Goal: Communication & Community: Answer question/provide support

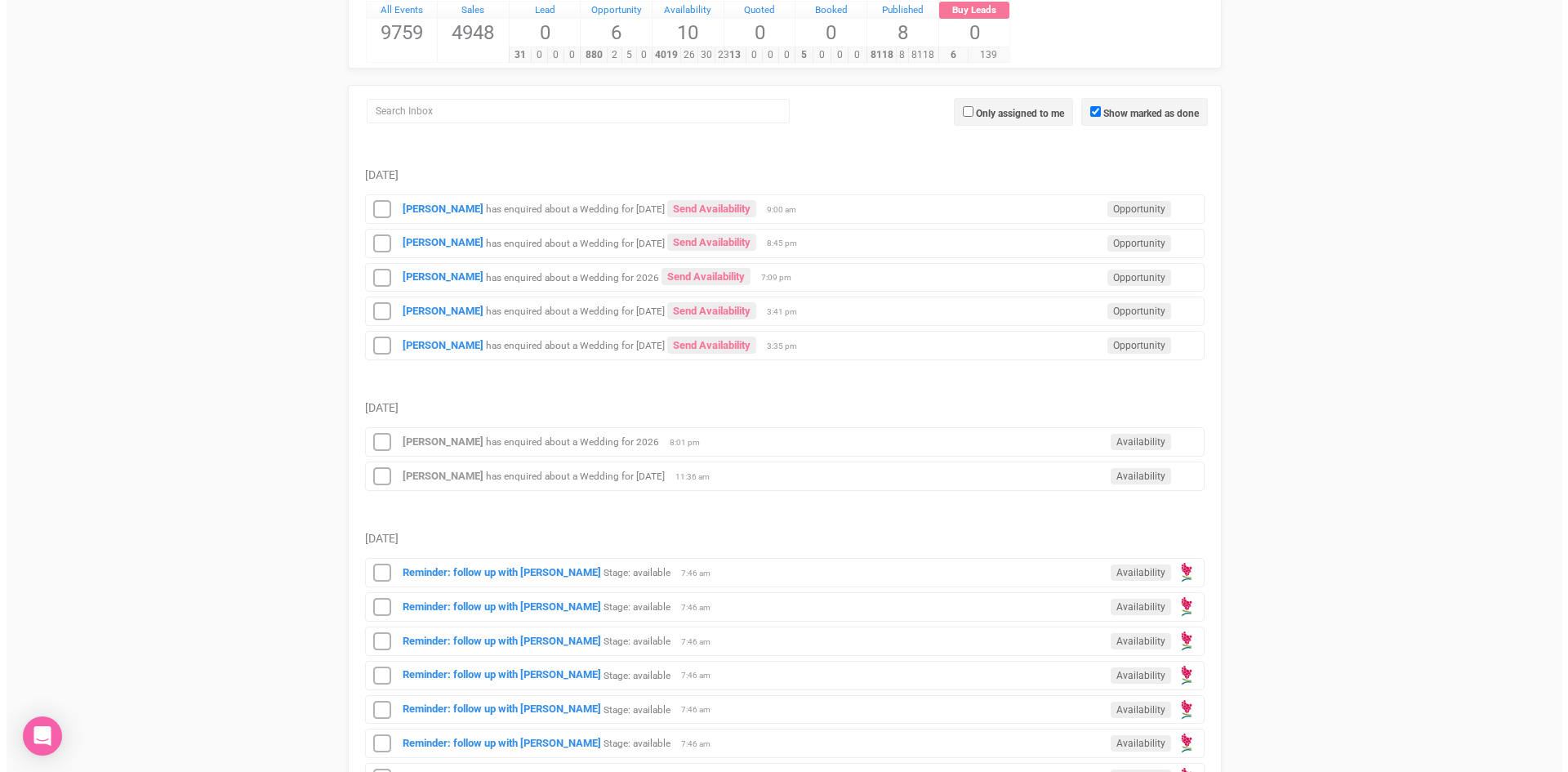
scroll to position [163, 0]
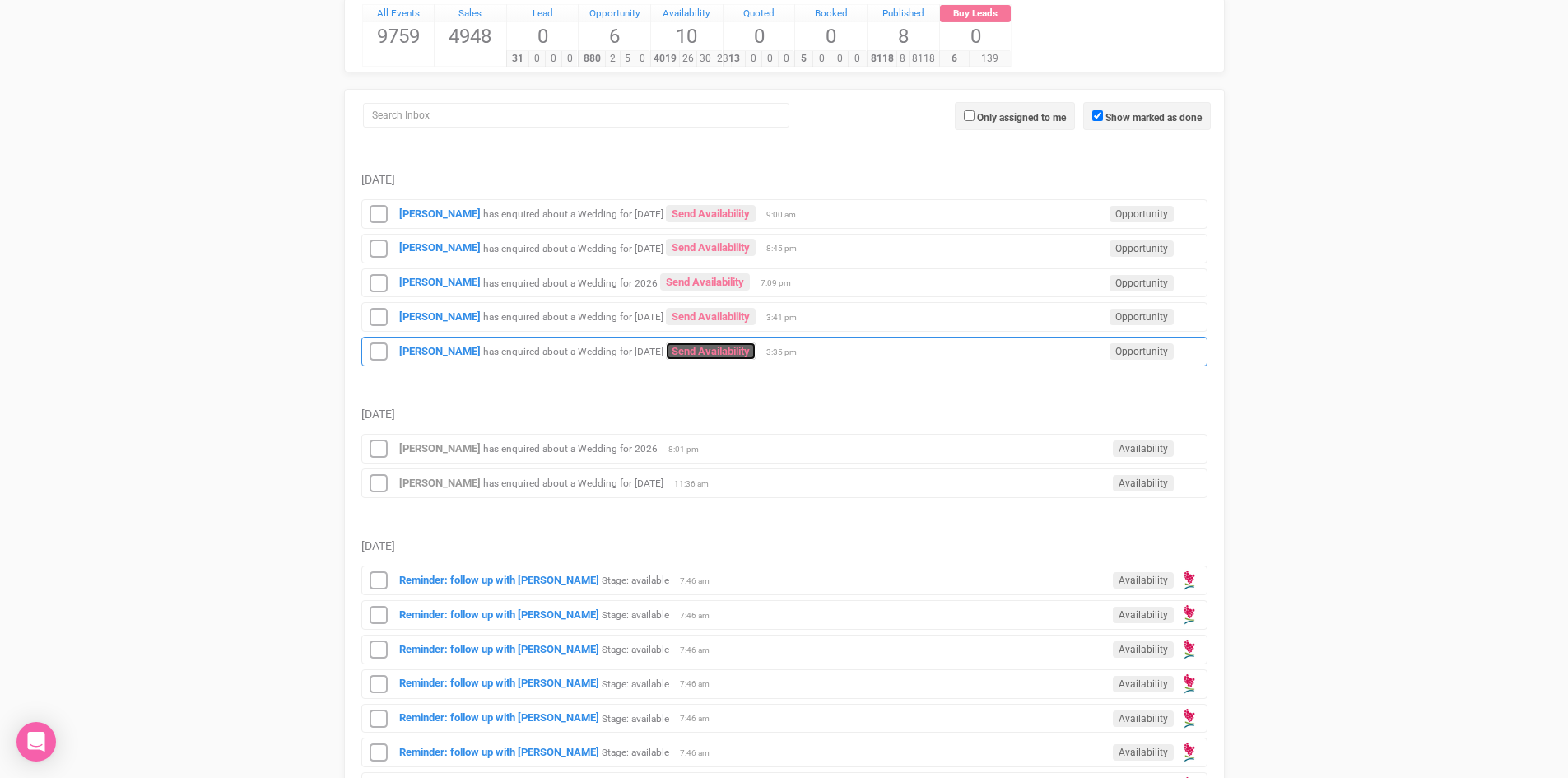
click at [711, 352] on link "Send Availability" at bounding box center [710, 351] width 90 height 17
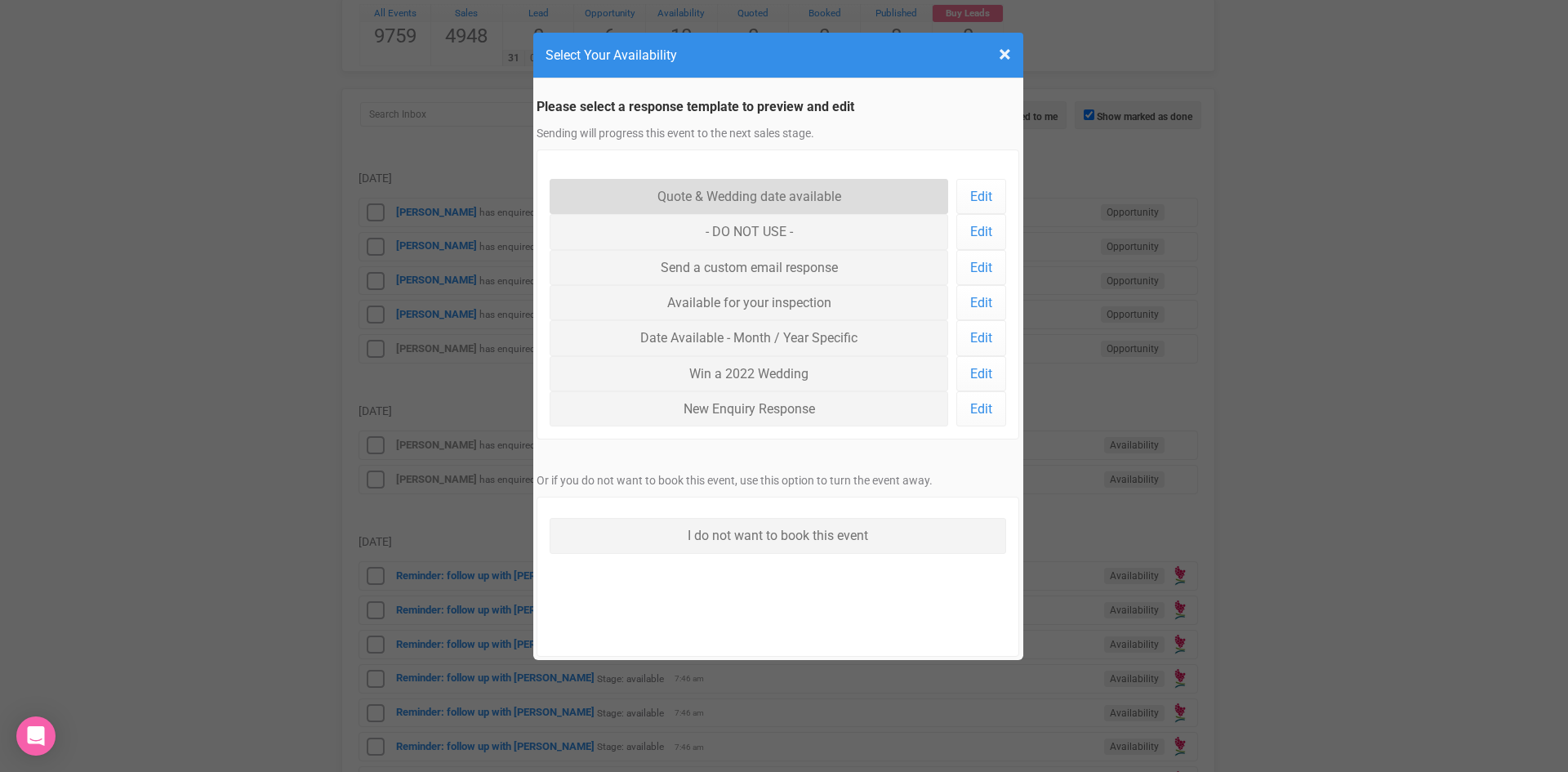
click at [720, 199] on link "Quote & Wedding date available" at bounding box center [749, 196] width 399 height 36
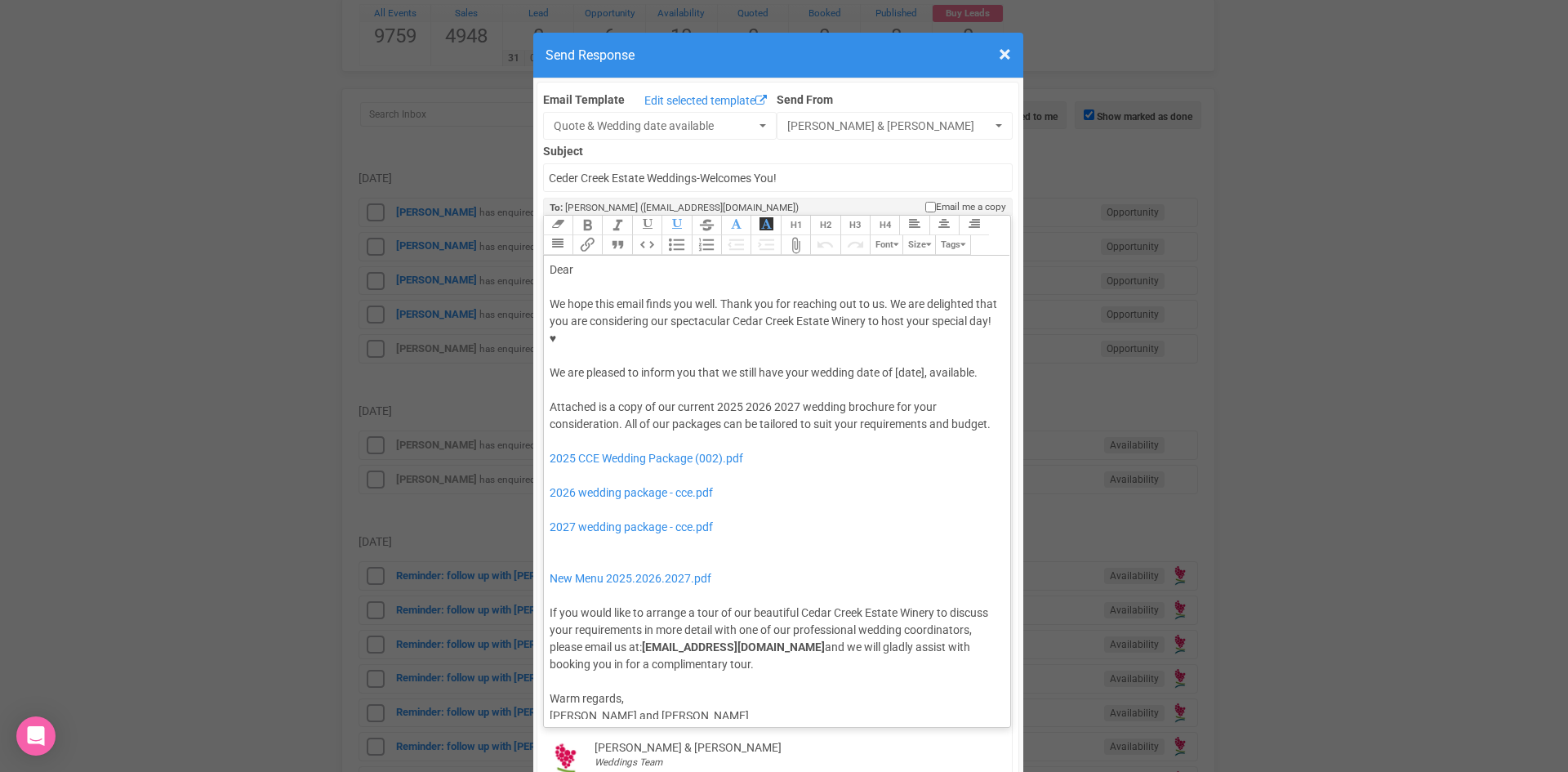
click at [606, 261] on div "Dear" at bounding box center [774, 270] width 450 height 17
drag, startPoint x: 921, startPoint y: 326, endPoint x: 891, endPoint y: 321, distance: 30.4
click at [891, 321] on div "We hope this email finds you well. Thank you for reaching out to us. We are del…" at bounding box center [774, 338] width 450 height 85
drag, startPoint x: 755, startPoint y: 338, endPoint x: 890, endPoint y: 326, distance: 135.5
click at [890, 326] on div "We hope this email finds you well. Thank you for reaching out to us. We are del…" at bounding box center [774, 338] width 450 height 85
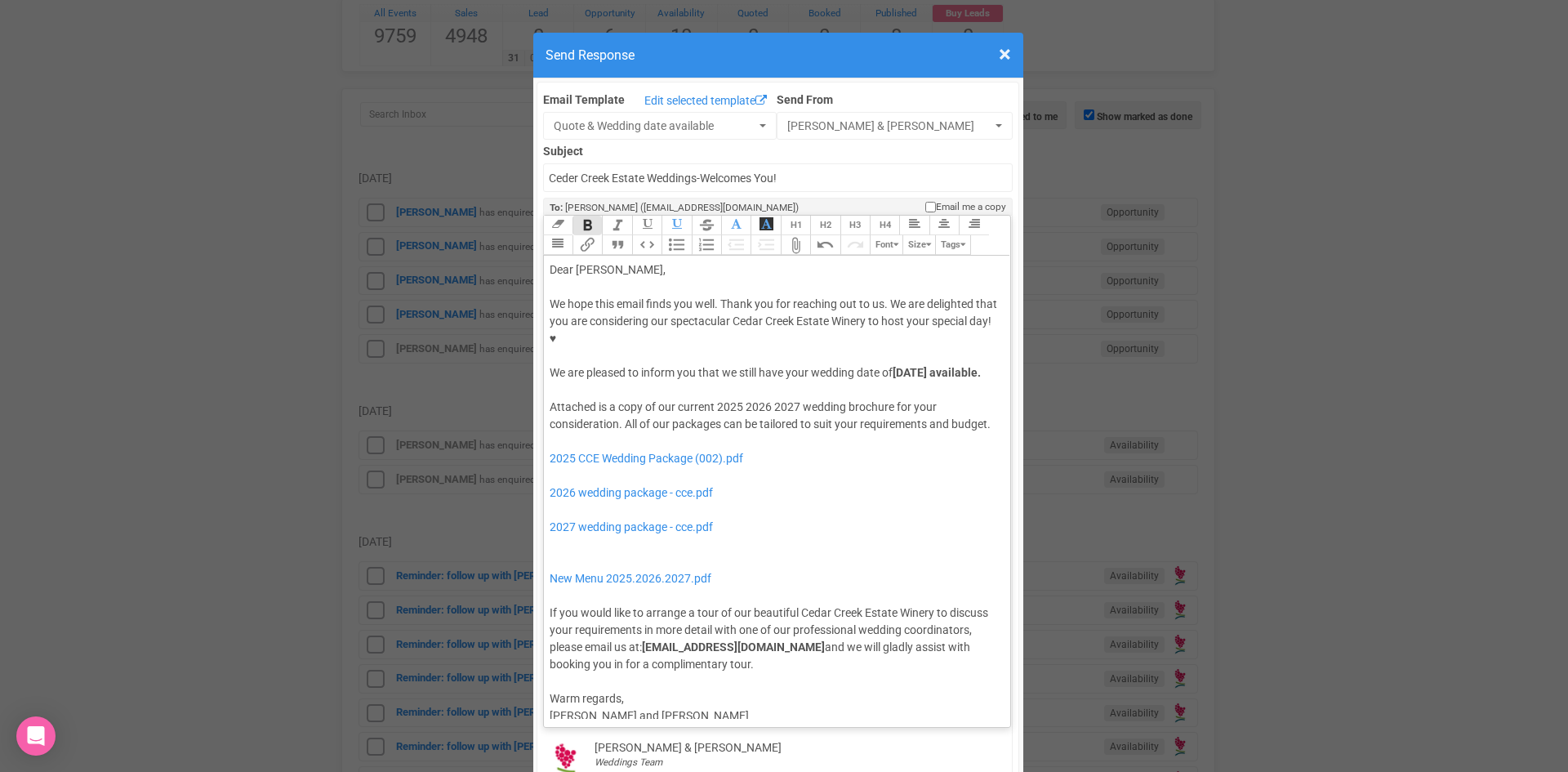
click at [589, 216] on button "Bold" at bounding box center [586, 226] width 30 height 19
click at [612, 216] on button "Italic" at bounding box center [616, 226] width 30 height 19
click at [708, 398] on div "Attached is a copy of our current 2025 2026 2027 wedding brochure for your cons…" at bounding box center [774, 536] width 450 height 275
drag, startPoint x: 764, startPoint y: 374, endPoint x: 713, endPoint y: 376, distance: 51.0
click at [713, 398] on div "Attached is a copy of our current 2025 2026 2027 wedding brochure for your cons…" at bounding box center [774, 536] width 450 height 275
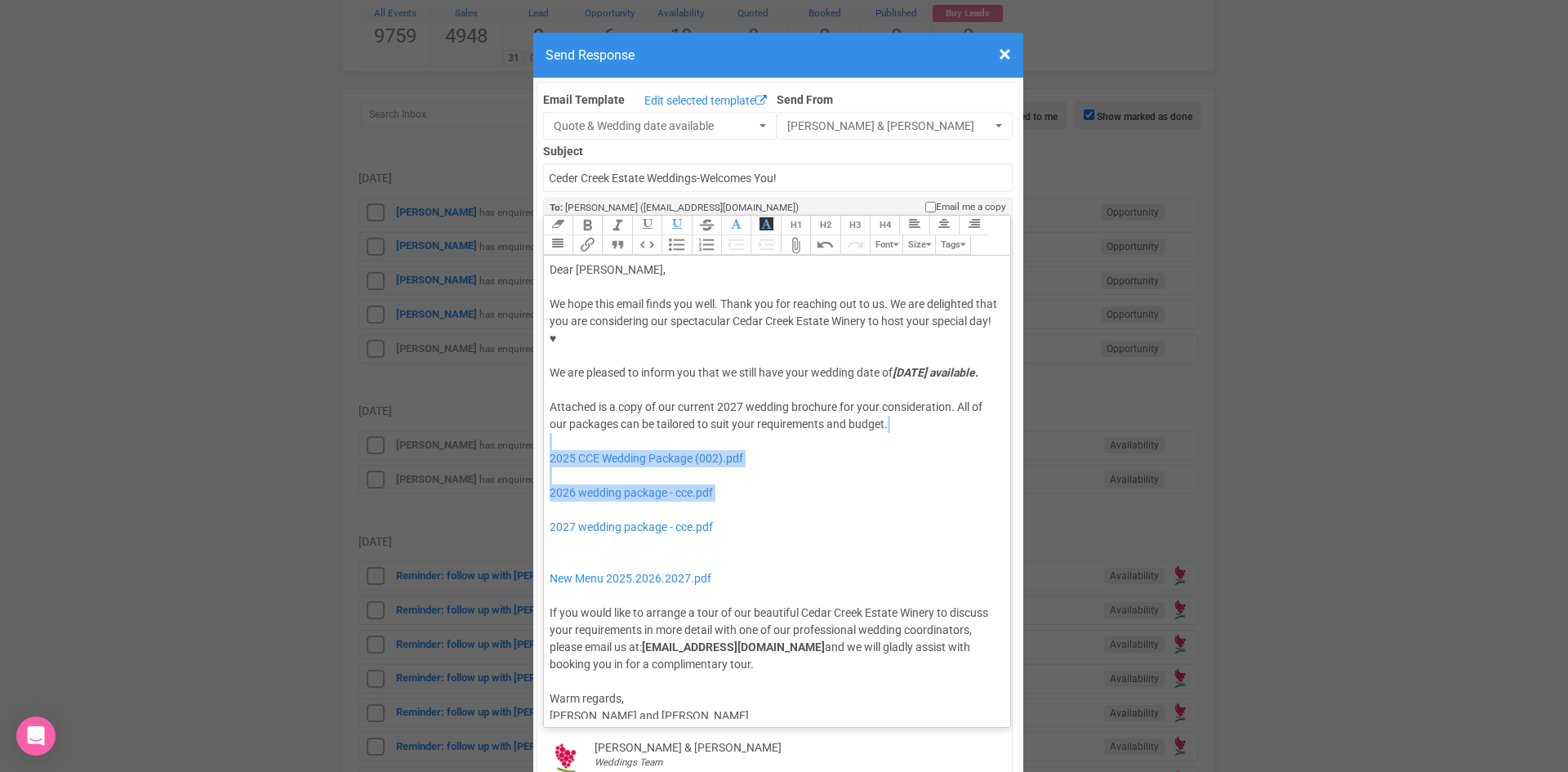
drag, startPoint x: 716, startPoint y: 471, endPoint x: 654, endPoint y: 408, distance: 88.4
click at [654, 408] on div "Attached is a copy of our current 2027 wedding brochure for your consideration.…" at bounding box center [774, 536] width 450 height 275
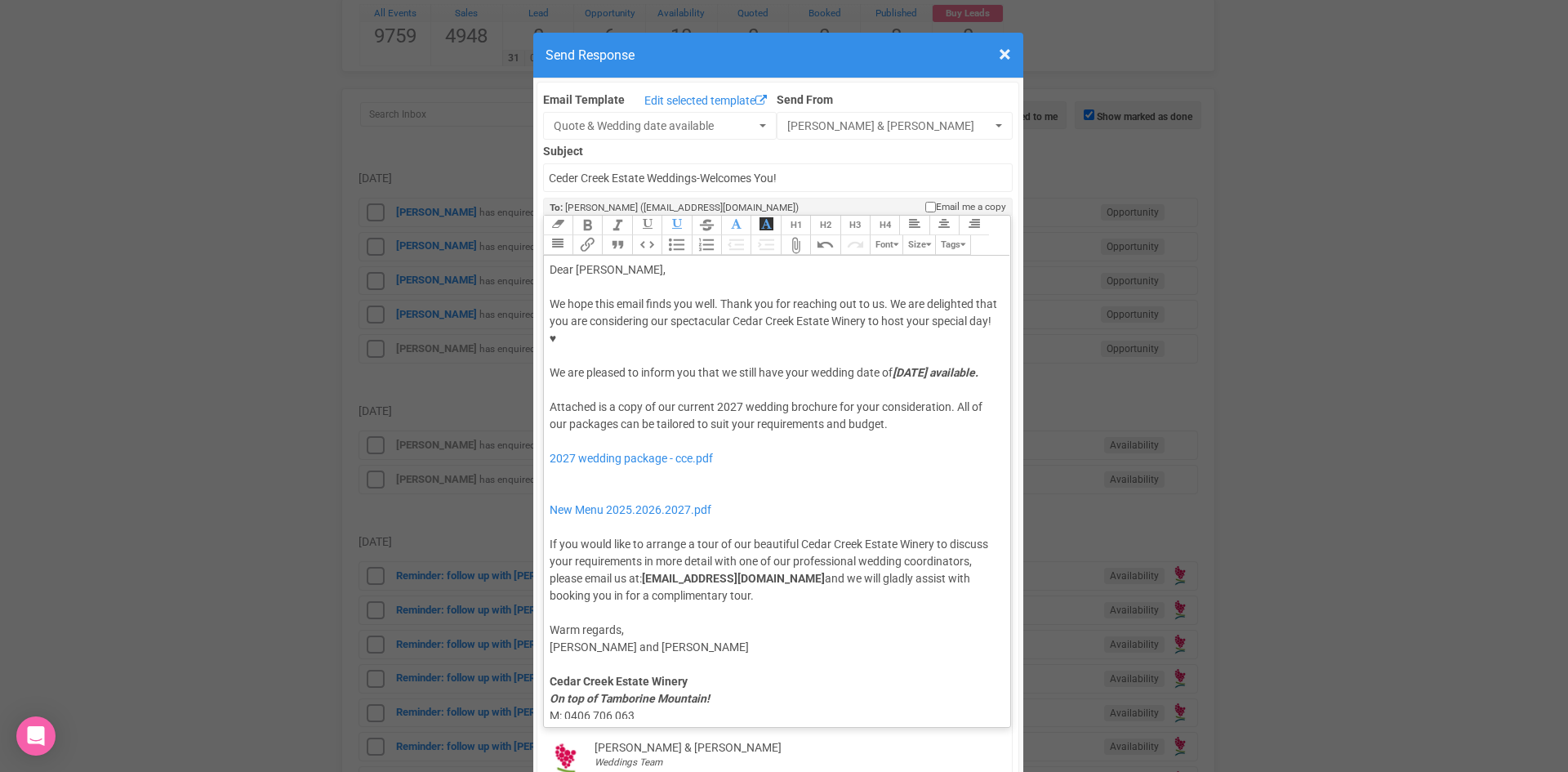
click at [585, 452] on div "Attached is a copy of our current 2027 wedding brochure for your consideration.…" at bounding box center [774, 501] width 450 height 205
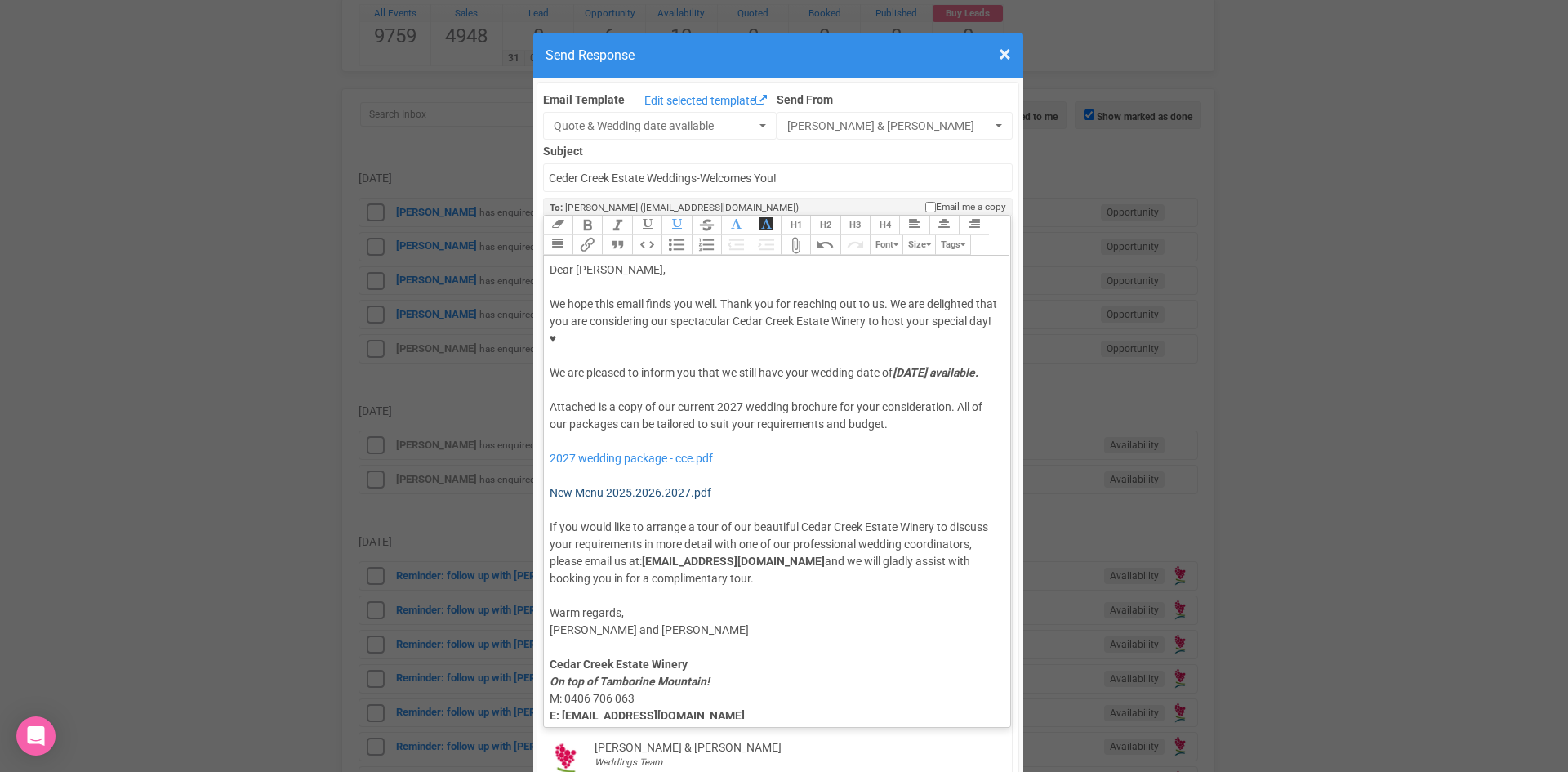
type trix-editor "<div>Dear Katrina,</div><div><strong>&nbsp;</strong></div><div>We hope this ema…"
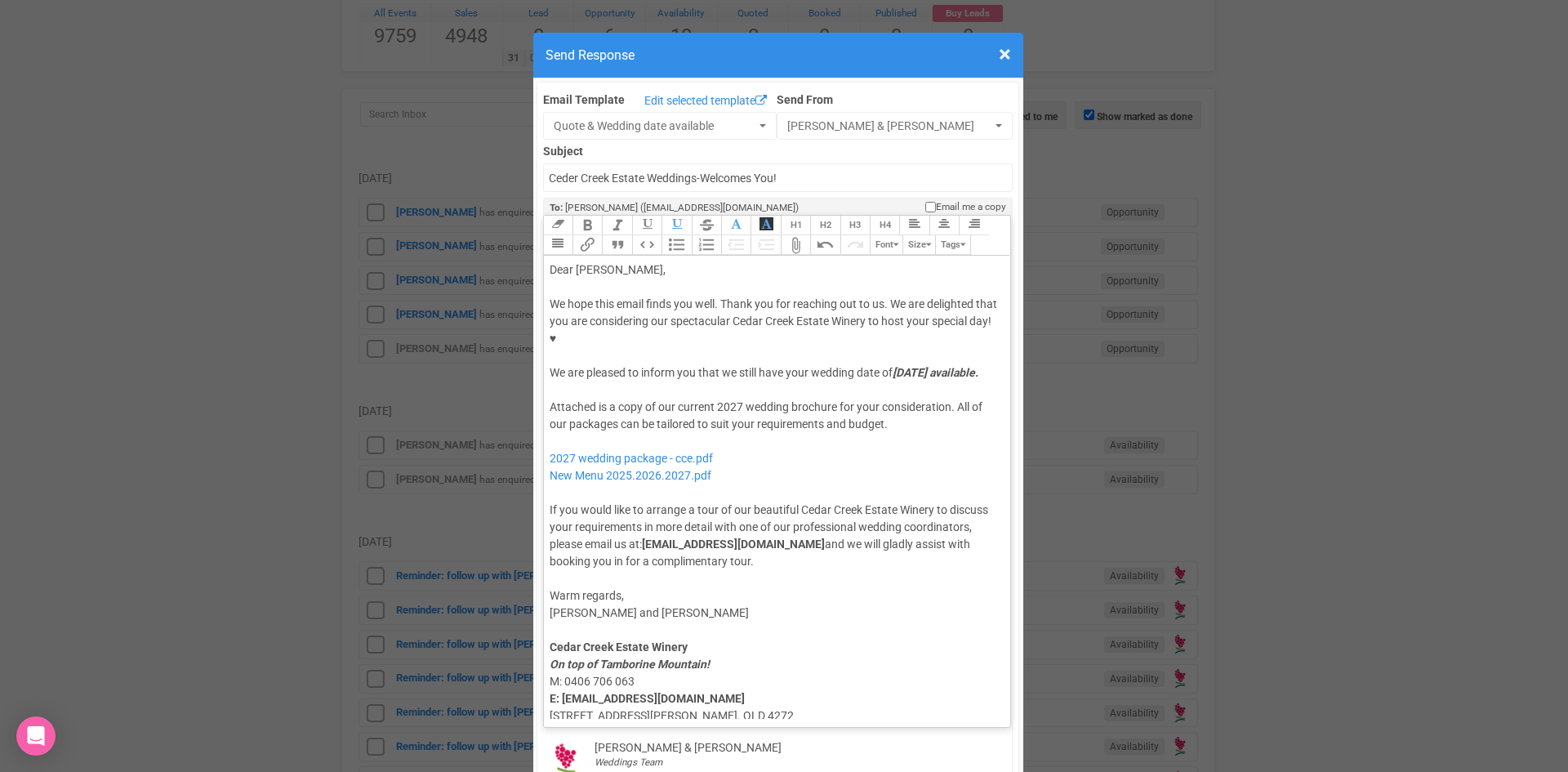
click at [629, 463] on div "Attached is a copy of our current 2027 wedding brochure for your consideration.…" at bounding box center [774, 484] width 450 height 172
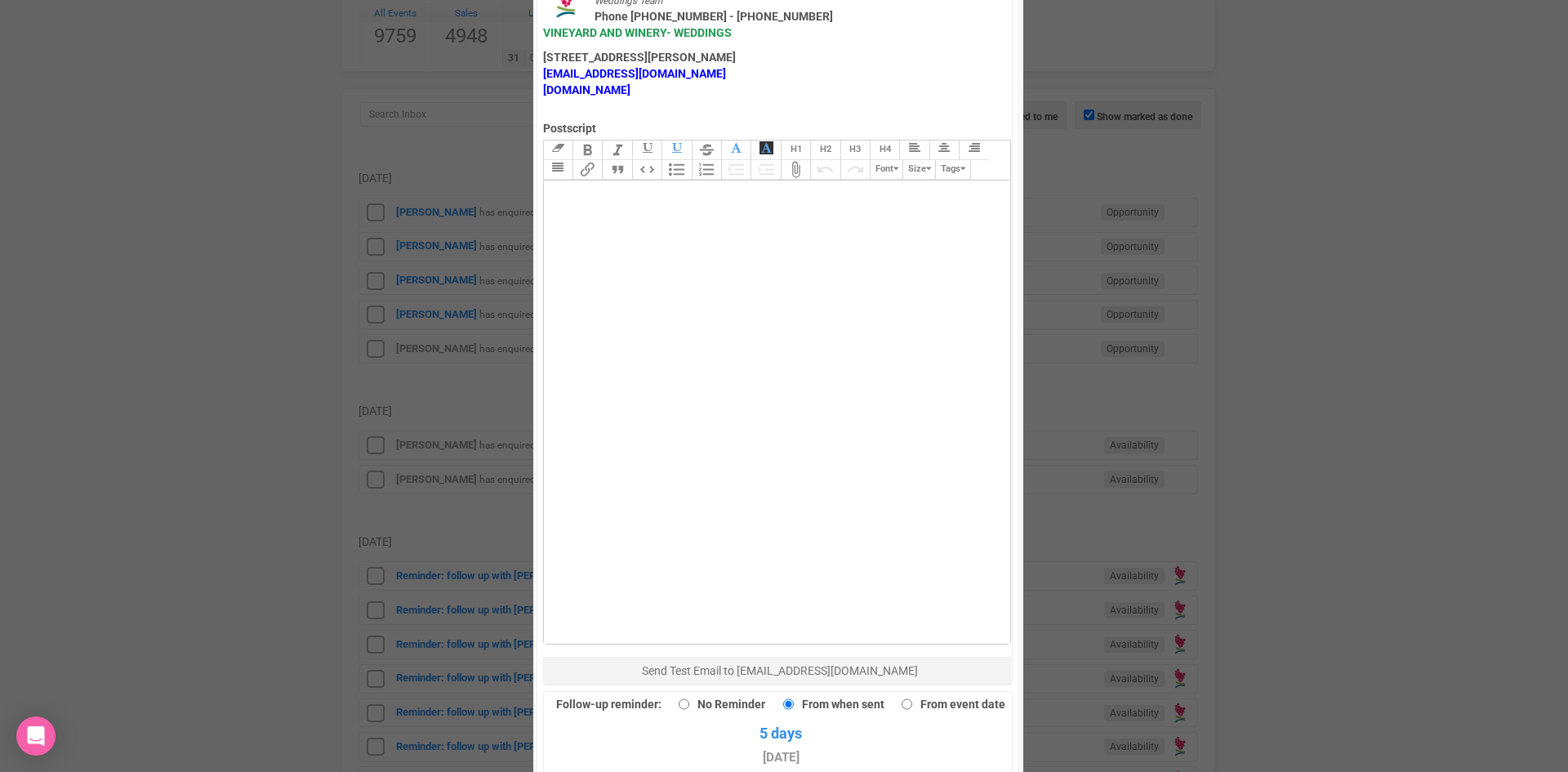
scroll to position [1132, 0]
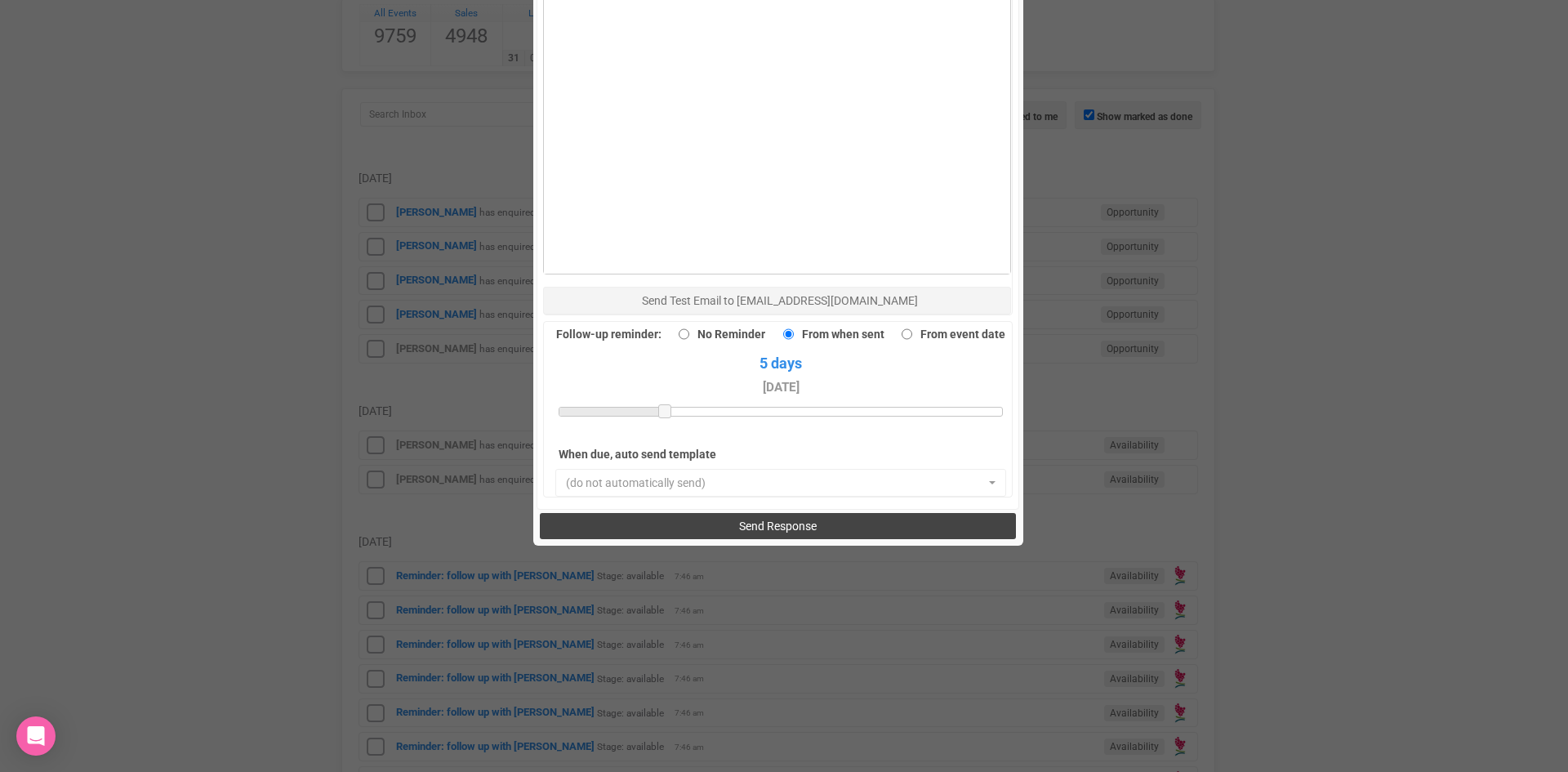
click at [785, 519] on span "Send Response" at bounding box center [777, 526] width 78 height 13
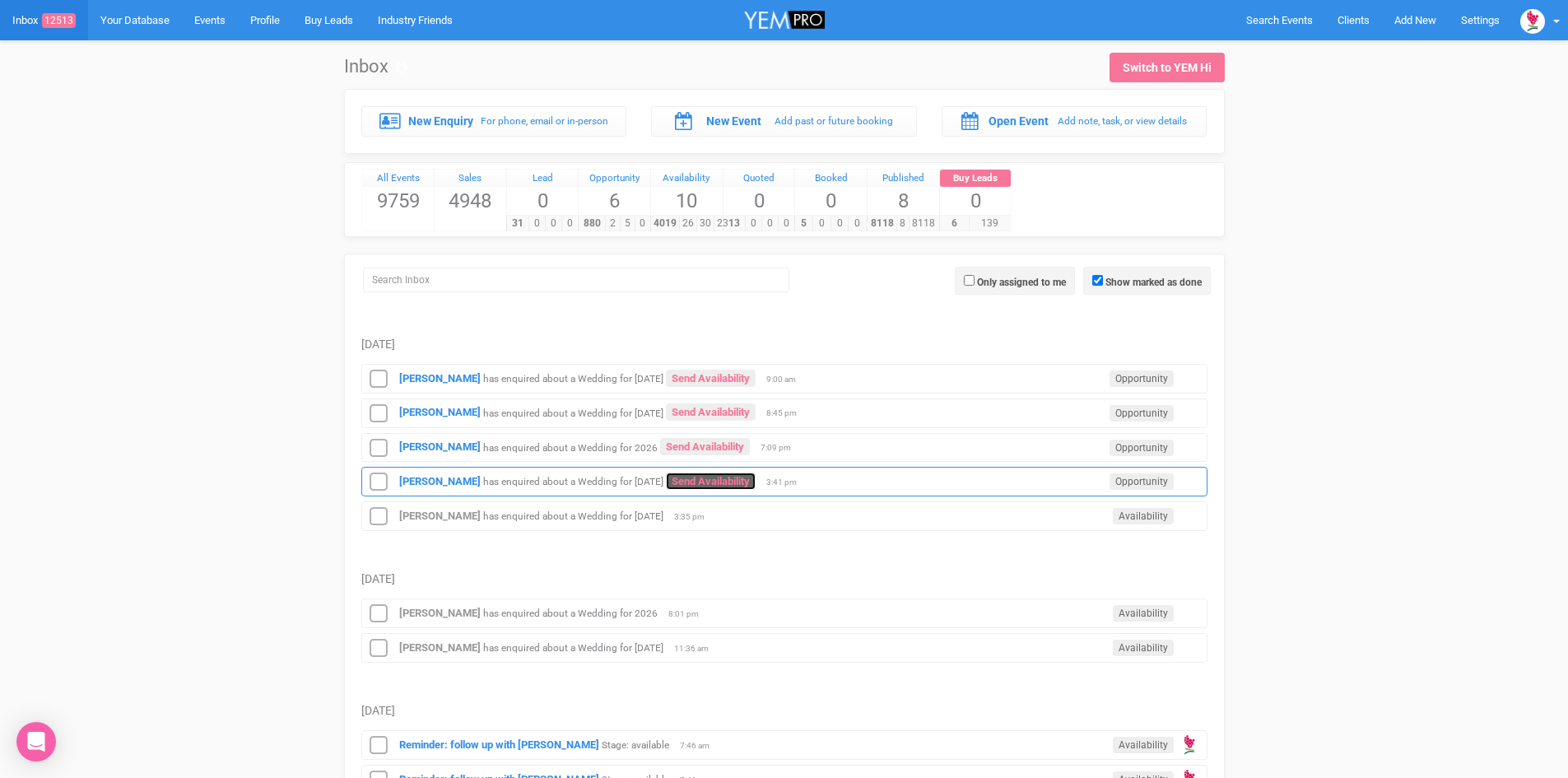
click at [755, 483] on link "Send Availability" at bounding box center [710, 481] width 90 height 17
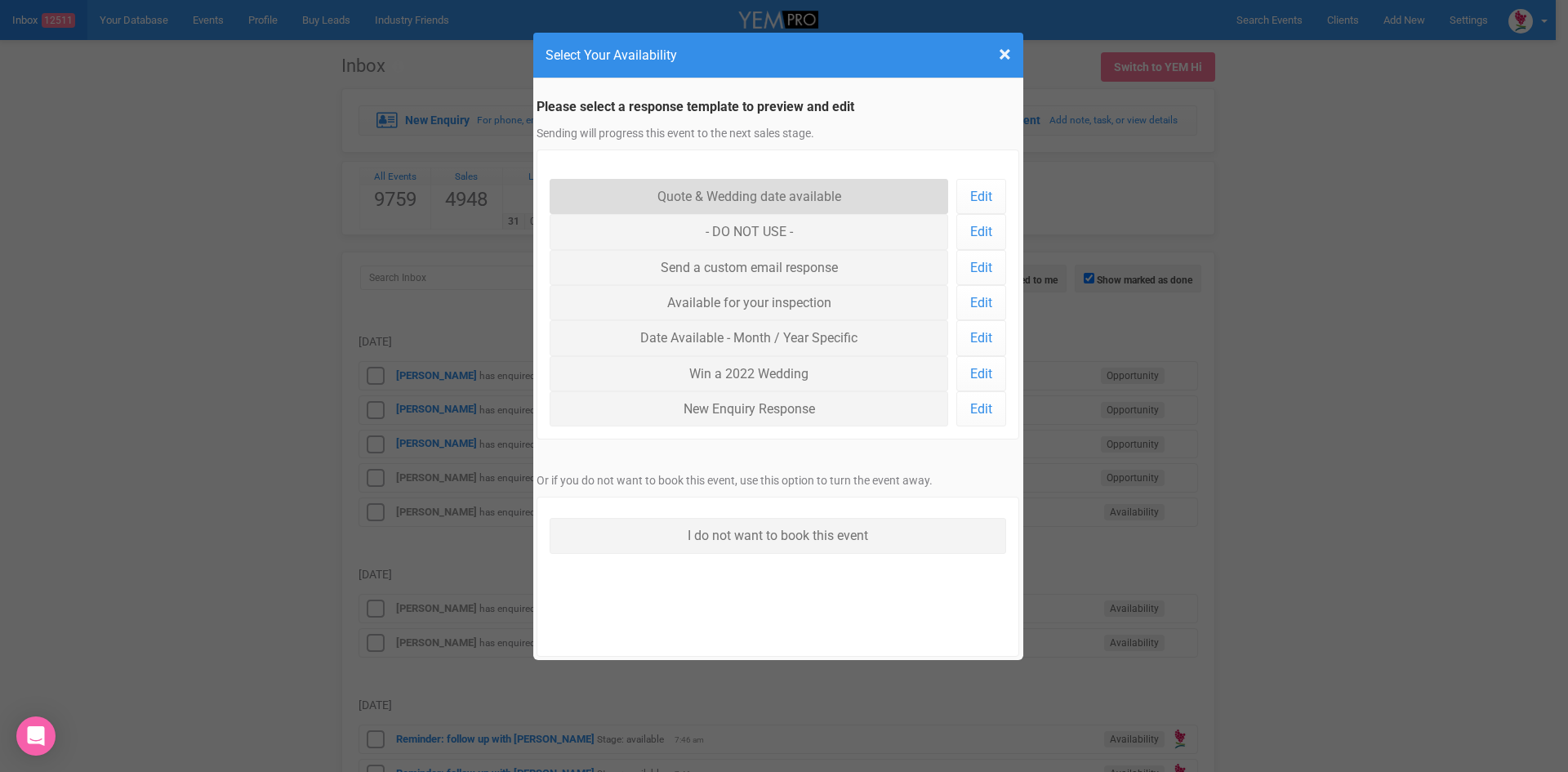
click at [667, 196] on link "Quote & Wedding date available" at bounding box center [749, 196] width 399 height 36
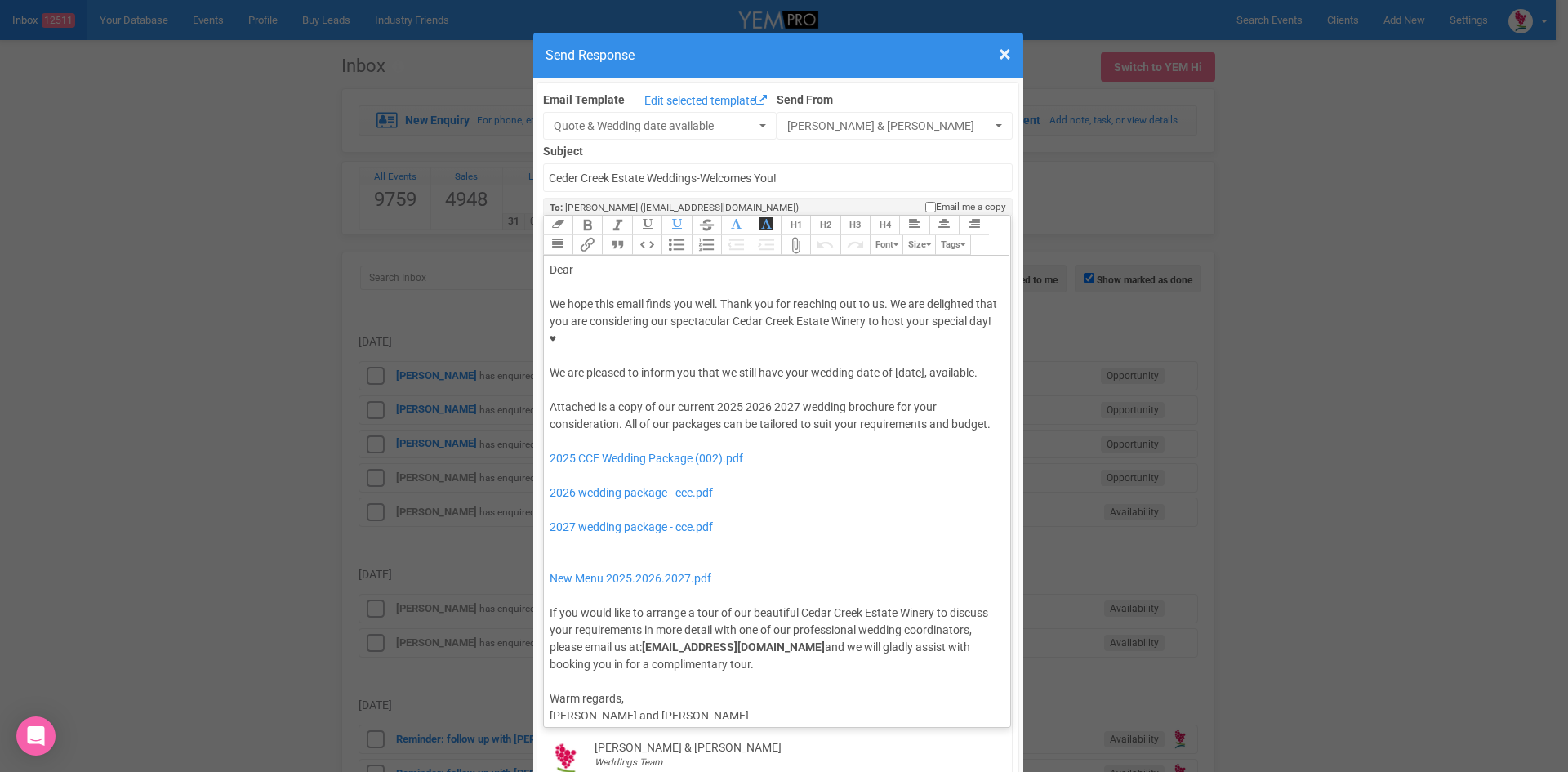
click at [600, 261] on div "Dear" at bounding box center [774, 270] width 450 height 17
drag, startPoint x: 923, startPoint y: 321, endPoint x: 890, endPoint y: 322, distance: 33.0
click at [890, 322] on div "We hope this email finds you well. Thank you for reaching out to us. We are del…" at bounding box center [774, 338] width 450 height 85
drag, startPoint x: 732, startPoint y: 336, endPoint x: 890, endPoint y: 314, distance: 159.5
click at [891, 314] on div "We hope this email finds you well. Thank you for reaching out to us. We are del…" at bounding box center [774, 338] width 450 height 85
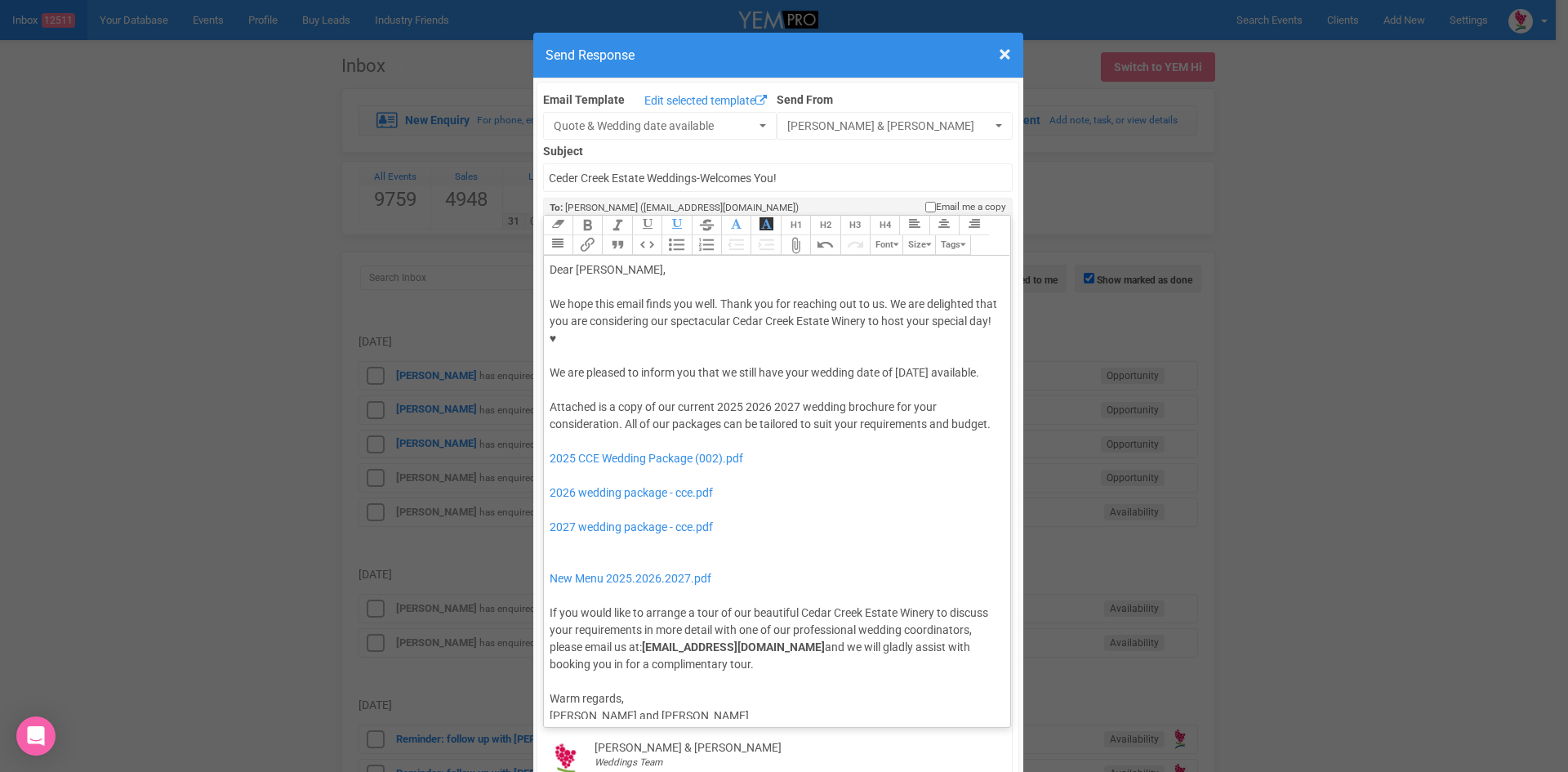
click at [584, 216] on button "Bold" at bounding box center [586, 226] width 30 height 19
click at [616, 216] on button "Italic" at bounding box center [616, 226] width 30 height 19
click at [744, 381] on div at bounding box center [774, 390] width 450 height 17
drag, startPoint x: 737, startPoint y: 374, endPoint x: 711, endPoint y: 375, distance: 26.0
click at [711, 398] on div "Attached is a copy of our current 2025 2026 2027 wedding brochure for your cons…" at bounding box center [774, 536] width 450 height 275
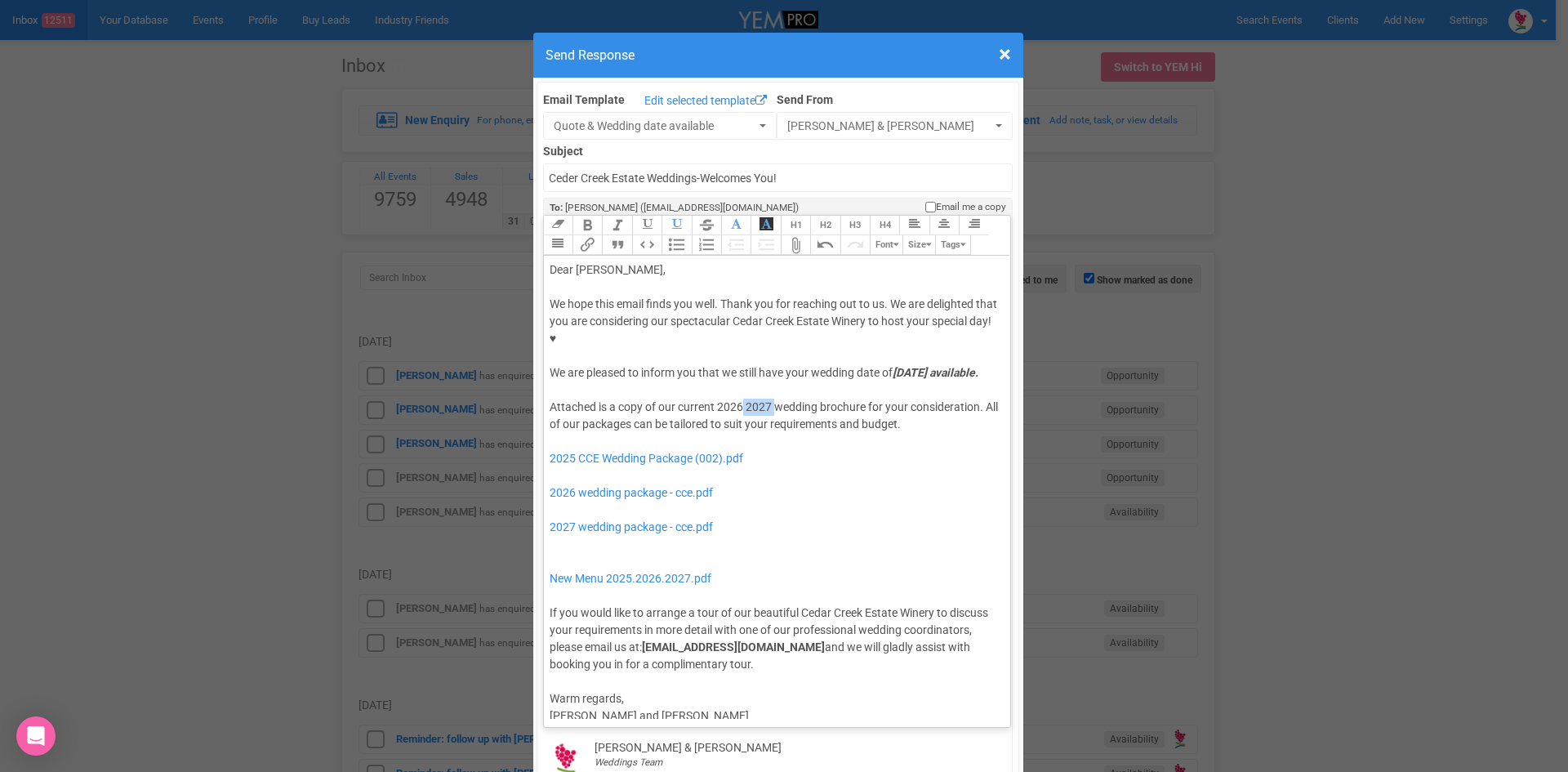
drag, startPoint x: 770, startPoint y: 371, endPoint x: 738, endPoint y: 372, distance: 32.0
click at [738, 398] on div "Attached is a copy of our current 2026 2027 wedding brochure for your considera…" at bounding box center [774, 536] width 450 height 275
drag, startPoint x: 714, startPoint y: 490, endPoint x: 705, endPoint y: 476, distance: 16.6
click at [705, 476] on div "Attached is a copy of our current 2026 wedding brochure for your consideration.…" at bounding box center [774, 536] width 450 height 275
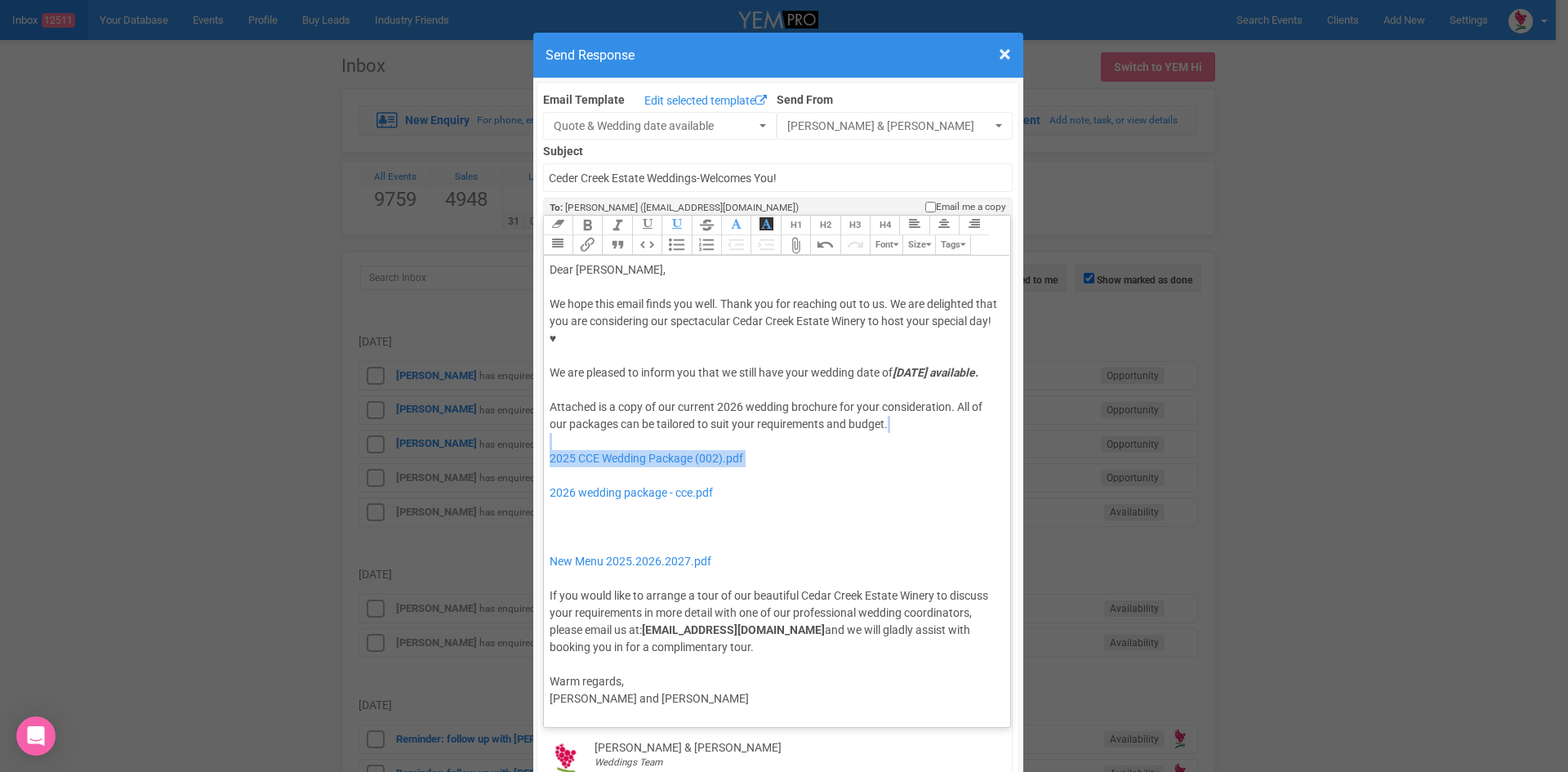
drag, startPoint x: 698, startPoint y: 442, endPoint x: 623, endPoint y: 411, distance: 81.2
click at [623, 411] on div "Attached is a copy of our current 2026 wedding brochure for your consideration.…" at bounding box center [774, 527] width 450 height 257
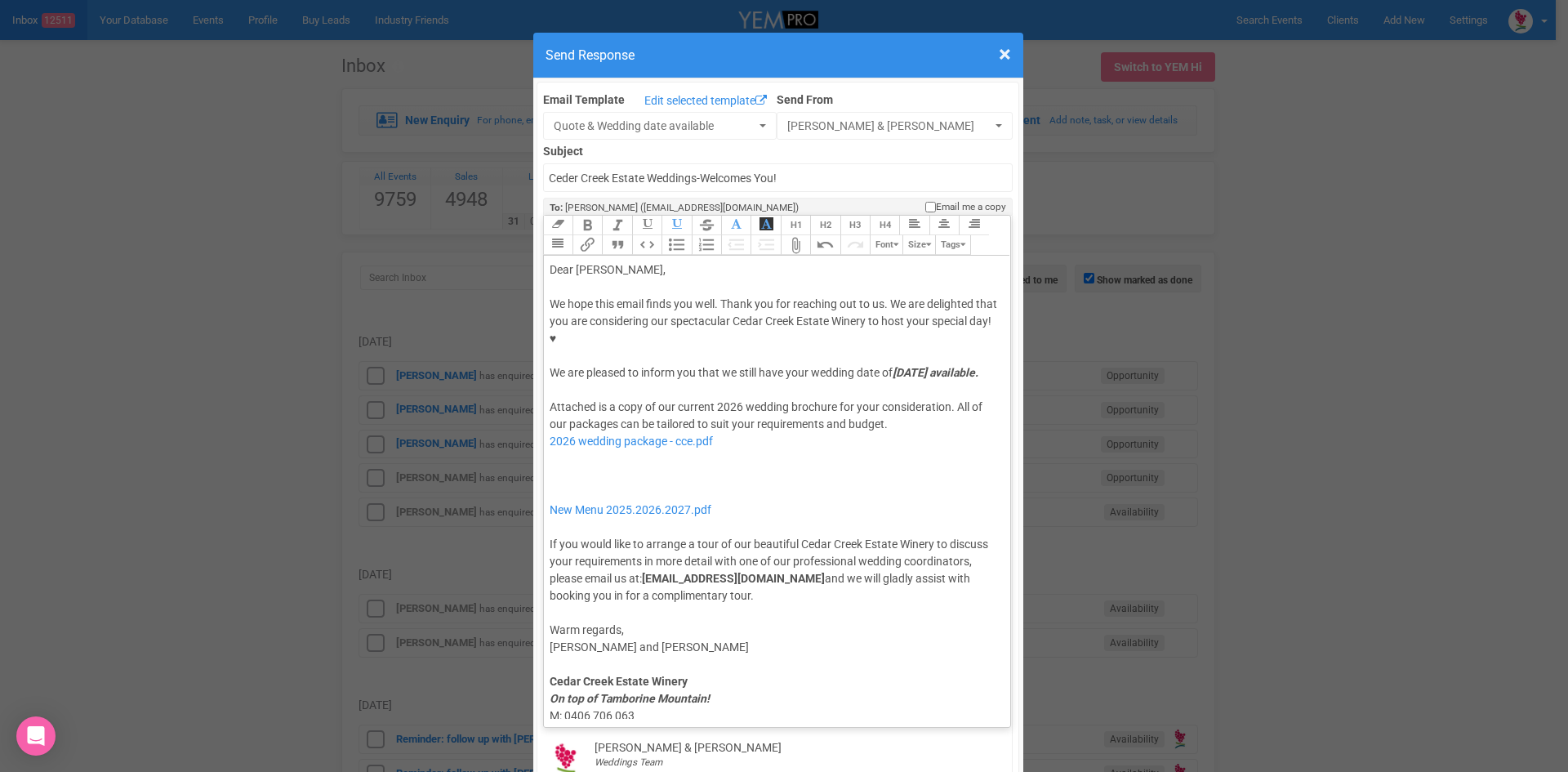
click at [626, 460] on div "Attached is a copy of our current 2026 wedding brochure for your consideration.…" at bounding box center [774, 501] width 450 height 205
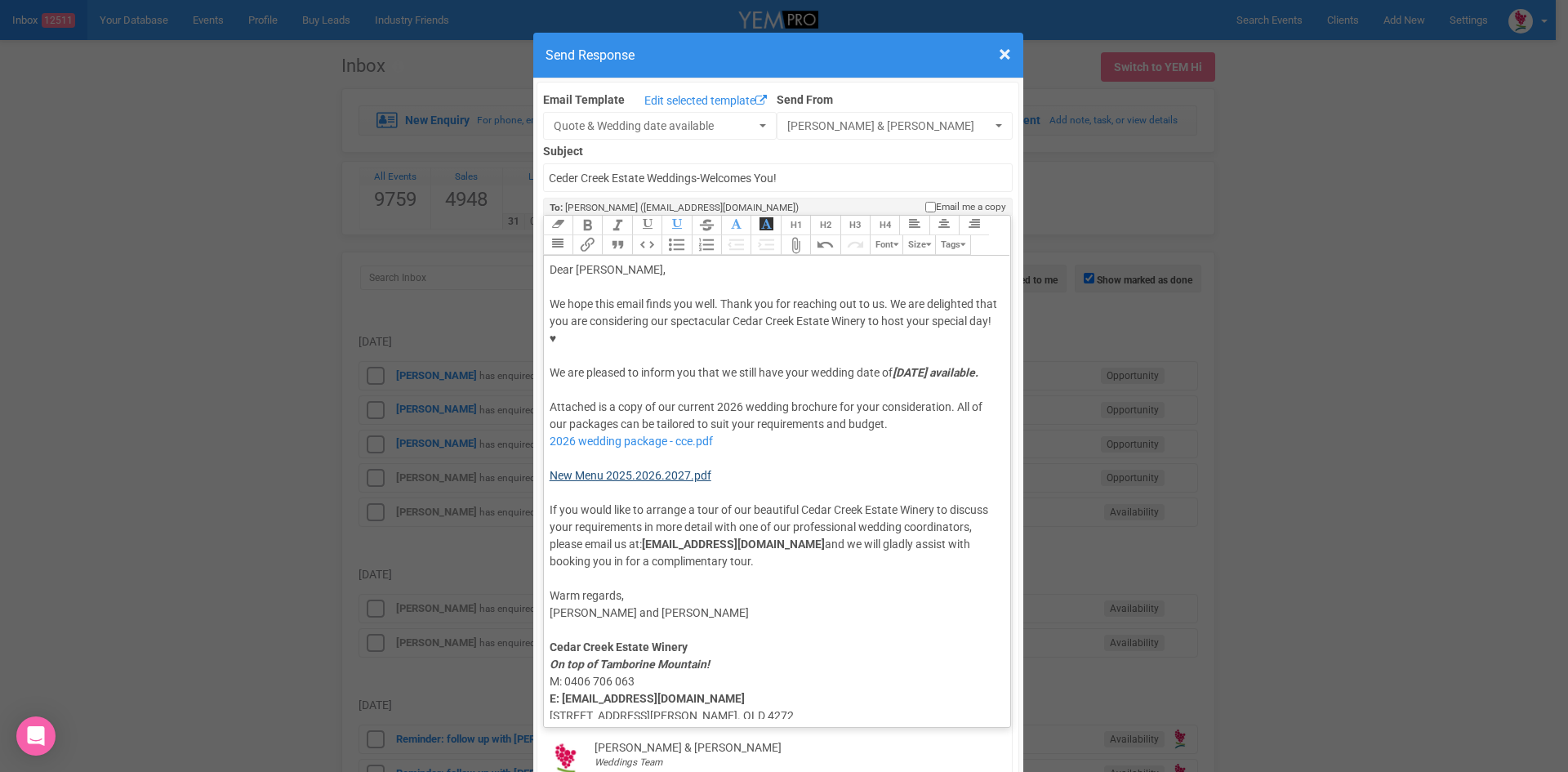
type trix-editor "<div>Dear David,</div><div><strong>&nbsp;</strong></div><div>We hope this email…"
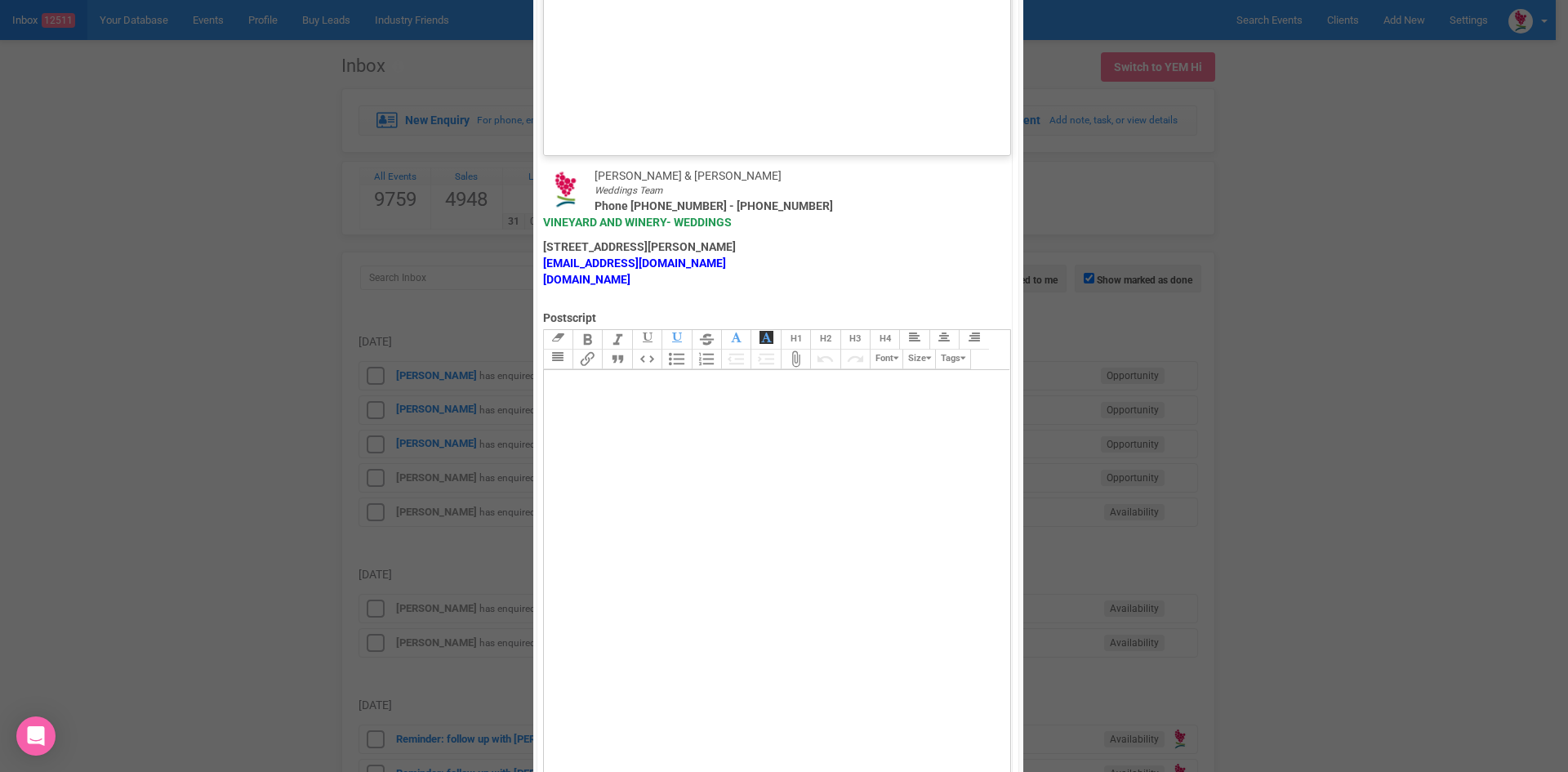
scroll to position [1132, 0]
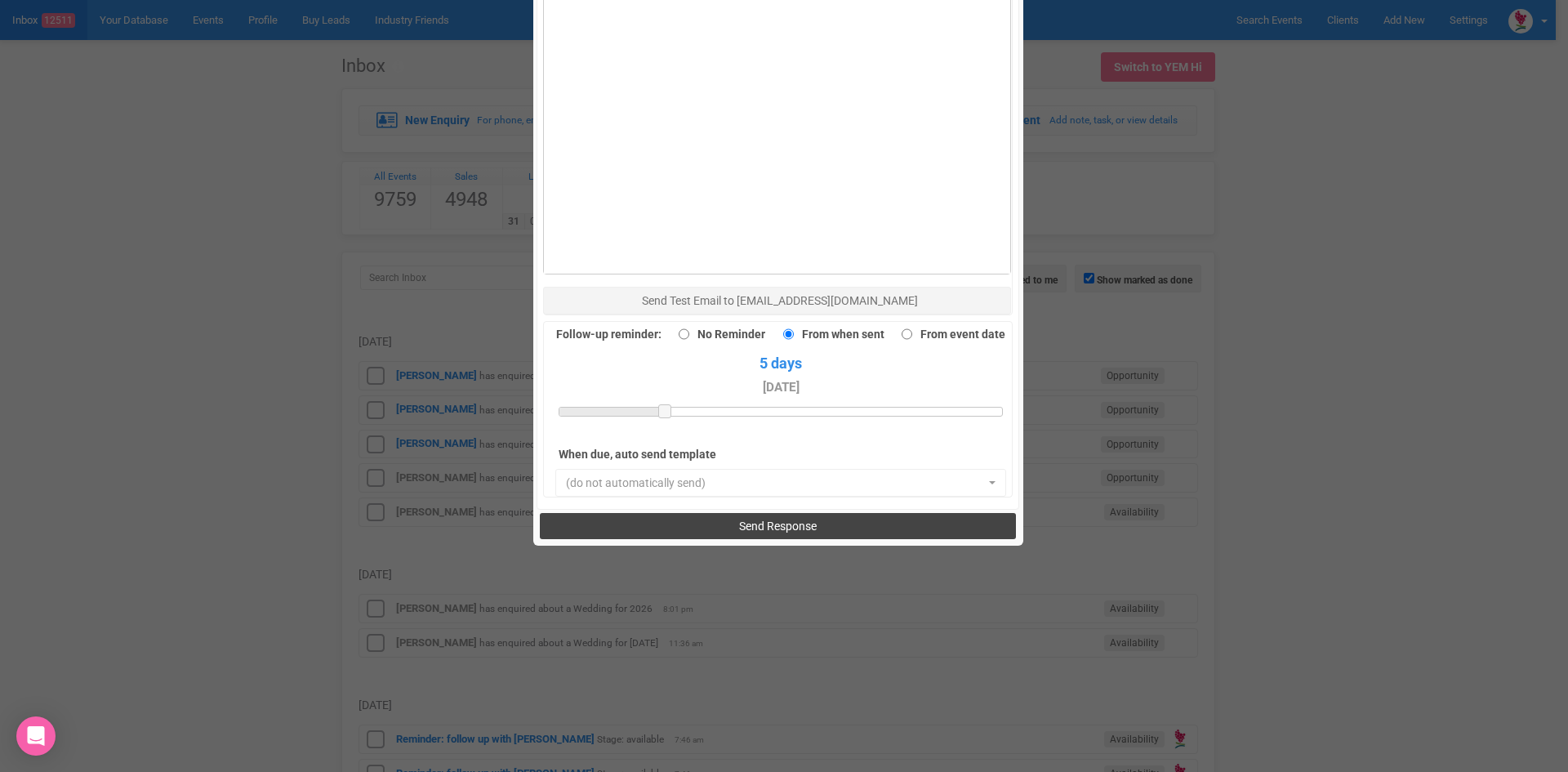
click at [718, 513] on button "Send Response" at bounding box center [777, 525] width 476 height 26
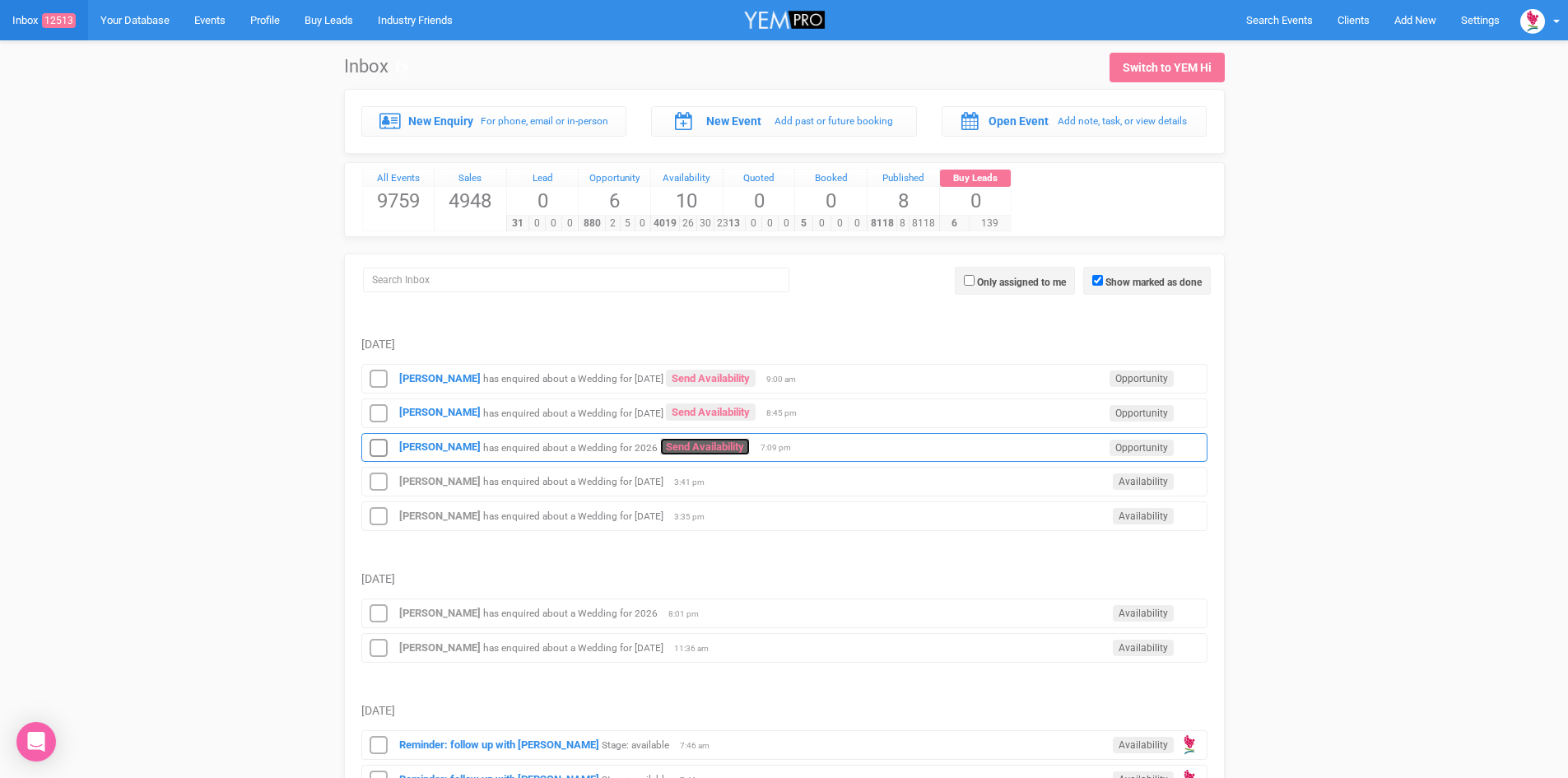
click at [707, 449] on link "Send Availability" at bounding box center [704, 447] width 90 height 17
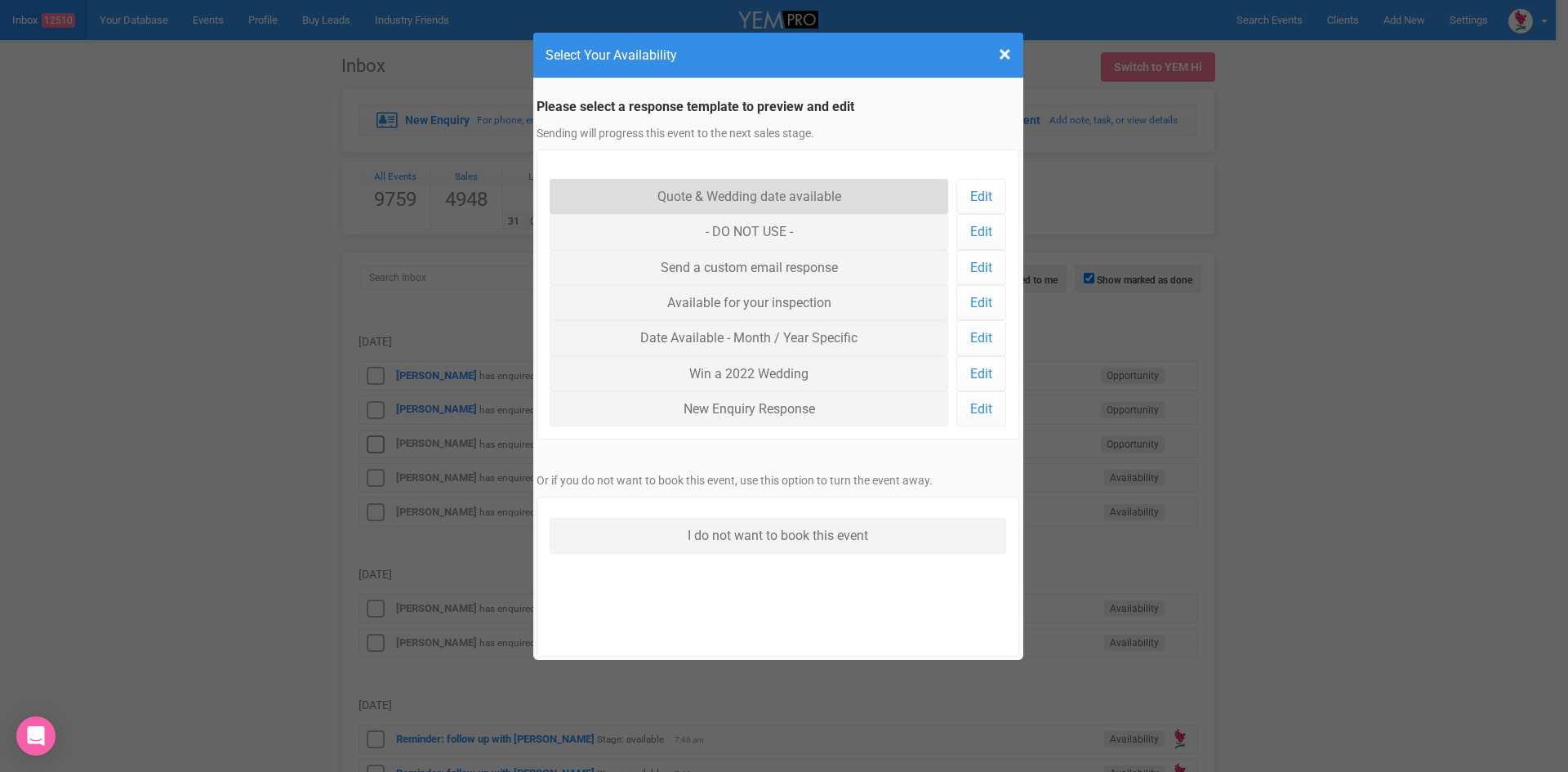
click at [677, 198] on link "Quote & Wedding date available" at bounding box center [749, 196] width 399 height 36
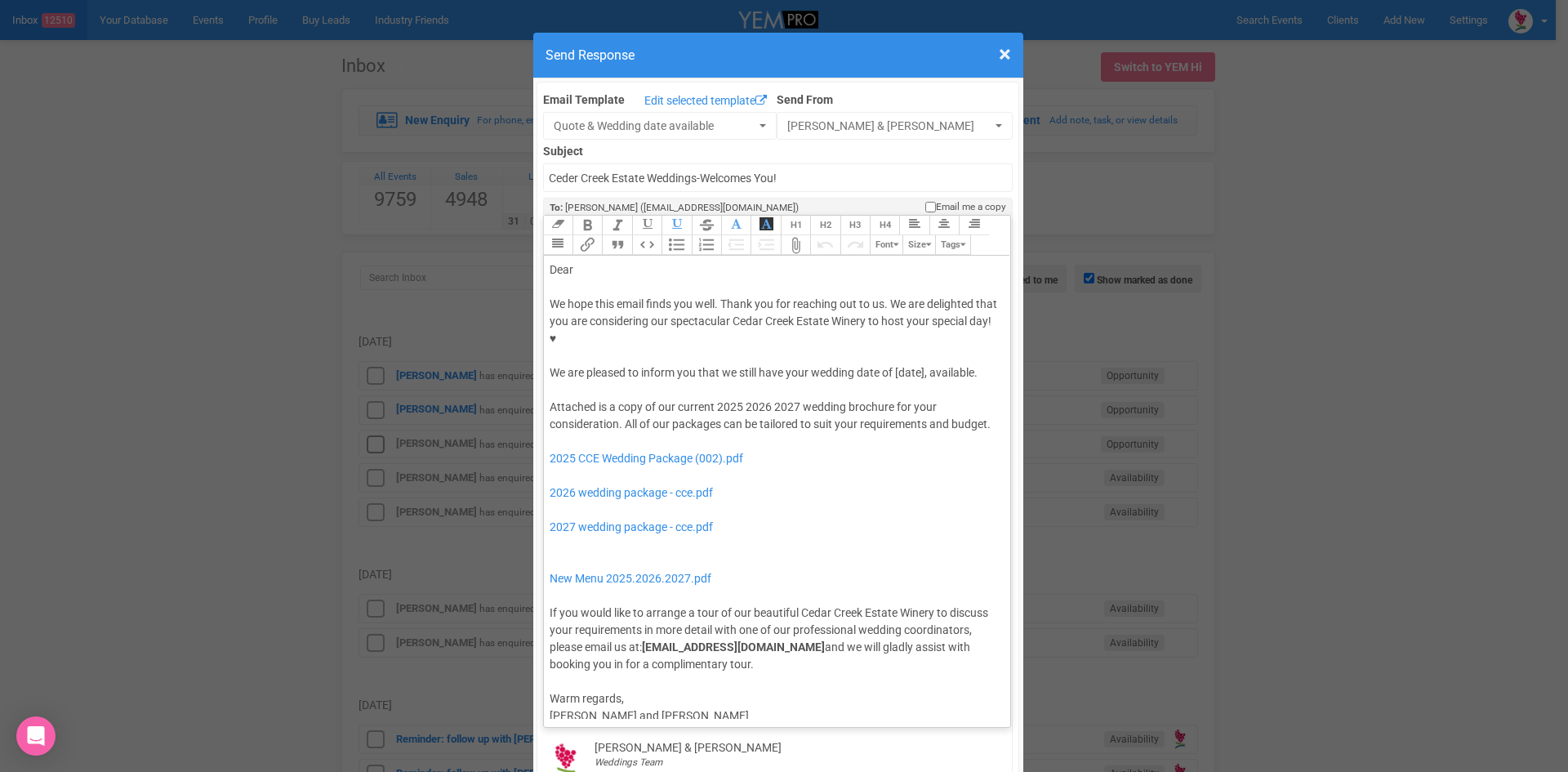
click at [614, 261] on div "Dear" at bounding box center [774, 270] width 450 height 17
drag, startPoint x: 921, startPoint y: 324, endPoint x: 781, endPoint y: 316, distance: 140.2
click at [781, 316] on div "We hope this email finds you well. Thank you for reaching out to us. We are del…" at bounding box center [774, 338] width 450 height 85
drag, startPoint x: 736, startPoint y: 353, endPoint x: 710, endPoint y: 356, distance: 26.2
click at [710, 398] on div "Attached is a copy of our current 2025 2026 2027 wedding brochure for your cons…" at bounding box center [774, 536] width 450 height 275
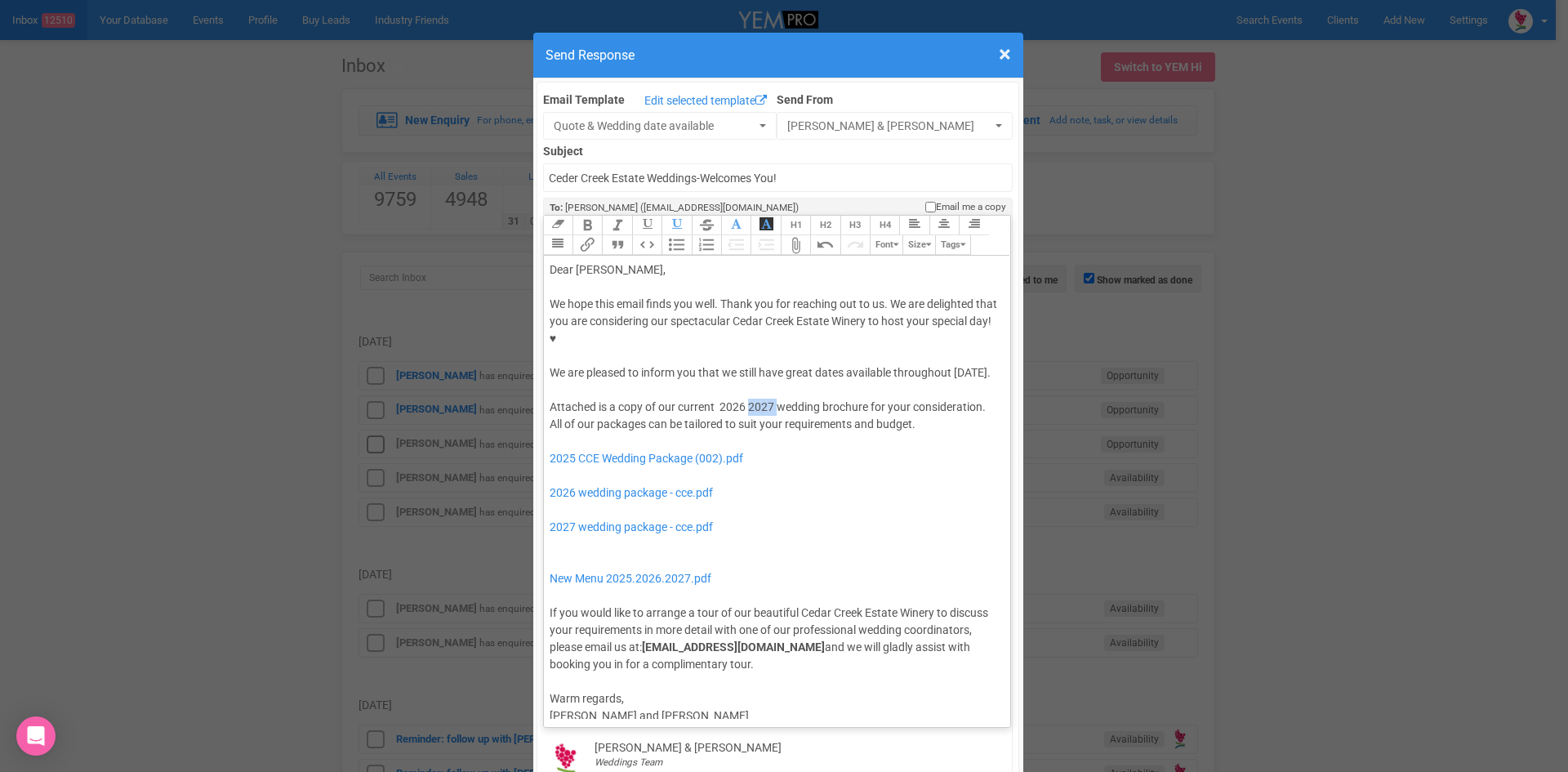
drag, startPoint x: 774, startPoint y: 359, endPoint x: 742, endPoint y: 356, distance: 32.1
click at [742, 398] on div "Attached is a copy of our current 2026 2027 wedding brochure for your considera…" at bounding box center [774, 536] width 450 height 275
click at [715, 398] on div "Attached is a copy of our current 2026 wedding brochure for your consideration.…" at bounding box center [774, 536] width 450 height 275
drag, startPoint x: 634, startPoint y: 424, endPoint x: 630, endPoint y: 390, distance: 34.2
click at [630, 398] on div "Attached is a copy of our current 2026 wedding brochure for your consideration.…" at bounding box center [774, 536] width 450 height 275
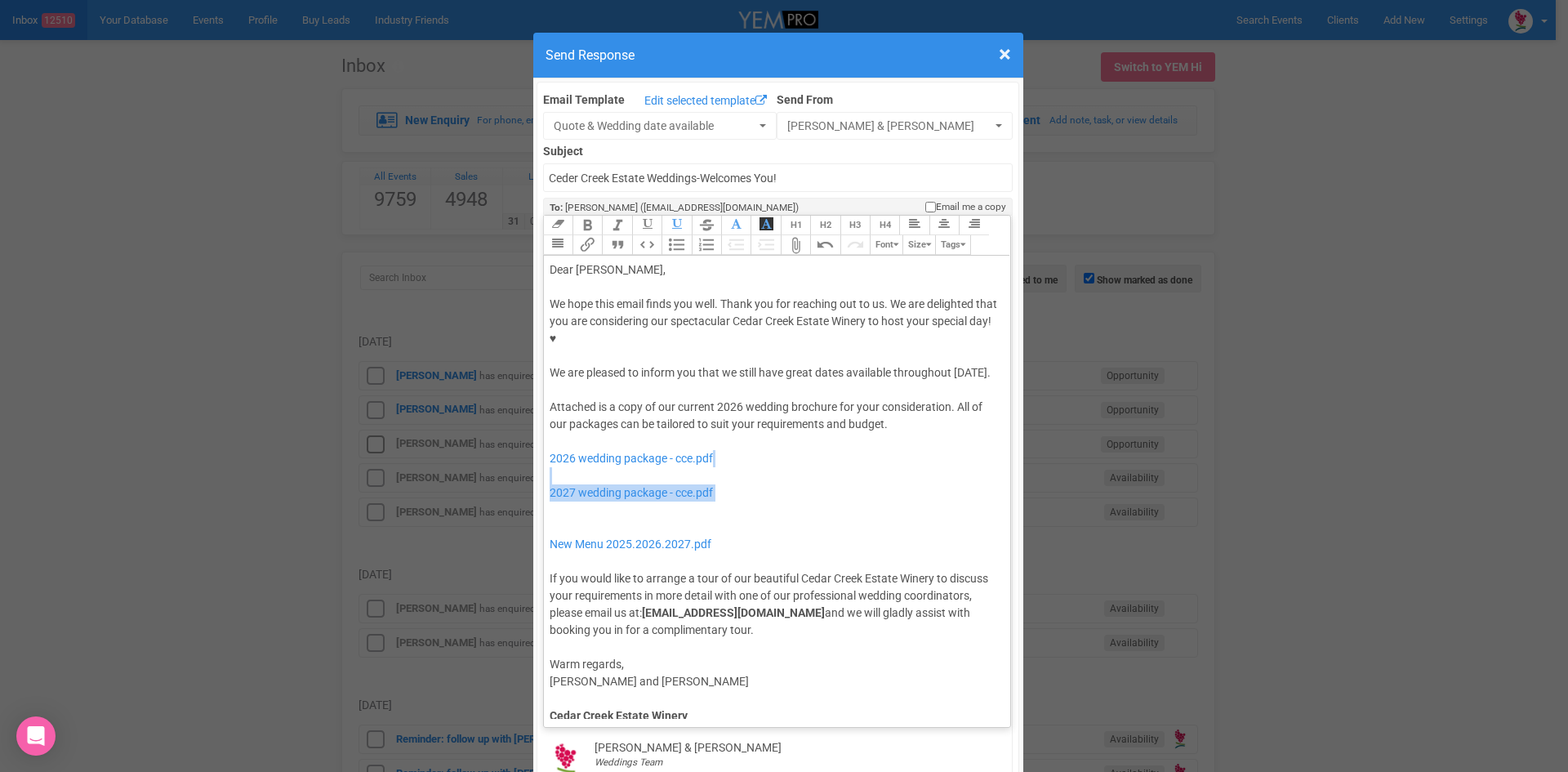
drag, startPoint x: 628, startPoint y: 453, endPoint x: 627, endPoint y: 430, distance: 23.0
click at [627, 430] on div "Attached is a copy of our current 2026 wedding brochure for your consideration.…" at bounding box center [774, 519] width 450 height 240
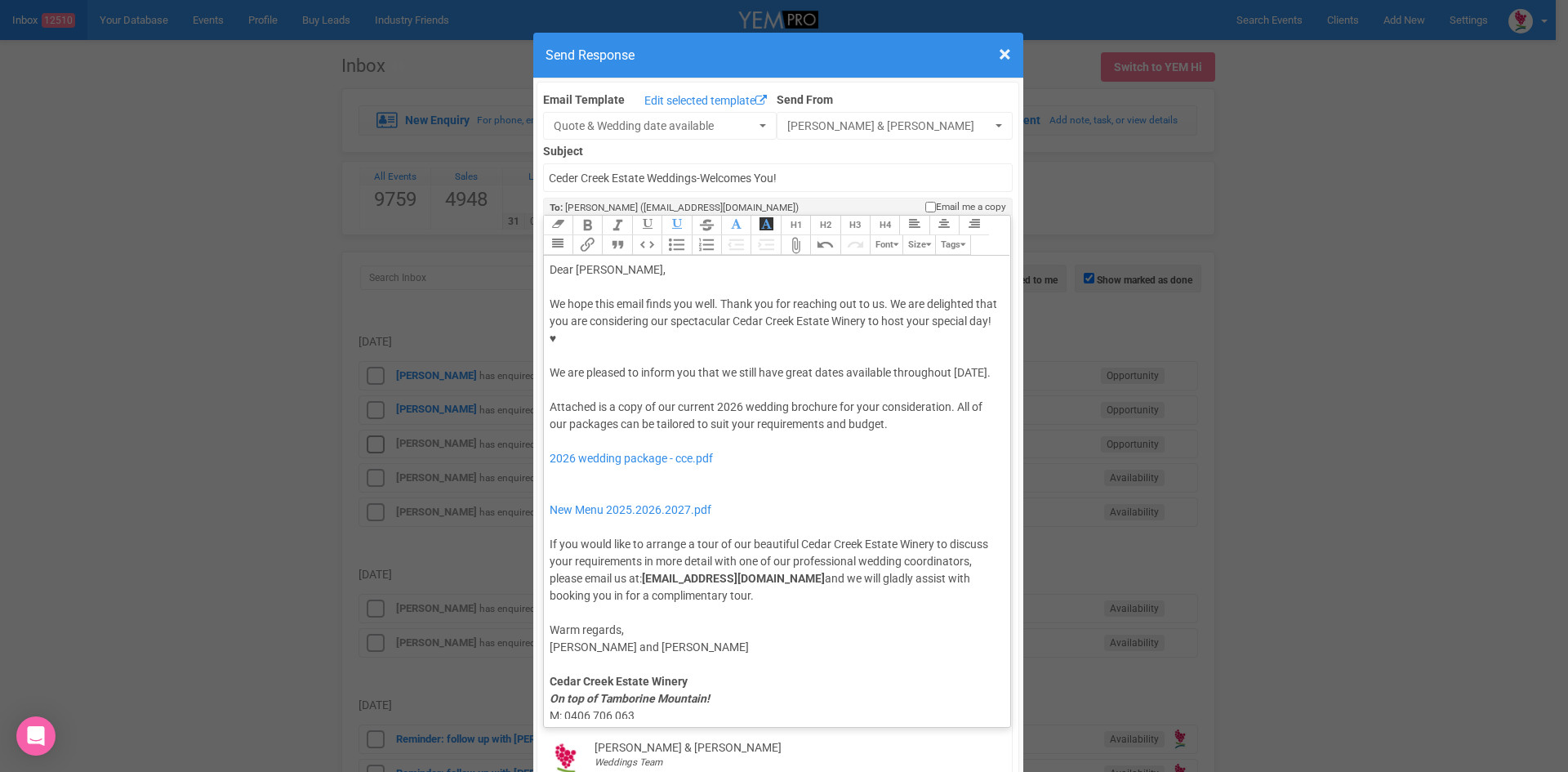
click at [630, 446] on div "Attached is a copy of our current 2026 wedding brochure for your consideration.…" at bounding box center [774, 501] width 450 height 205
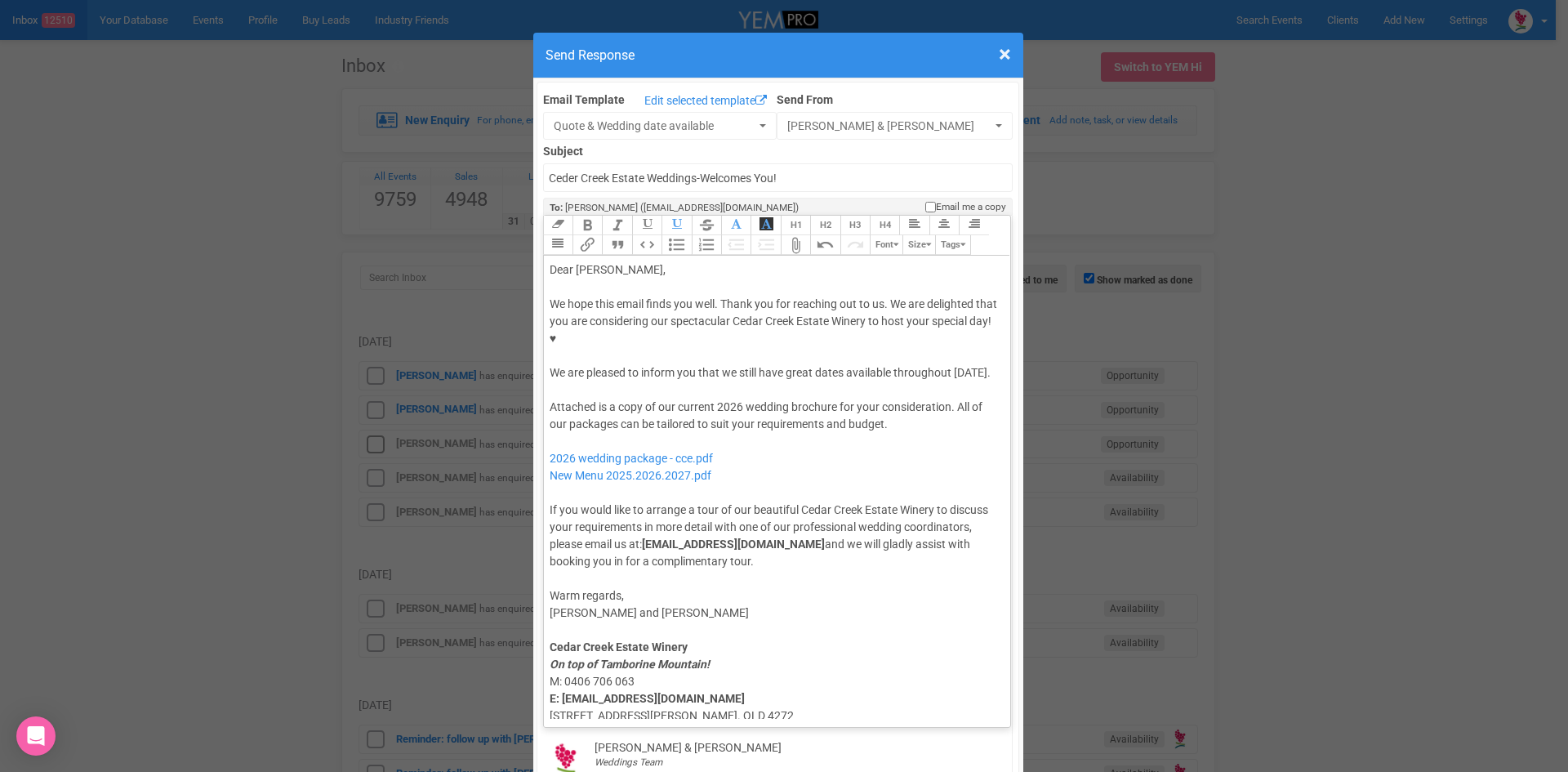
type trix-editor "<div>Dear Laura,</div><div><strong>&nbsp;</strong></div><div>We hope this email…"
click at [625, 398] on div "Attached is a copy of our current 2026 wedding brochure for your consideration.…" at bounding box center [774, 484] width 450 height 172
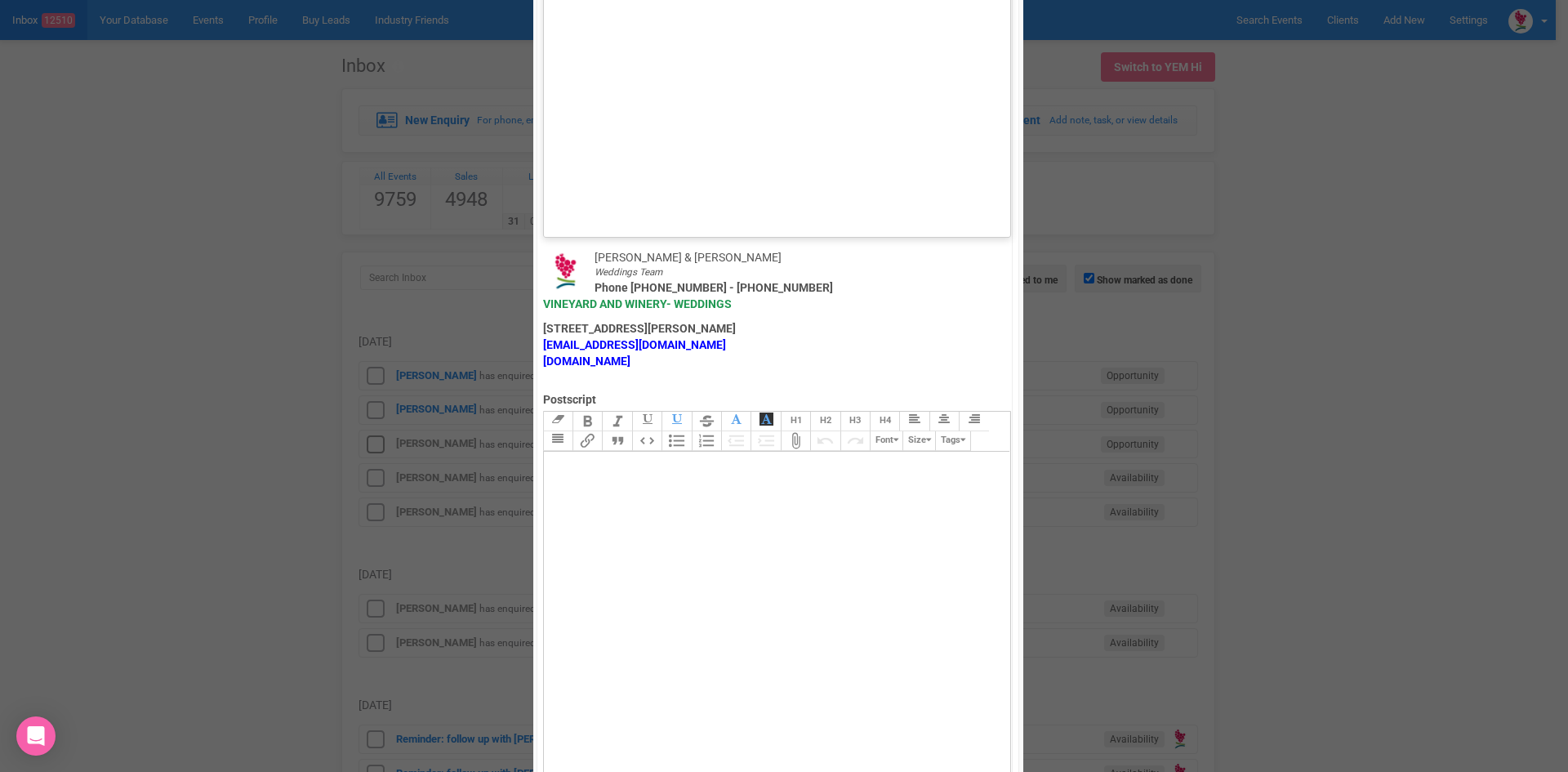
scroll to position [980, 0]
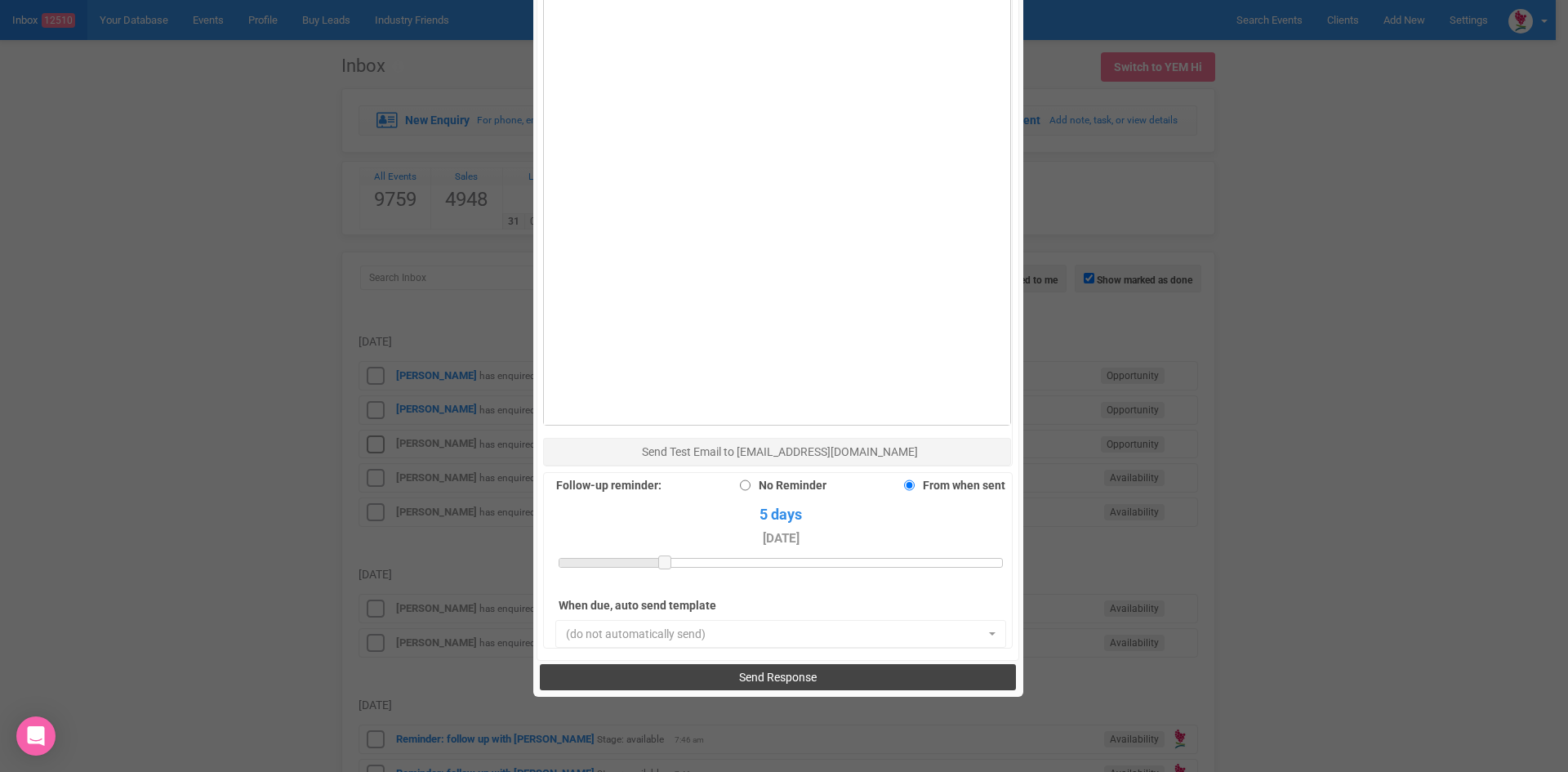
click at [681, 664] on button "Send Response" at bounding box center [777, 677] width 476 height 26
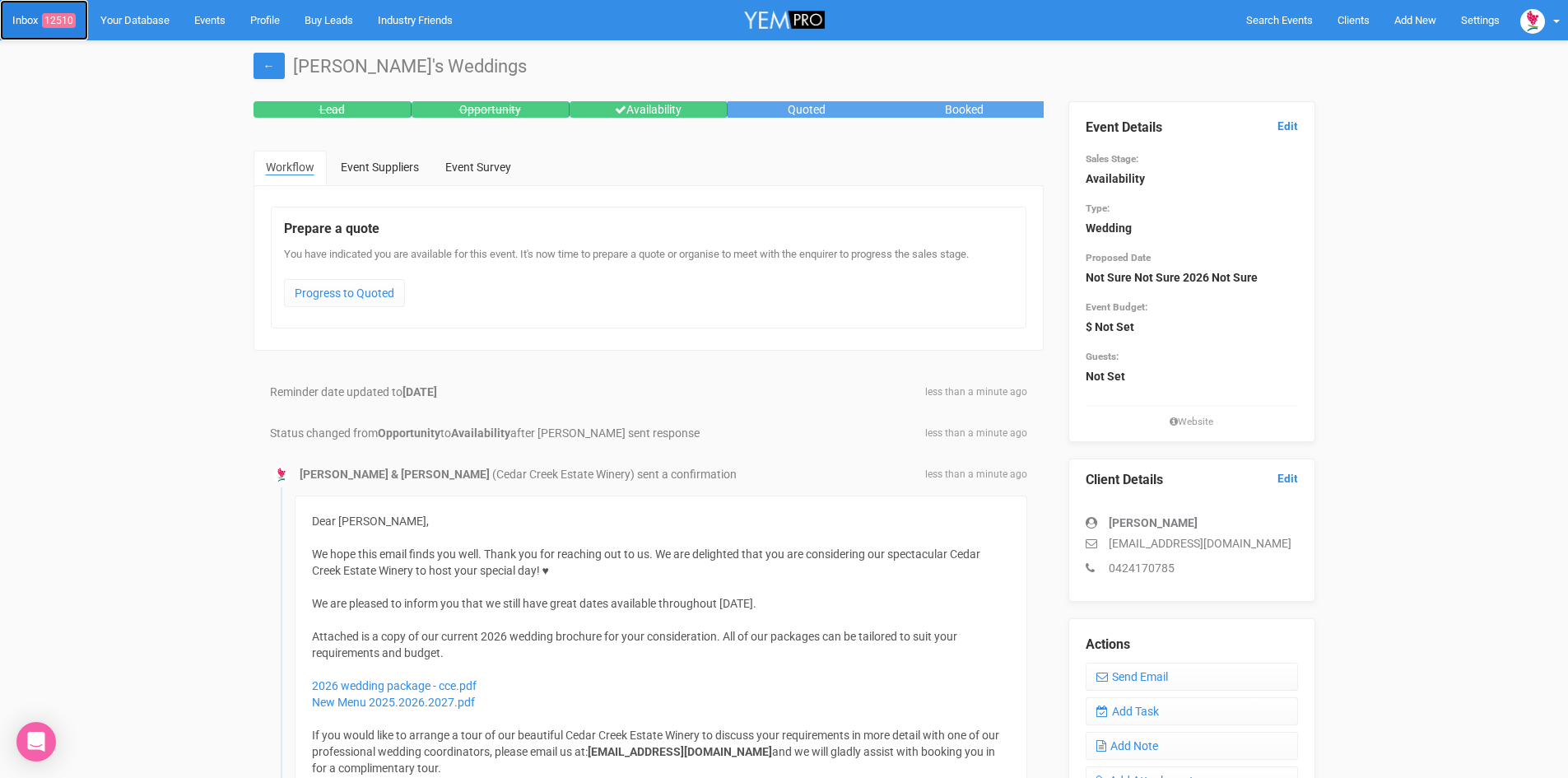
click at [26, 13] on link "Inbox 12510" at bounding box center [44, 20] width 88 height 41
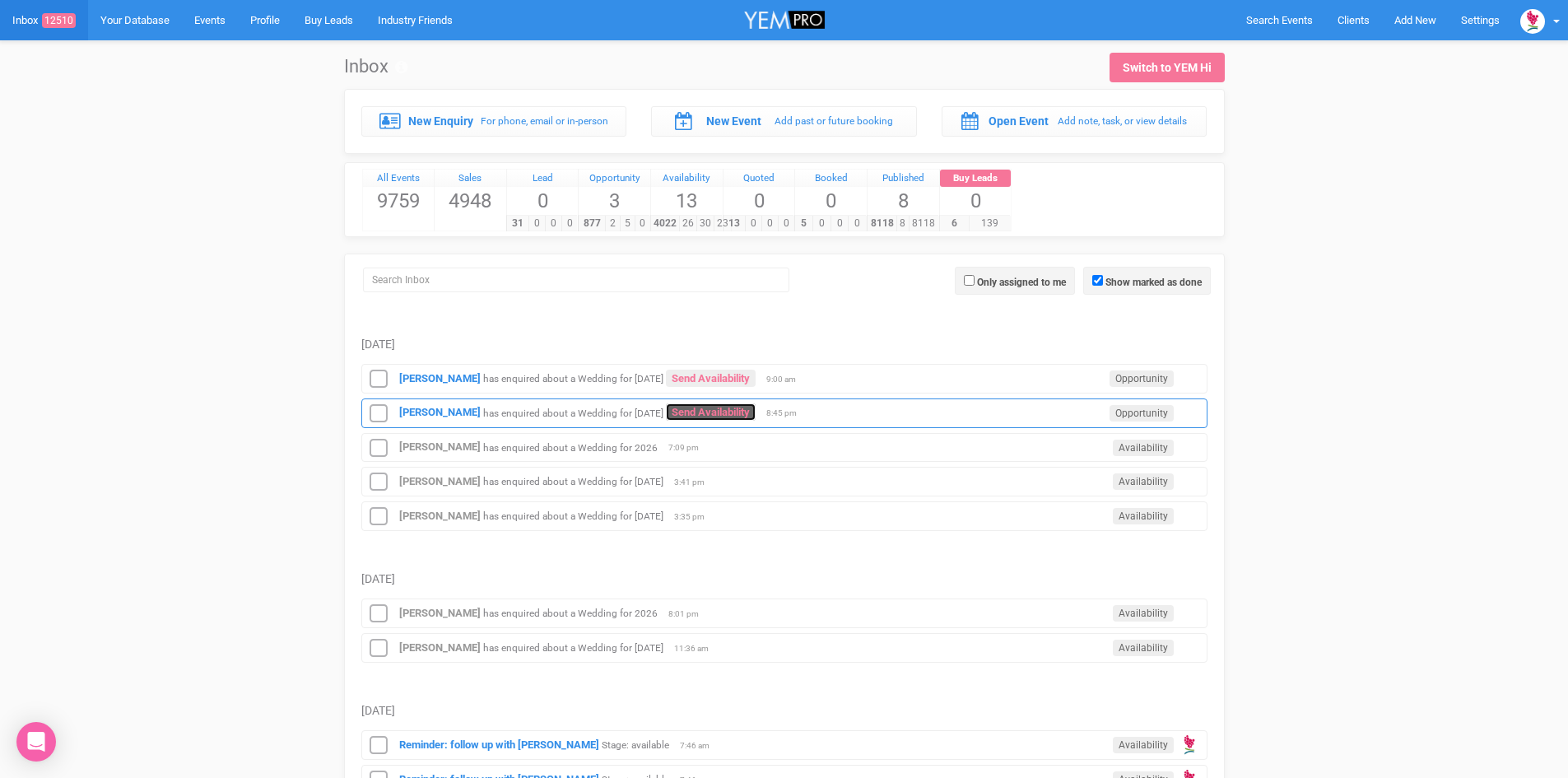
click at [729, 411] on link "Send Availability" at bounding box center [710, 412] width 90 height 17
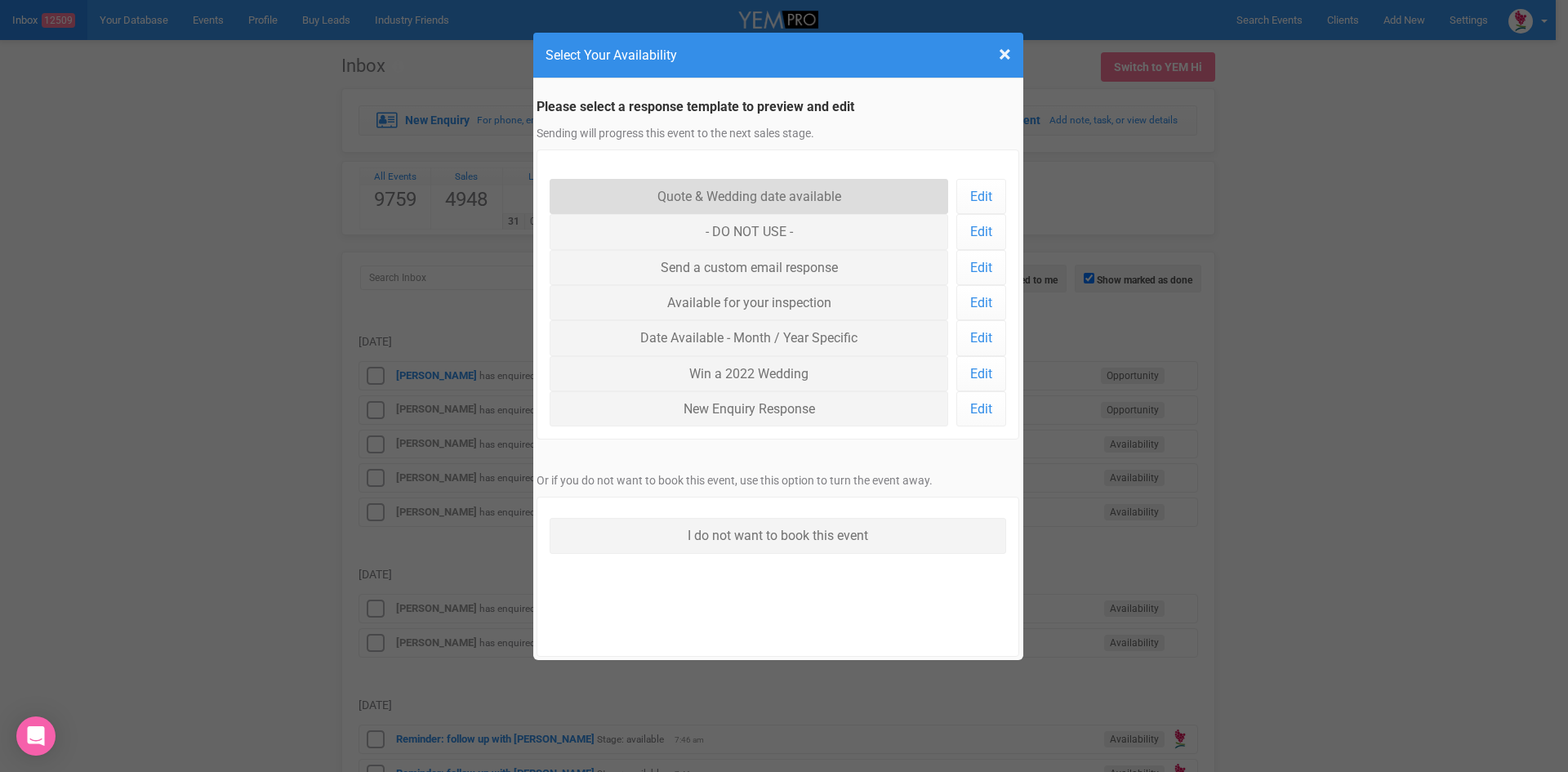
click at [708, 196] on link "Quote & Wedding date available" at bounding box center [749, 196] width 399 height 36
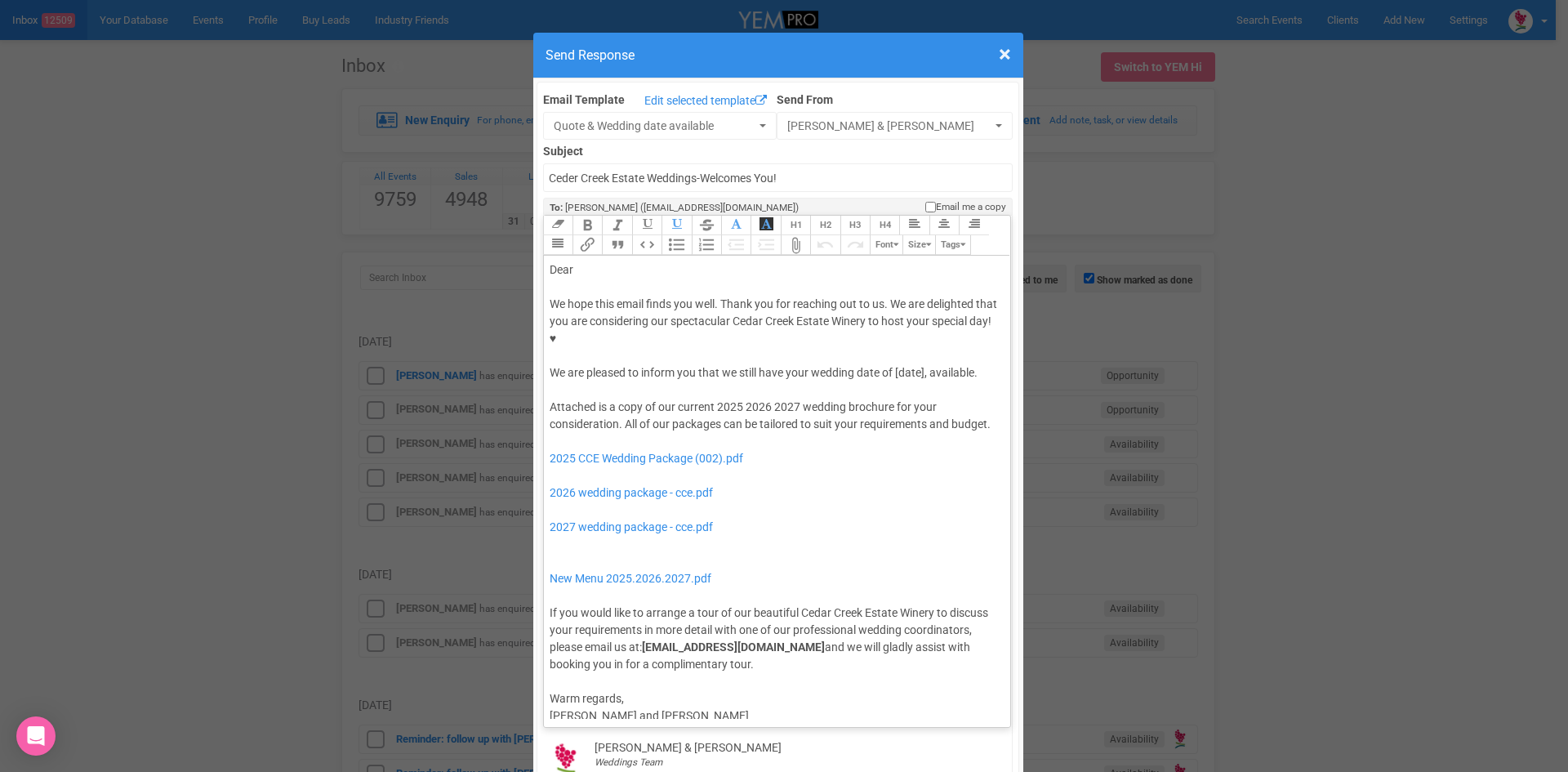
click at [638, 261] on div "Dear" at bounding box center [774, 270] width 450 height 17
drag, startPoint x: 923, startPoint y: 324, endPoint x: 892, endPoint y: 329, distance: 31.4
click at [892, 329] on div "We hope this email finds you well. Thank you for reaching out to us. We are del…" at bounding box center [774, 338] width 450 height 85
drag, startPoint x: 763, startPoint y: 374, endPoint x: 710, endPoint y: 376, distance: 53.0
click at [710, 398] on div "Attached is a copy of our current 2025 2026 2027 wedding brochure for your cons…" at bounding box center [774, 536] width 450 height 275
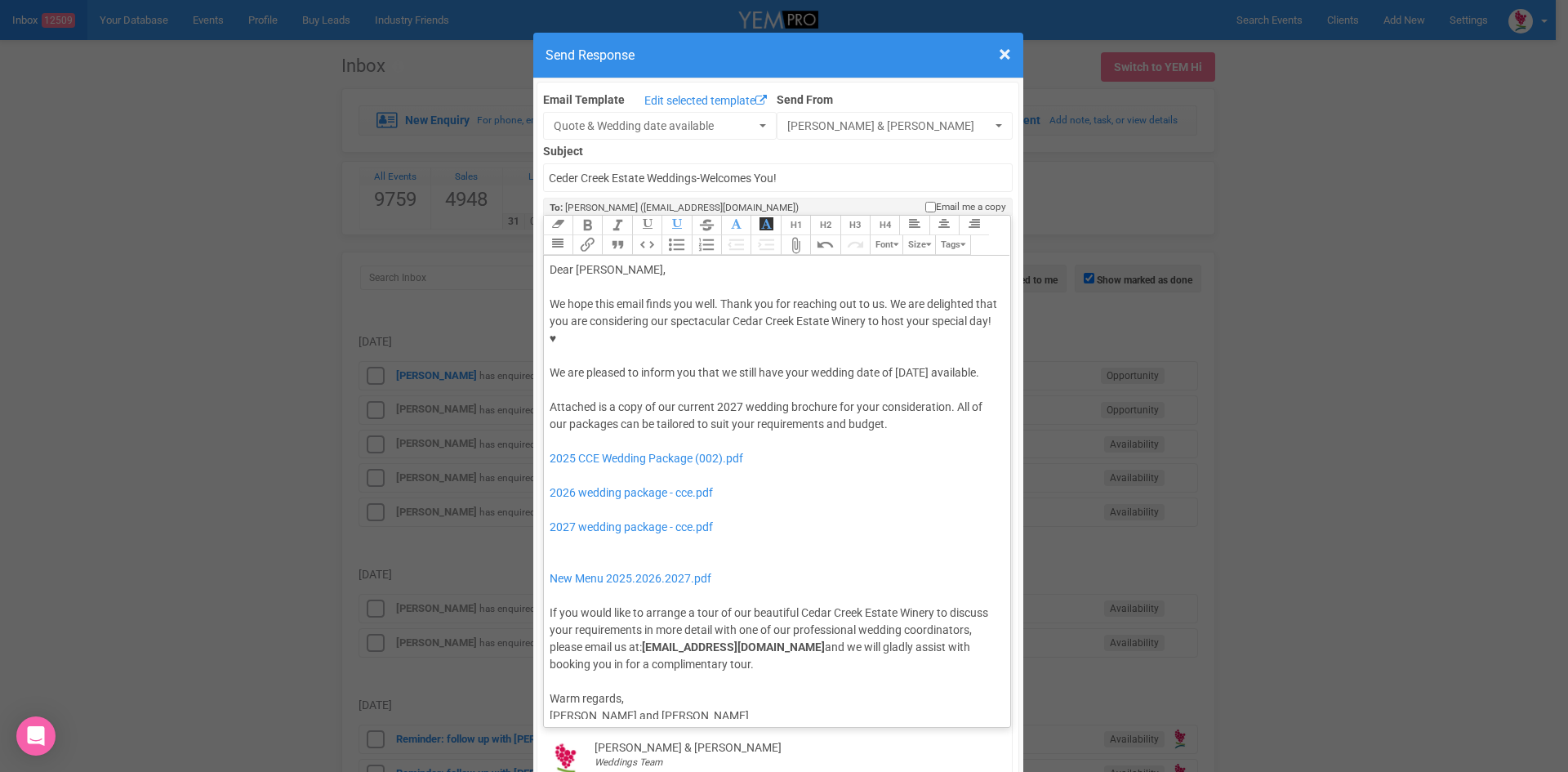
click at [725, 406] on div "Attached is a copy of our current 2027 wedding brochure for your consideration.…" at bounding box center [774, 536] width 450 height 275
drag, startPoint x: 715, startPoint y: 480, endPoint x: 703, endPoint y: 407, distance: 74.0
click at [703, 407] on div "Attached is a copy of our current 2027 wedding brochure for your consideration.…" at bounding box center [774, 536] width 450 height 275
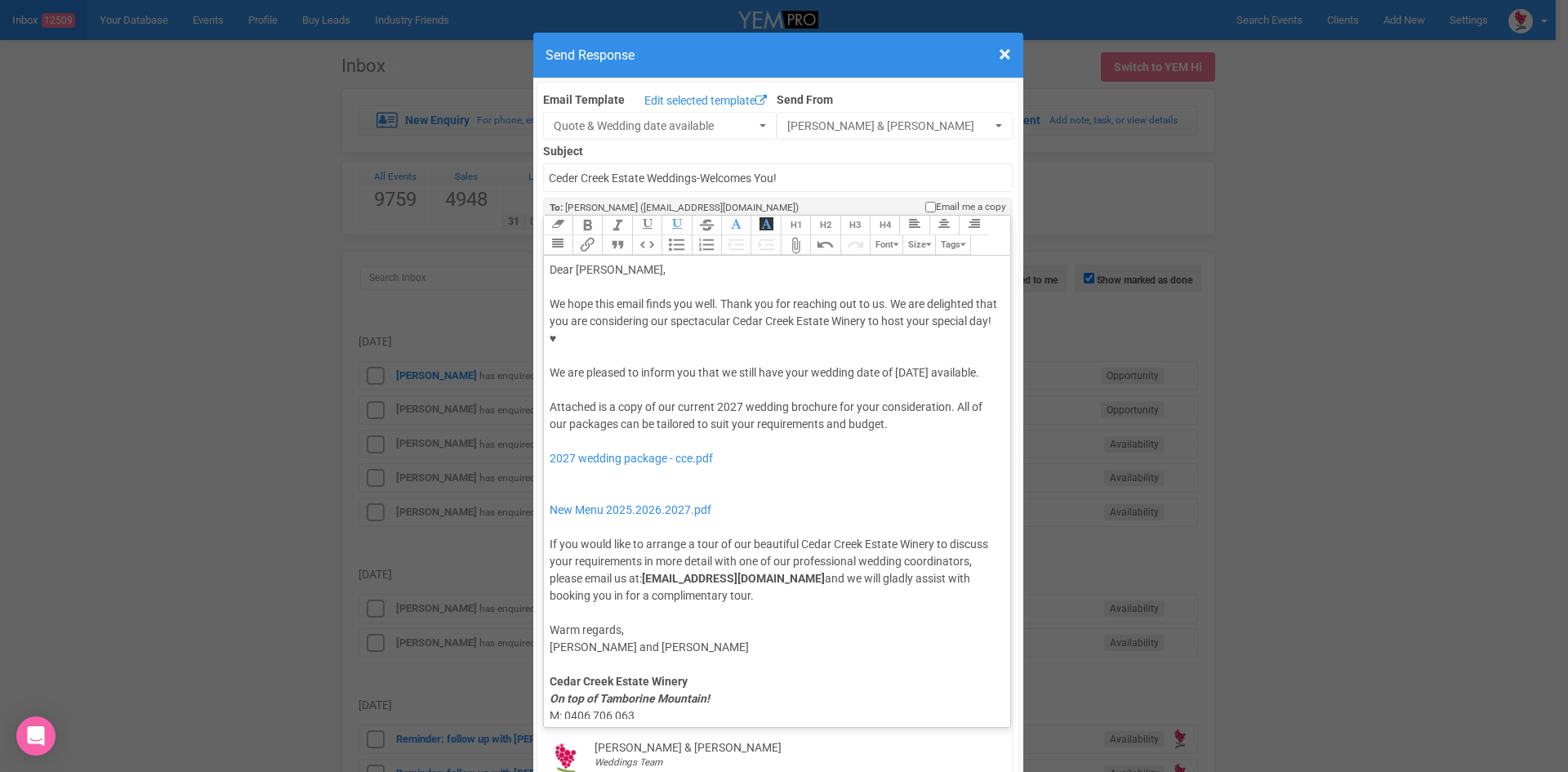
click at [635, 461] on div "Attached is a copy of our current 2027 wedding brochure for your consideration.…" at bounding box center [774, 501] width 450 height 205
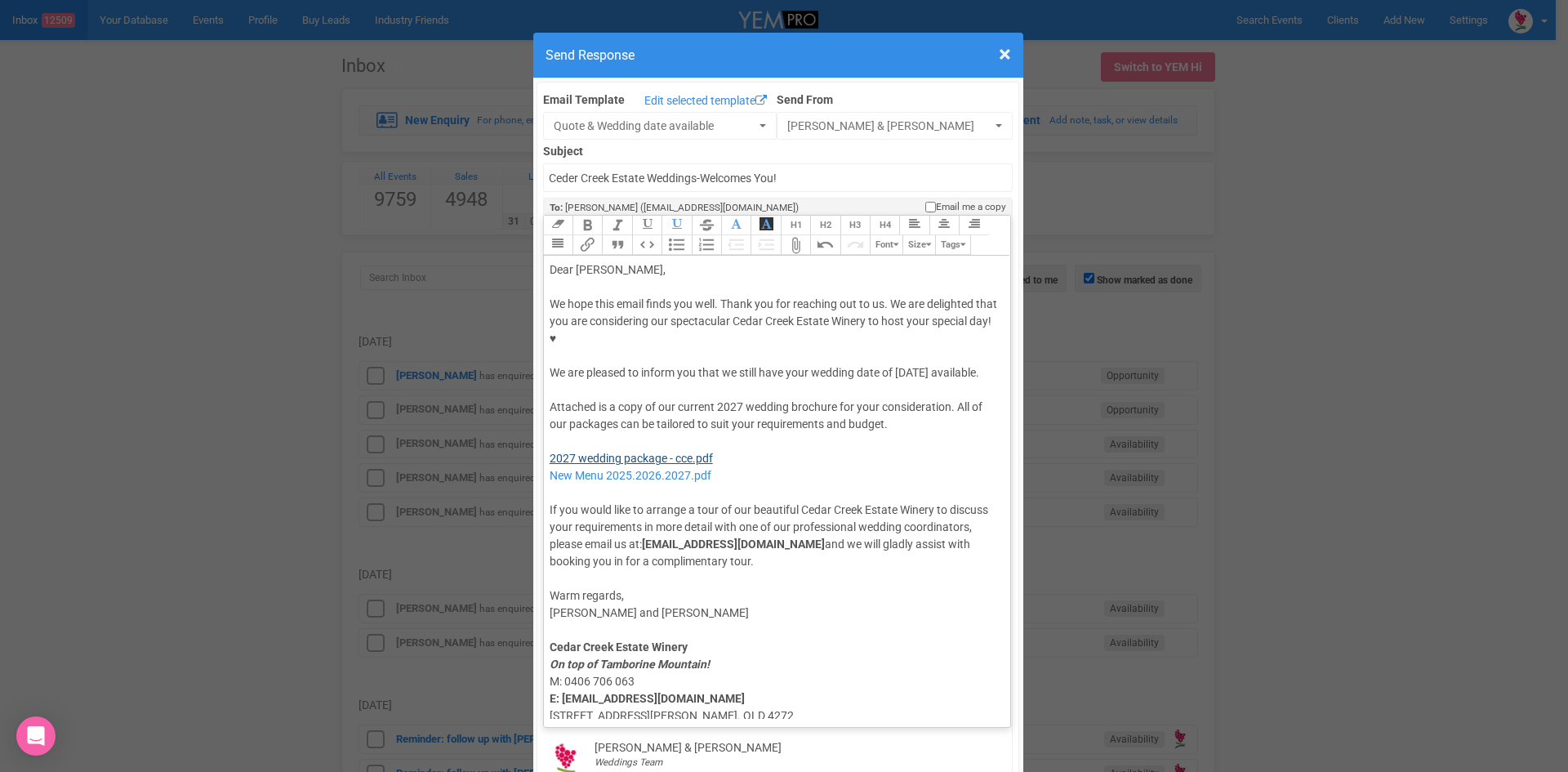
type trix-editor "<div>Dear Nicholas,</div><div><strong>&nbsp;</strong></div><div>We hope this em…"
click at [634, 407] on div "Attached is a copy of our current 2027 wedding brochure for your consideration.…" at bounding box center [774, 484] width 450 height 172
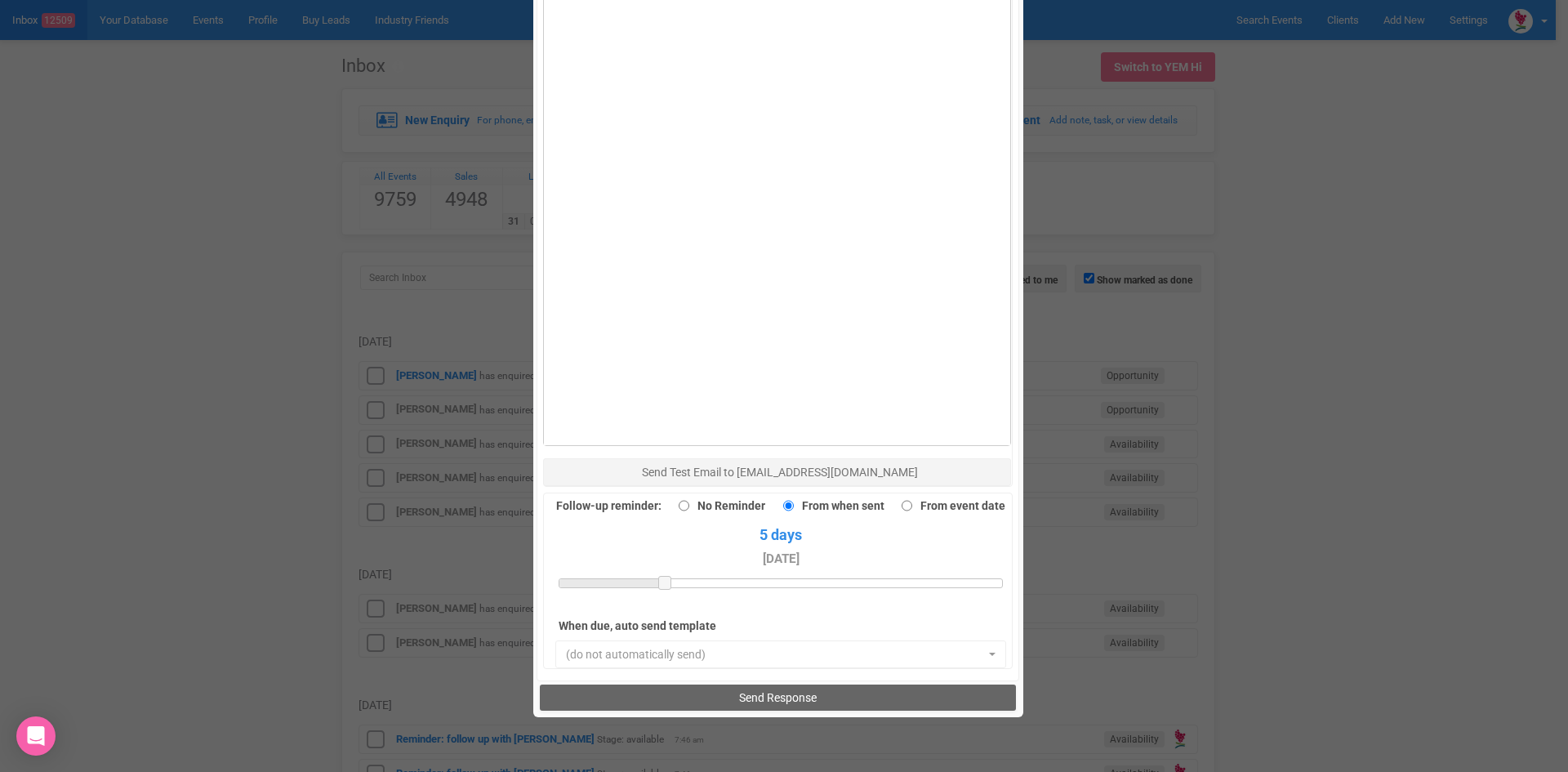
scroll to position [1132, 0]
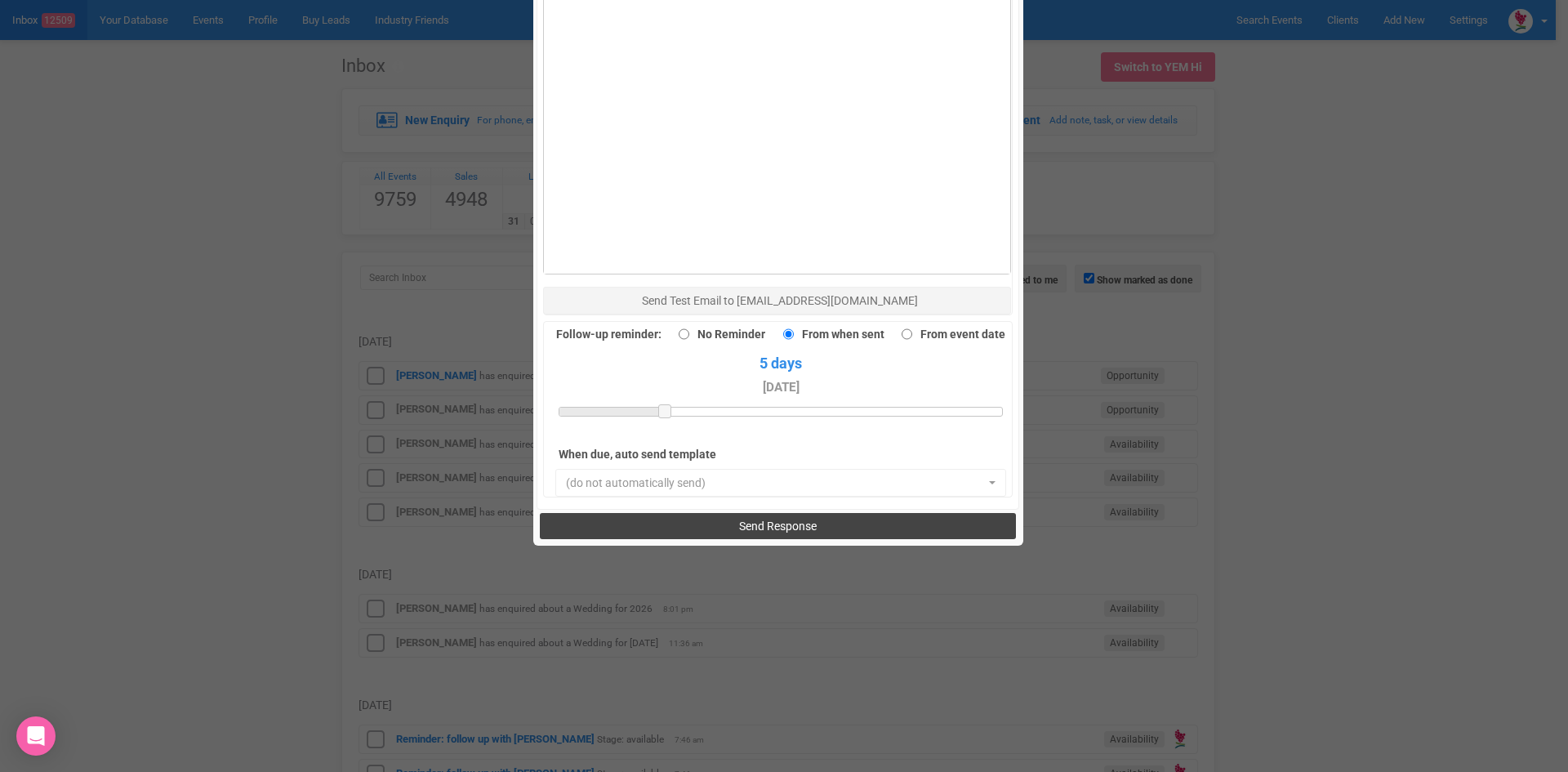
click at [739, 519] on span "Send Response" at bounding box center [777, 526] width 78 height 13
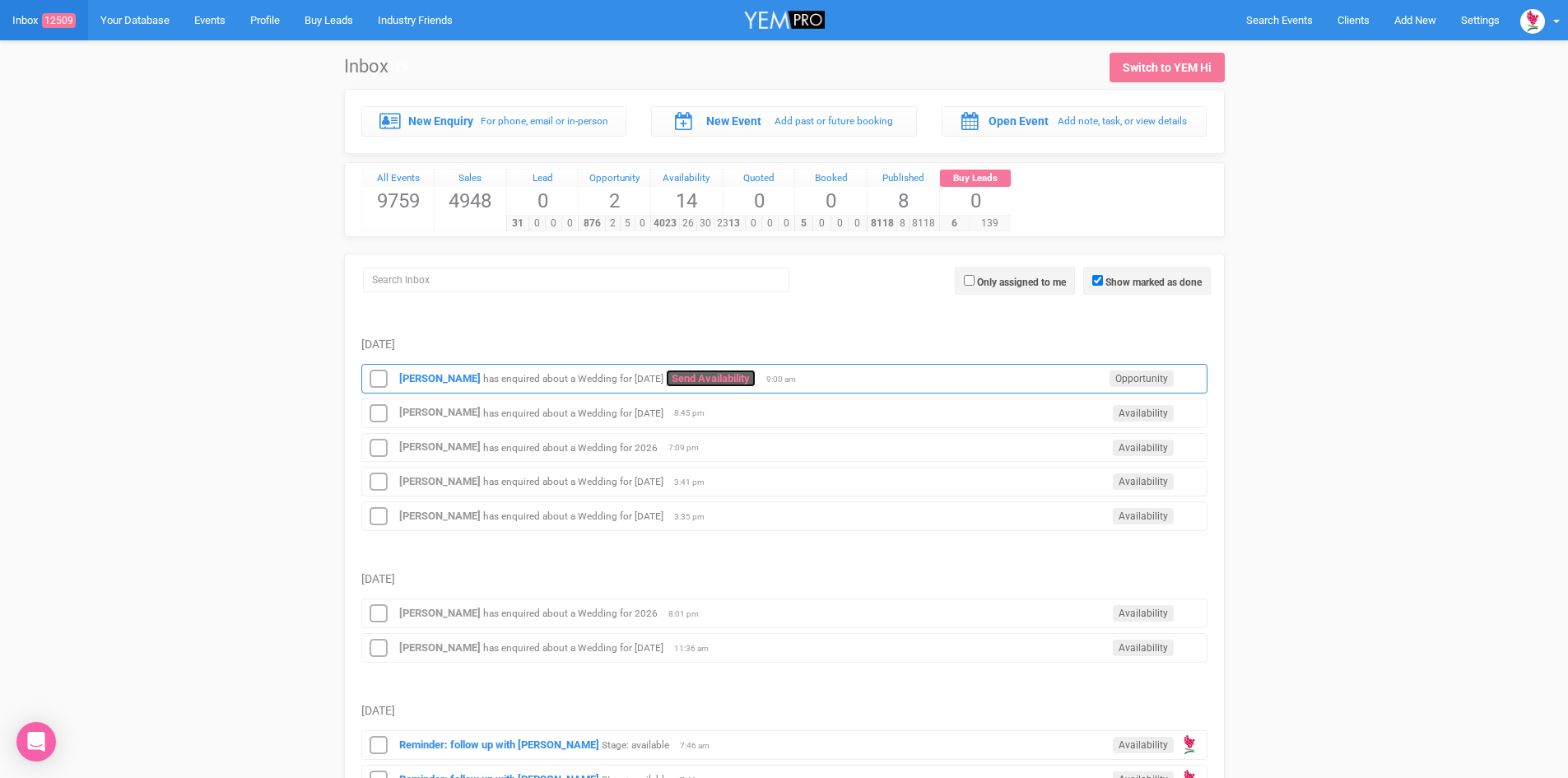
click at [754, 378] on link "Send Availability" at bounding box center [710, 378] width 90 height 17
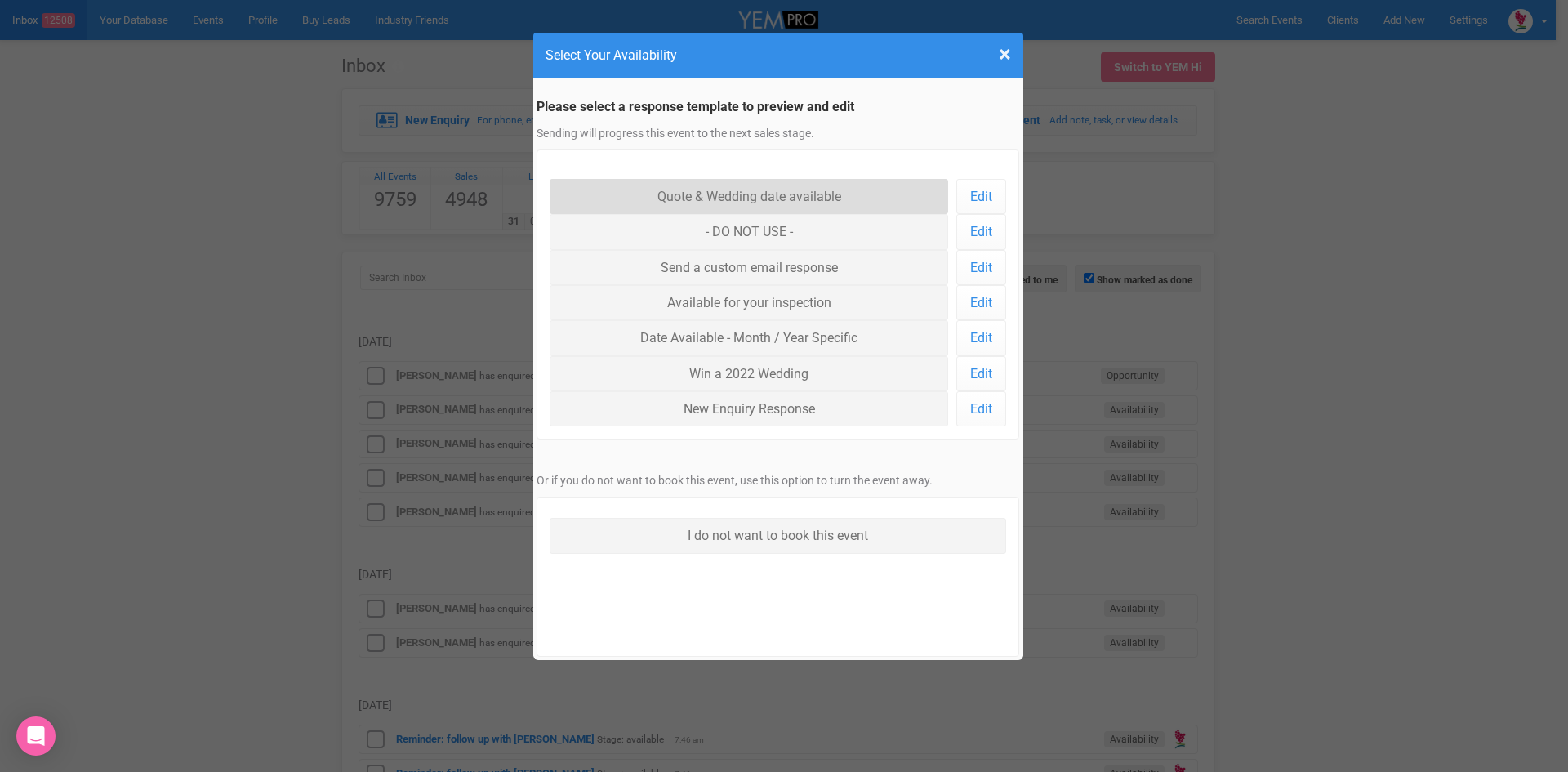
click at [742, 196] on link "Quote & Wedding date available" at bounding box center [749, 196] width 399 height 36
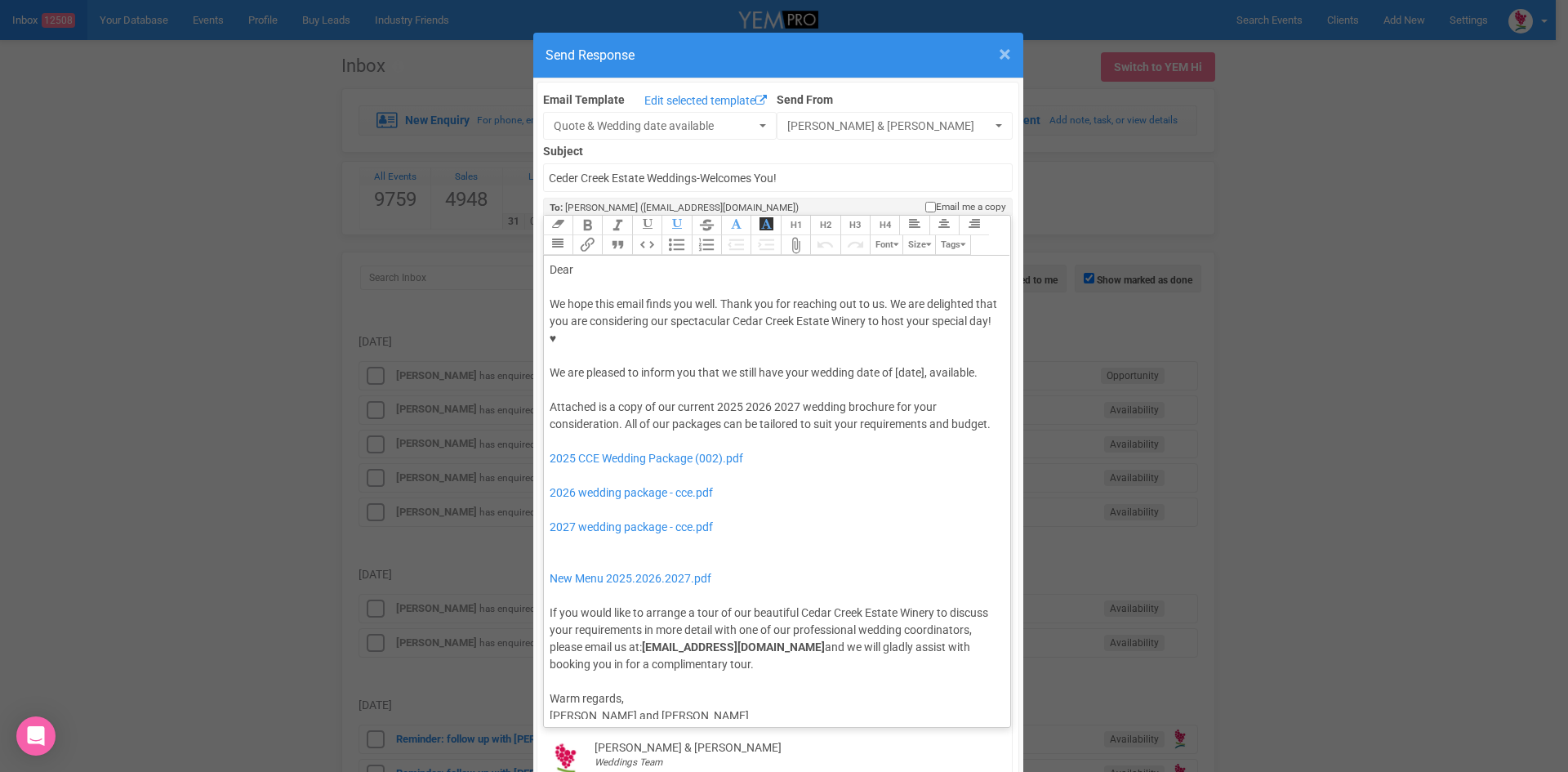
click at [999, 51] on span "×" at bounding box center [1005, 55] width 12 height 27
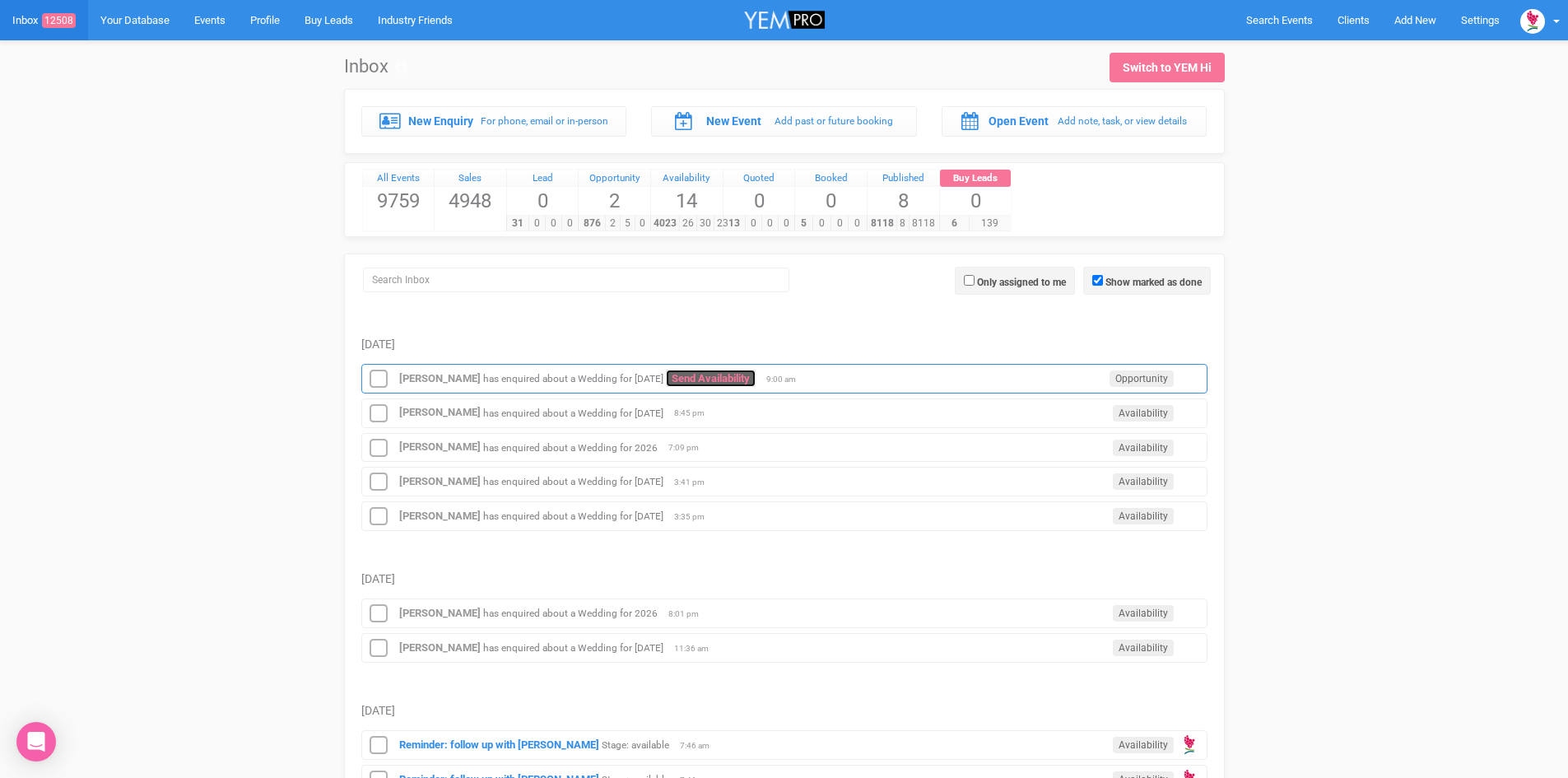
click at [755, 378] on link "Send Availability" at bounding box center [710, 378] width 90 height 17
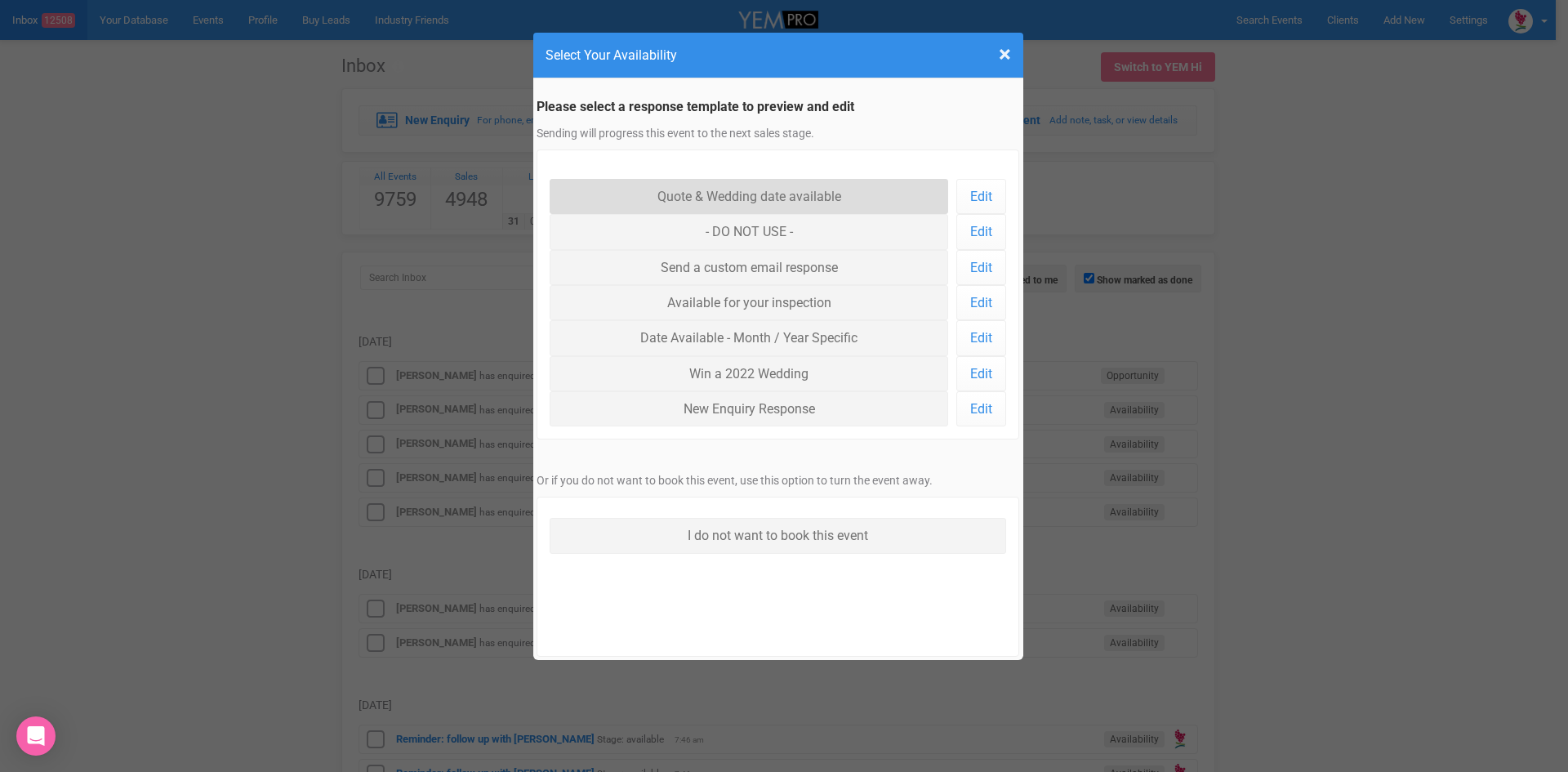
click at [654, 195] on link "Quote & Wedding date available" at bounding box center [749, 196] width 399 height 36
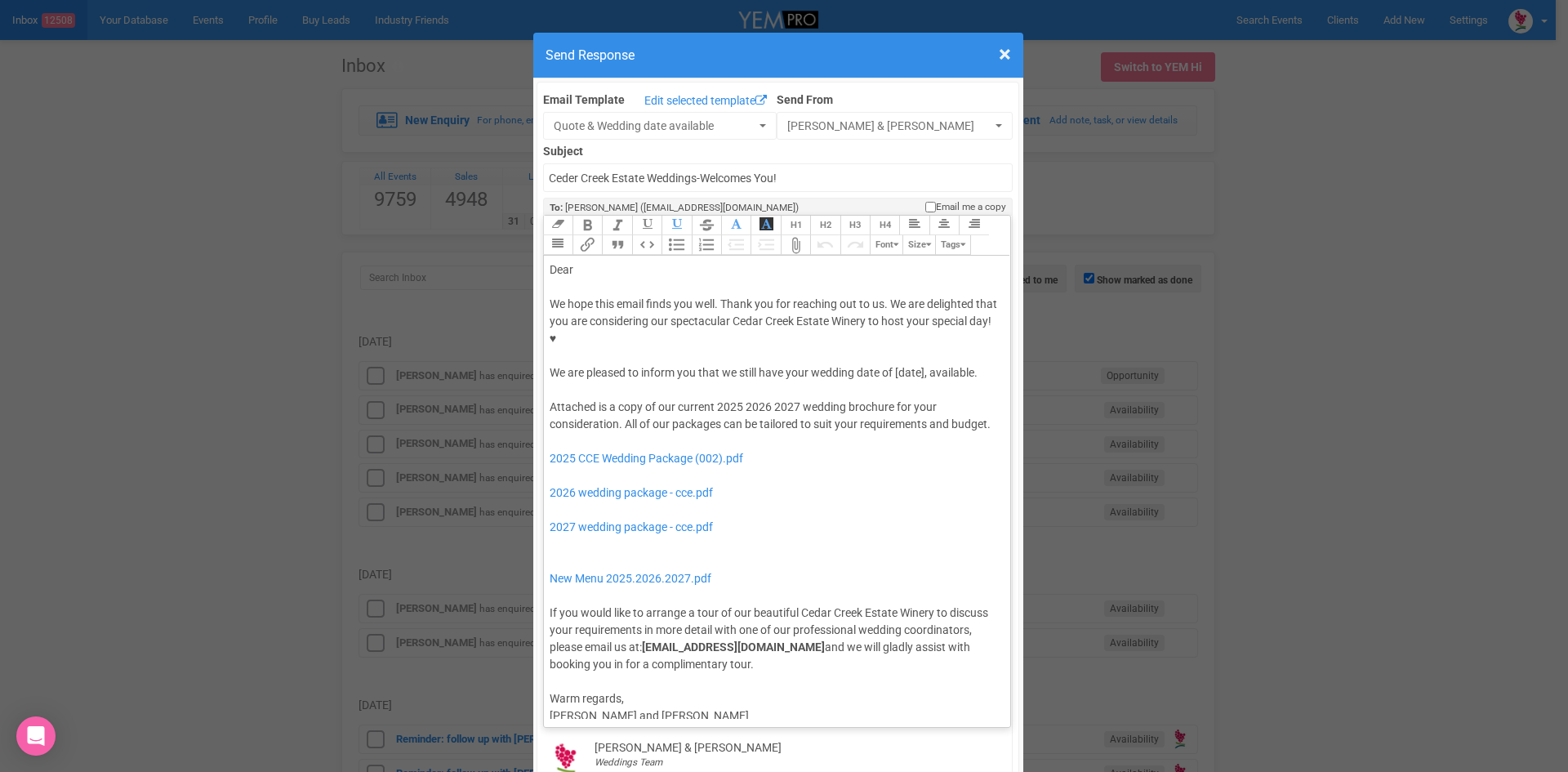
click at [615, 261] on div "Dear" at bounding box center [774, 270] width 450 height 17
drag, startPoint x: 922, startPoint y: 326, endPoint x: 891, endPoint y: 327, distance: 31.0
click at [891, 327] on div "We hope this email finds you well. Thank you for reaching out to us. We are del…" at bounding box center [774, 338] width 450 height 85
drag, startPoint x: 727, startPoint y: 337, endPoint x: 892, endPoint y: 315, distance: 166.5
click at [893, 314] on div "We hope this email finds you well. Thank you for reaching out to us. We are del…" at bounding box center [774, 338] width 450 height 85
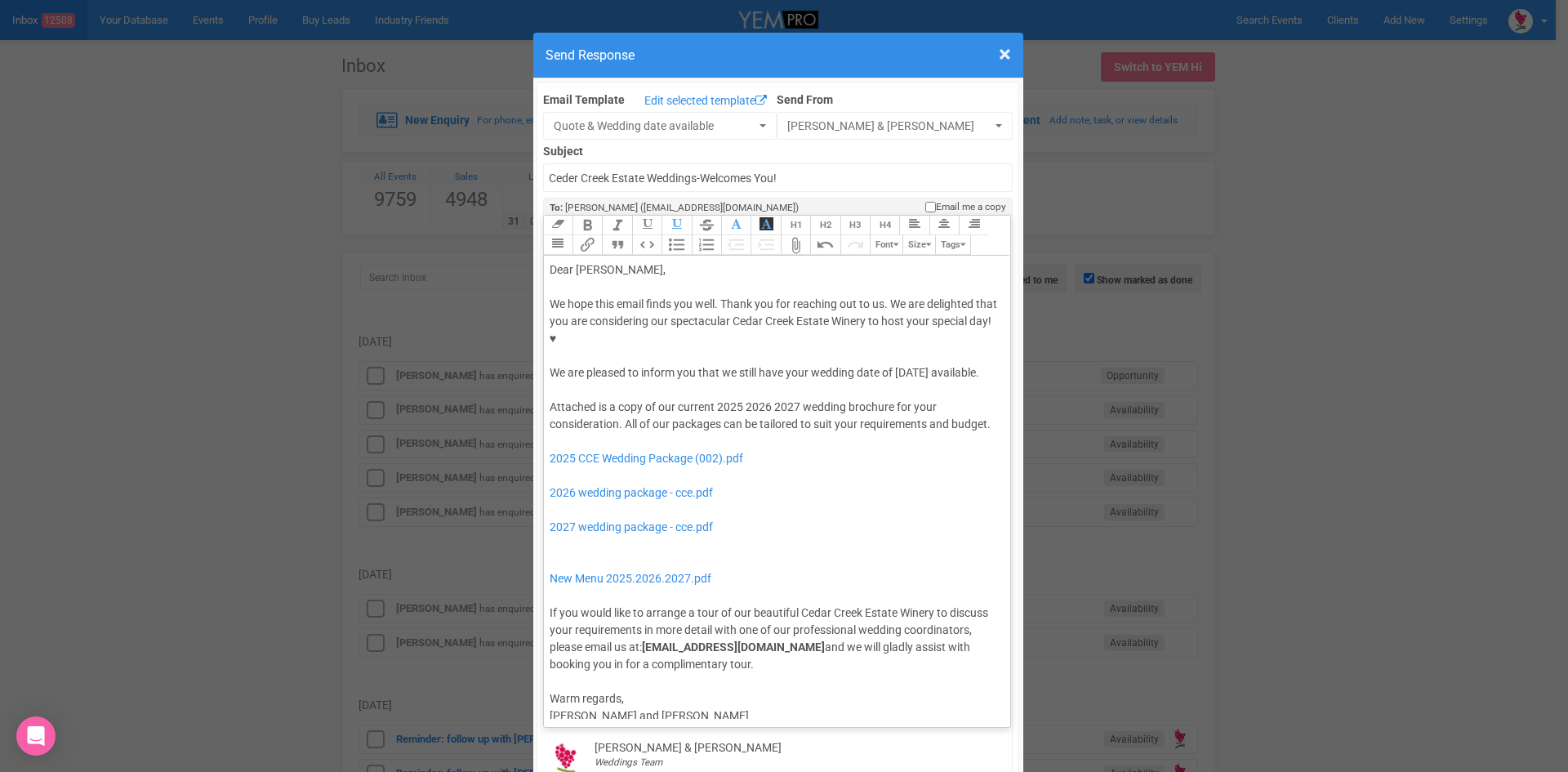
click at [602, 216] on button "Italic" at bounding box center [616, 226] width 30 height 19
click at [572, 216] on button "Bold" at bounding box center [586, 226] width 30 height 19
click at [690, 398] on div "Attached is a copy of our current 2025 2026 2027 wedding brochure for your cons…" at bounding box center [774, 536] width 450 height 275
drag, startPoint x: 736, startPoint y: 370, endPoint x: 714, endPoint y: 370, distance: 22.0
click at [714, 398] on div "Attached is a copy of our current 2025 2026 2027 wedding brochure for your cons…" at bounding box center [774, 536] width 450 height 275
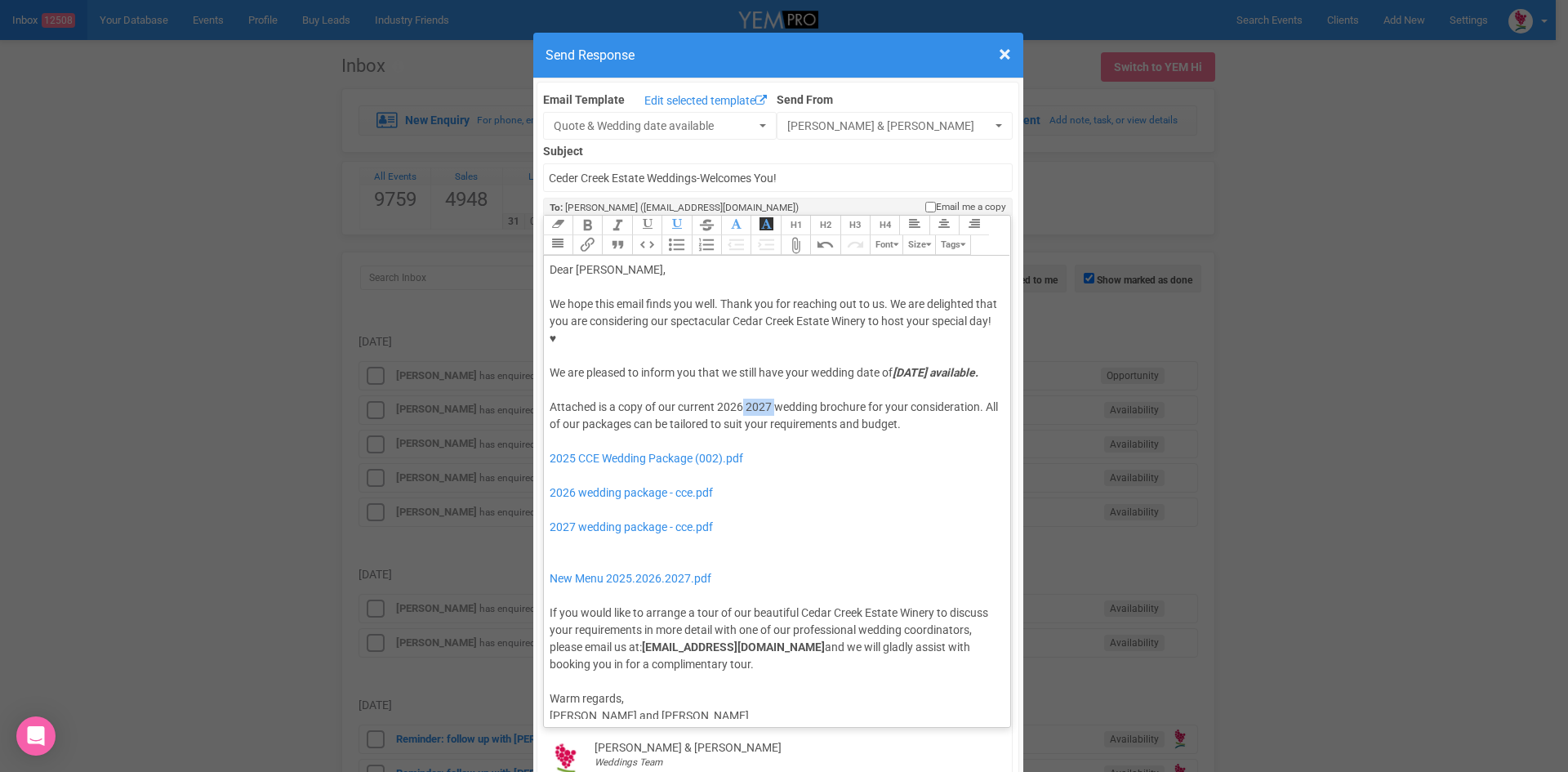
drag, startPoint x: 769, startPoint y: 375, endPoint x: 738, endPoint y: 372, distance: 31.1
click at [738, 398] on div "Attached is a copy of our current 2026 2027 wedding brochure for your considera…" at bounding box center [774, 536] width 450 height 275
drag, startPoint x: 711, startPoint y: 495, endPoint x: 712, endPoint y: 475, distance: 20.0
click at [712, 475] on div "Attached is a copy of our current 2026 wedding brochure for your consideration.…" at bounding box center [774, 536] width 450 height 275
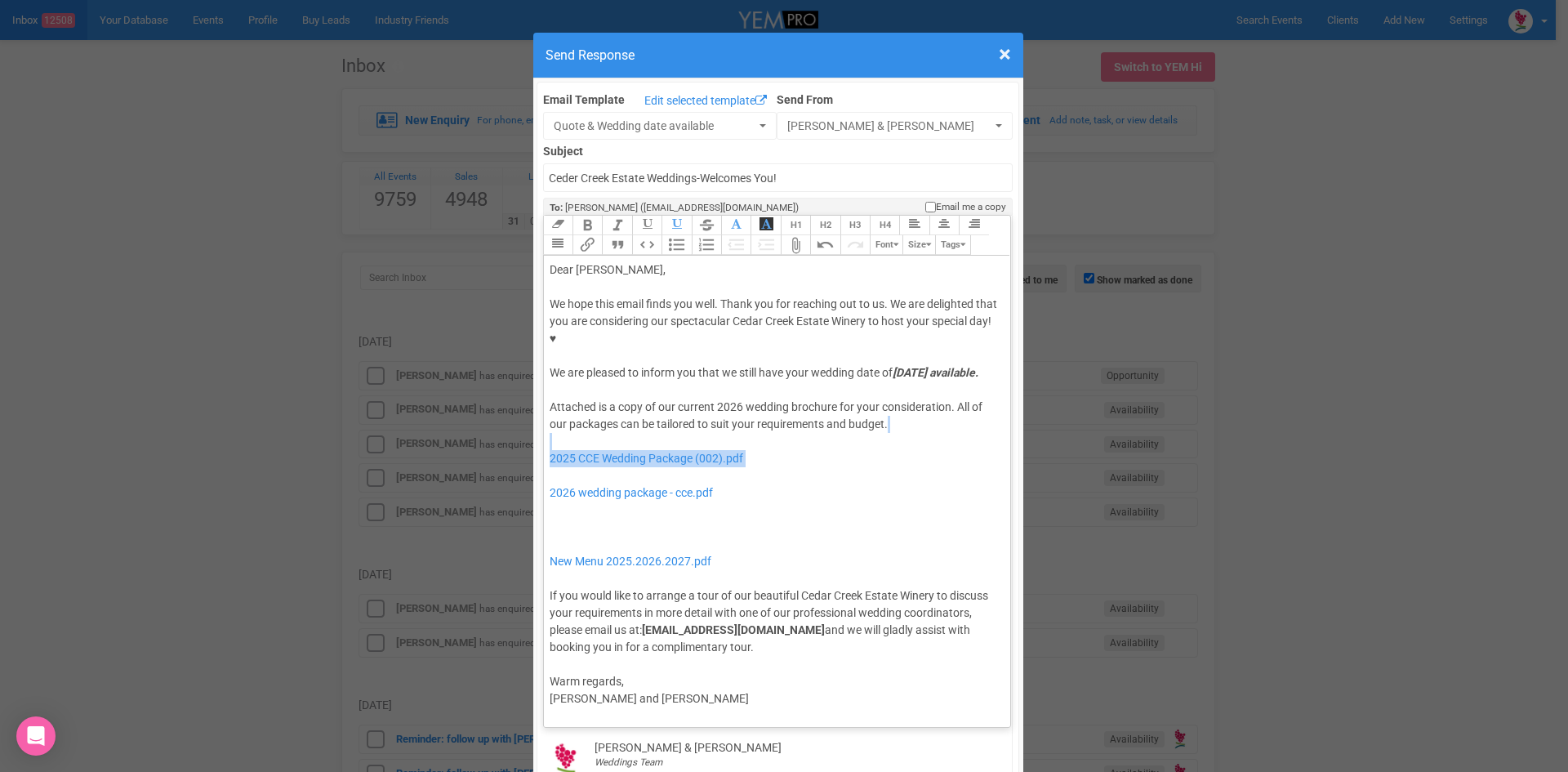
drag, startPoint x: 717, startPoint y: 443, endPoint x: 717, endPoint y: 408, distance: 35.0
click at [717, 408] on div "Attached is a copy of our current 2026 wedding brochure for your consideration.…" at bounding box center [774, 527] width 450 height 257
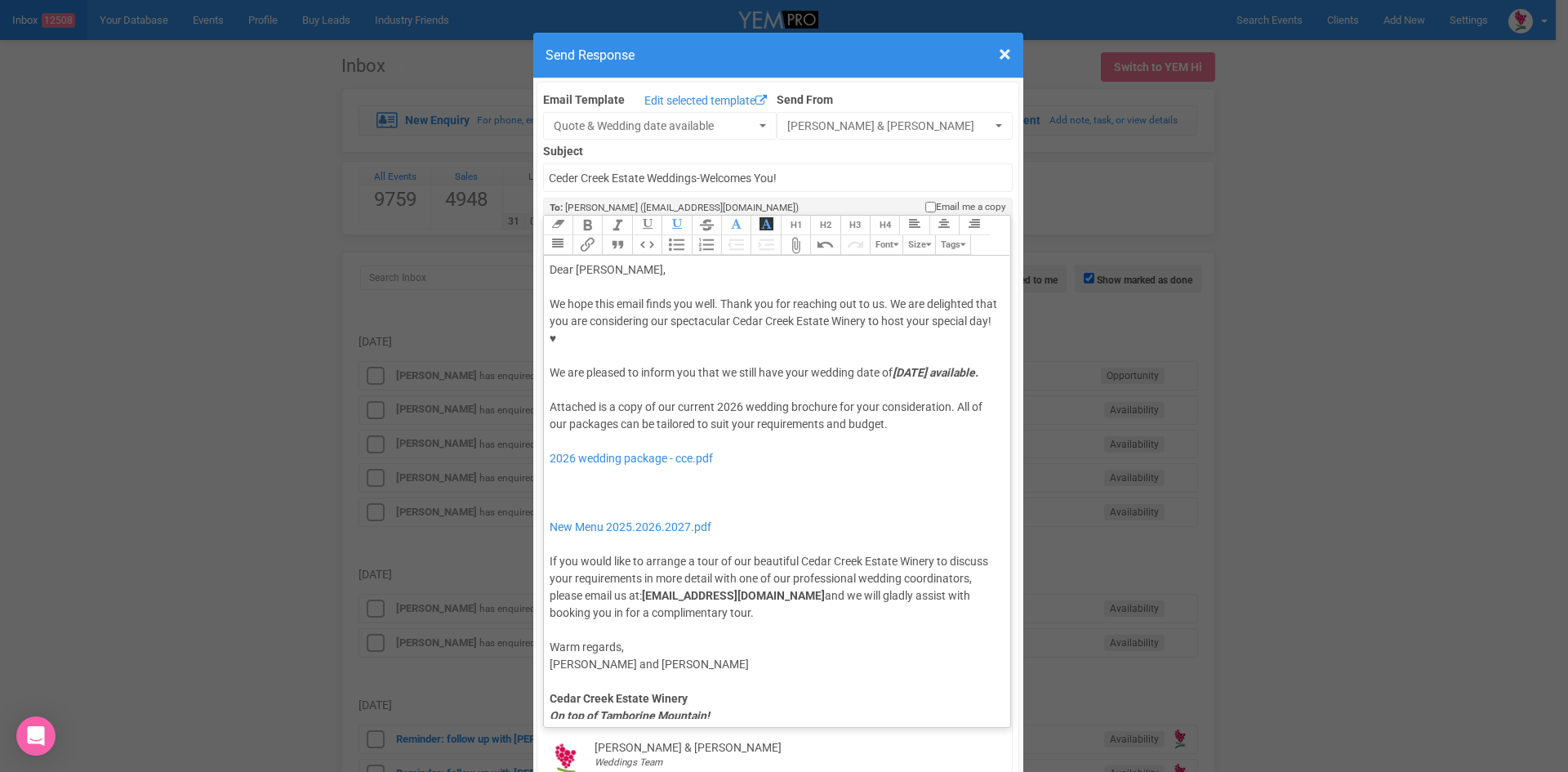
click at [663, 474] on div "Attached is a copy of our current 2026 wedding brochure for your consideration.…" at bounding box center [774, 510] width 450 height 223
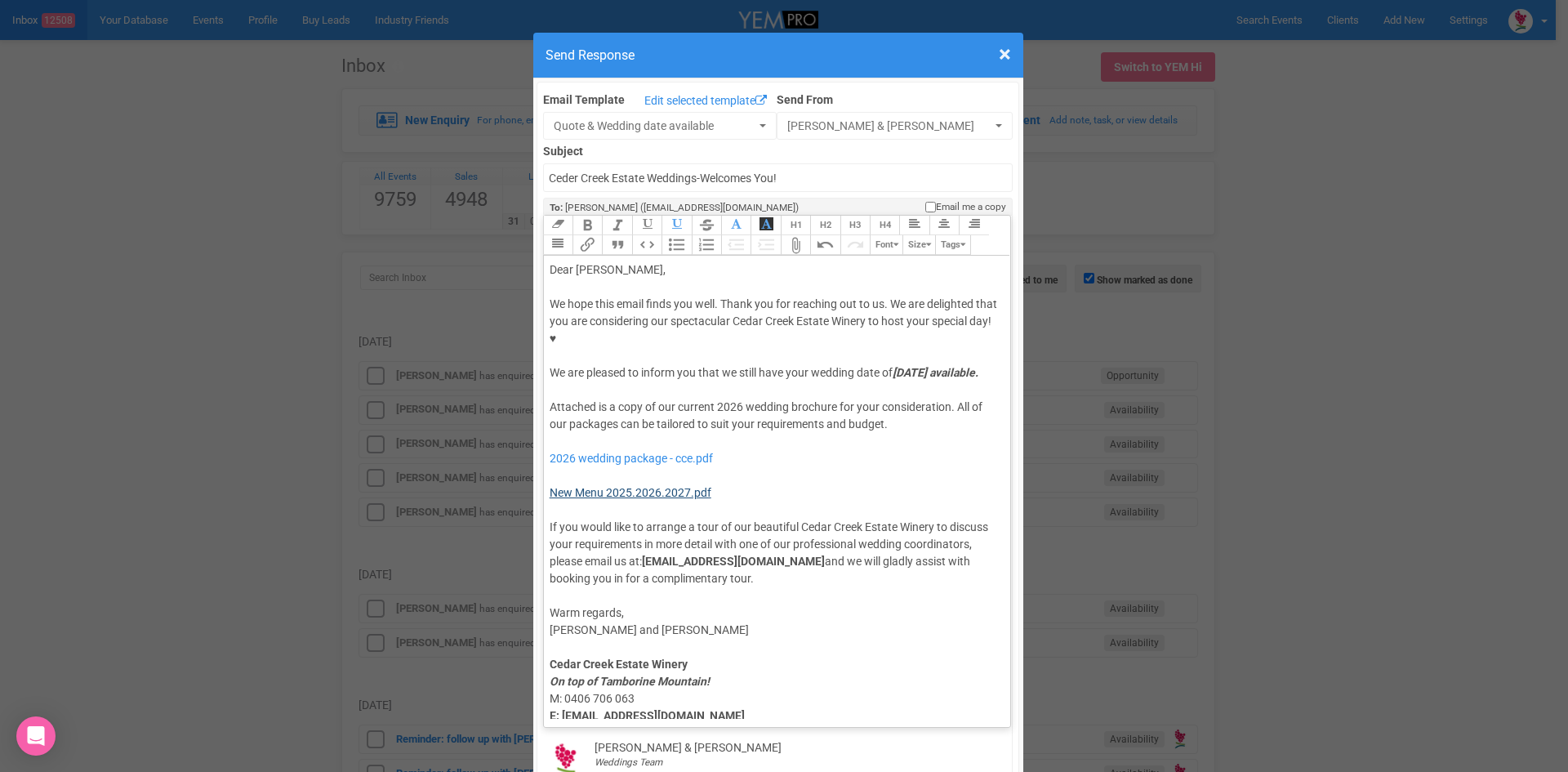
type trix-editor "<div>Dear Michelle,</div><div><strong>&nbsp;</strong></div><div>We hope this em…"
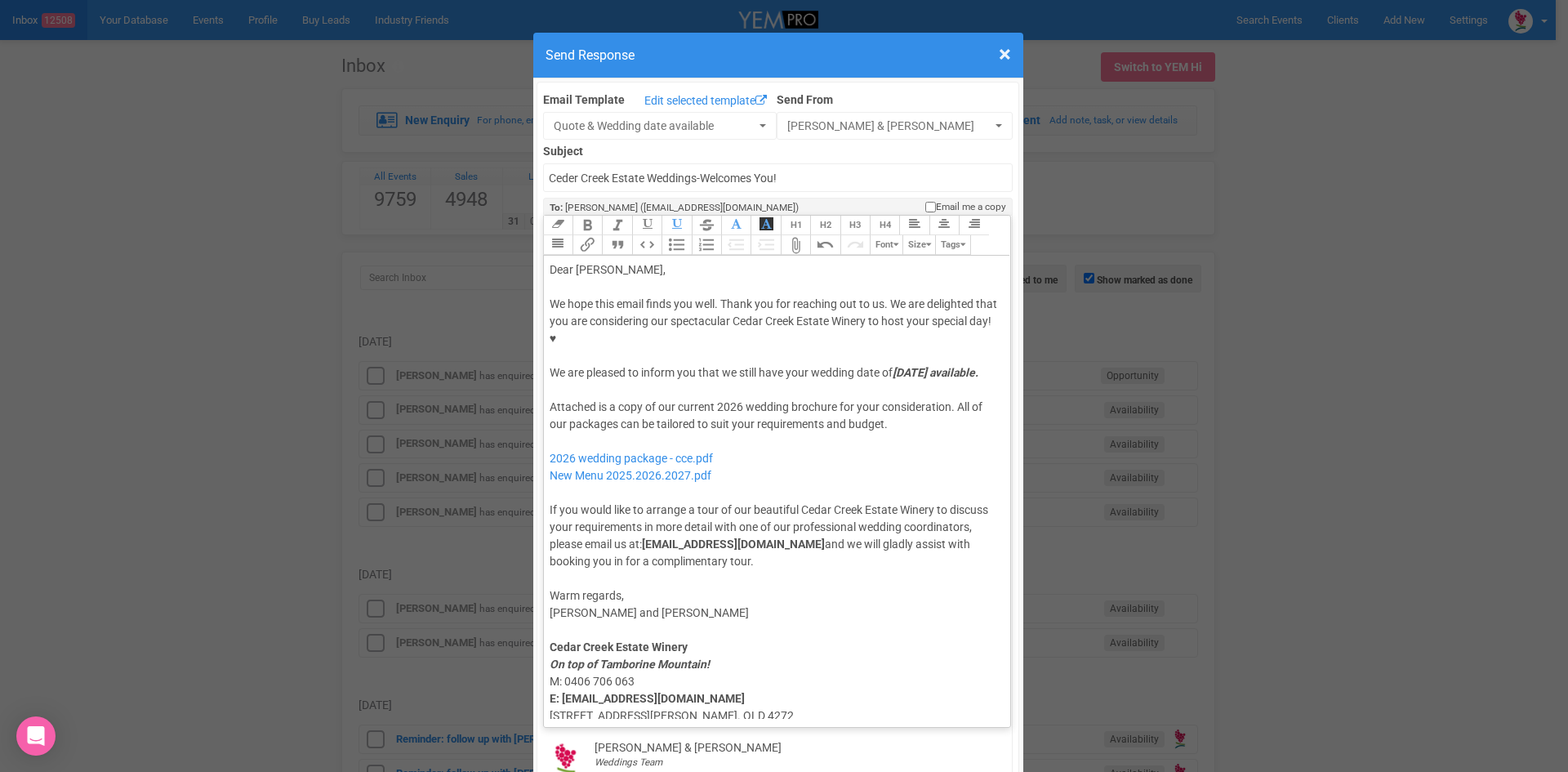
click at [683, 414] on div "Attached is a copy of our current 2026 wedding brochure for your consideration.…" at bounding box center [774, 484] width 450 height 172
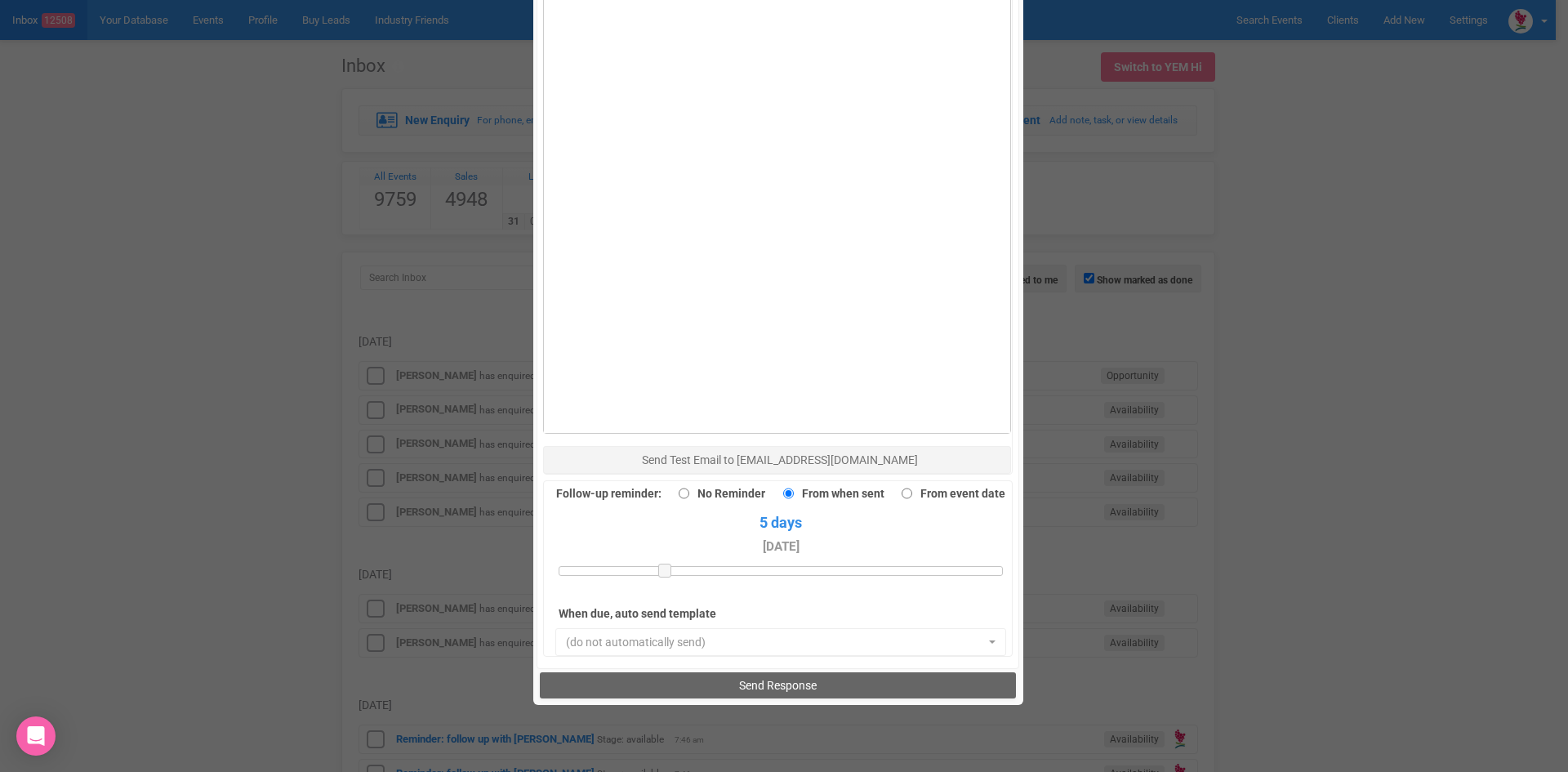
scroll to position [1062, 0]
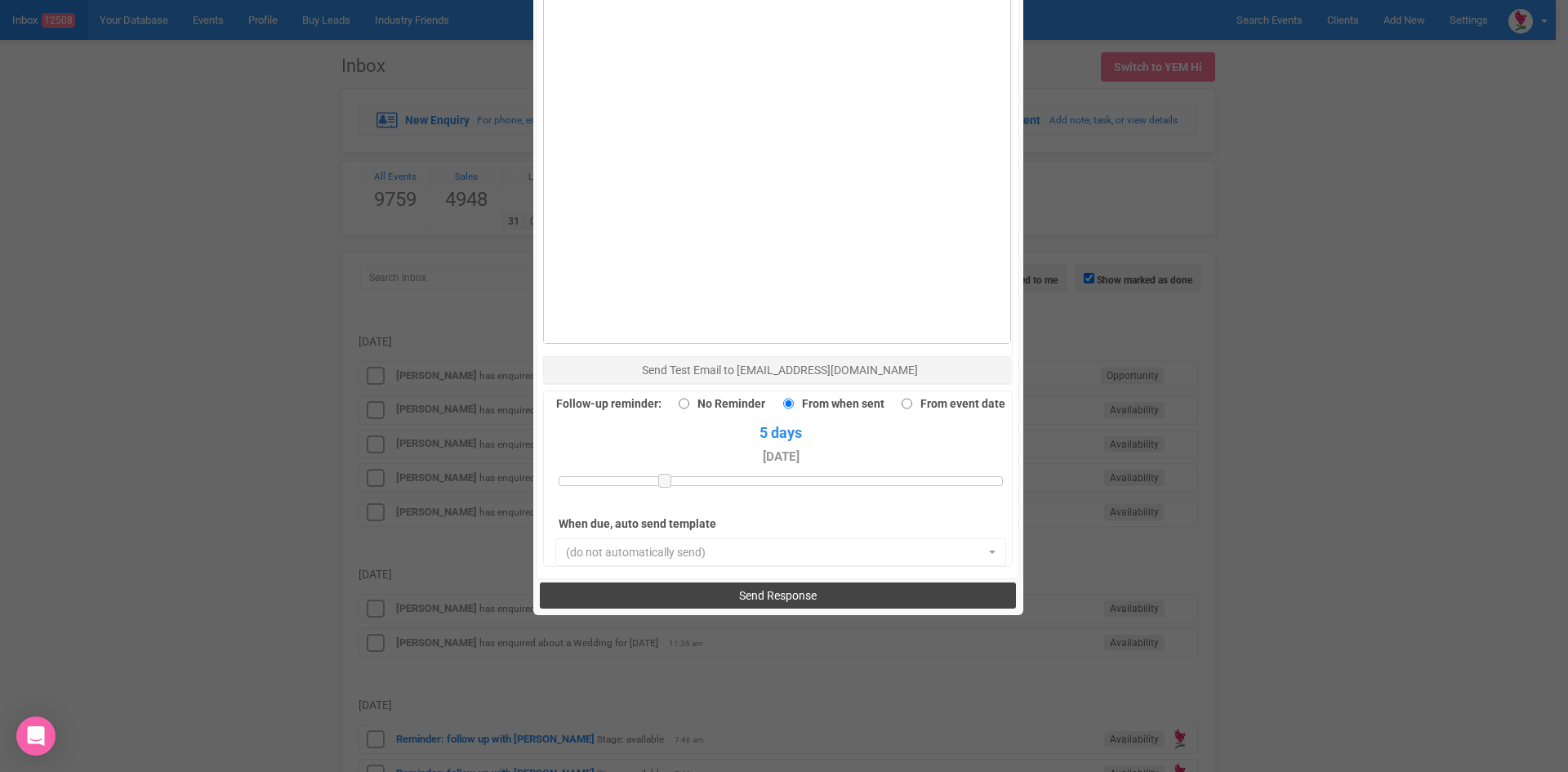
click at [698, 583] on button "Send Response" at bounding box center [777, 595] width 476 height 26
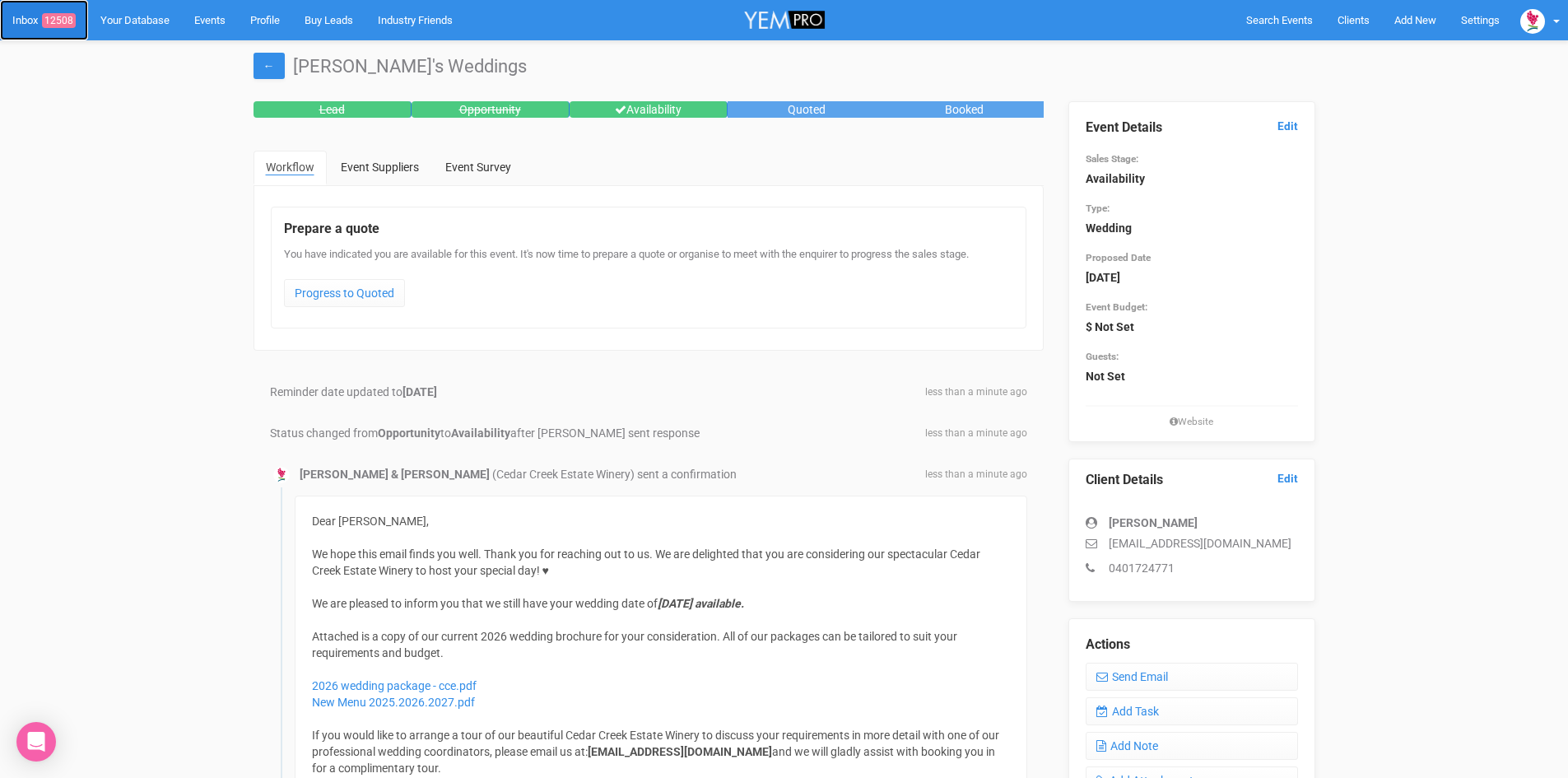
click at [51, 18] on span "12508" at bounding box center [58, 20] width 34 height 15
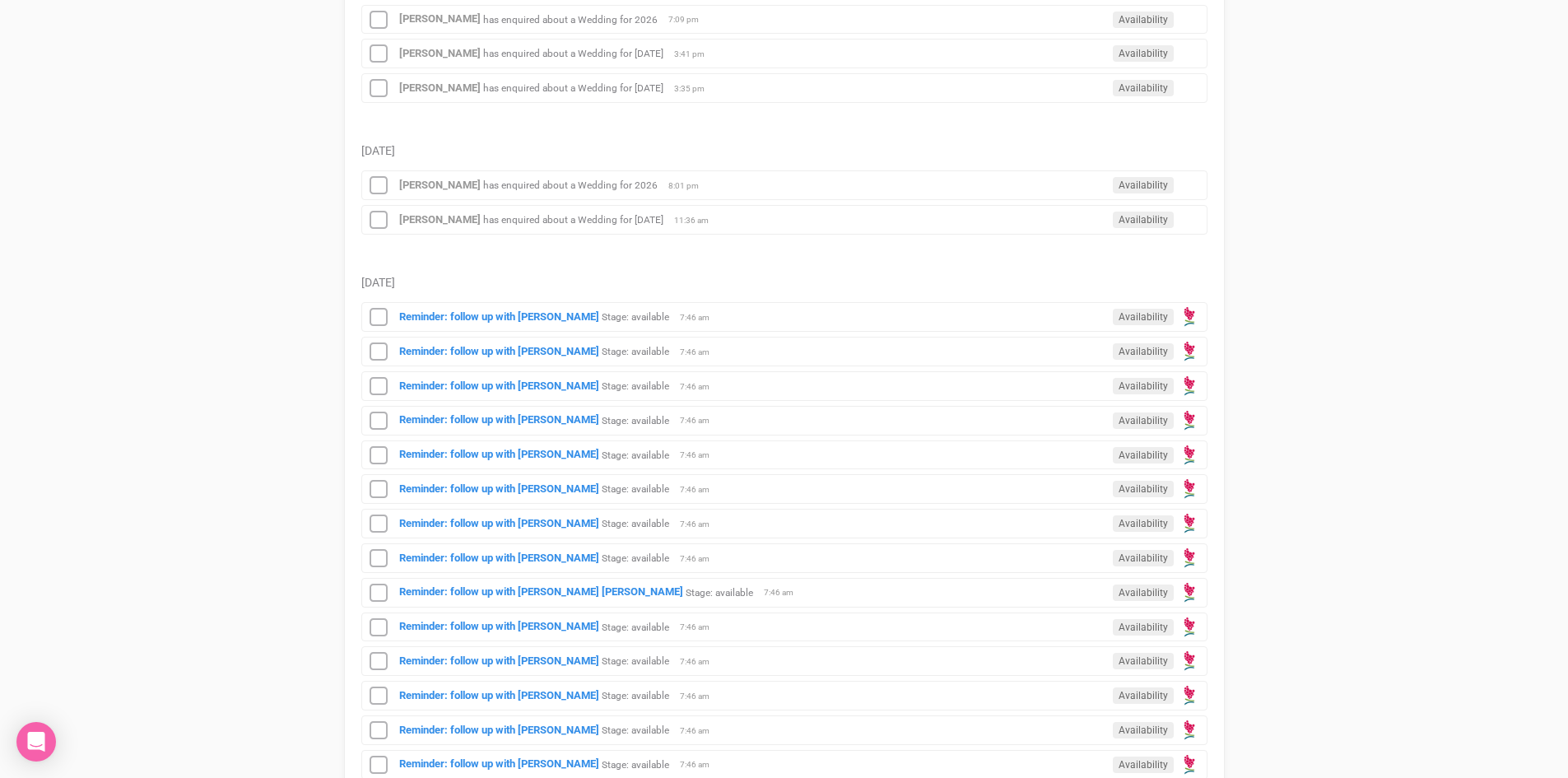
scroll to position [494, 0]
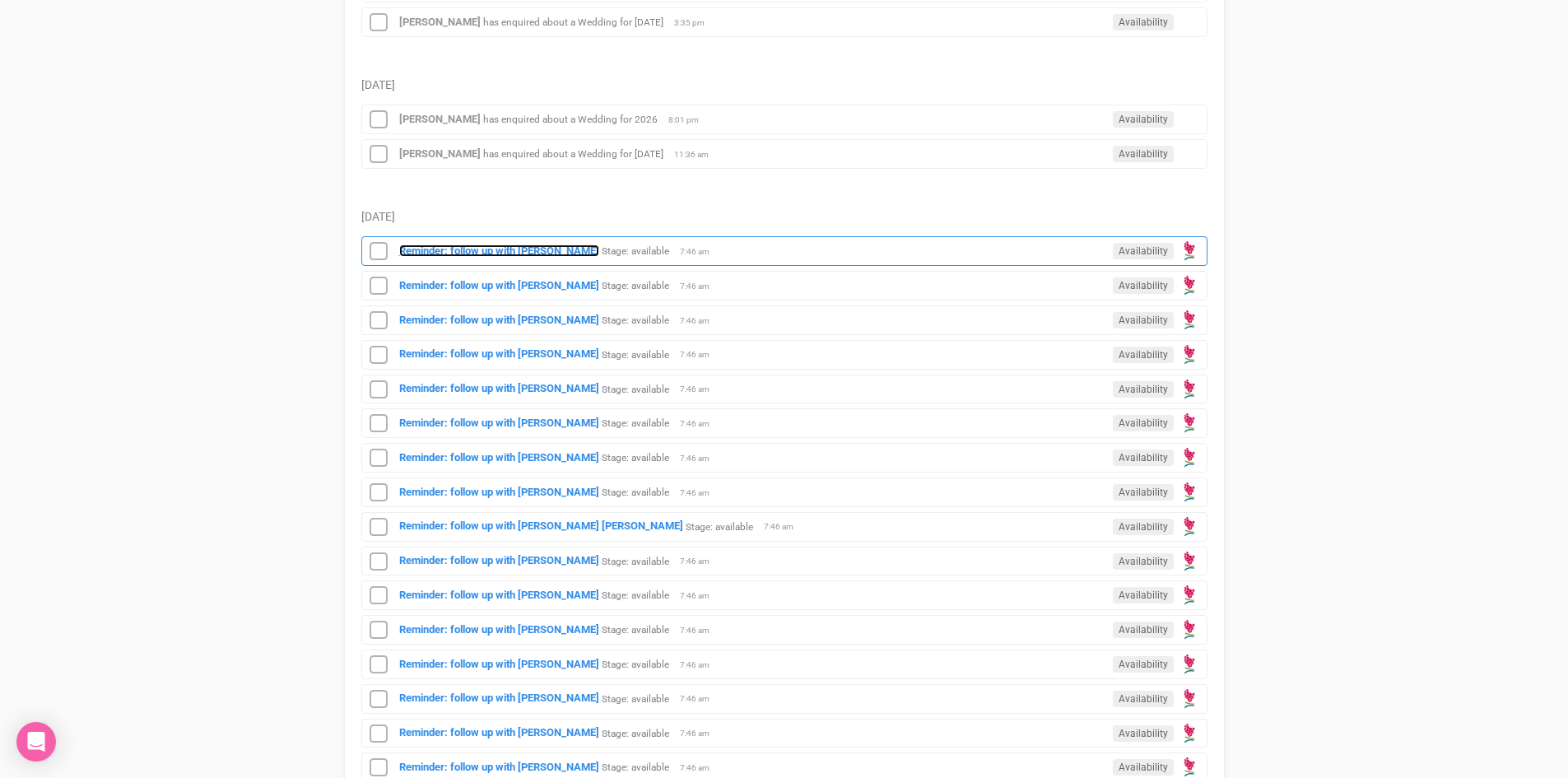
click at [480, 249] on strong "Reminder: follow up with [PERSON_NAME]" at bounding box center [499, 251] width 200 height 13
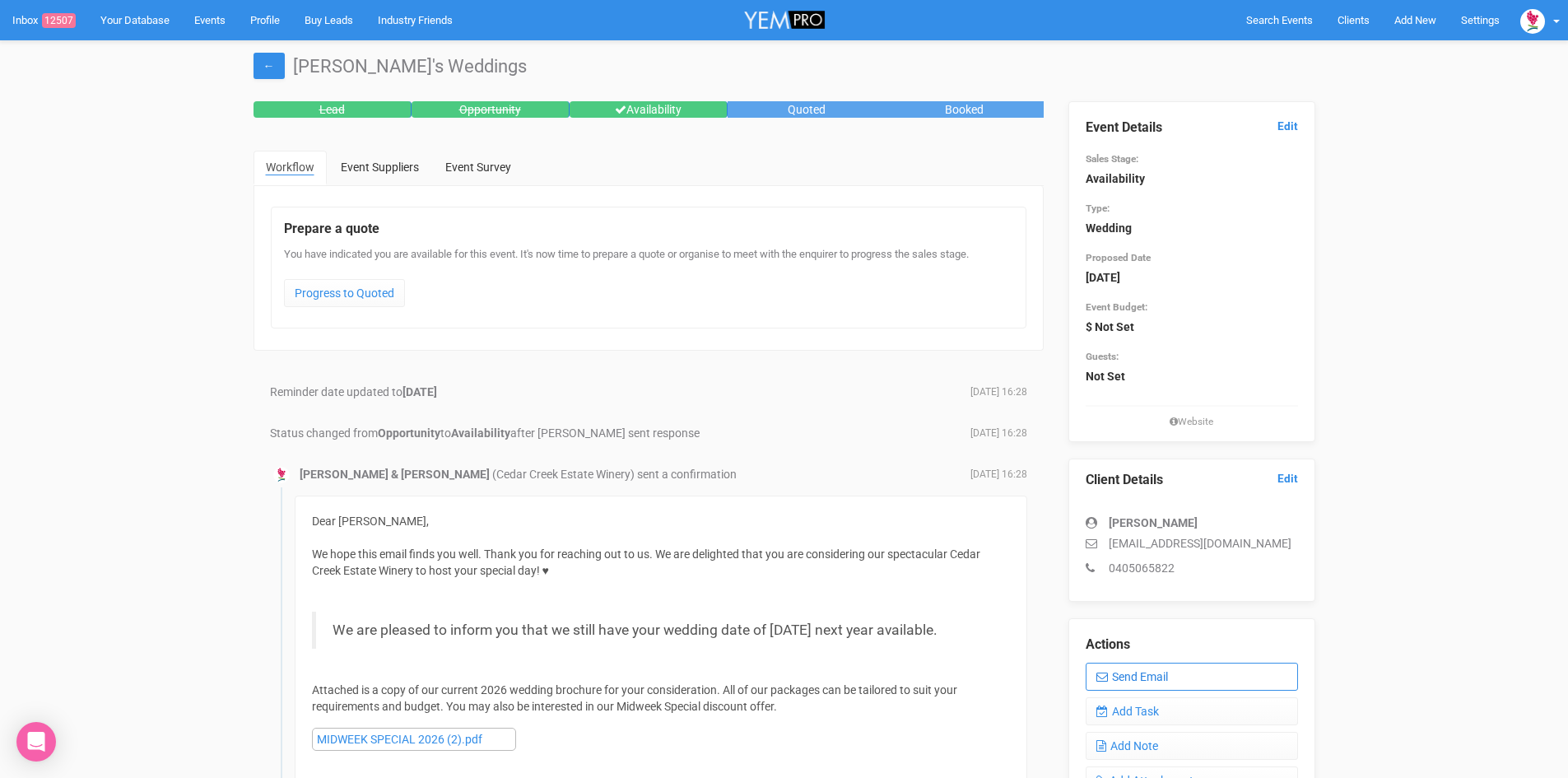
click at [1141, 677] on link "Send Email" at bounding box center [1192, 676] width 213 height 28
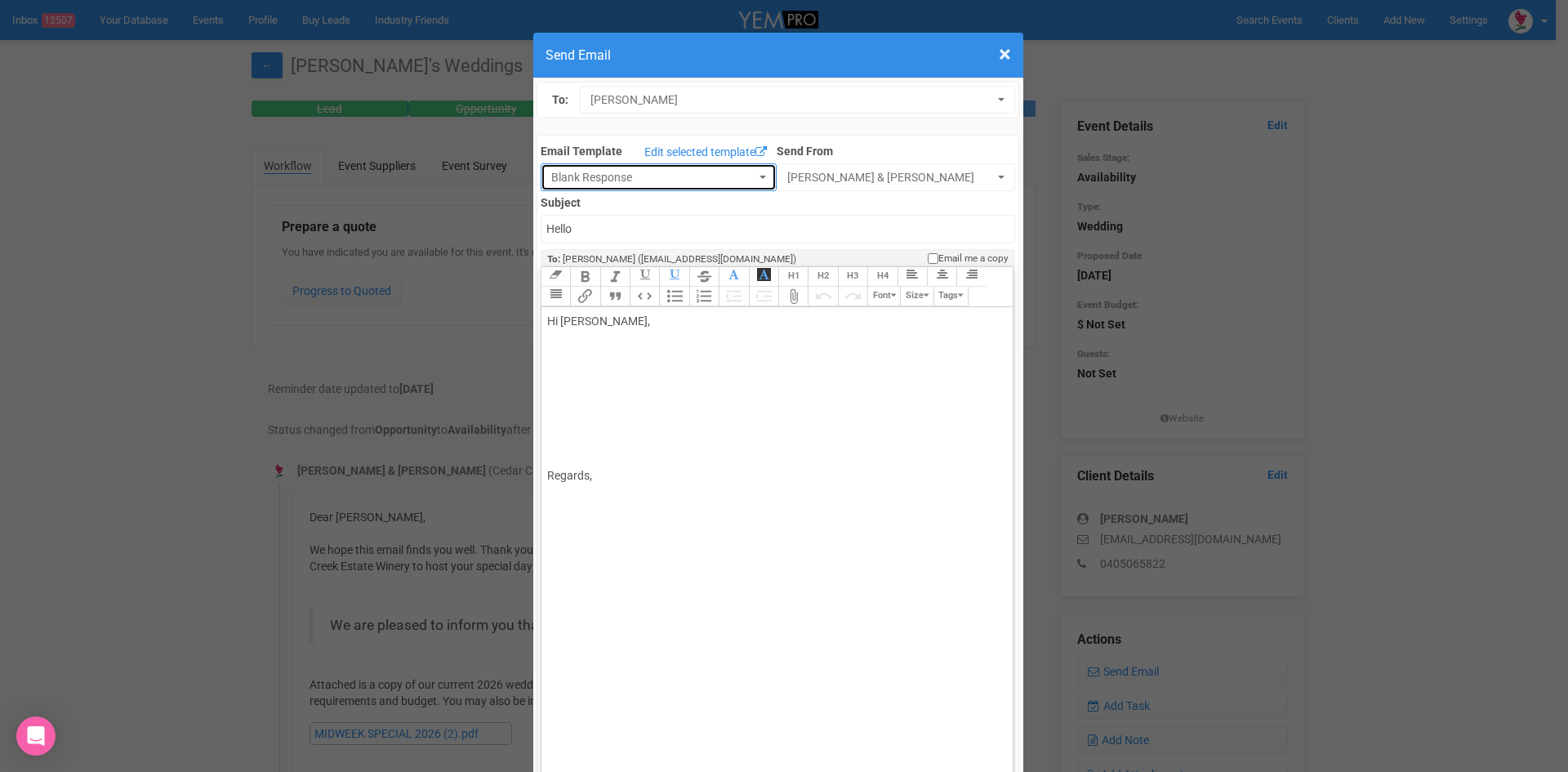
click at [617, 180] on span "Blank Response" at bounding box center [653, 177] width 204 height 16
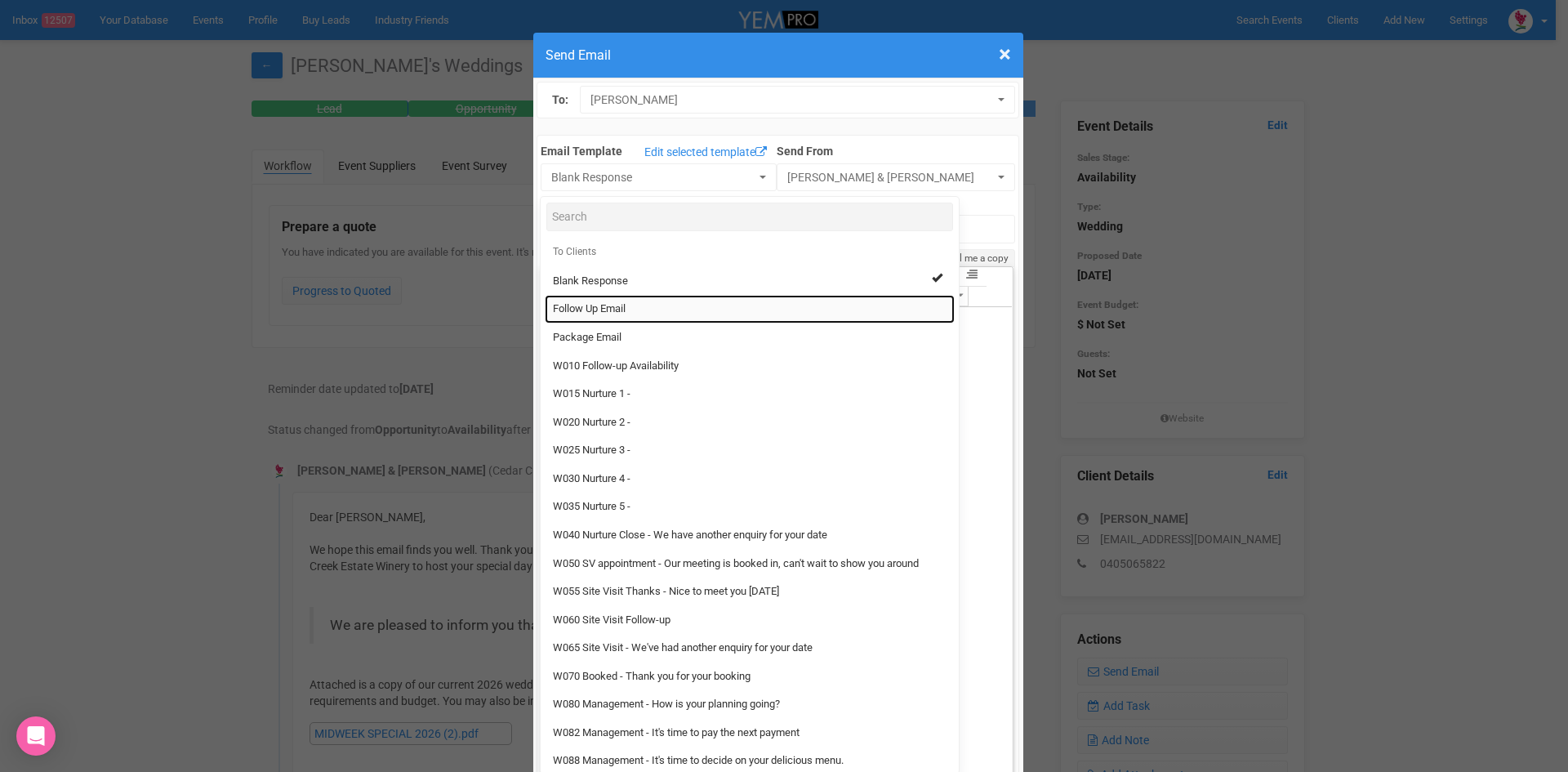
click at [584, 311] on span "Follow Up Email" at bounding box center [589, 309] width 73 height 15
select select "88639"
type input "Cedar Creek Estate - Follow Up"
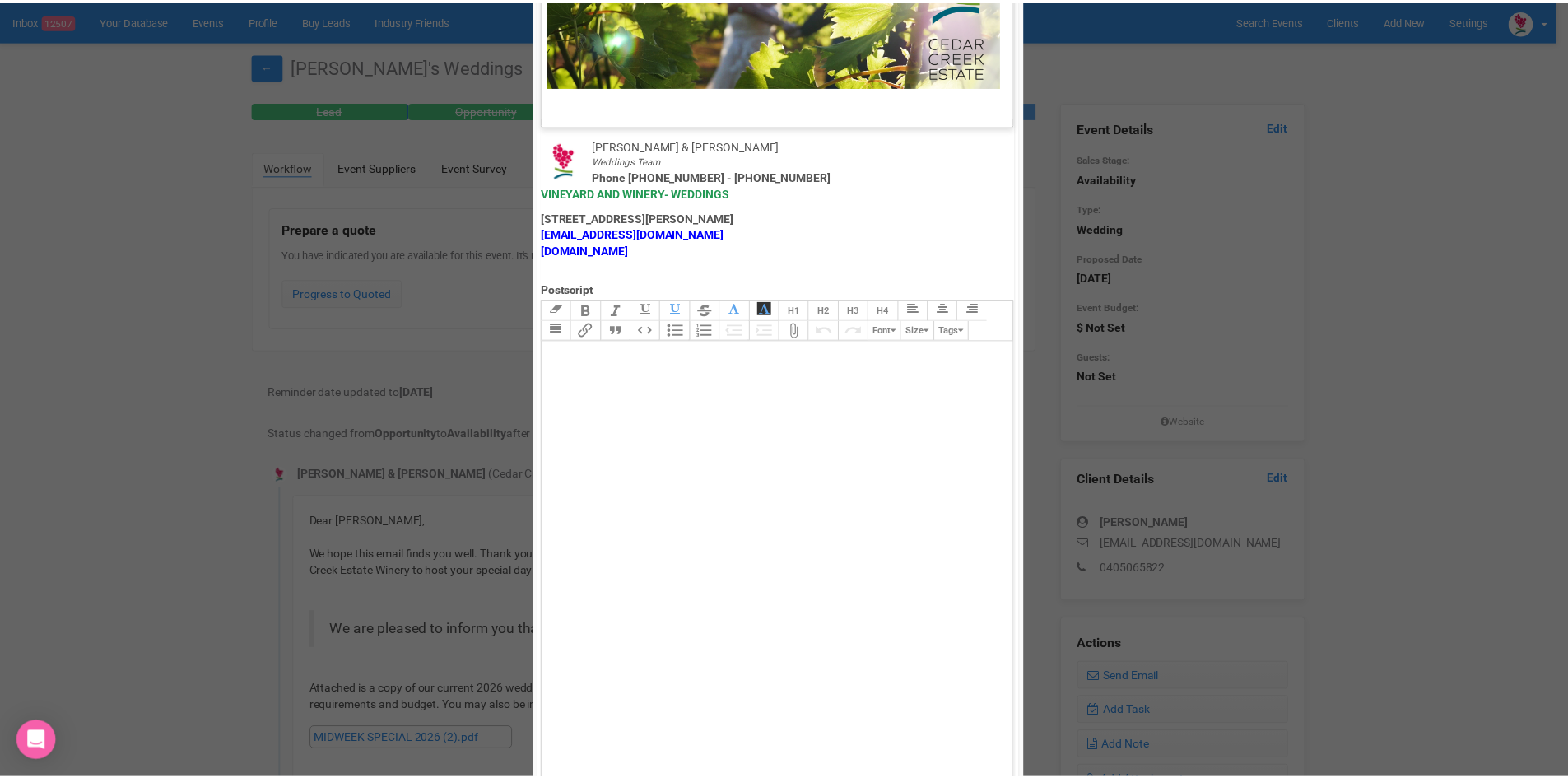
scroll to position [816, 0]
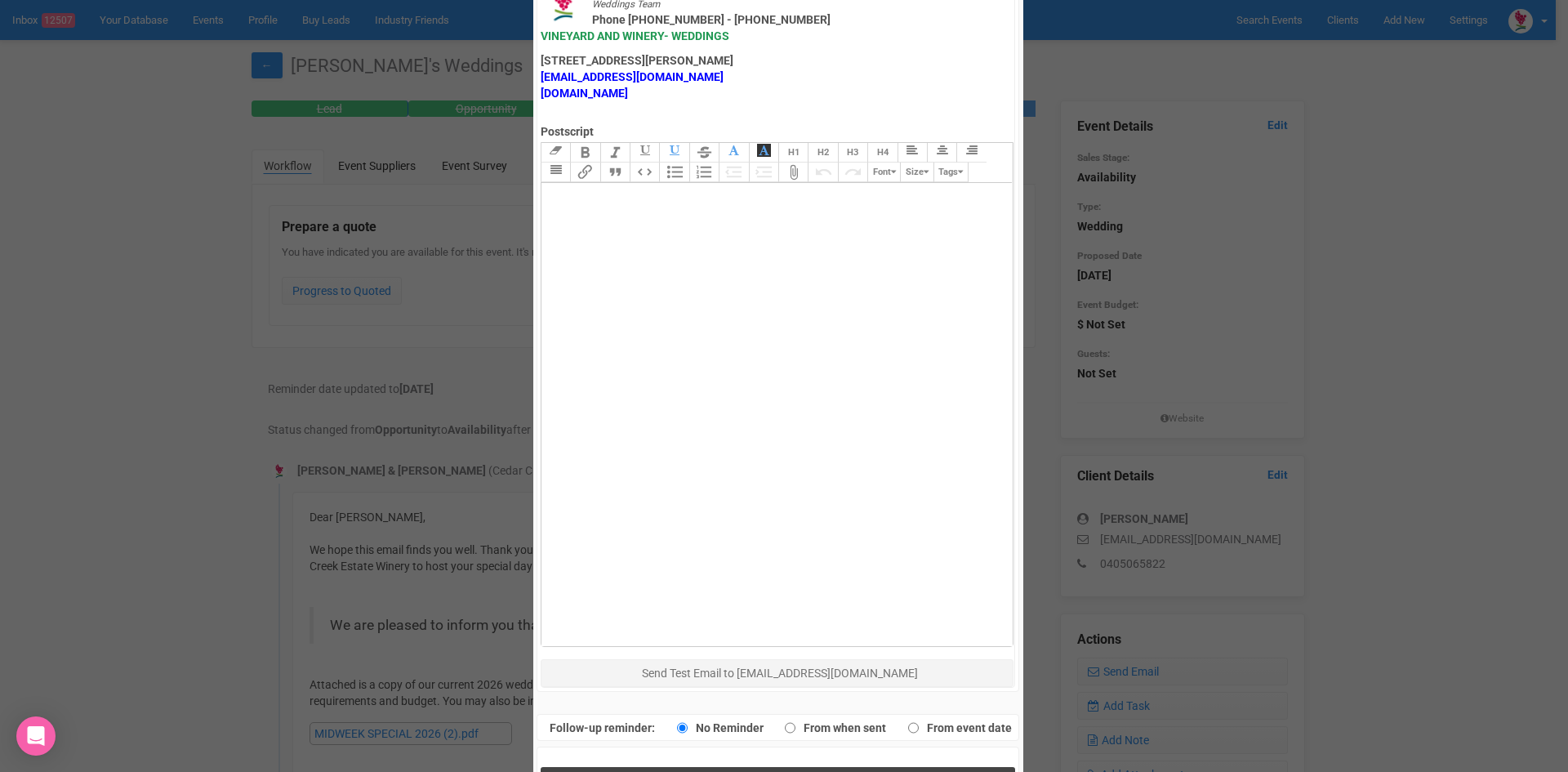
click at [766, 771] on span "Send Response" at bounding box center [781, 784] width 89 height 15
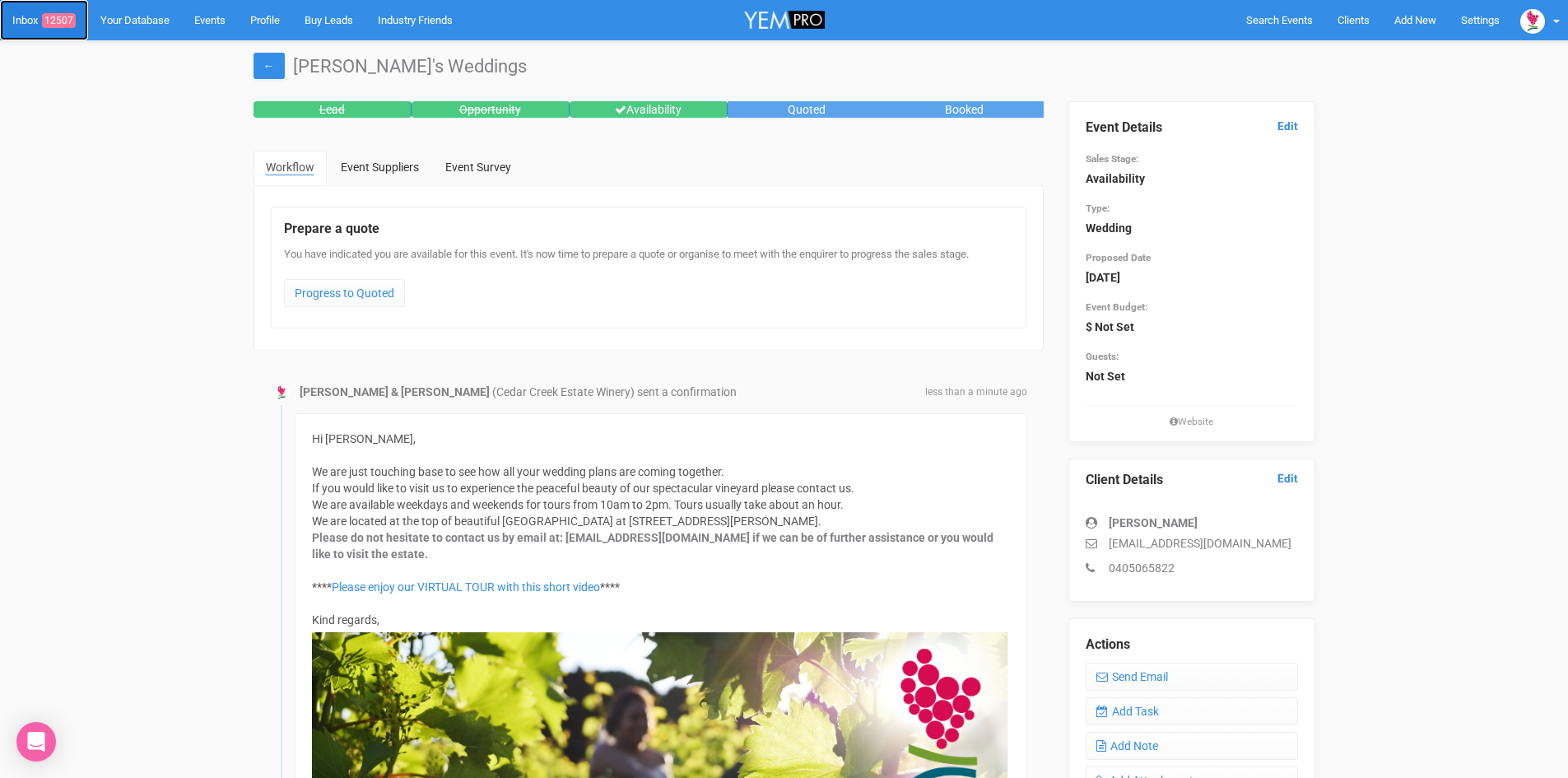
click at [26, 18] on link "Inbox 12507" at bounding box center [44, 20] width 88 height 41
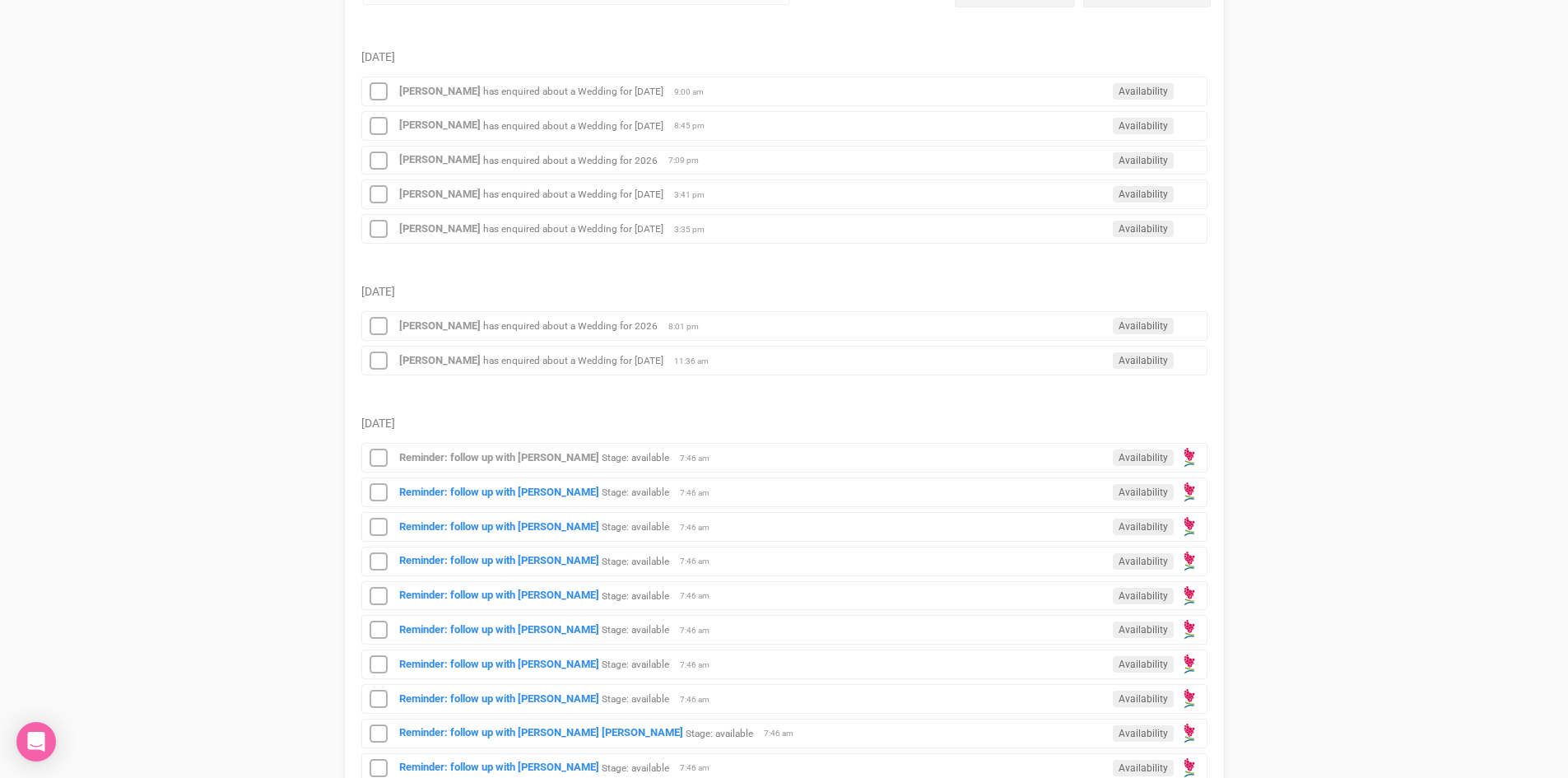
scroll to position [411, 0]
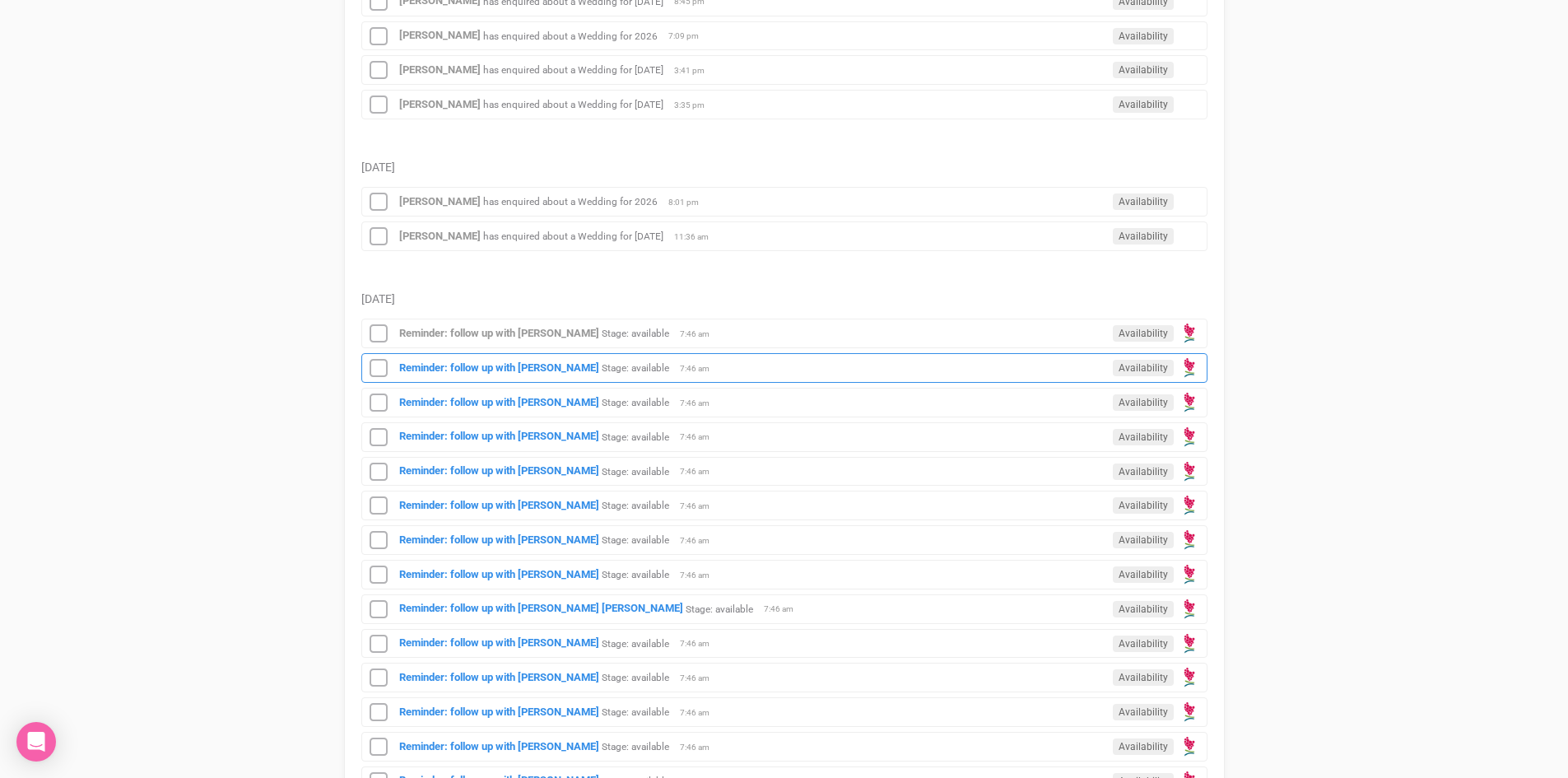
click at [510, 374] on div "Reminder: follow up with Kiara Cabassi Stage: available Availability 7:46 am" at bounding box center [784, 368] width 846 height 30
click at [510, 362] on strong "Reminder: follow up with Kiara Cabassi" at bounding box center [499, 368] width 200 height 13
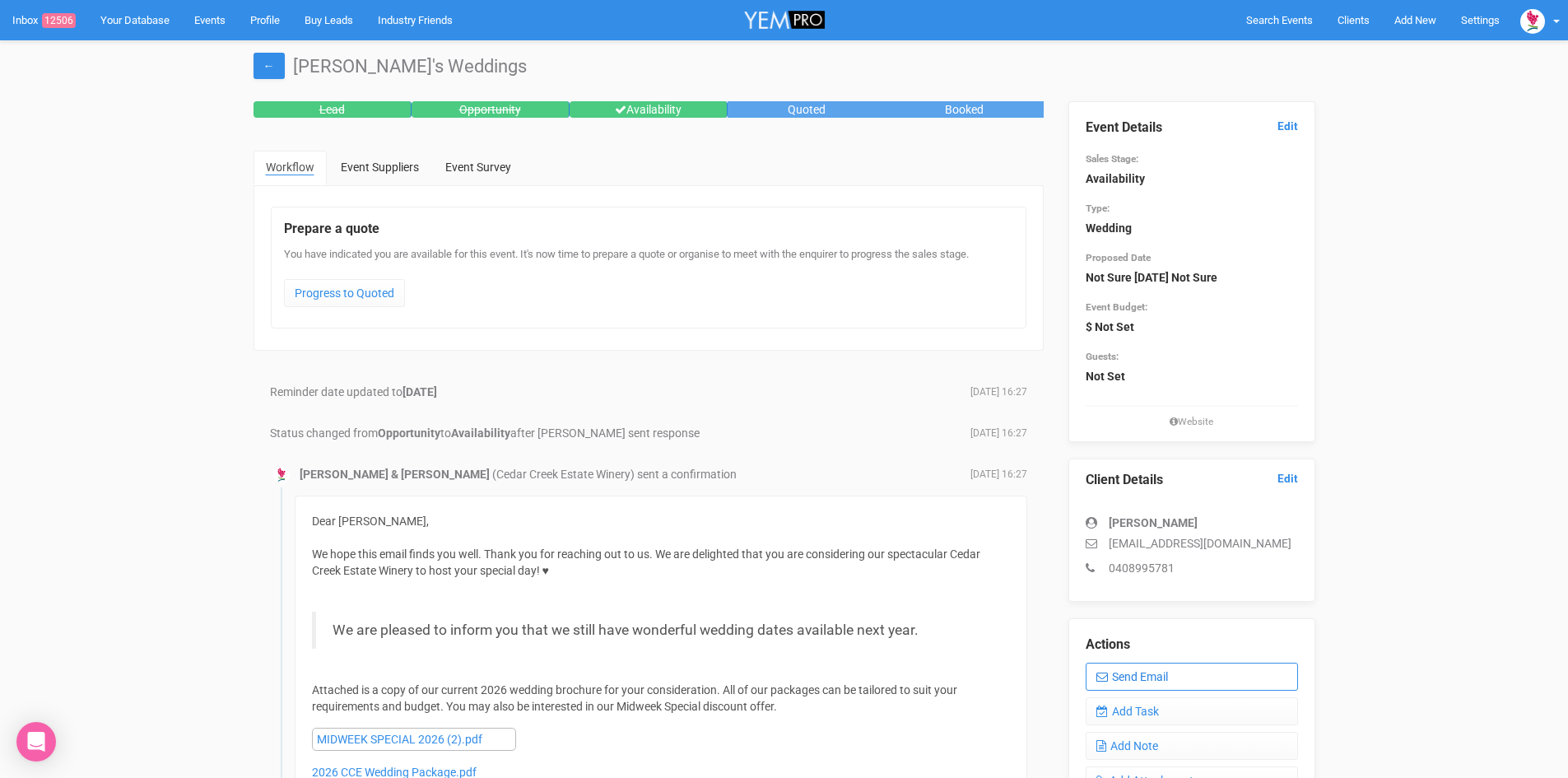
click at [1139, 673] on link "Send Email" at bounding box center [1192, 676] width 213 height 28
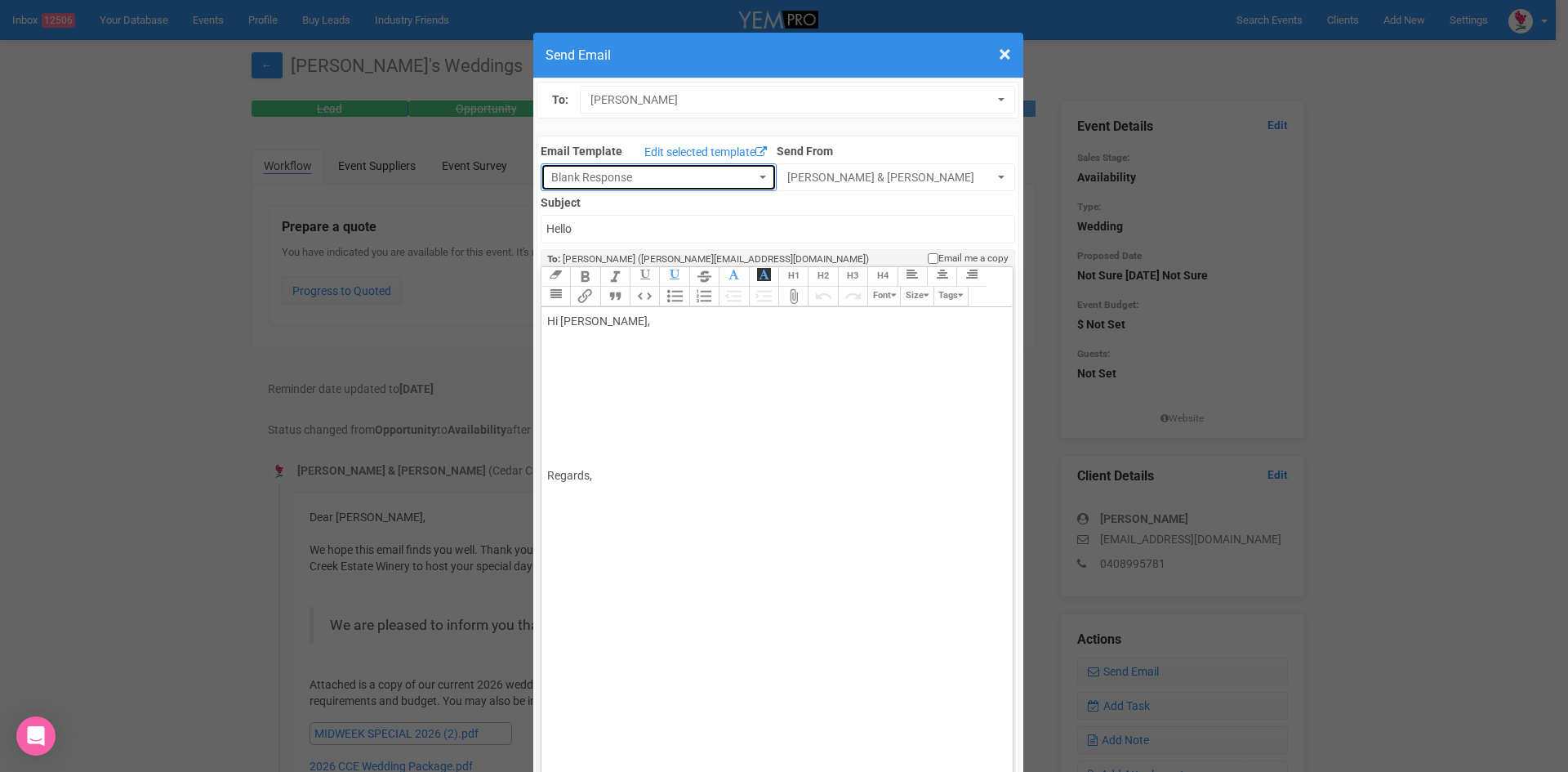
click at [569, 182] on span "Blank Response" at bounding box center [653, 177] width 204 height 16
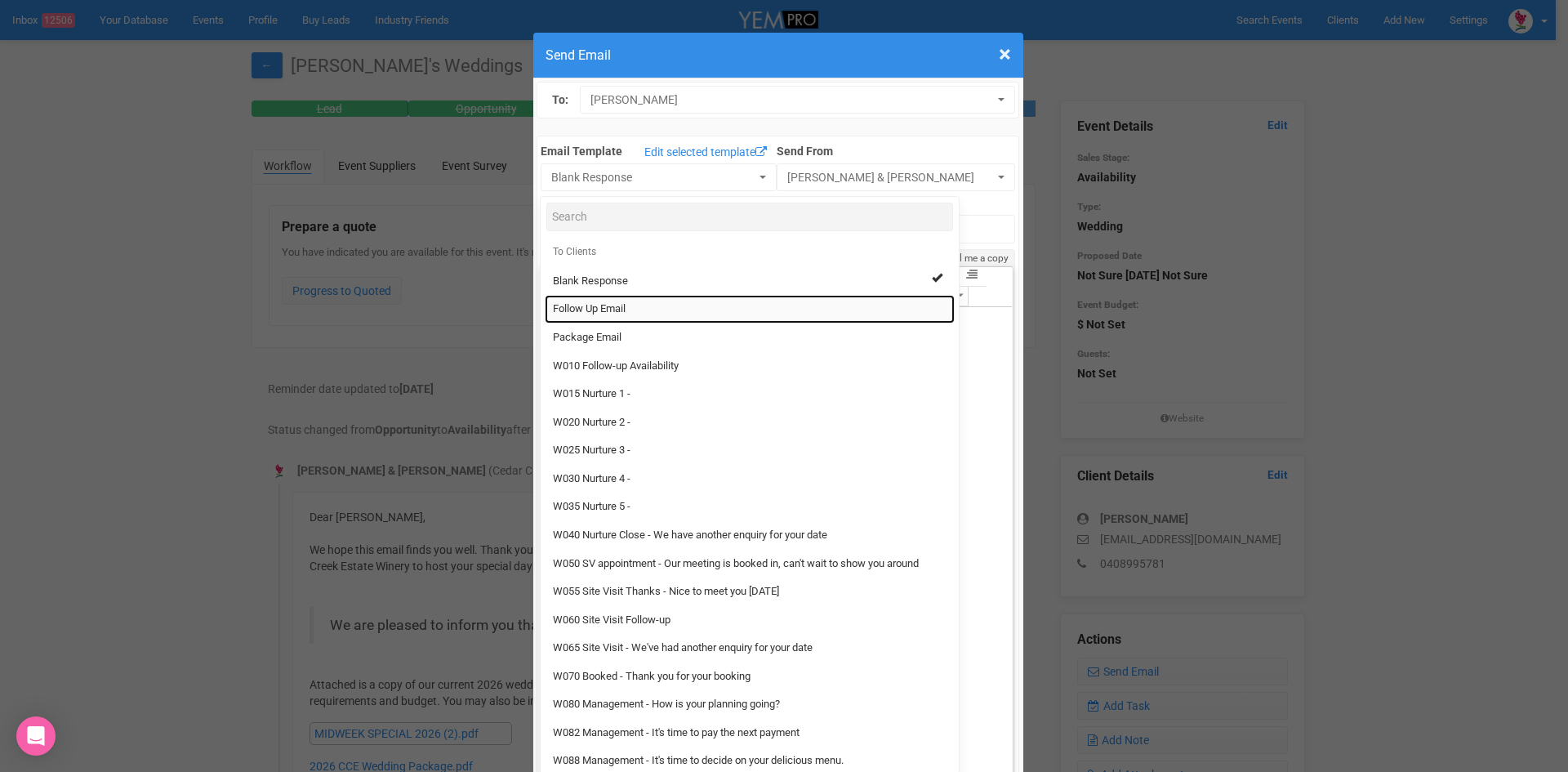
click at [584, 310] on span "Follow Up Email" at bounding box center [589, 309] width 73 height 15
select select "88639"
type input "Cedar Creek Estate - Follow Up"
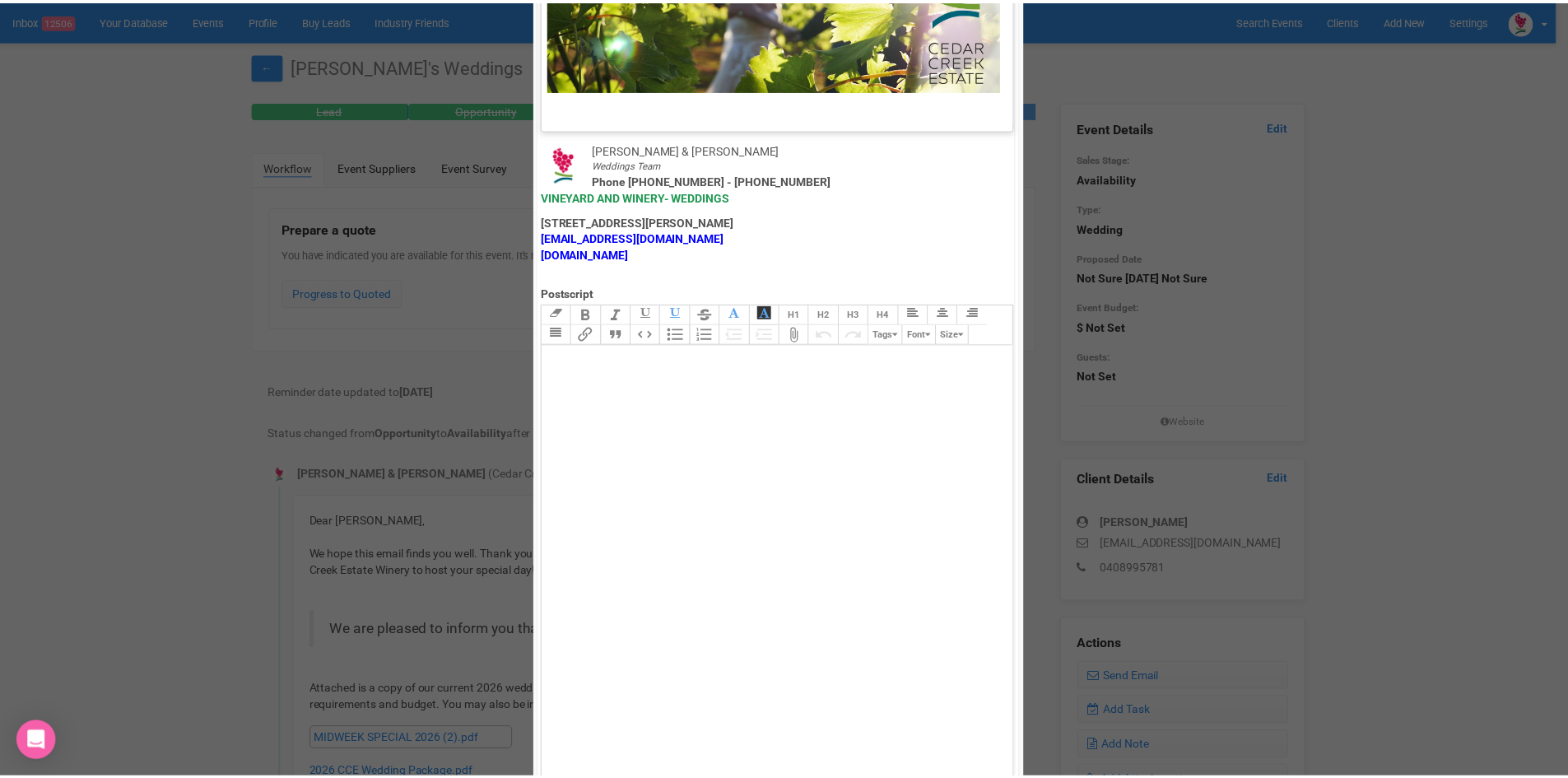
scroll to position [816, 0]
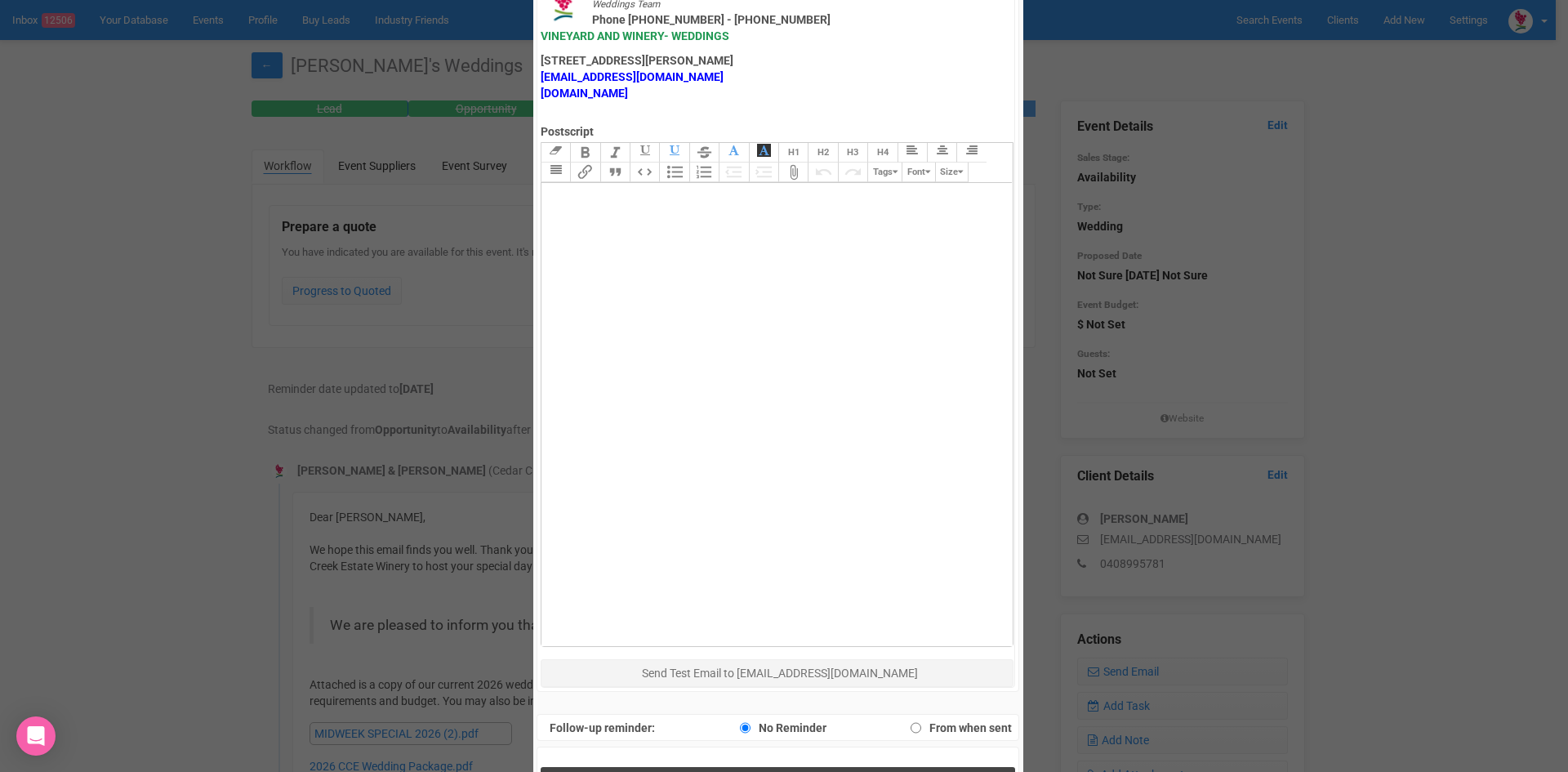
click at [684, 767] on button "Send Response" at bounding box center [777, 784] width 474 height 34
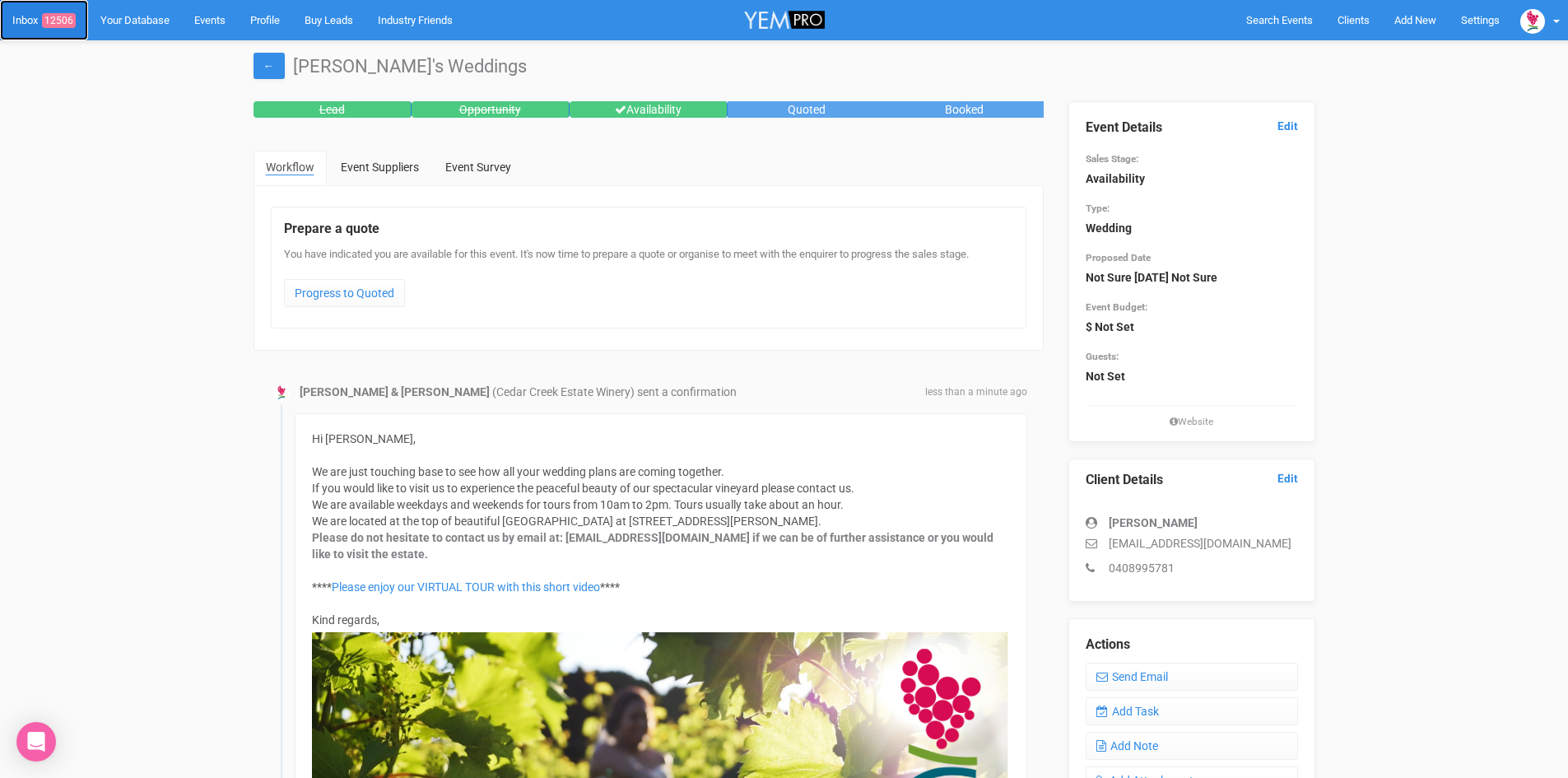
click at [27, 18] on link "Inbox 12506" at bounding box center [44, 20] width 88 height 41
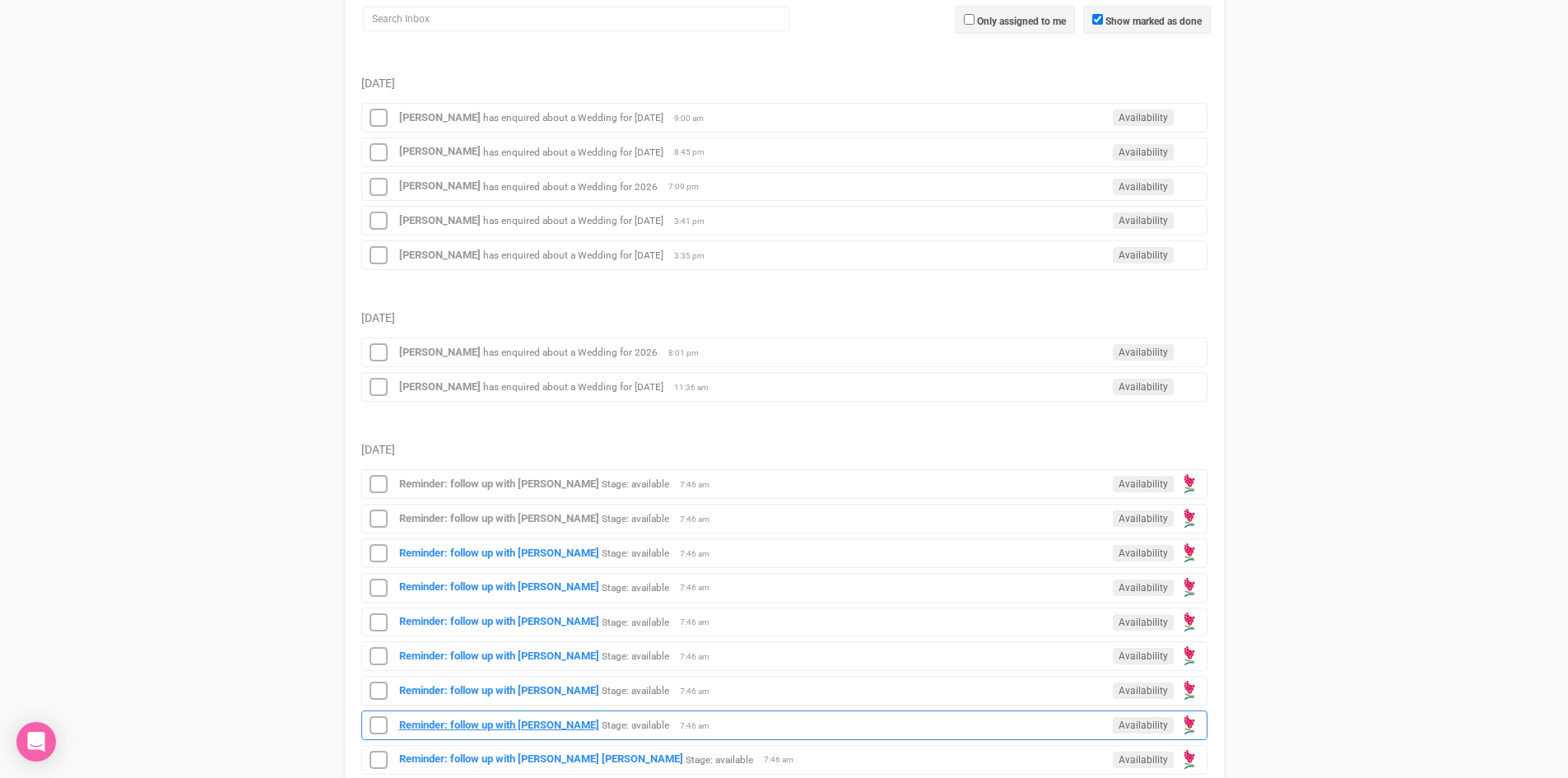
scroll to position [494, 0]
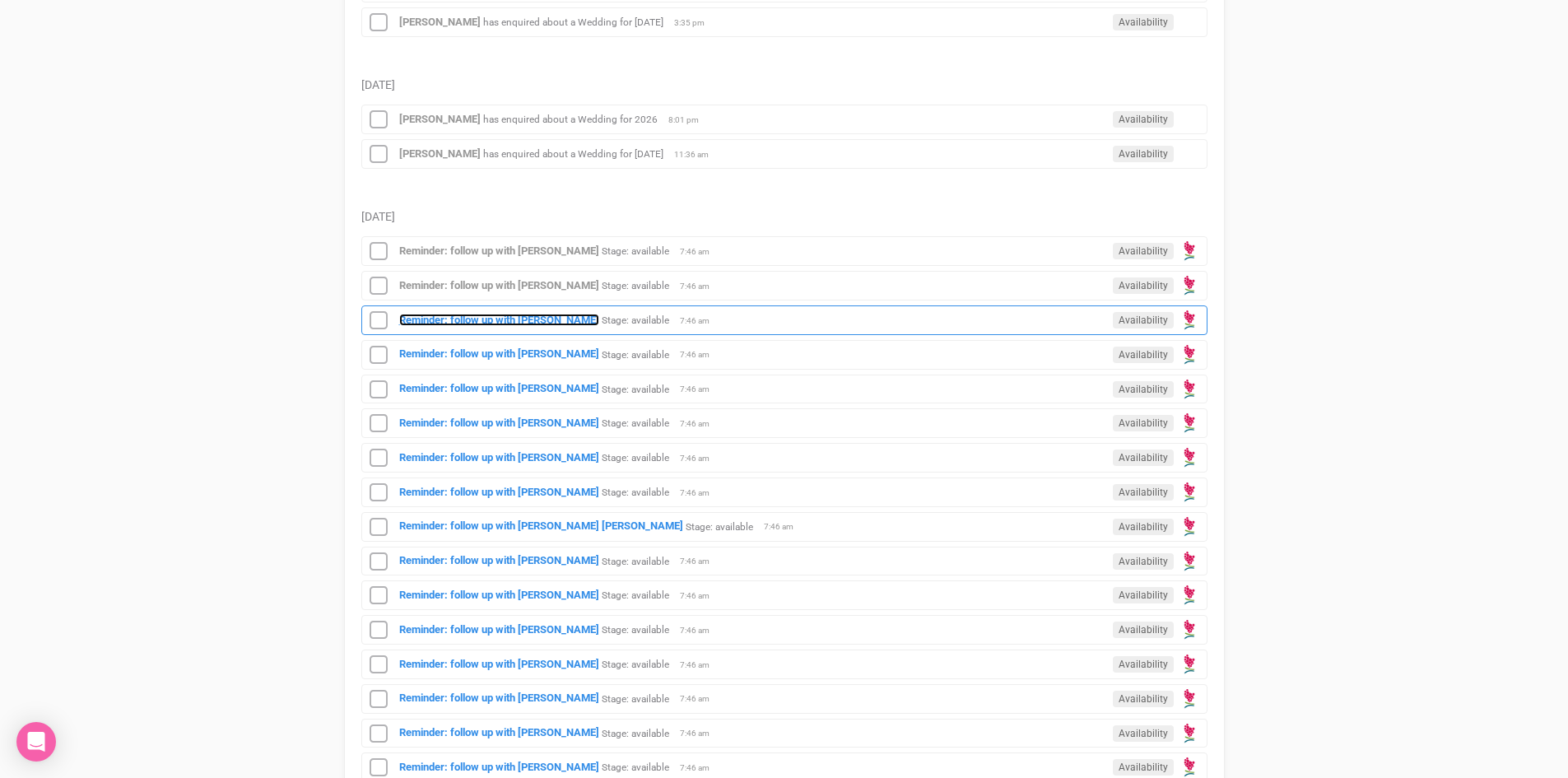
click at [502, 319] on strong "Reminder: follow up with Nicole" at bounding box center [499, 319] width 200 height 13
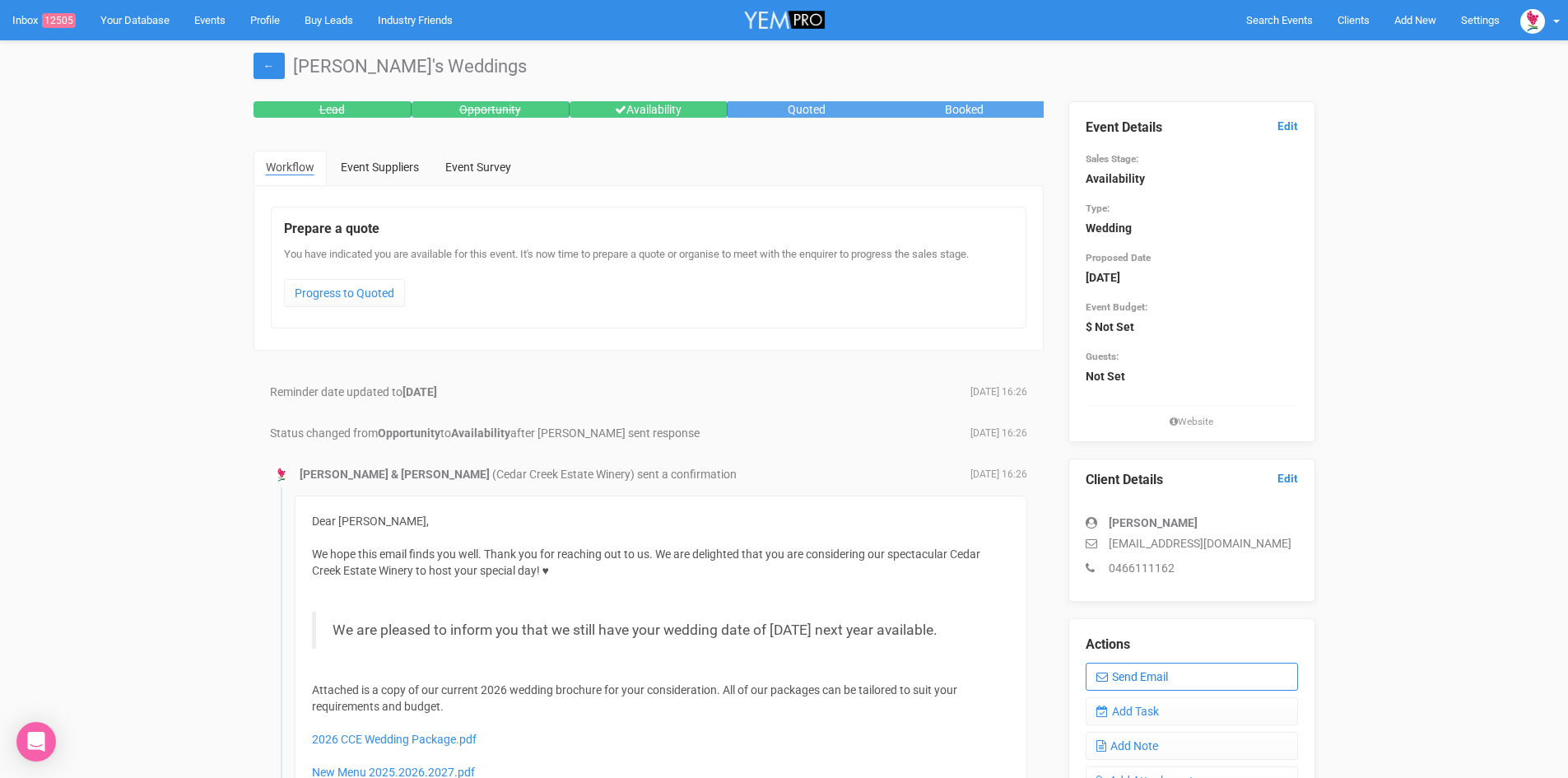
click at [1155, 669] on link "Send Email" at bounding box center [1192, 676] width 213 height 28
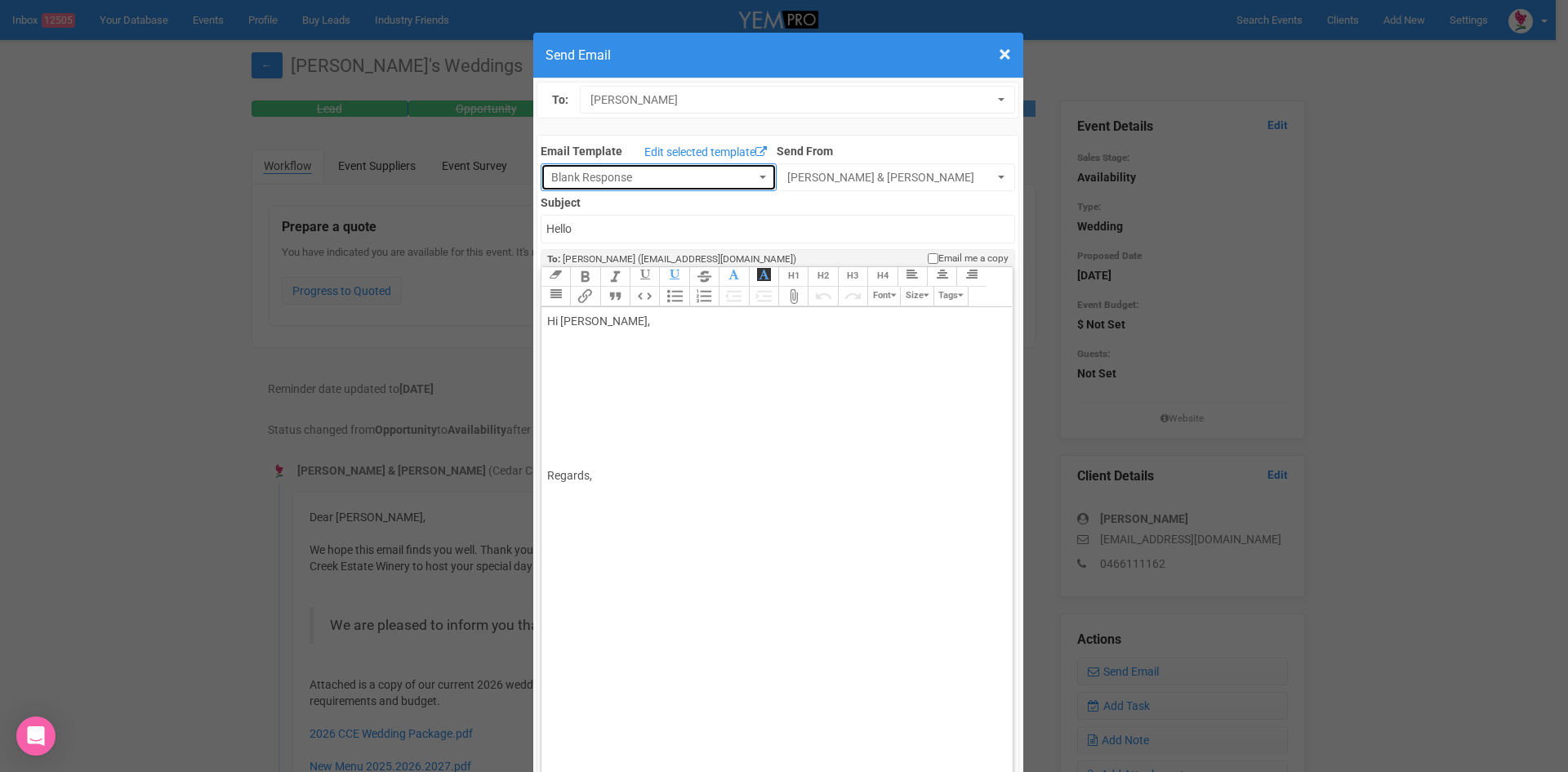
click at [572, 181] on span "Blank Response" at bounding box center [653, 177] width 204 height 16
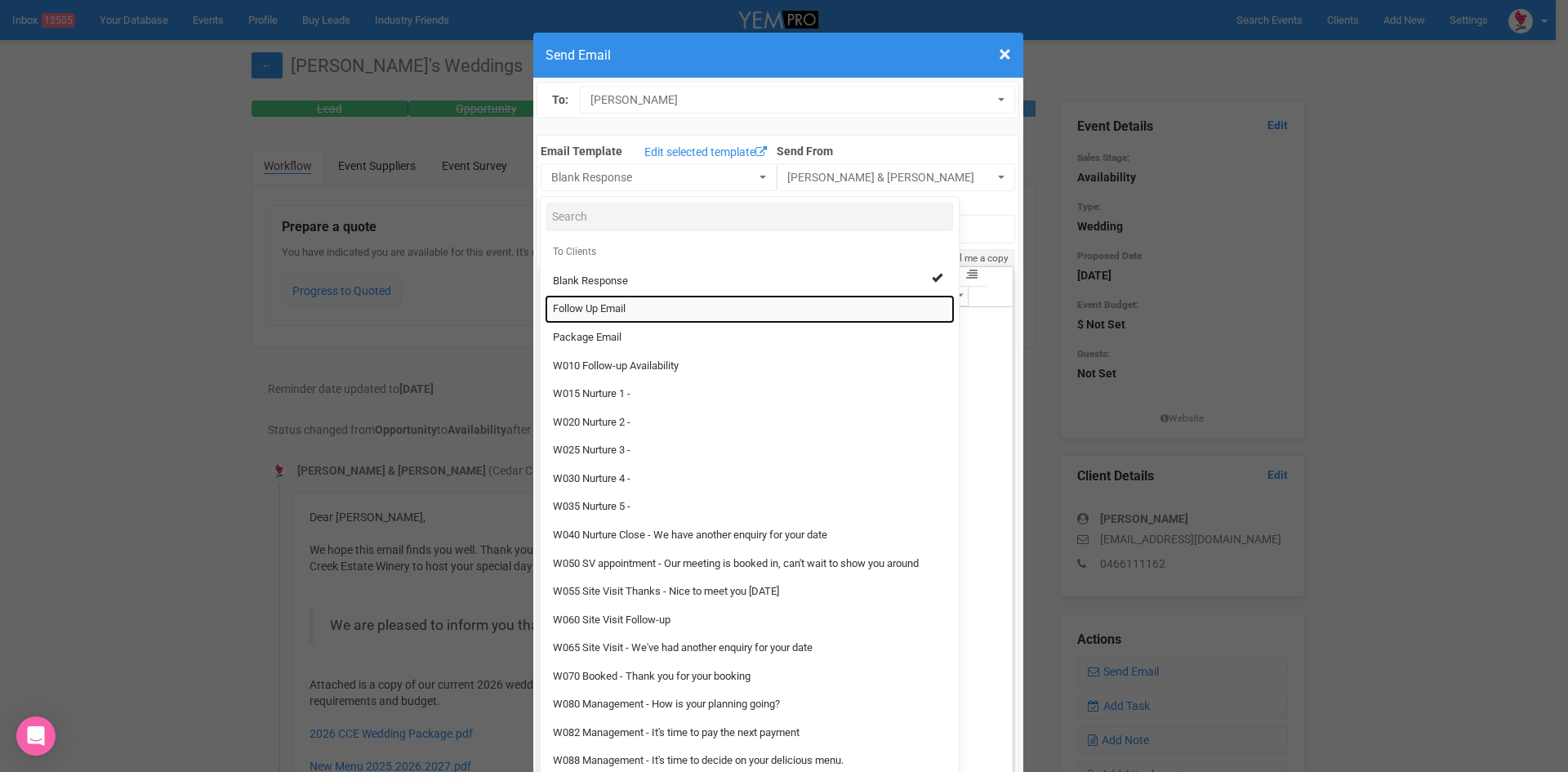
click at [576, 311] on span "Follow Up Email" at bounding box center [589, 309] width 73 height 15
select select "88639"
type input "Cedar Creek Estate - Follow Up"
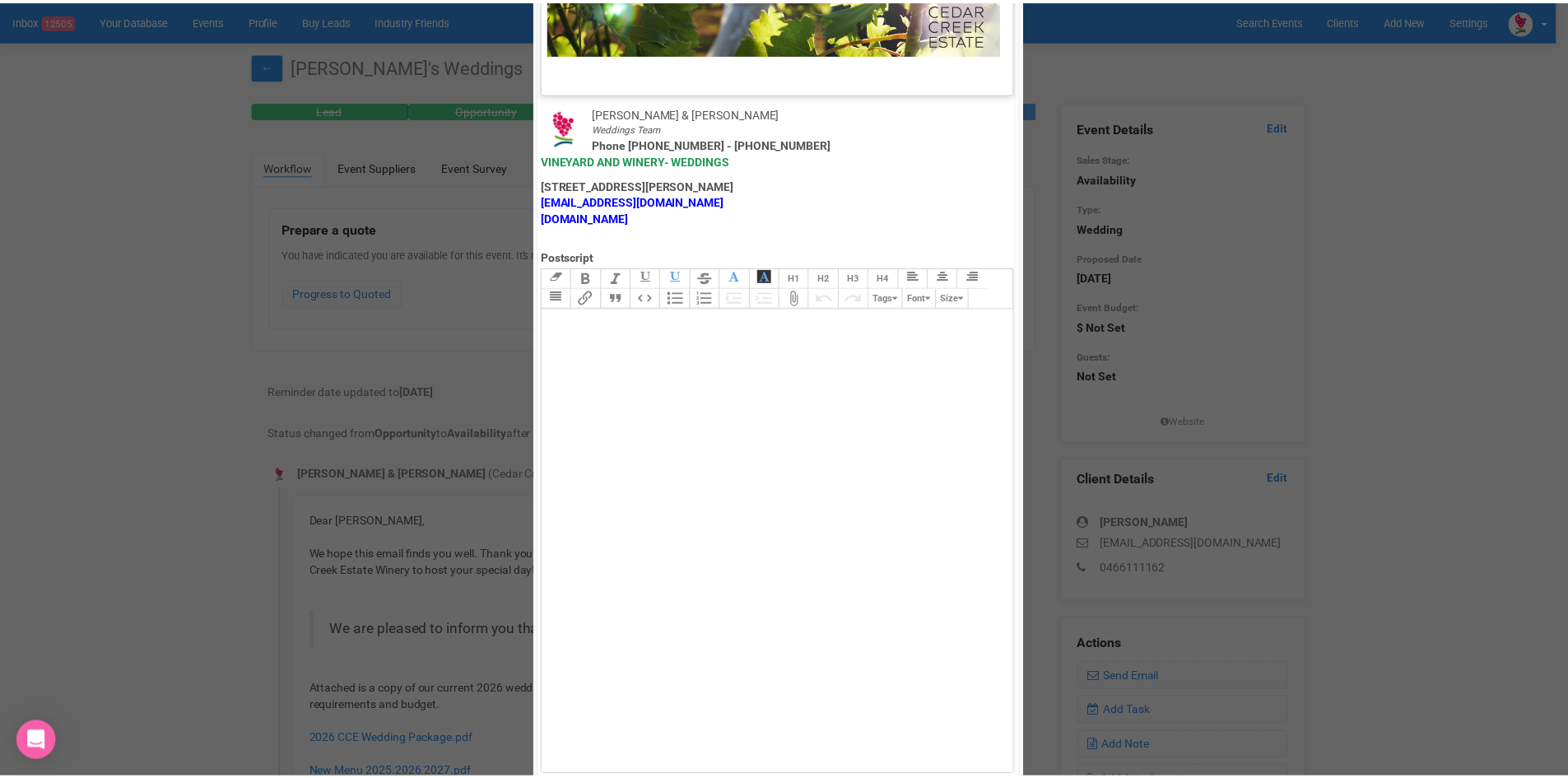
scroll to position [816, 0]
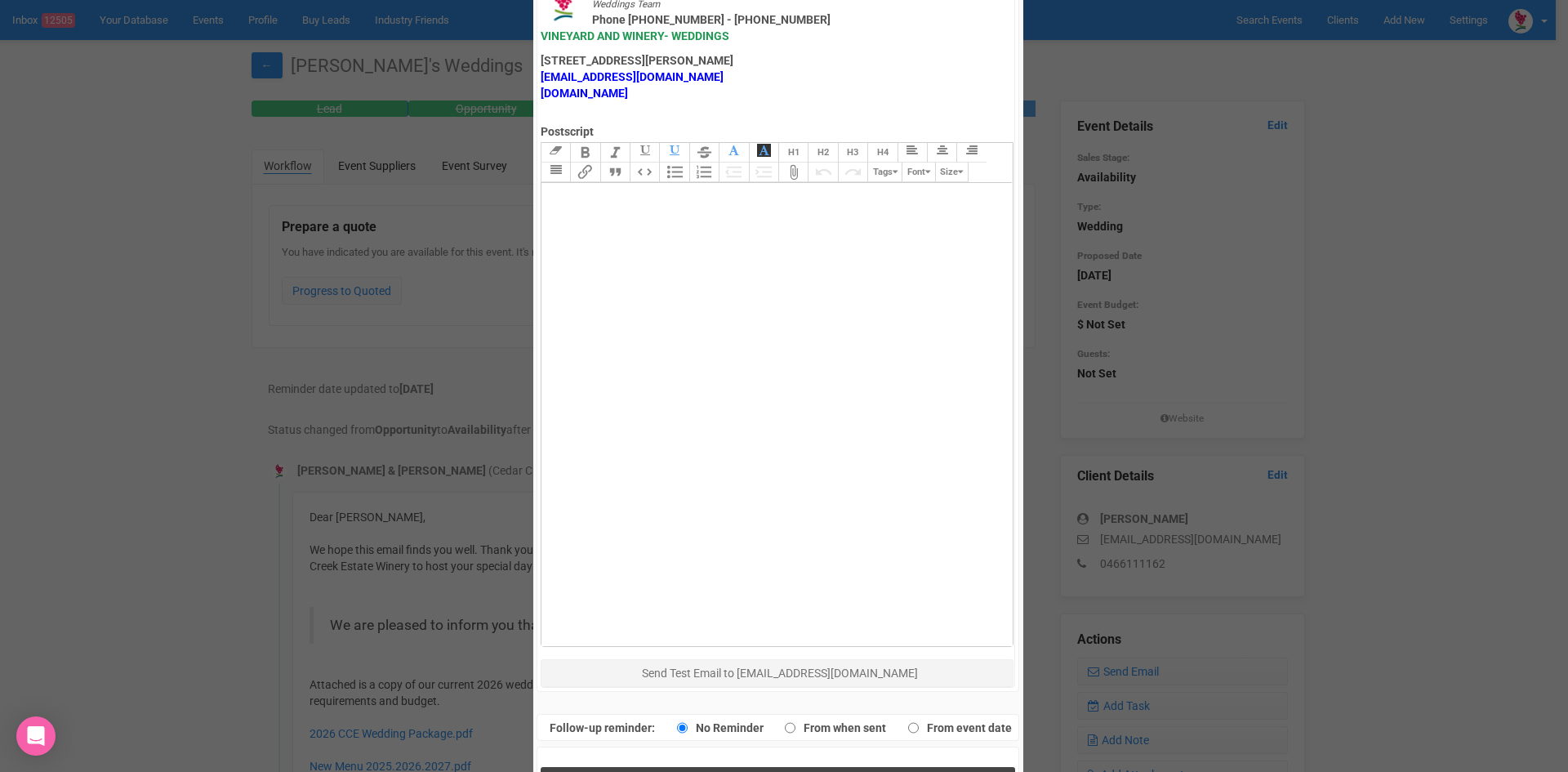
click at [616, 767] on button "Send Response" at bounding box center [777, 784] width 474 height 34
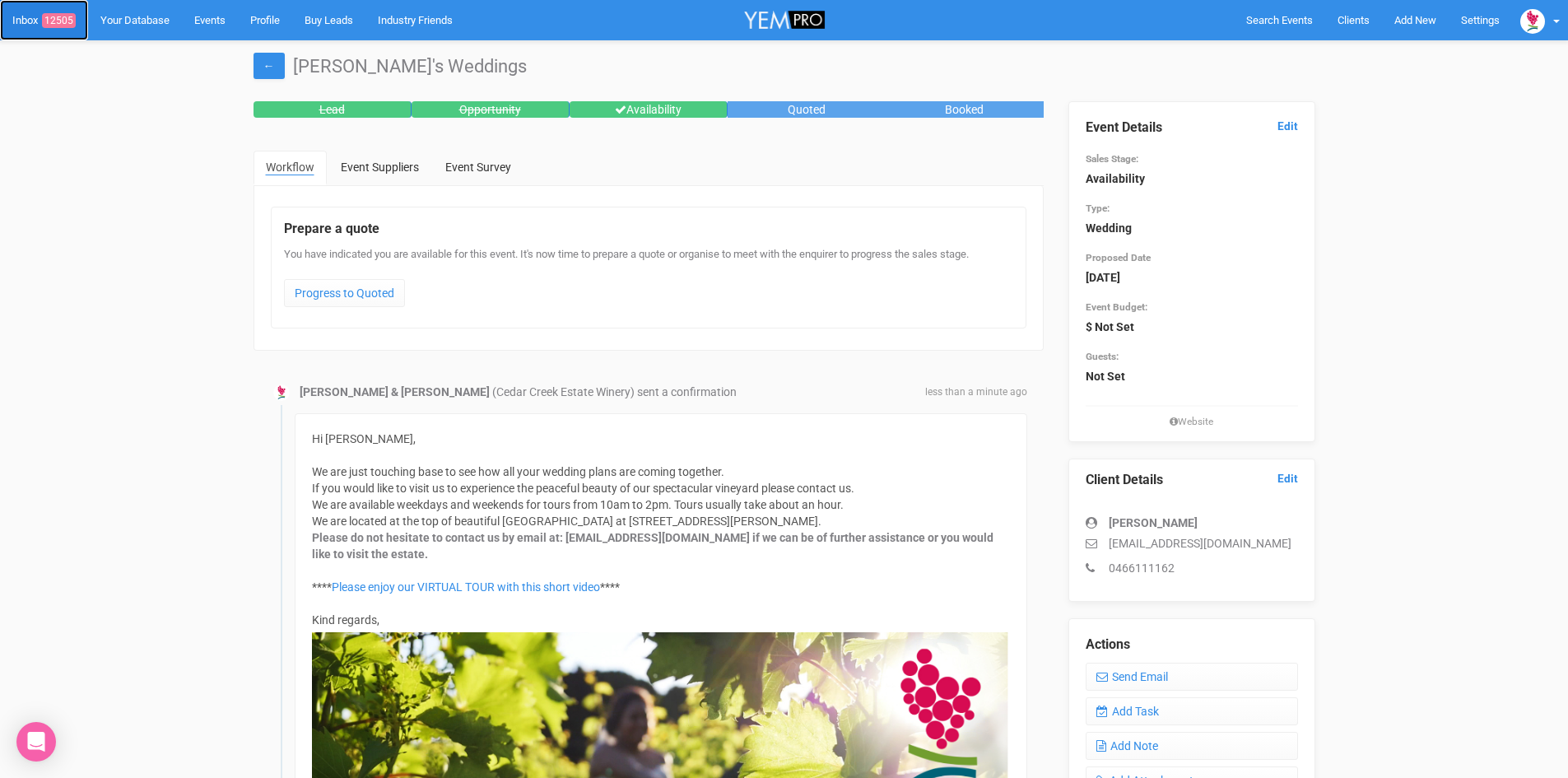
click at [35, 26] on link "Inbox 12505" at bounding box center [44, 20] width 88 height 41
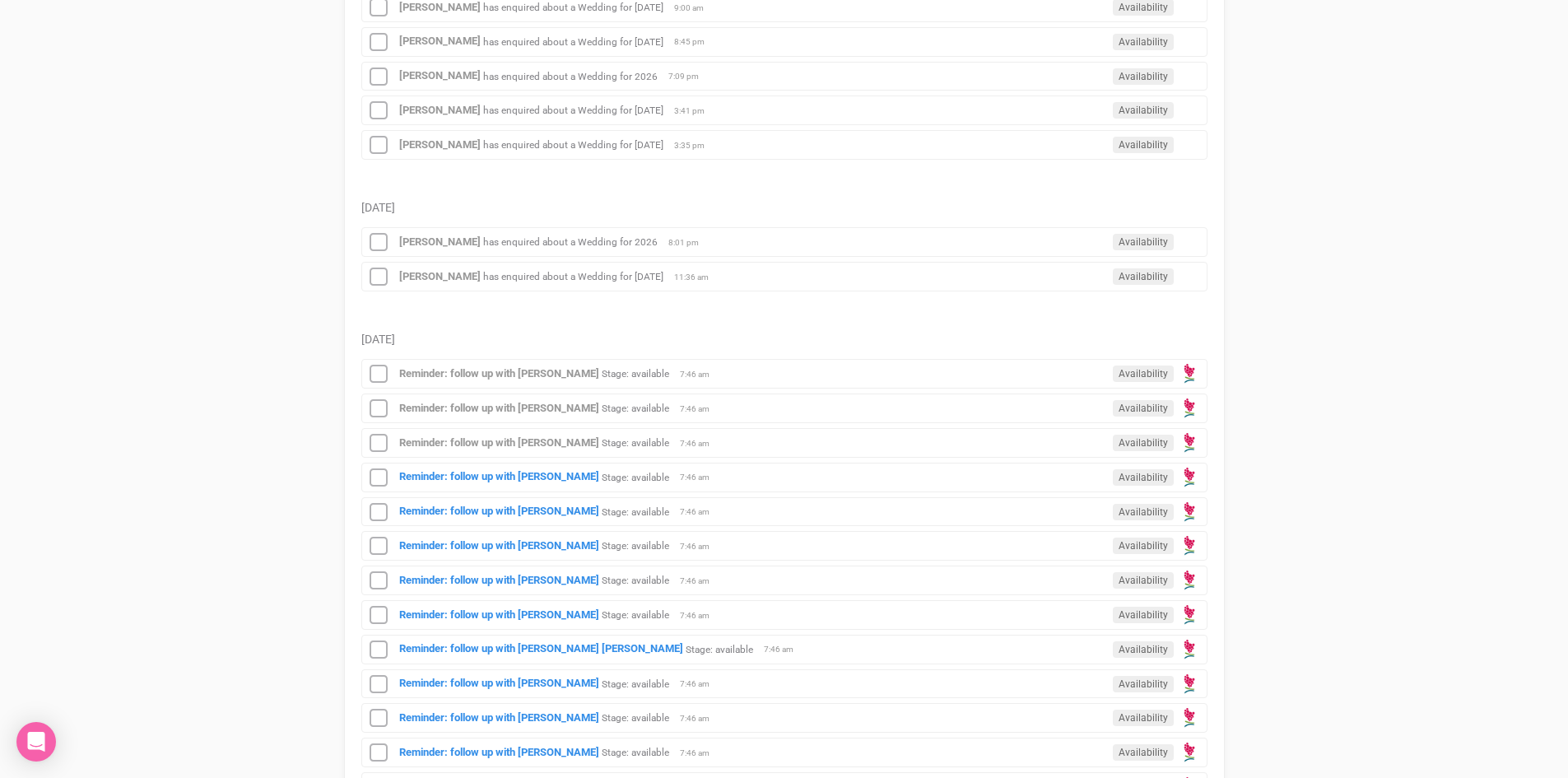
scroll to position [494, 0]
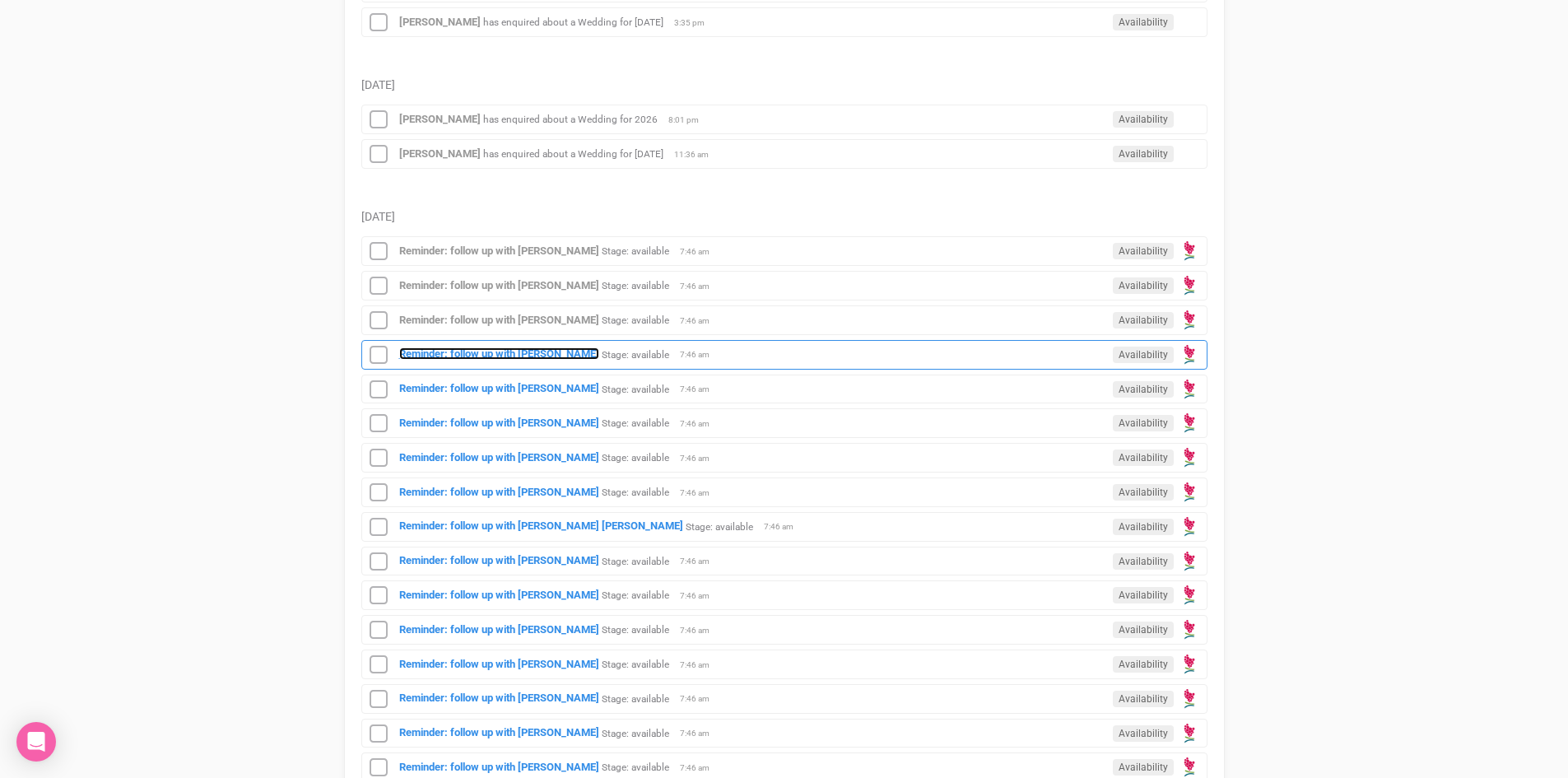
click at [513, 355] on strong "Reminder: follow up with Millie Saunders" at bounding box center [499, 353] width 200 height 13
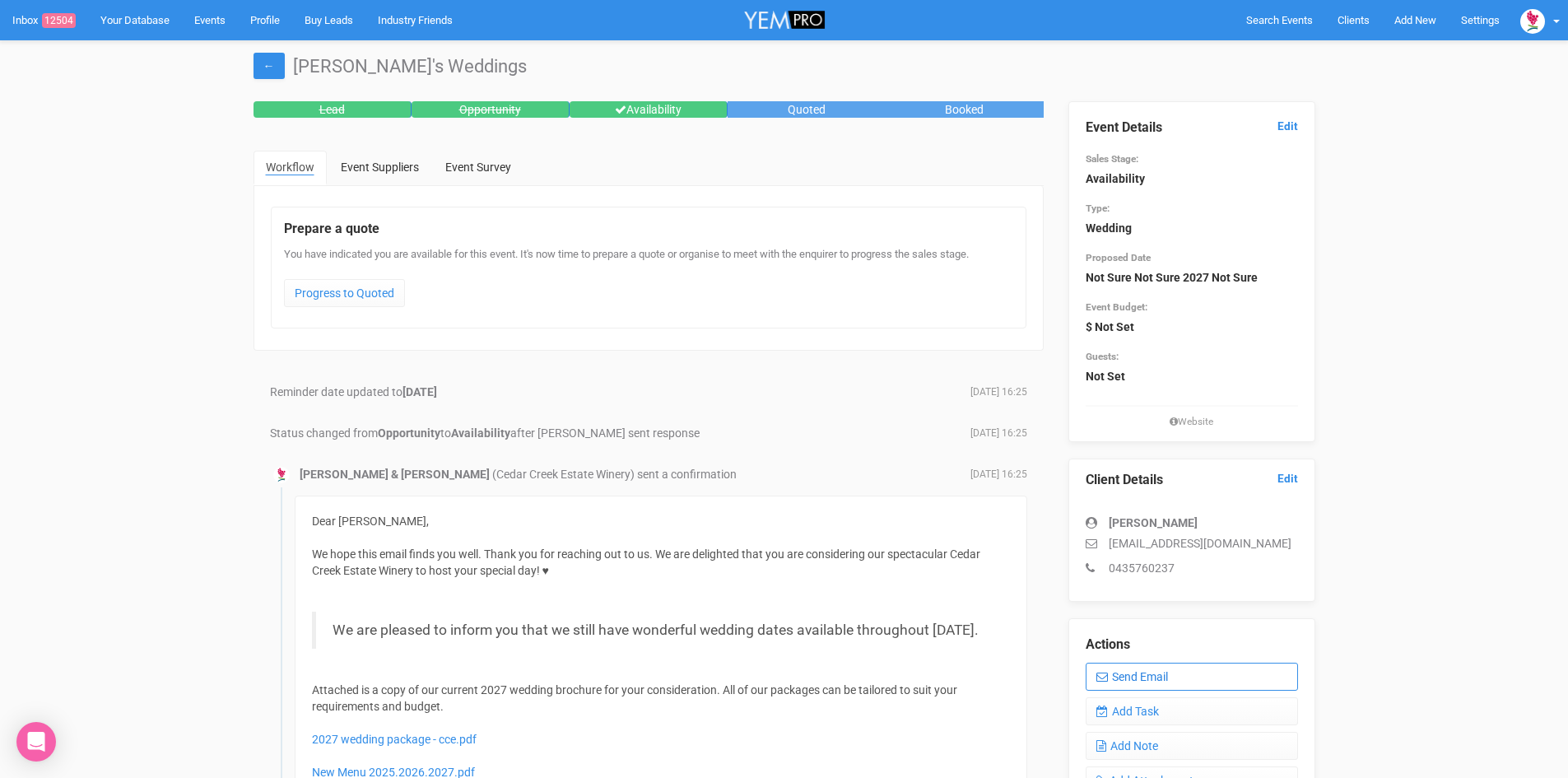
click at [1138, 672] on link "Send Email" at bounding box center [1192, 676] width 213 height 28
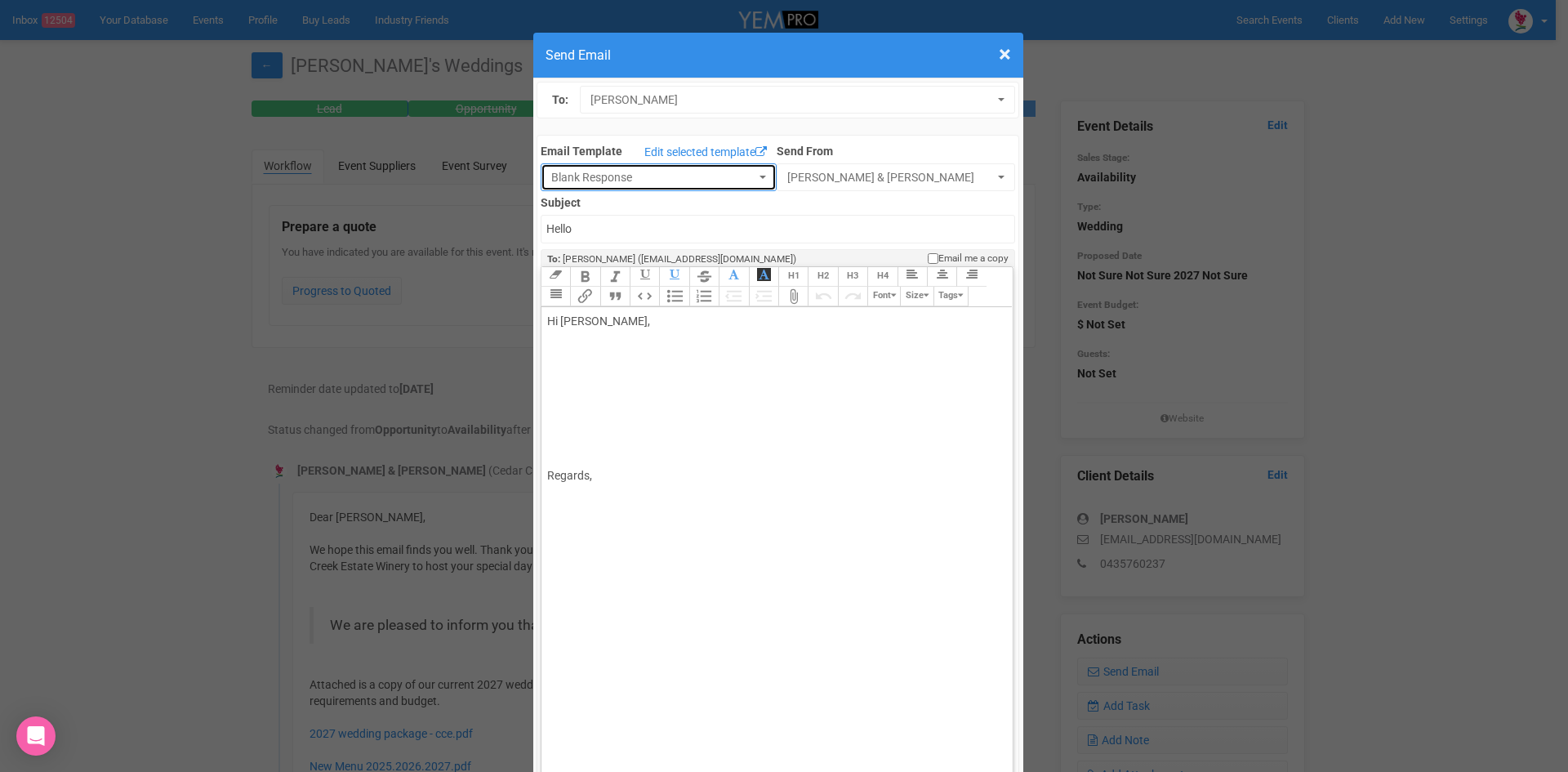
drag, startPoint x: 569, startPoint y: 181, endPoint x: 574, endPoint y: 238, distance: 57.2
click at [570, 181] on span "Blank Response" at bounding box center [653, 177] width 204 height 16
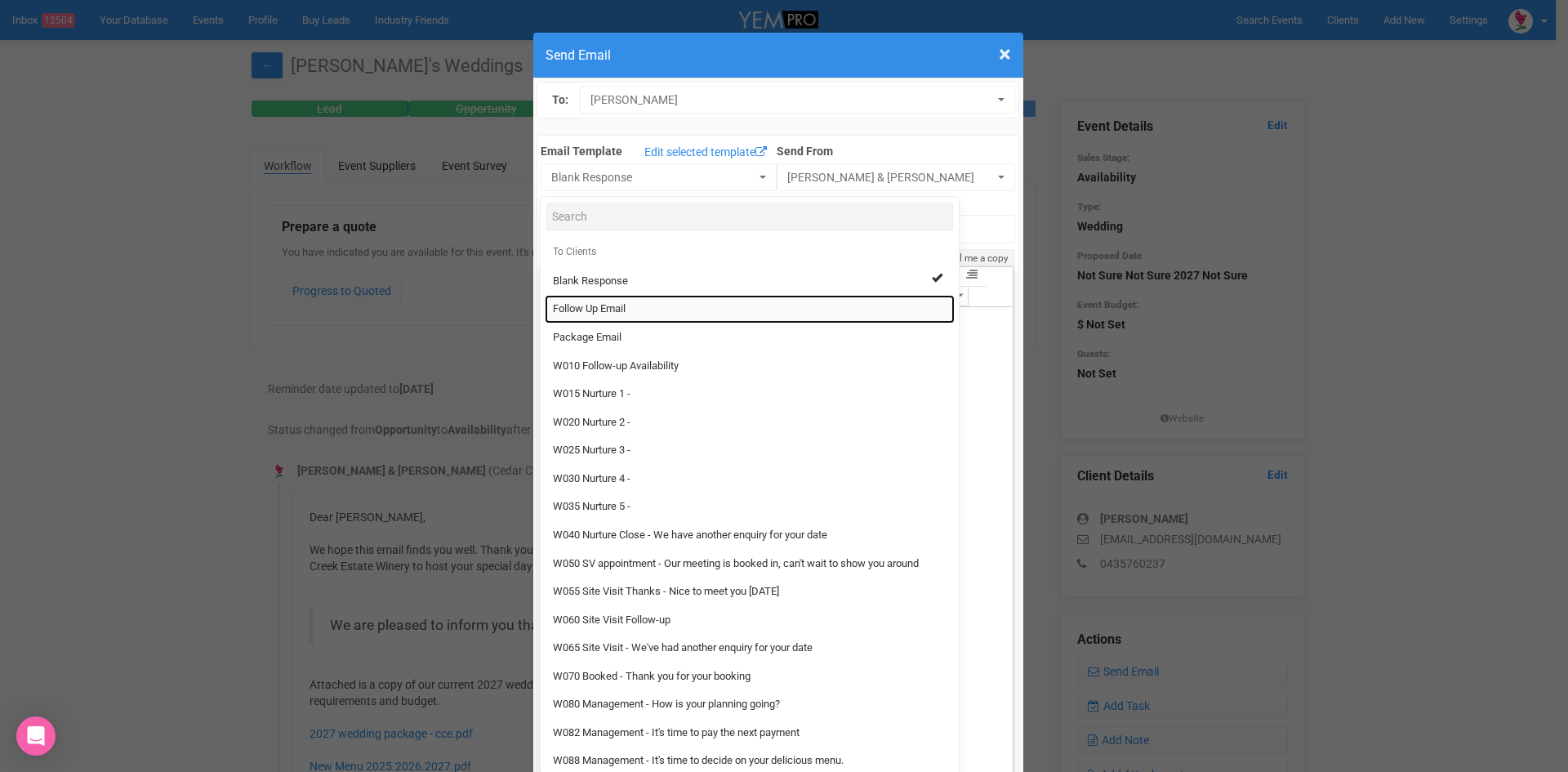
click at [583, 306] on span "Follow Up Email" at bounding box center [589, 309] width 73 height 15
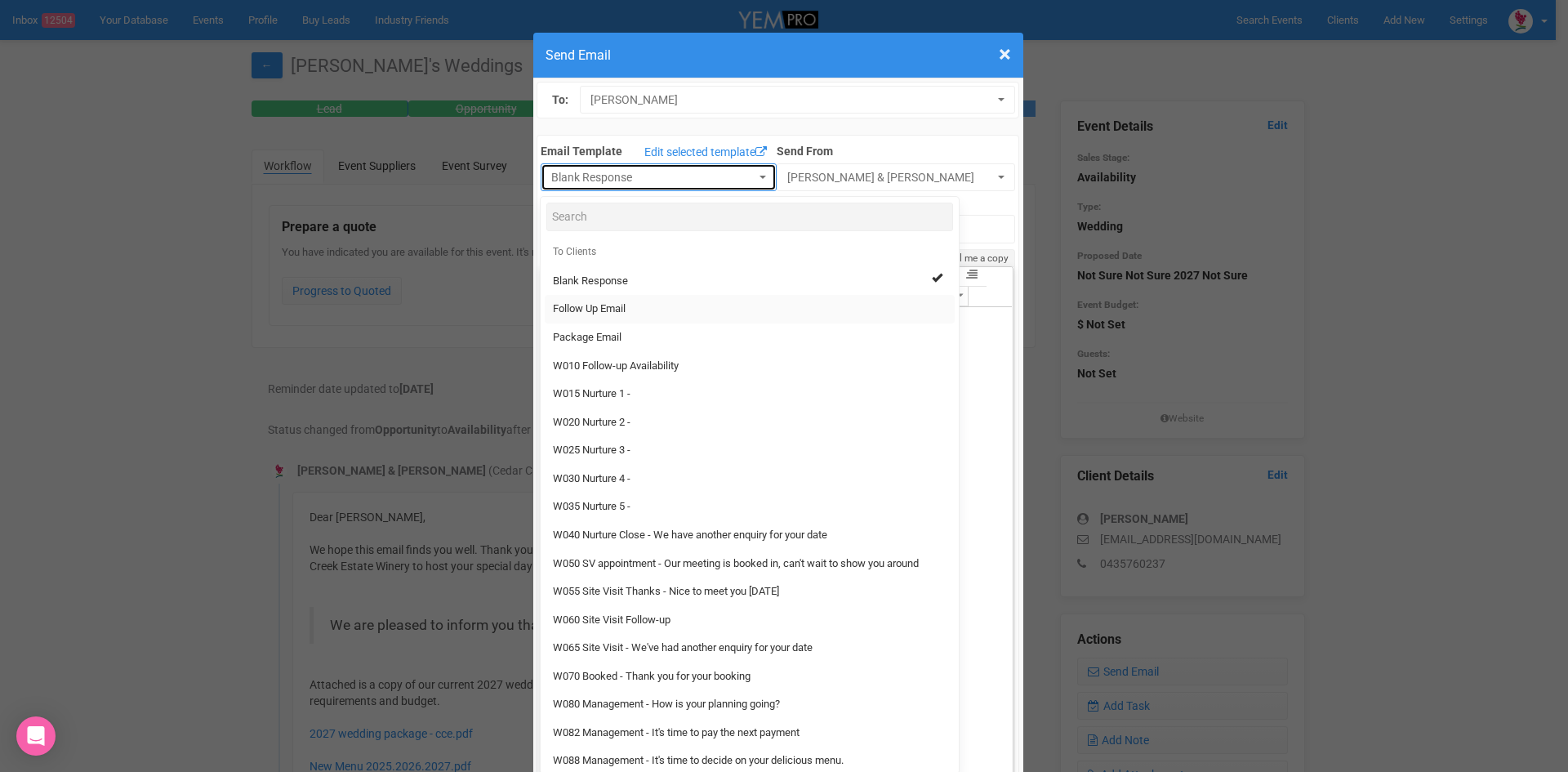
select select "88639"
type input "Cedar Creek Estate - Follow Up"
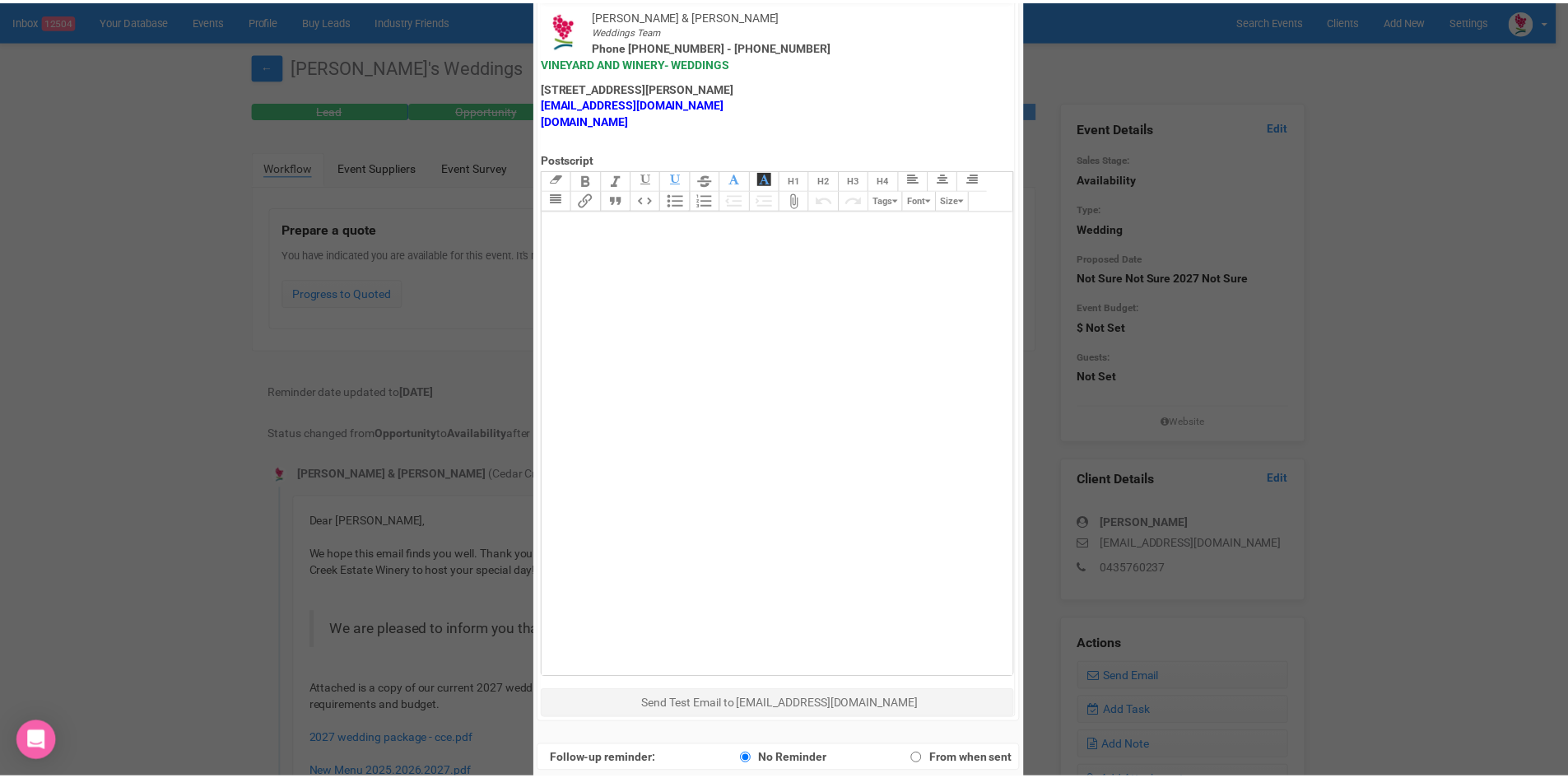
scroll to position [816, 0]
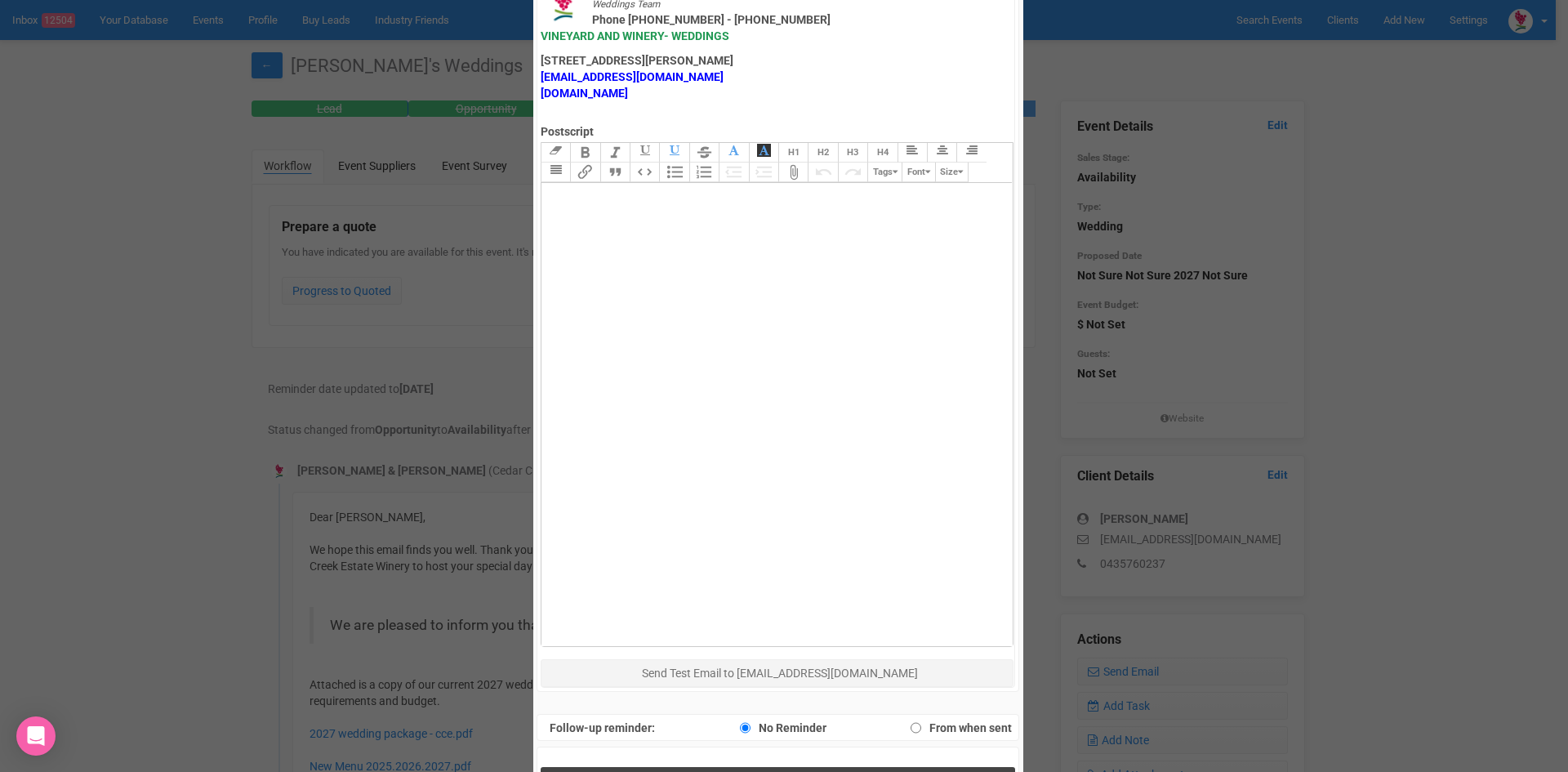
click at [737, 771] on span "Send Response" at bounding box center [781, 784] width 89 height 15
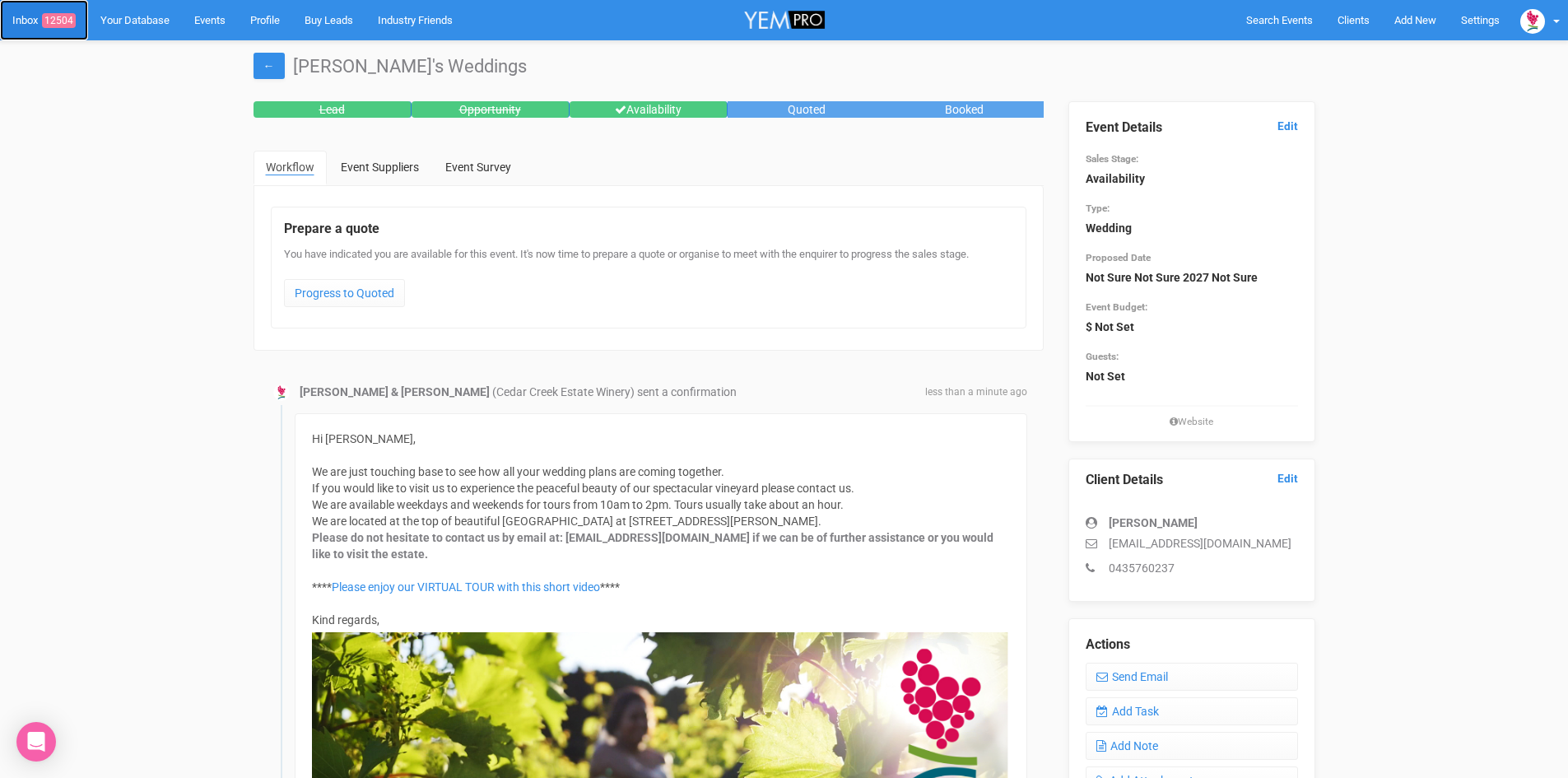
click at [41, 25] on link "Inbox 12504" at bounding box center [44, 20] width 88 height 41
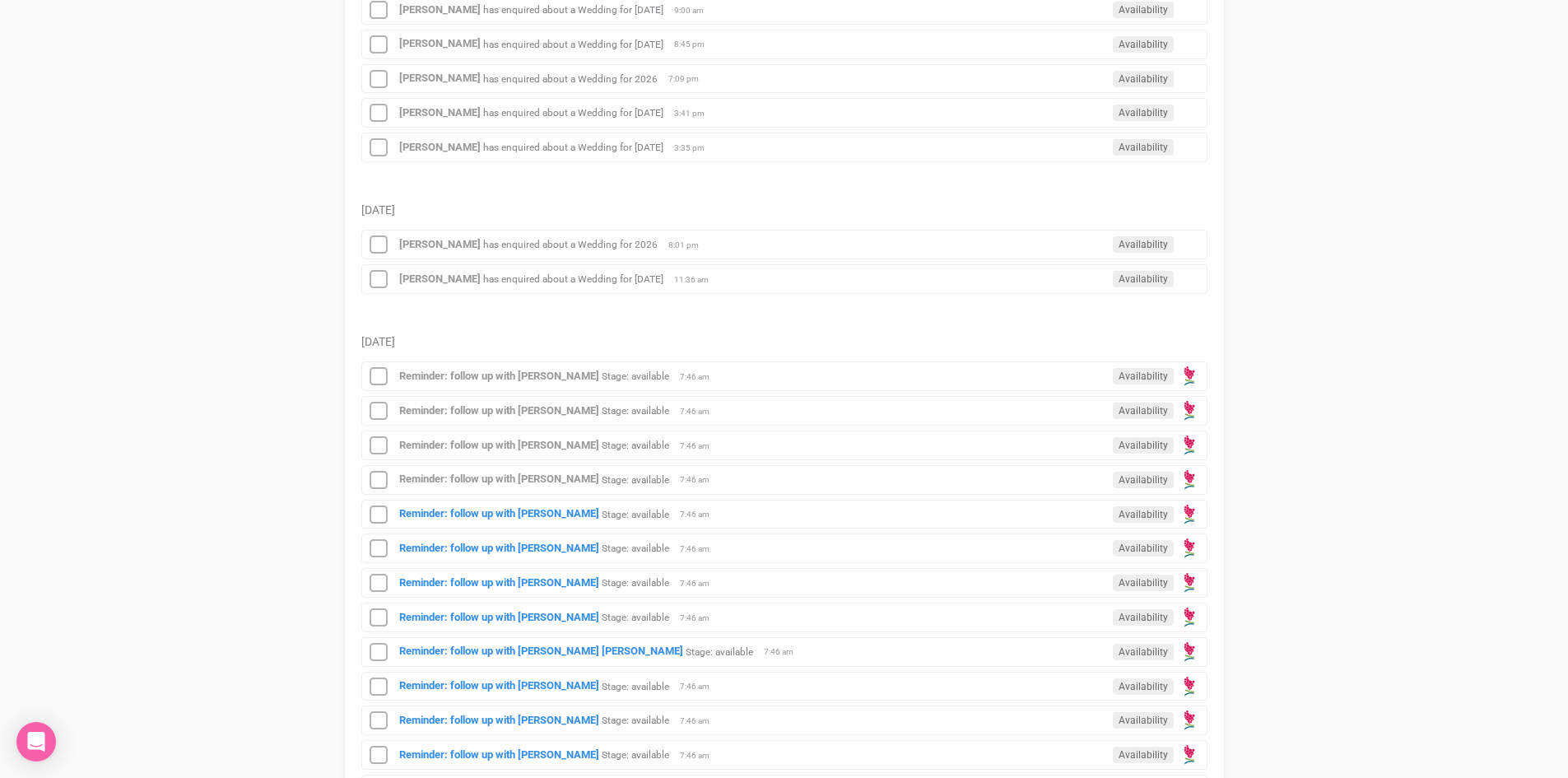
scroll to position [411, 0]
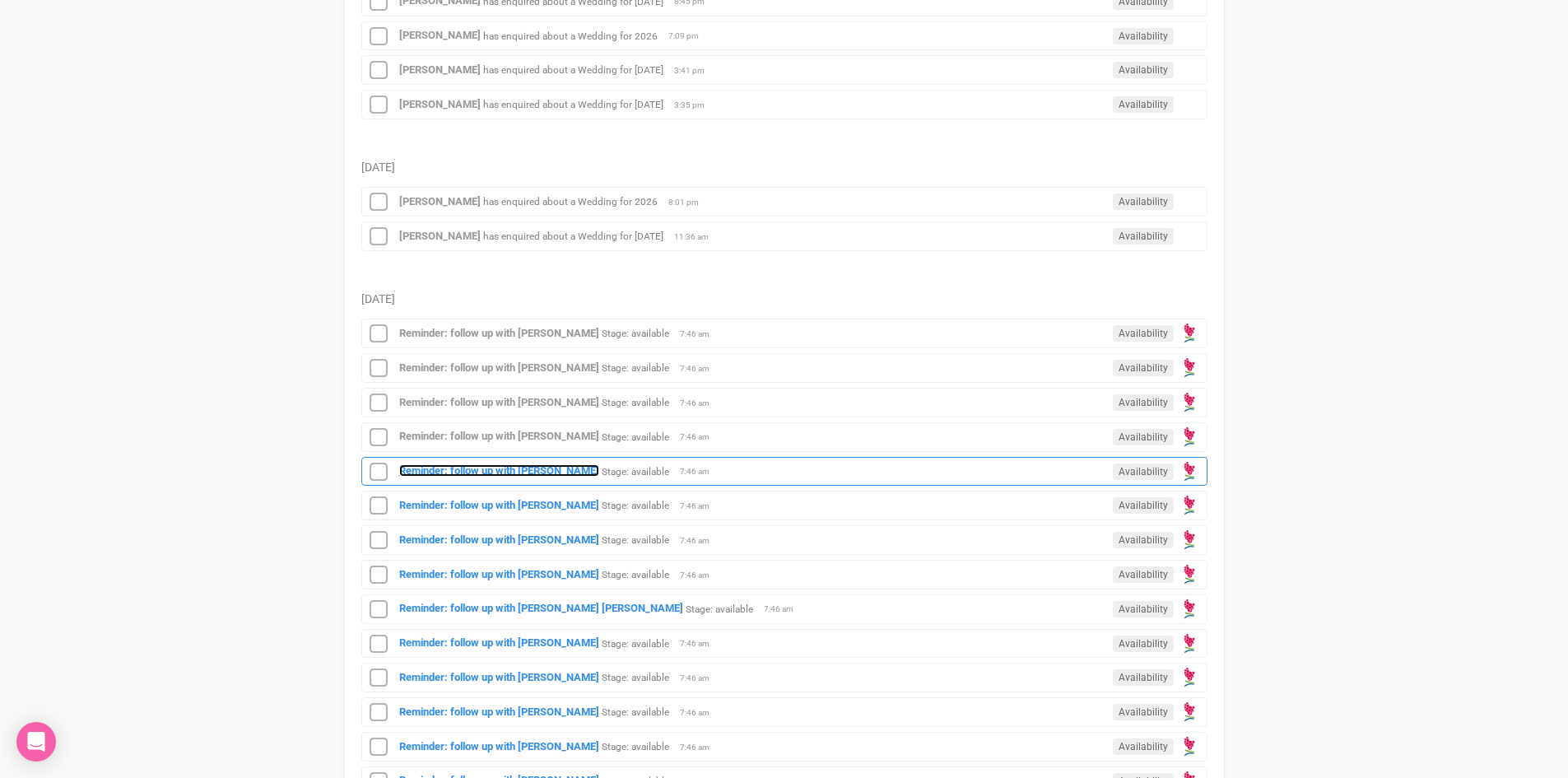
click at [512, 468] on strong "Reminder: follow up with Jennifer Pirie" at bounding box center [499, 470] width 200 height 13
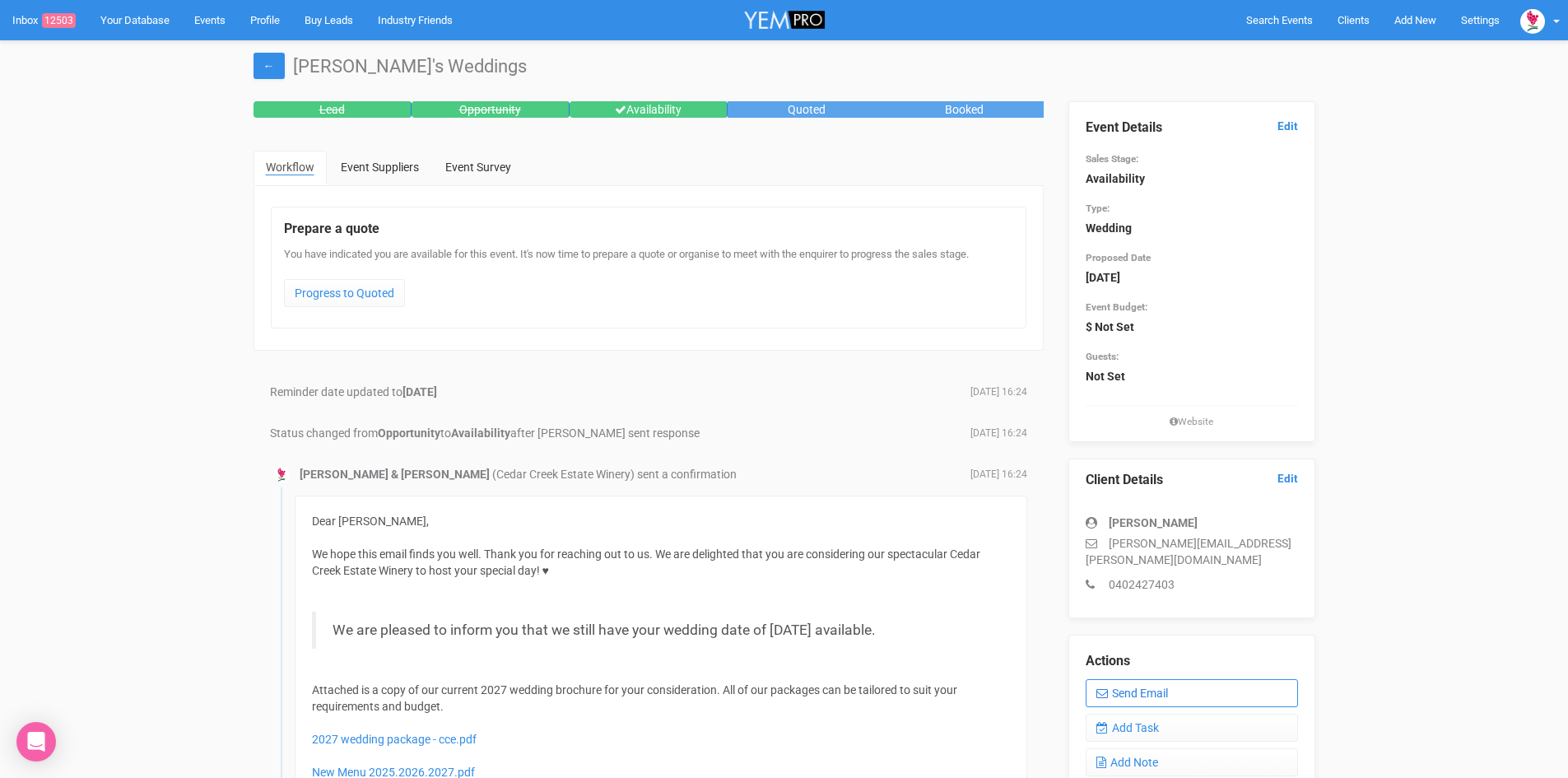
click at [1145, 681] on link "Send Email" at bounding box center [1192, 693] width 213 height 28
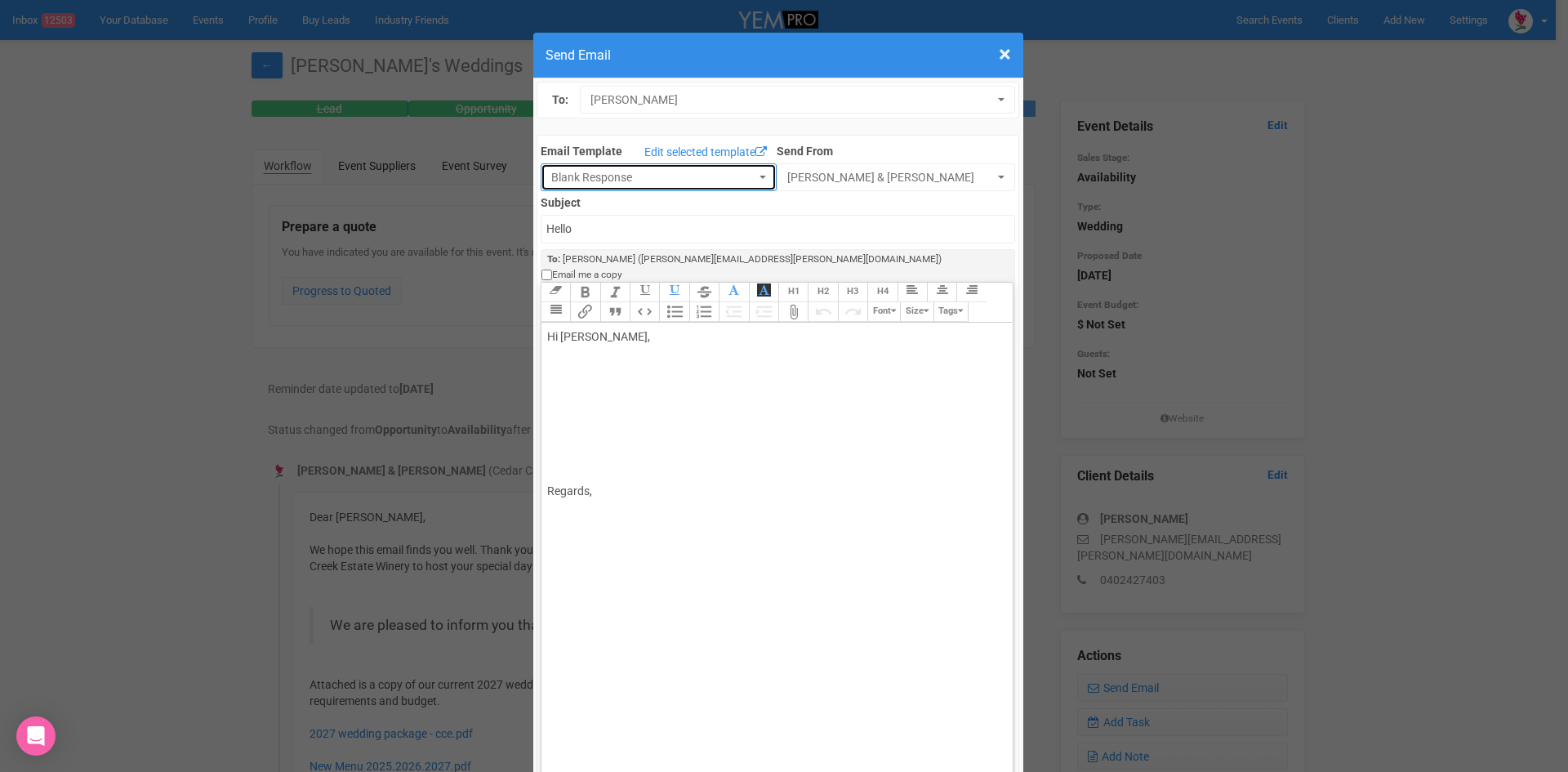
click at [582, 175] on span "Blank Response" at bounding box center [653, 177] width 204 height 16
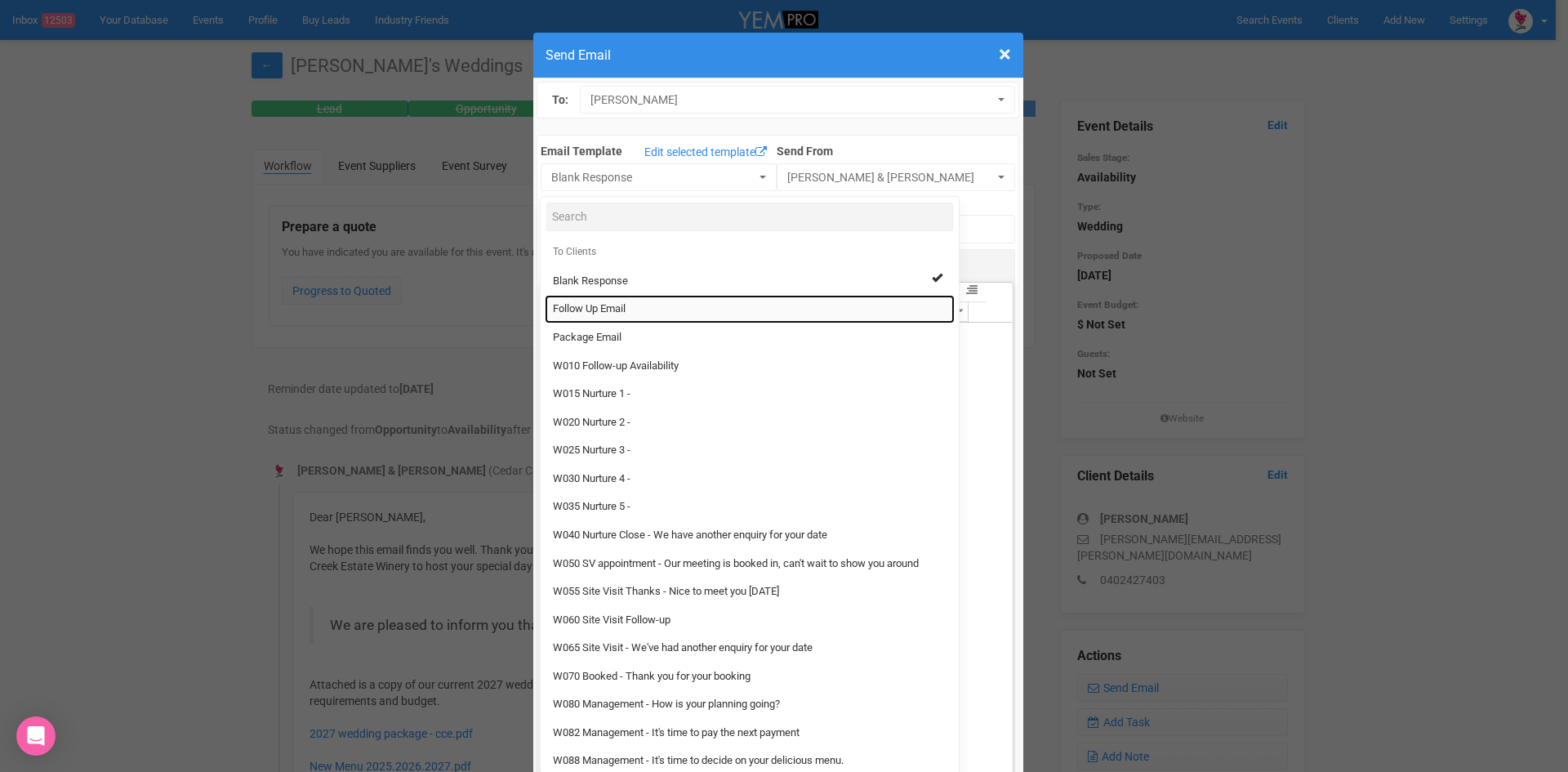
click at [567, 307] on span "Follow Up Email" at bounding box center [589, 309] width 73 height 15
select select "88639"
type input "Cedar Creek Estate - Follow Up"
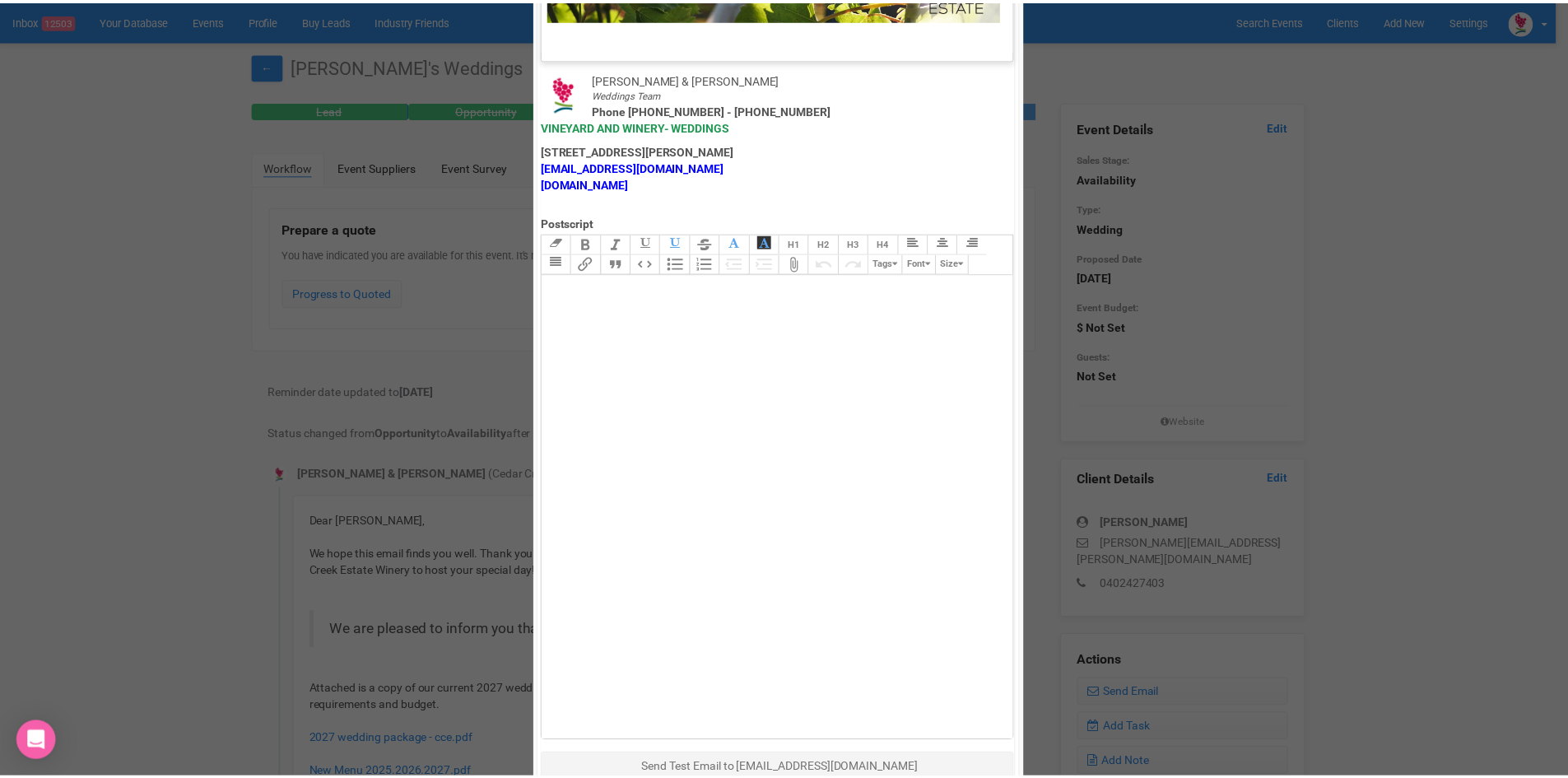
scroll to position [816, 0]
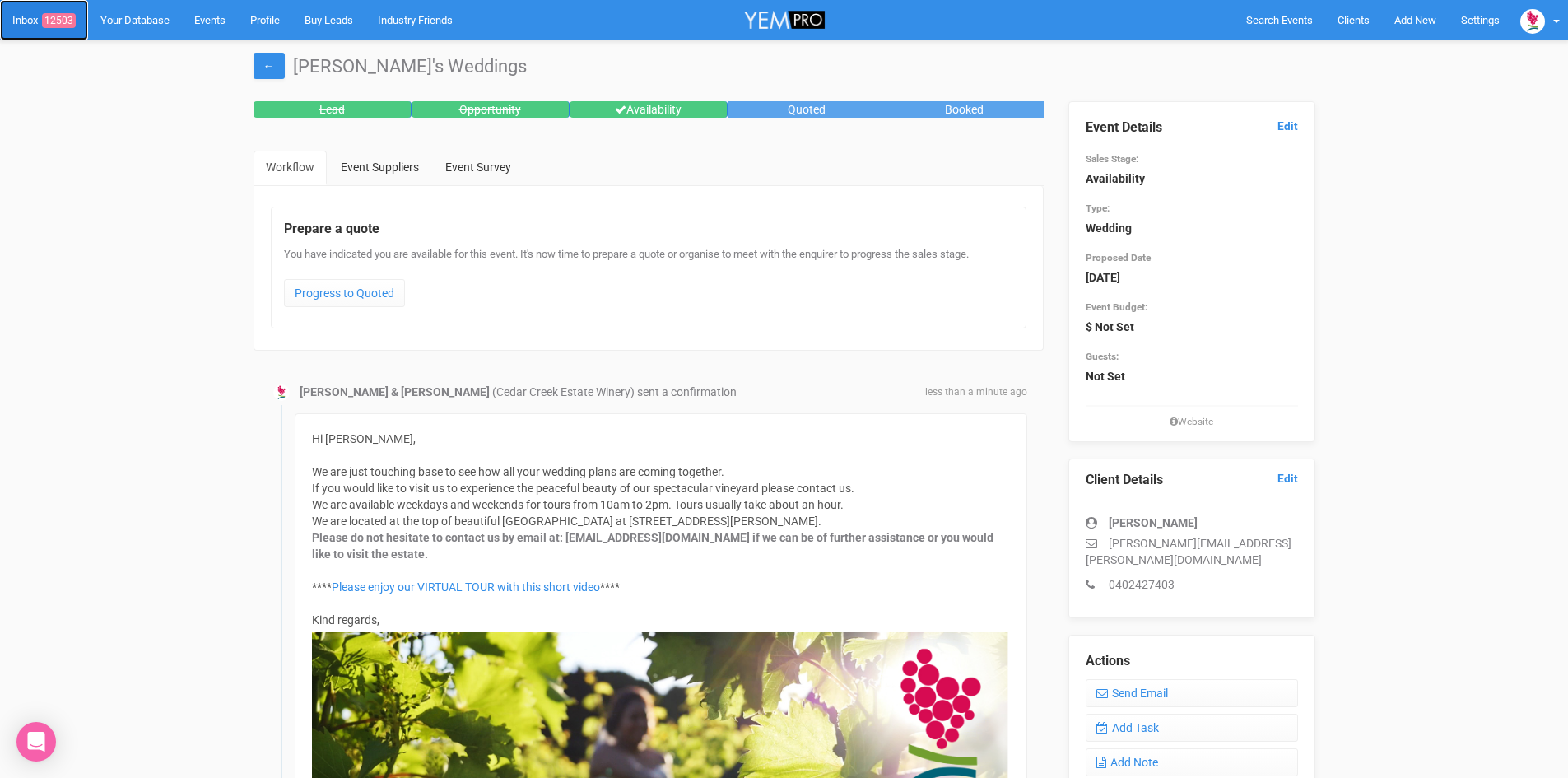
click at [24, 17] on link "Inbox 12503" at bounding box center [44, 20] width 88 height 41
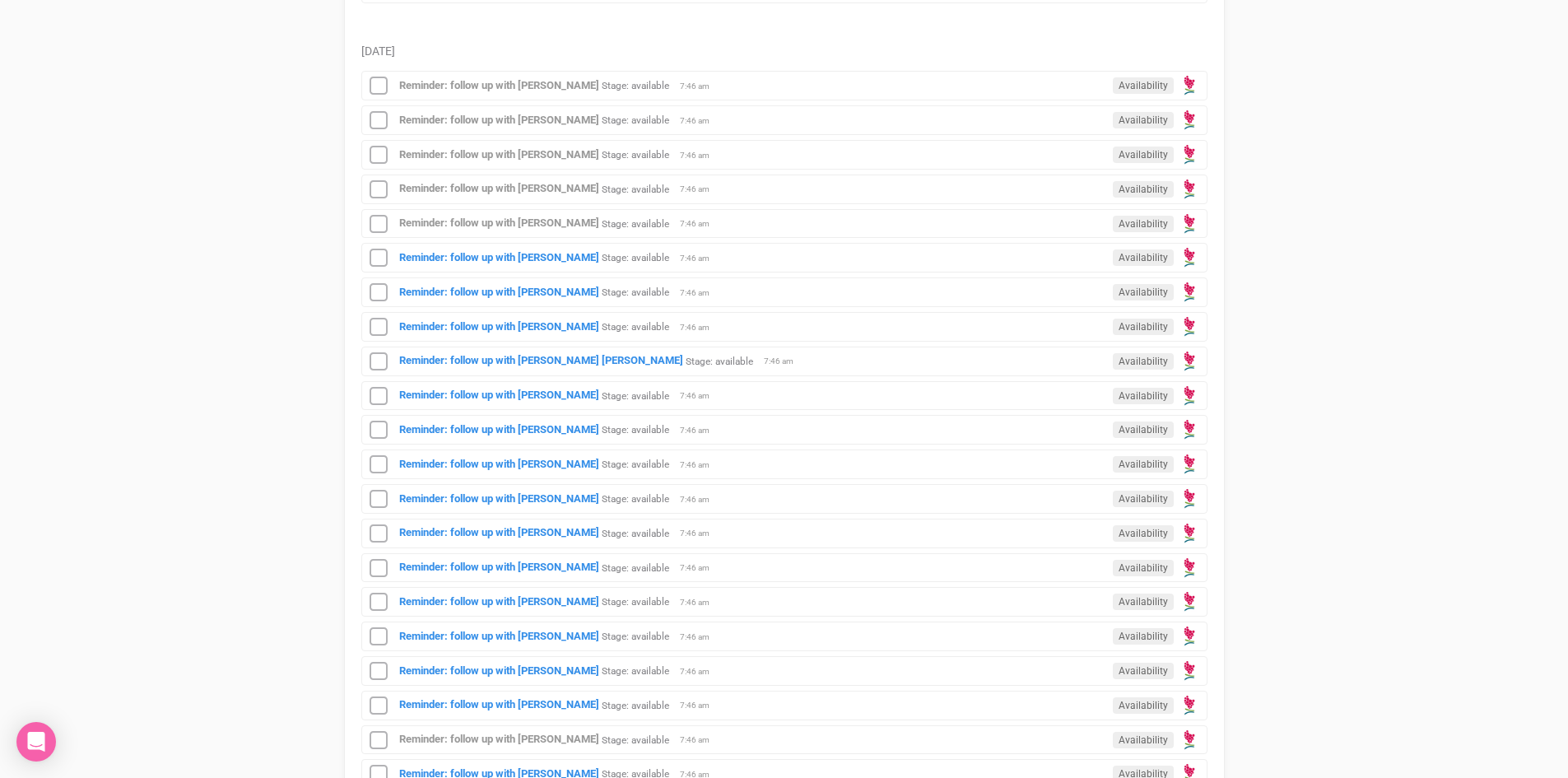
scroll to position [659, 0]
click at [488, 262] on strong "Reminder: follow up with Madison" at bounding box center [499, 257] width 200 height 13
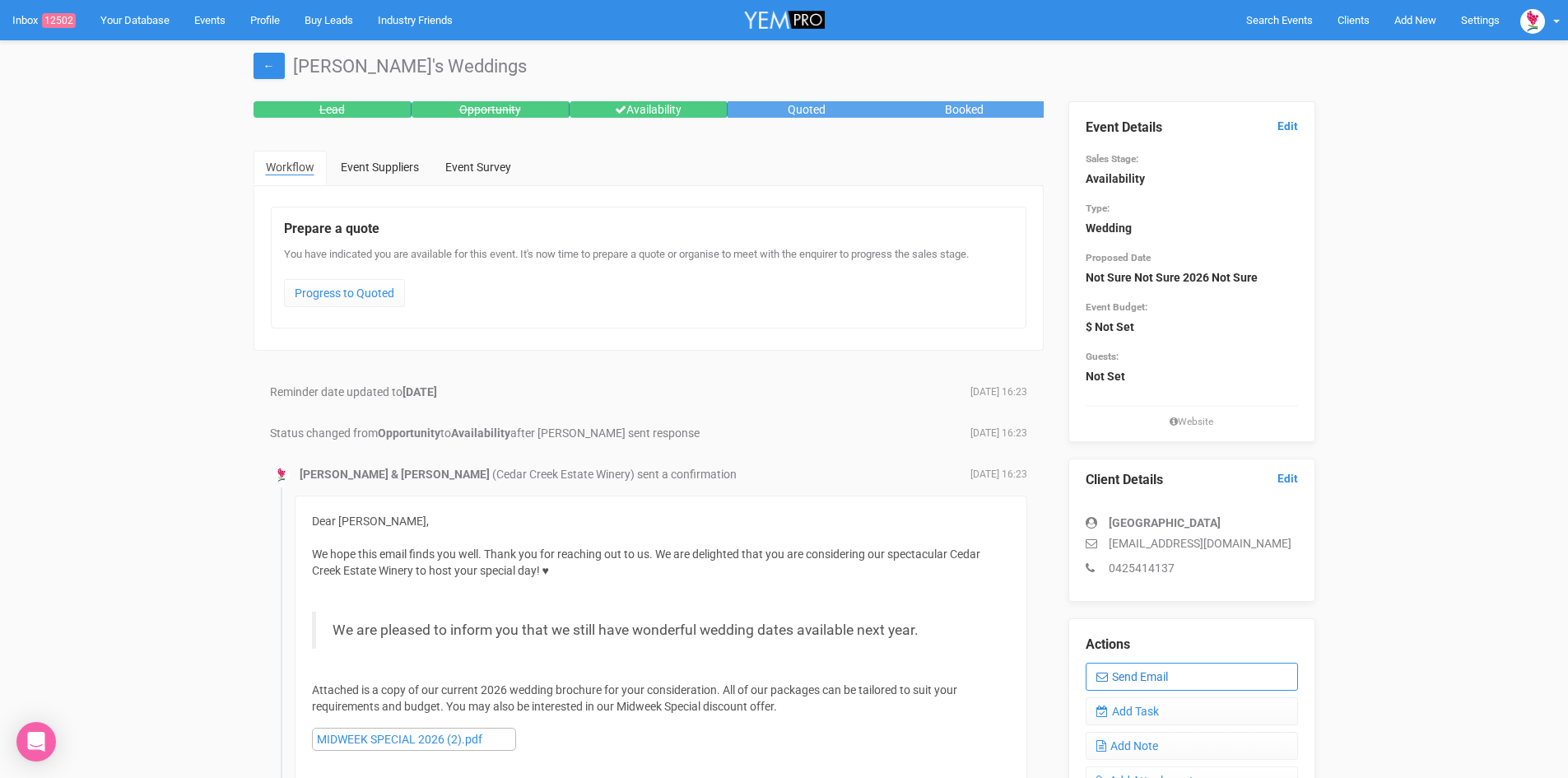
click at [1151, 675] on link "Send Email" at bounding box center [1192, 676] width 213 height 28
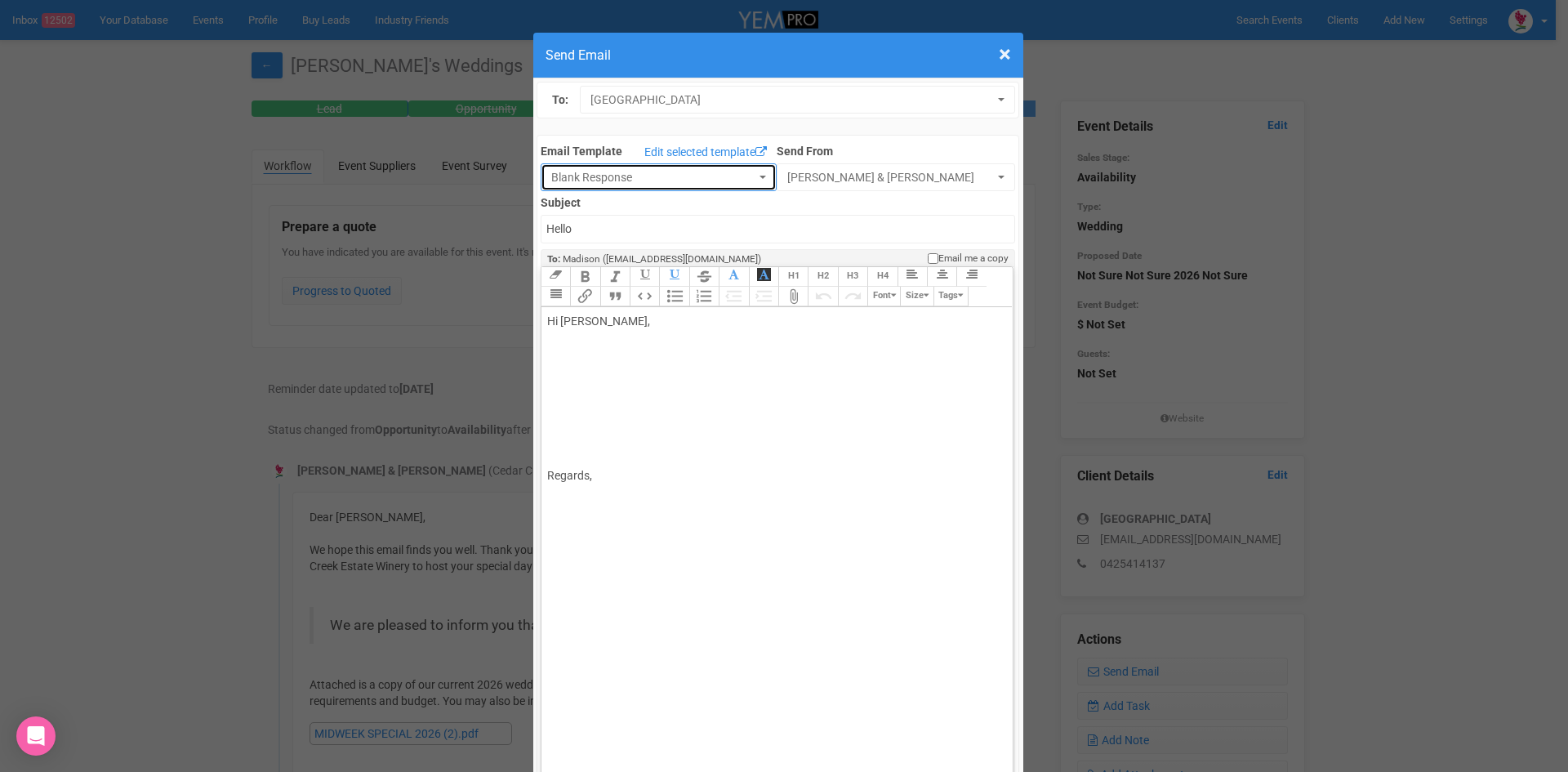
click at [567, 181] on span "Blank Response" at bounding box center [653, 177] width 204 height 16
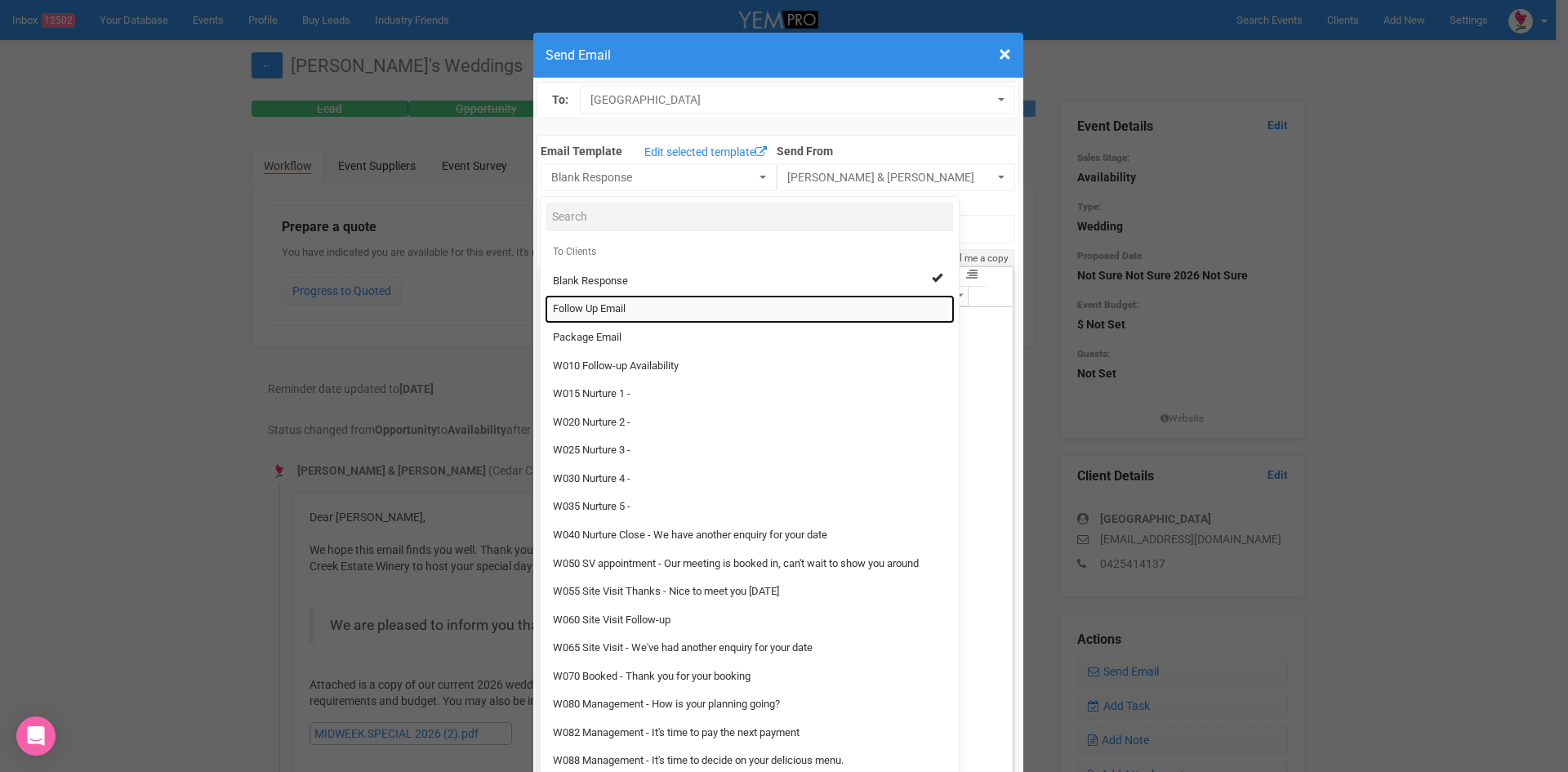
click at [572, 310] on span "Follow Up Email" at bounding box center [589, 309] width 73 height 15
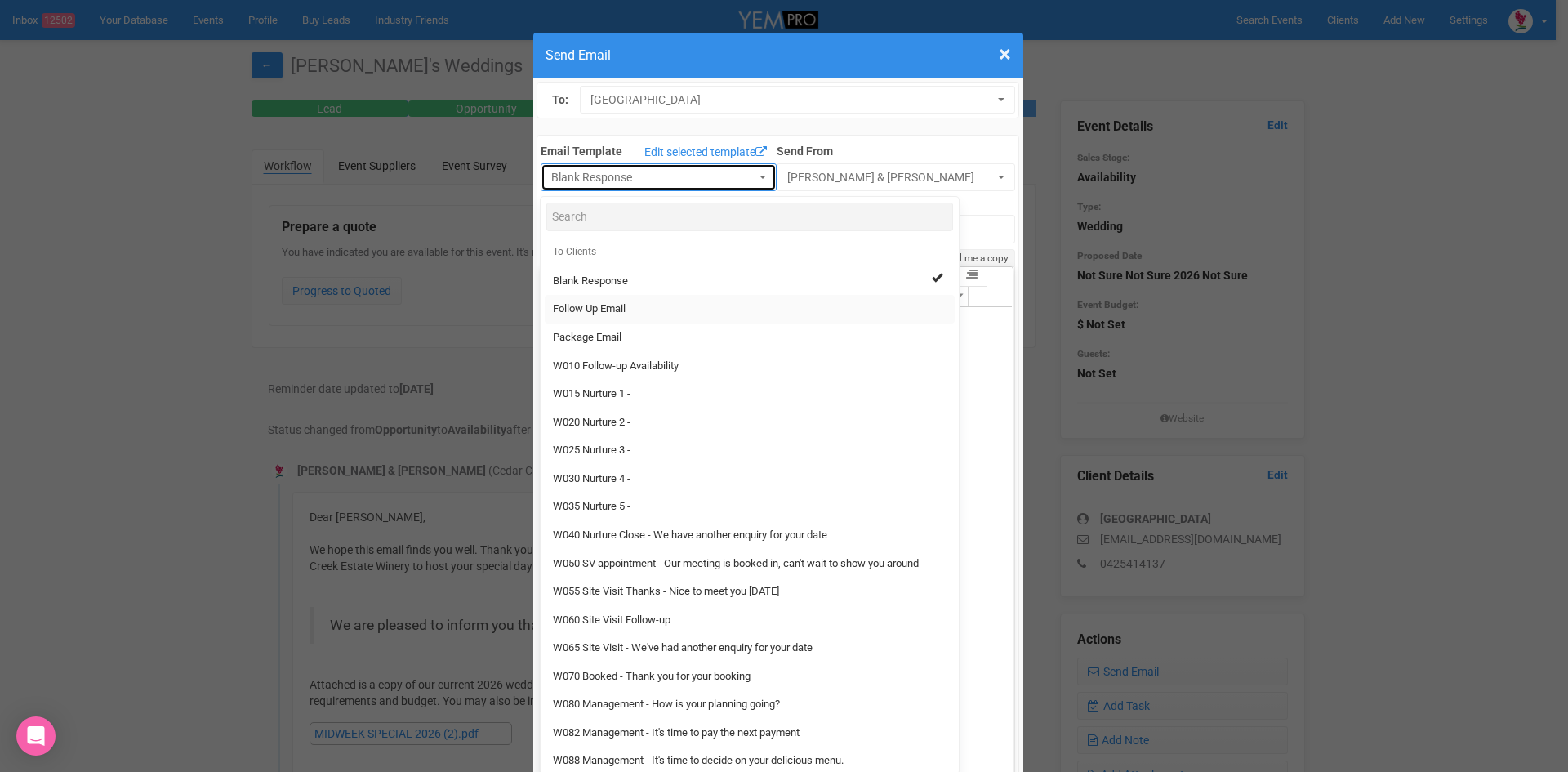
select select "88639"
type input "Cedar Creek Estate - Follow Up"
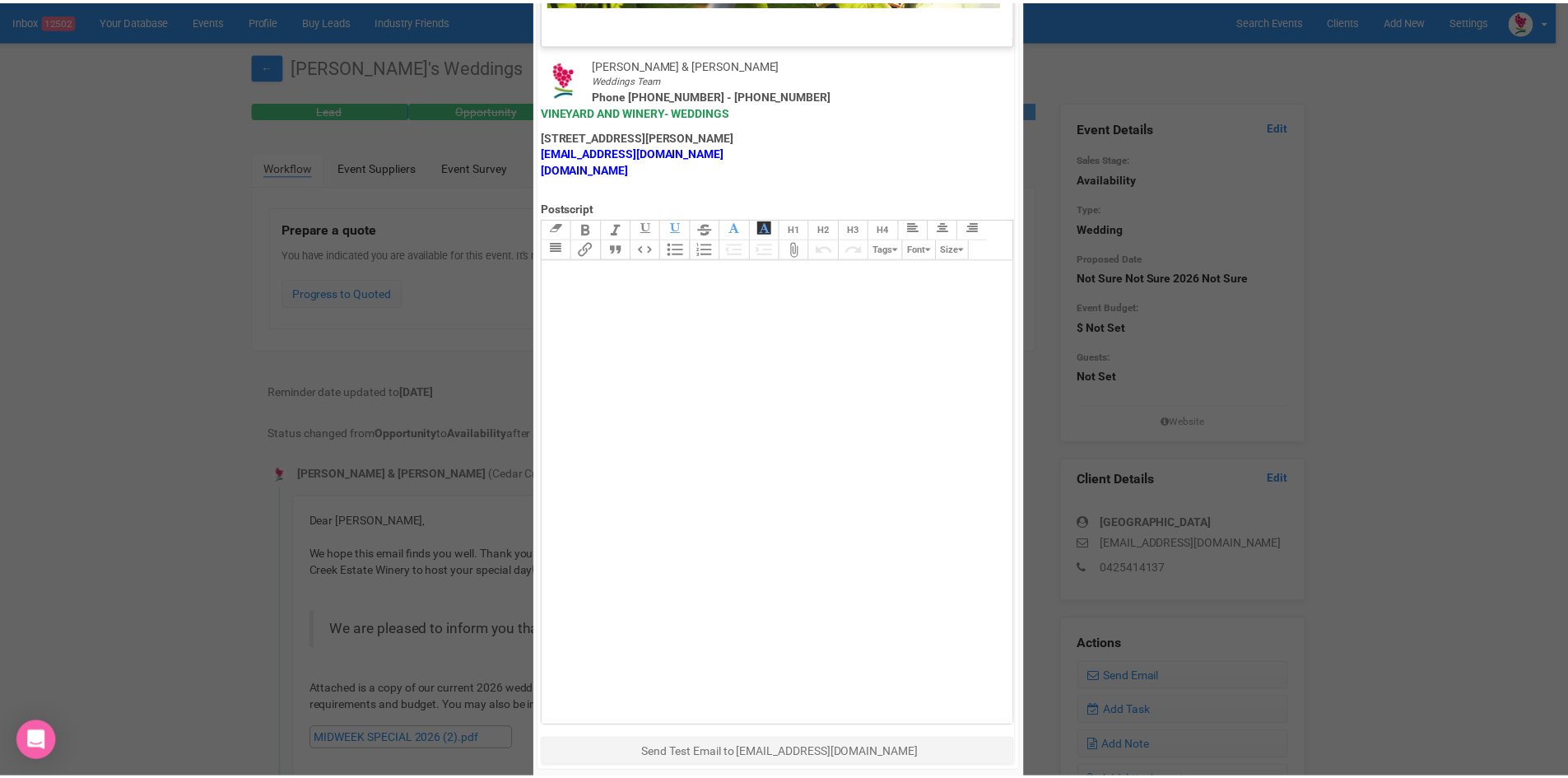
scroll to position [816, 0]
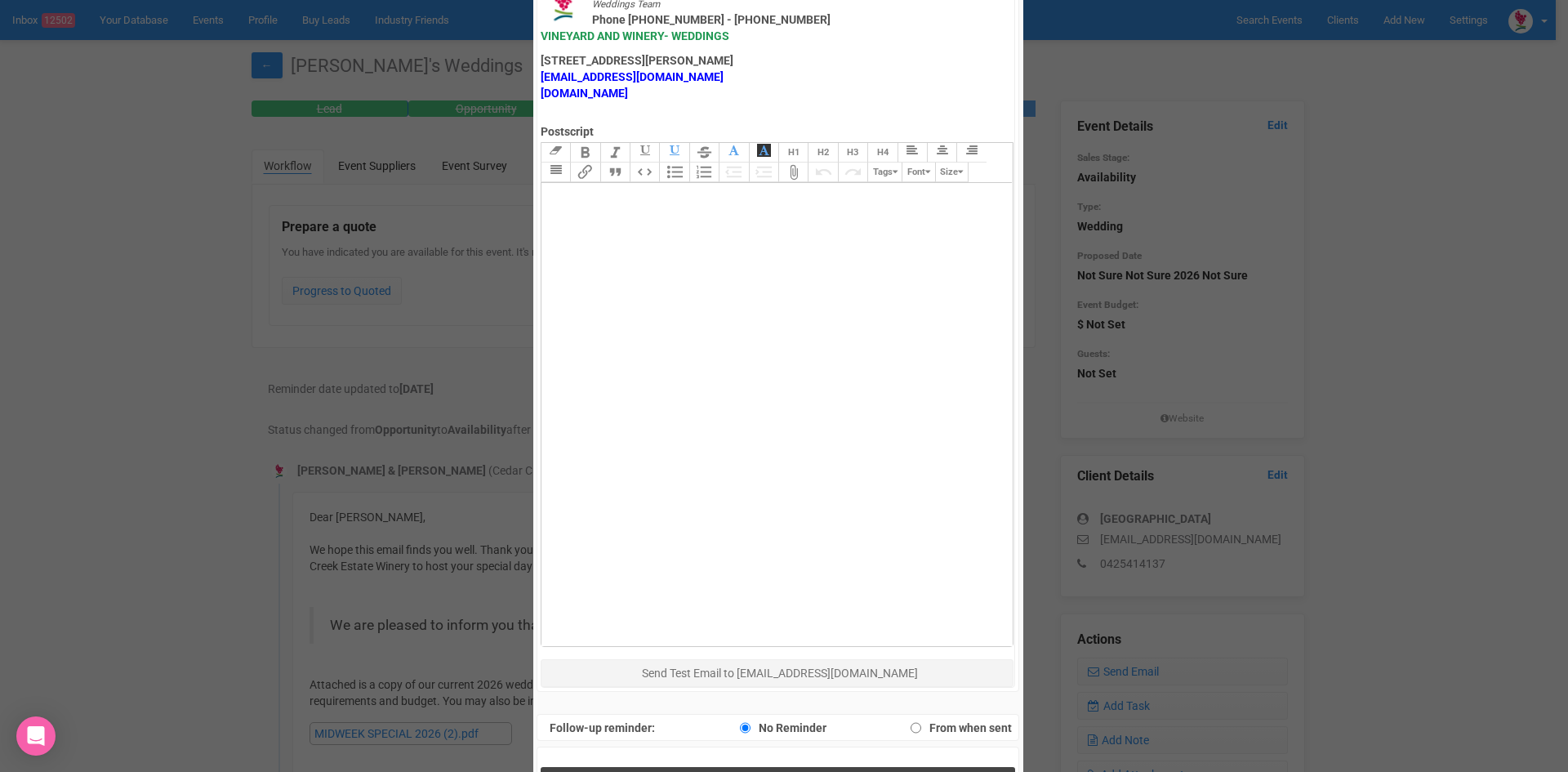
click at [657, 767] on button "Send Response" at bounding box center [777, 784] width 474 height 34
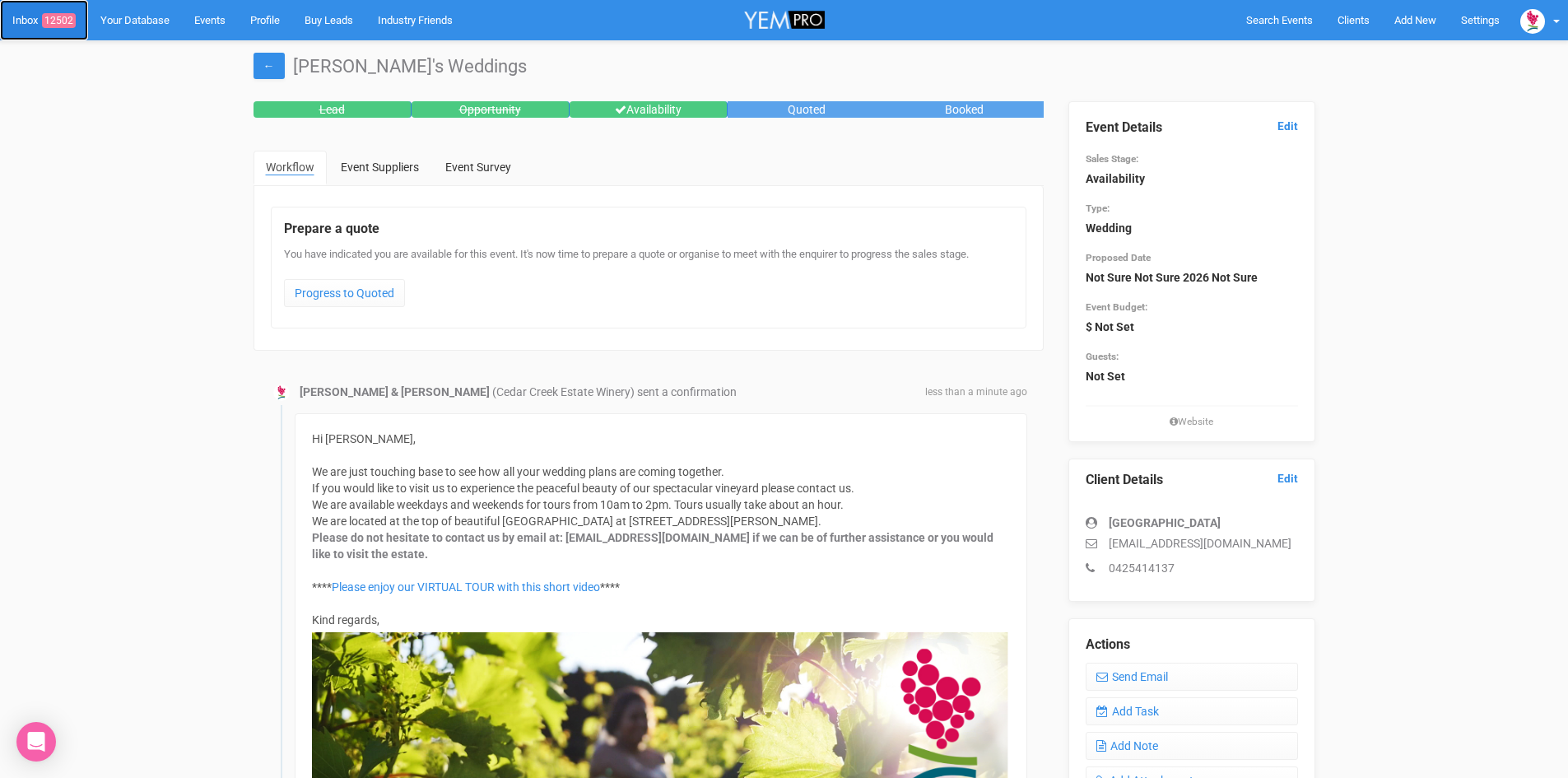
click at [33, 25] on link "Inbox 12502" at bounding box center [44, 20] width 88 height 41
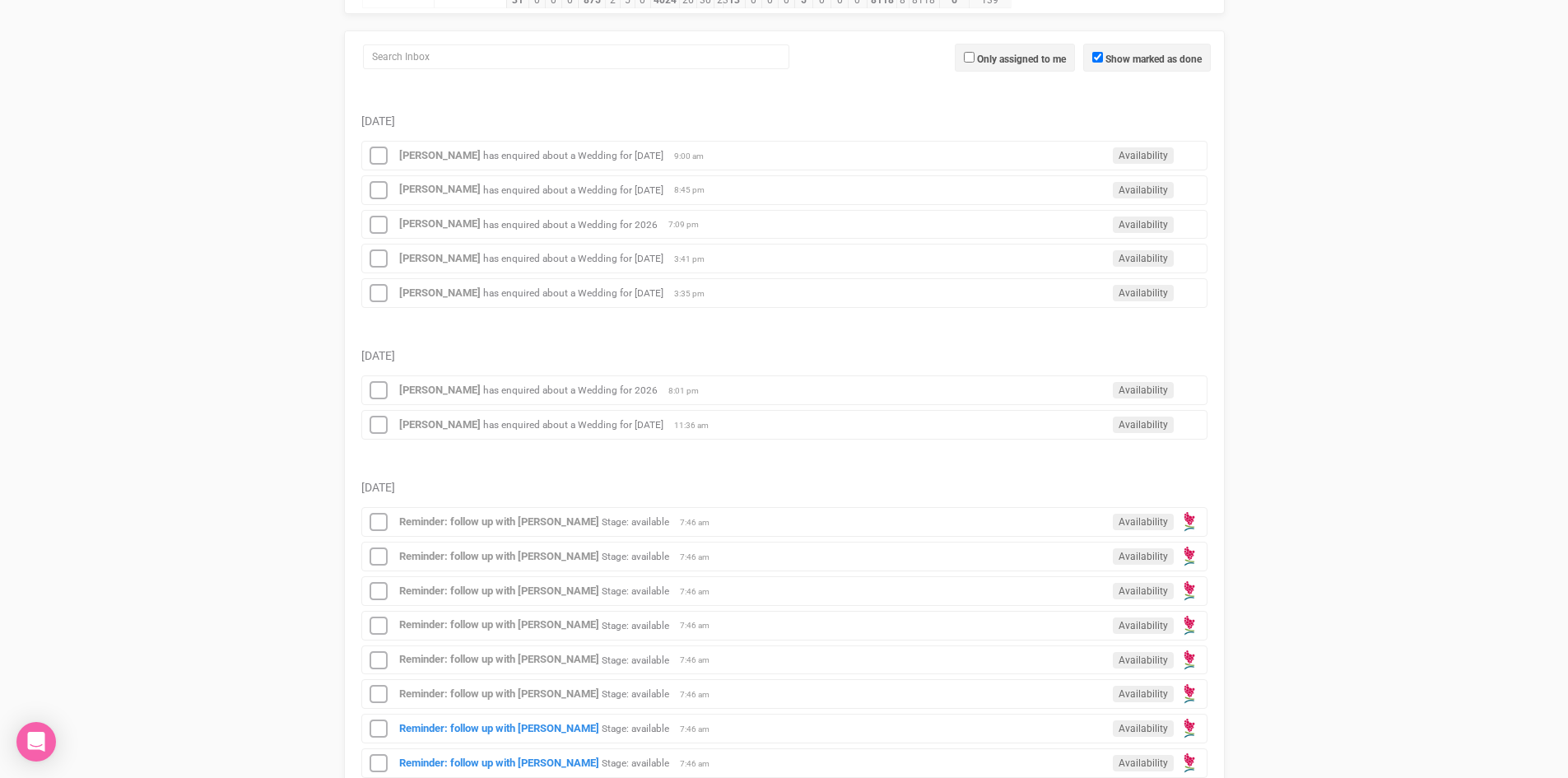
scroll to position [411, 0]
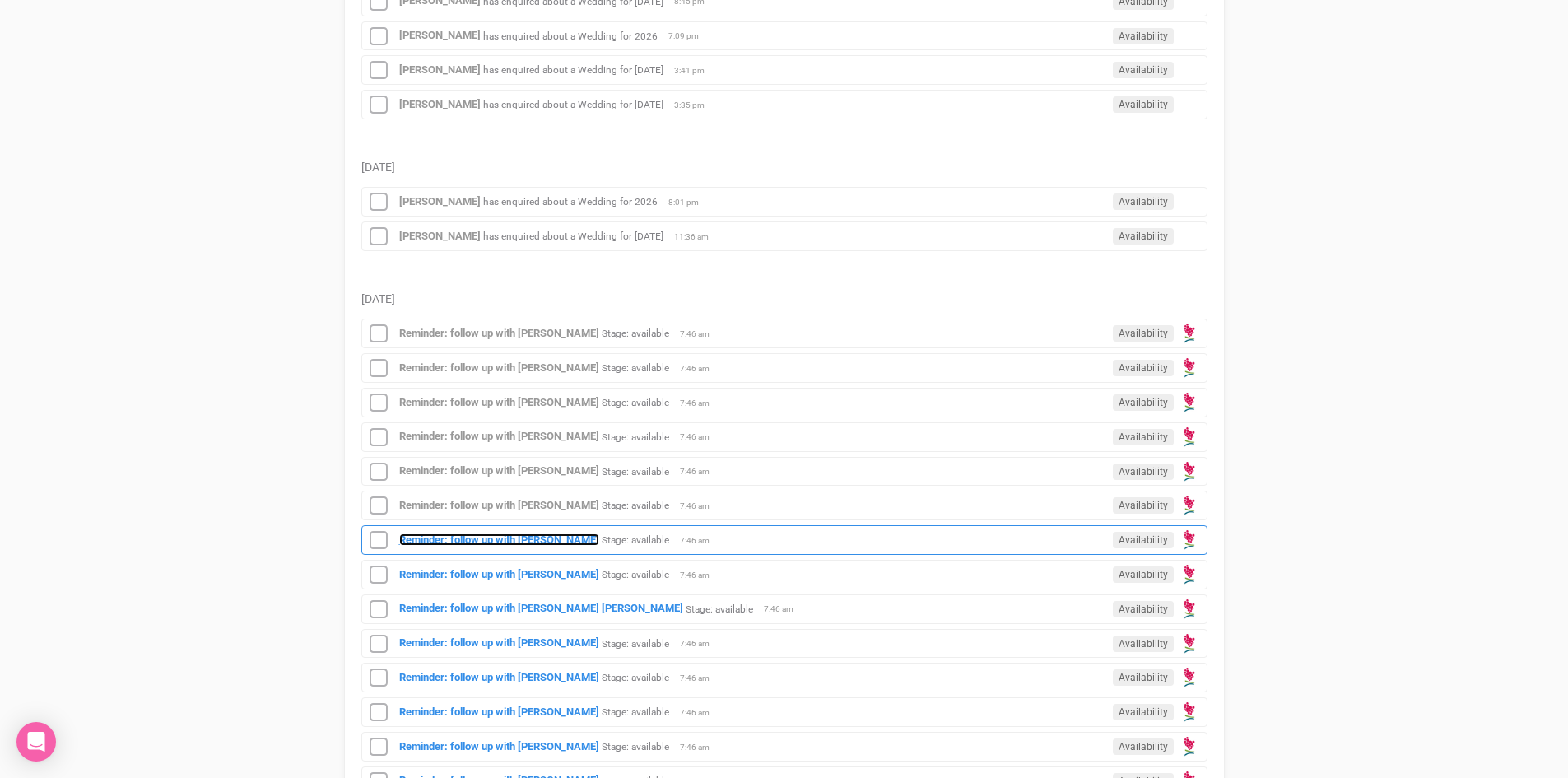
click at [507, 544] on strong "Reminder: follow up with Hanna Greatz" at bounding box center [499, 539] width 200 height 13
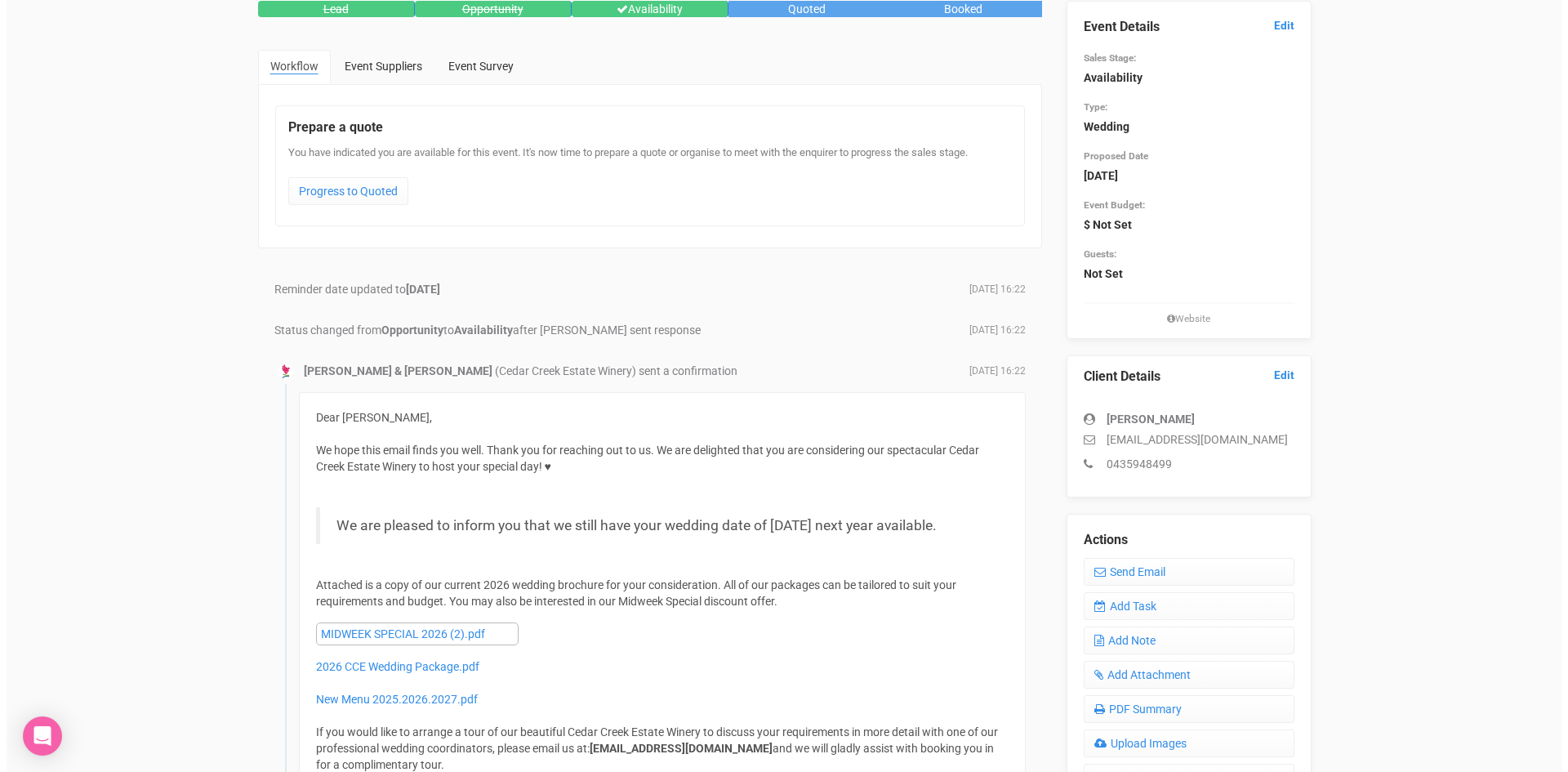
scroll to position [326, 0]
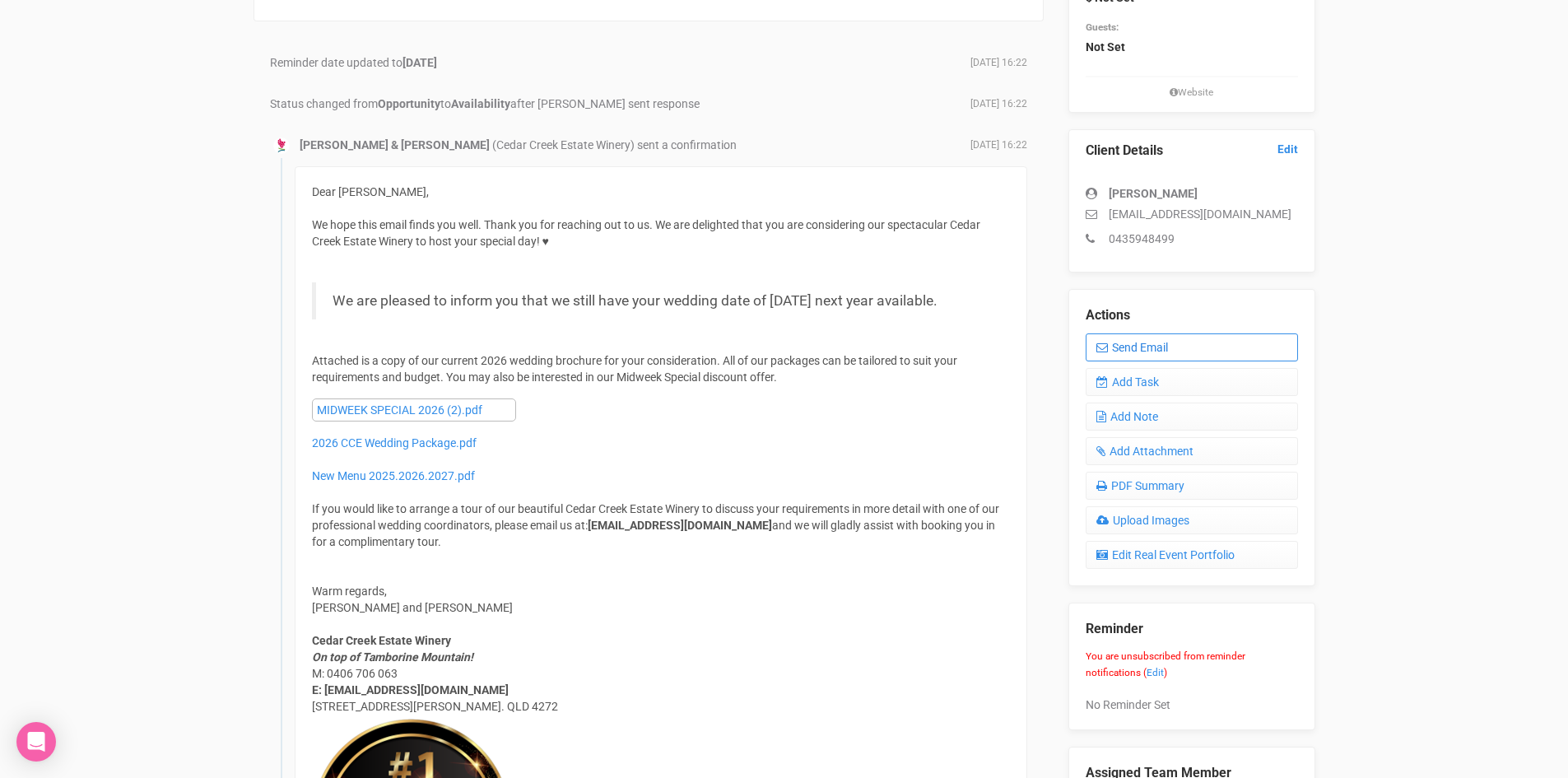
click at [1170, 344] on link "Send Email" at bounding box center [1192, 347] width 213 height 28
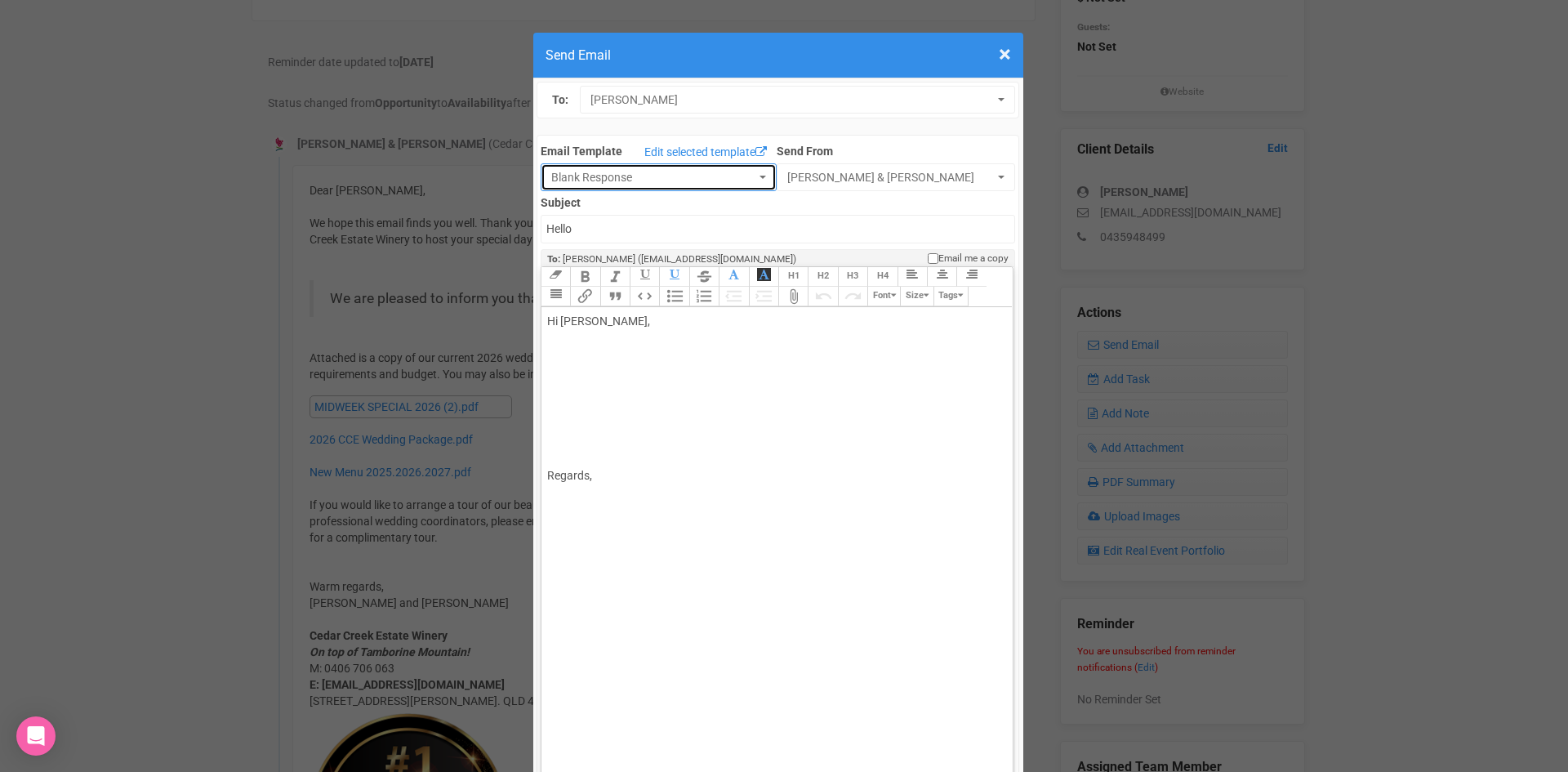
click at [578, 175] on span "Blank Response" at bounding box center [653, 177] width 204 height 16
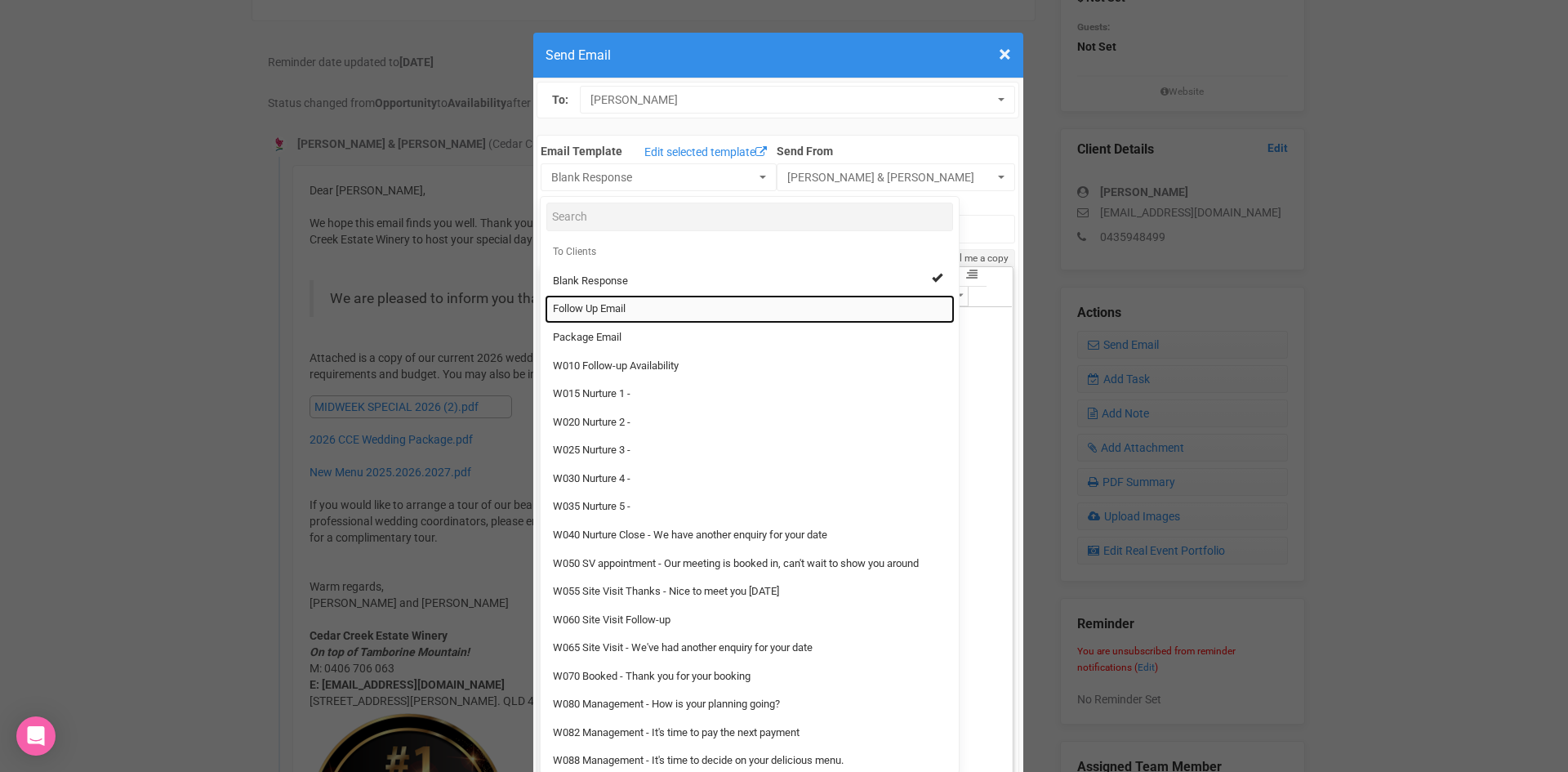
click at [581, 300] on link "Follow Up Email" at bounding box center [749, 309] width 410 height 29
select select "88639"
type input "Cedar Creek Estate - Follow Up"
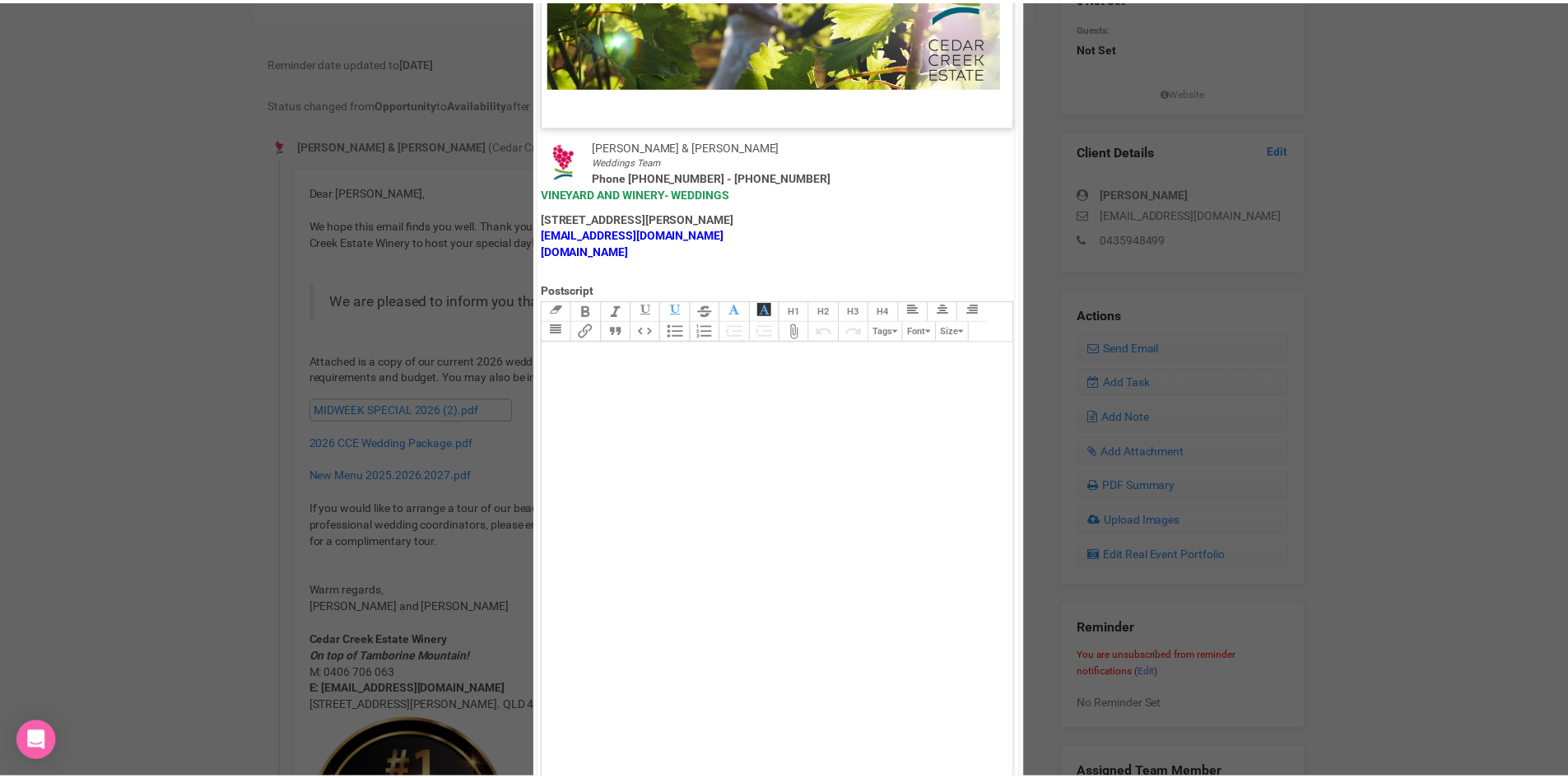
scroll to position [816, 0]
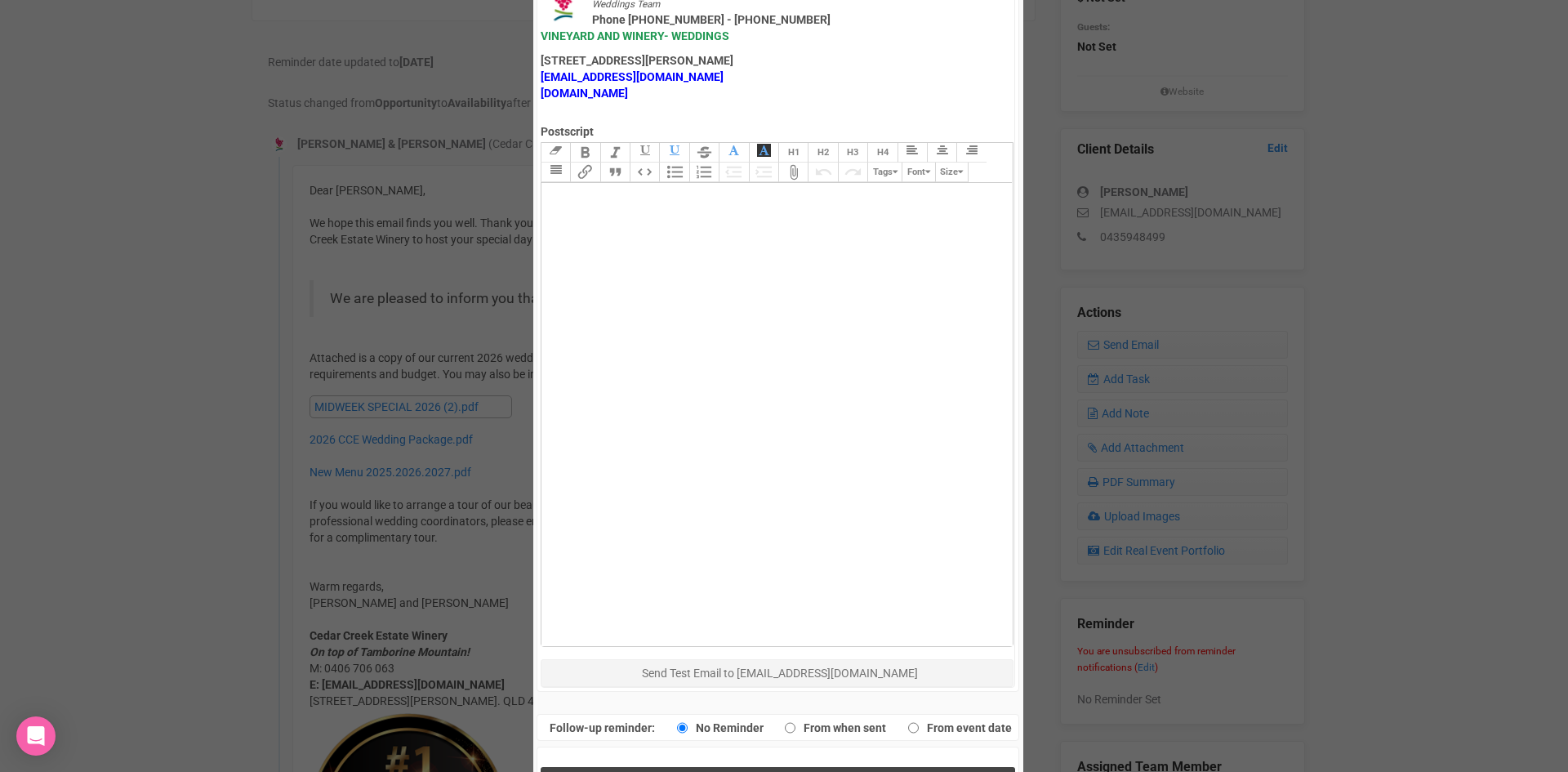
click at [626, 767] on button "Send Response" at bounding box center [777, 784] width 474 height 34
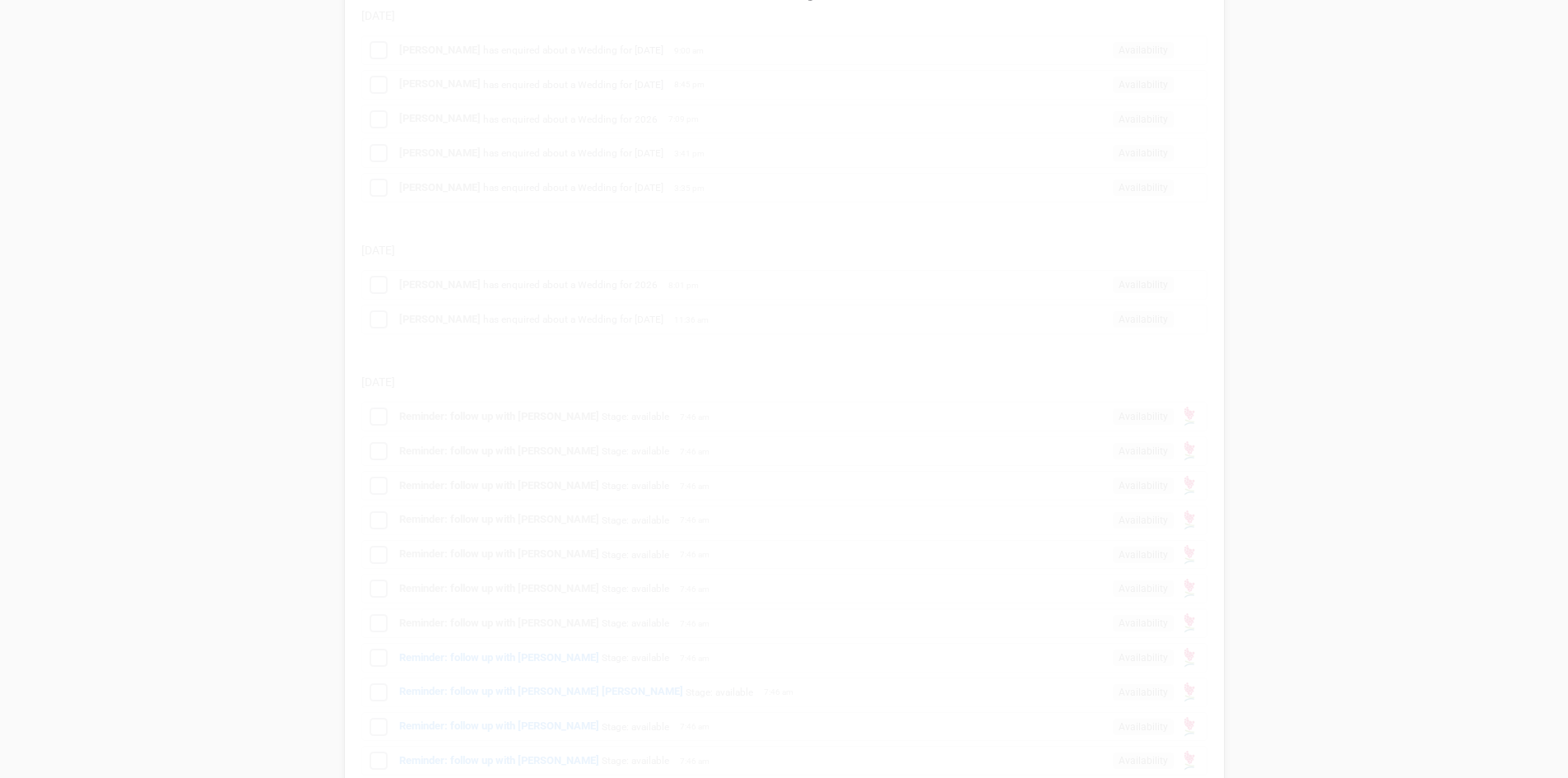
scroll to position [411, 0]
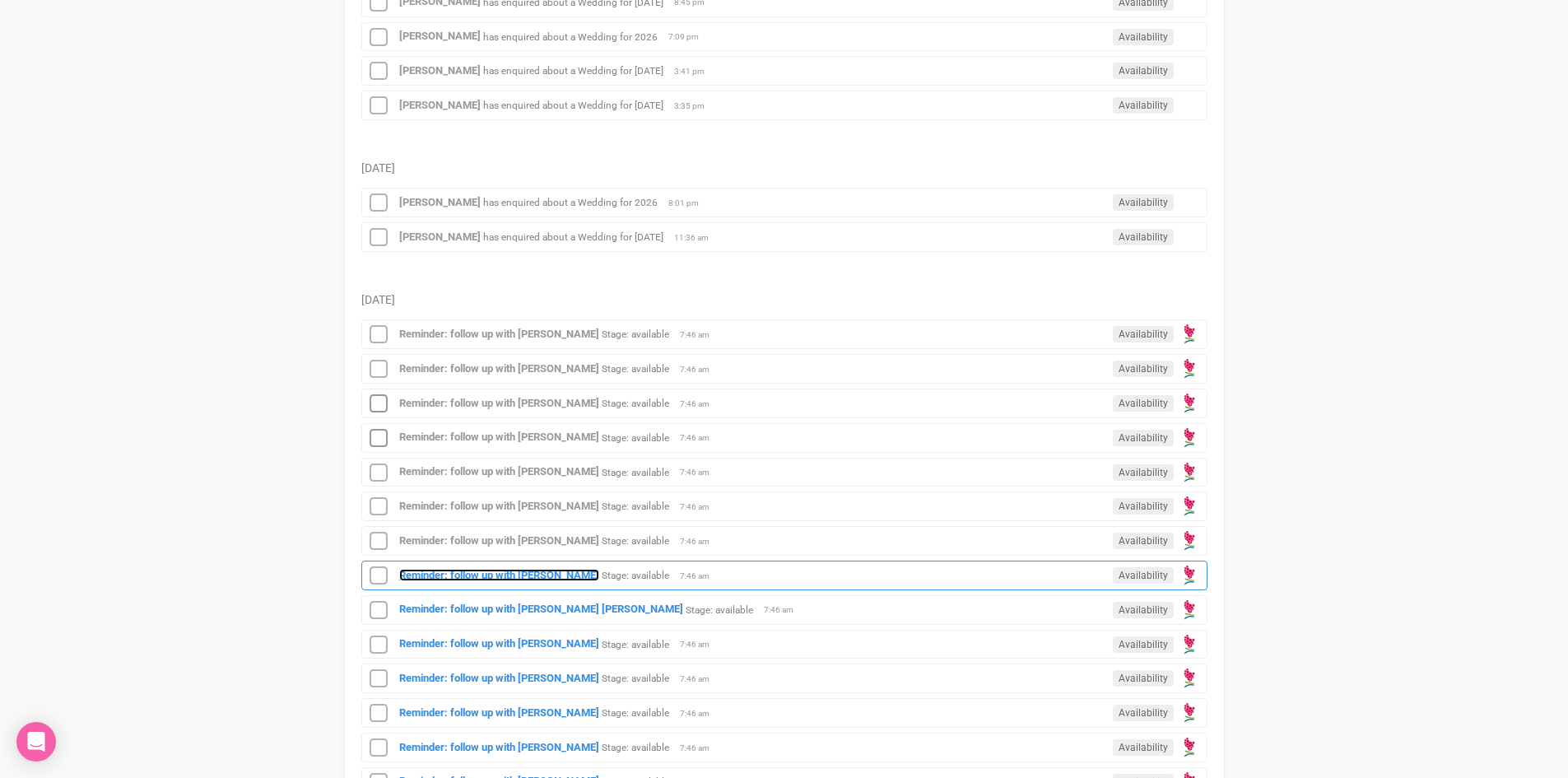
click at [476, 579] on strong "Reminder: follow up with Casey Carman" at bounding box center [499, 575] width 200 height 13
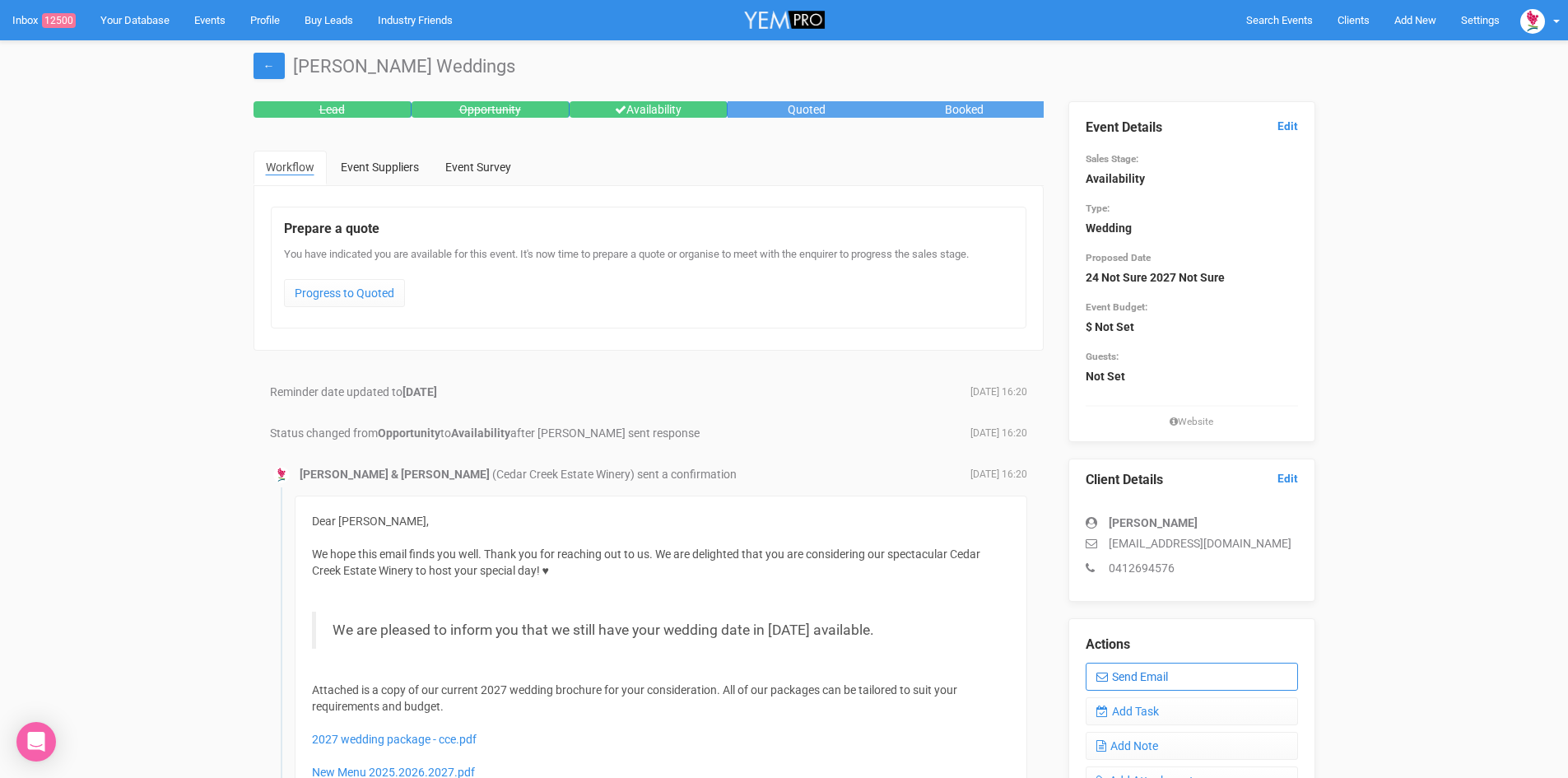
click at [1156, 680] on link "Send Email" at bounding box center [1192, 676] width 213 height 28
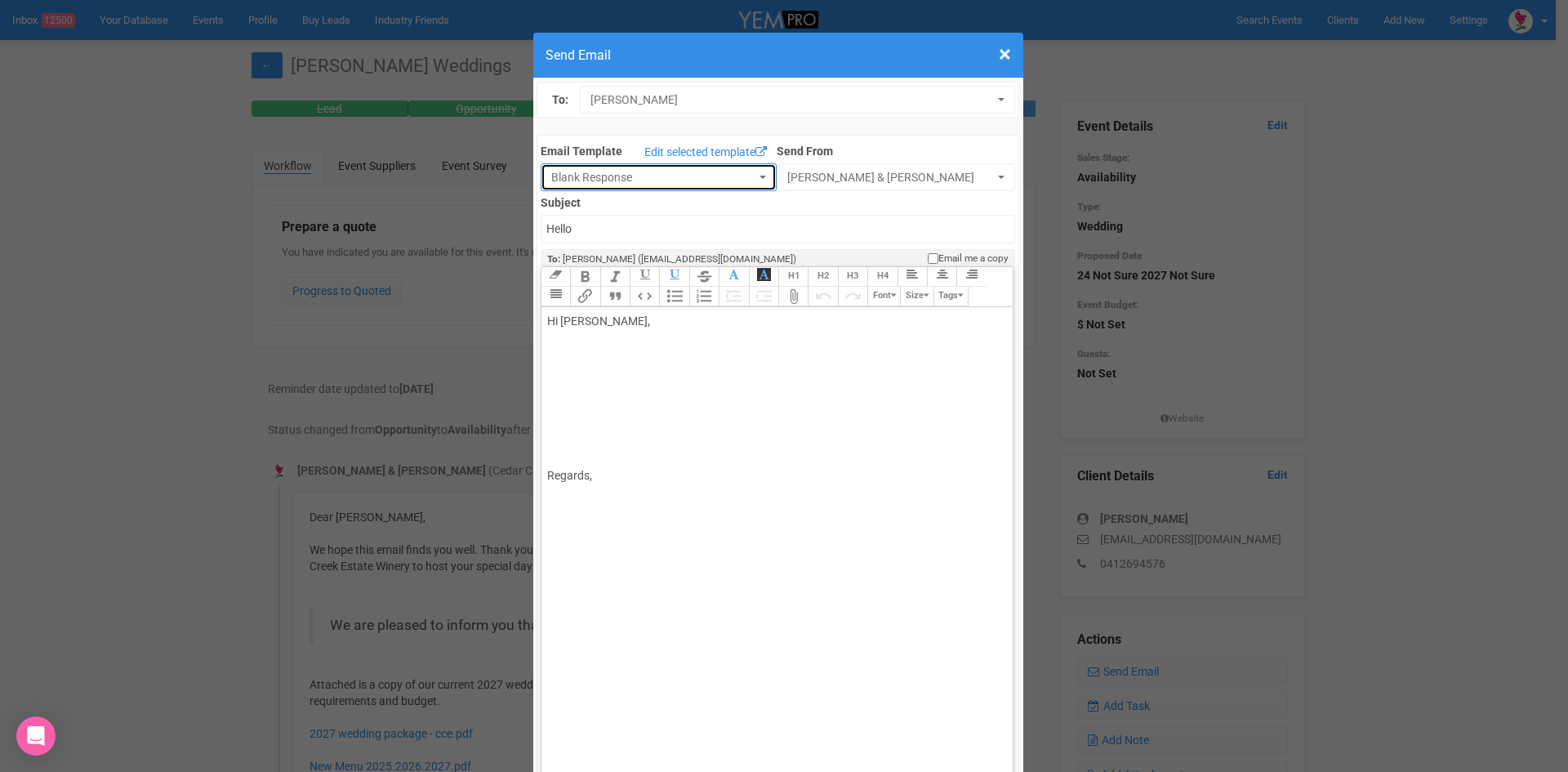
click at [617, 186] on button "Blank Response" at bounding box center [658, 177] width 236 height 28
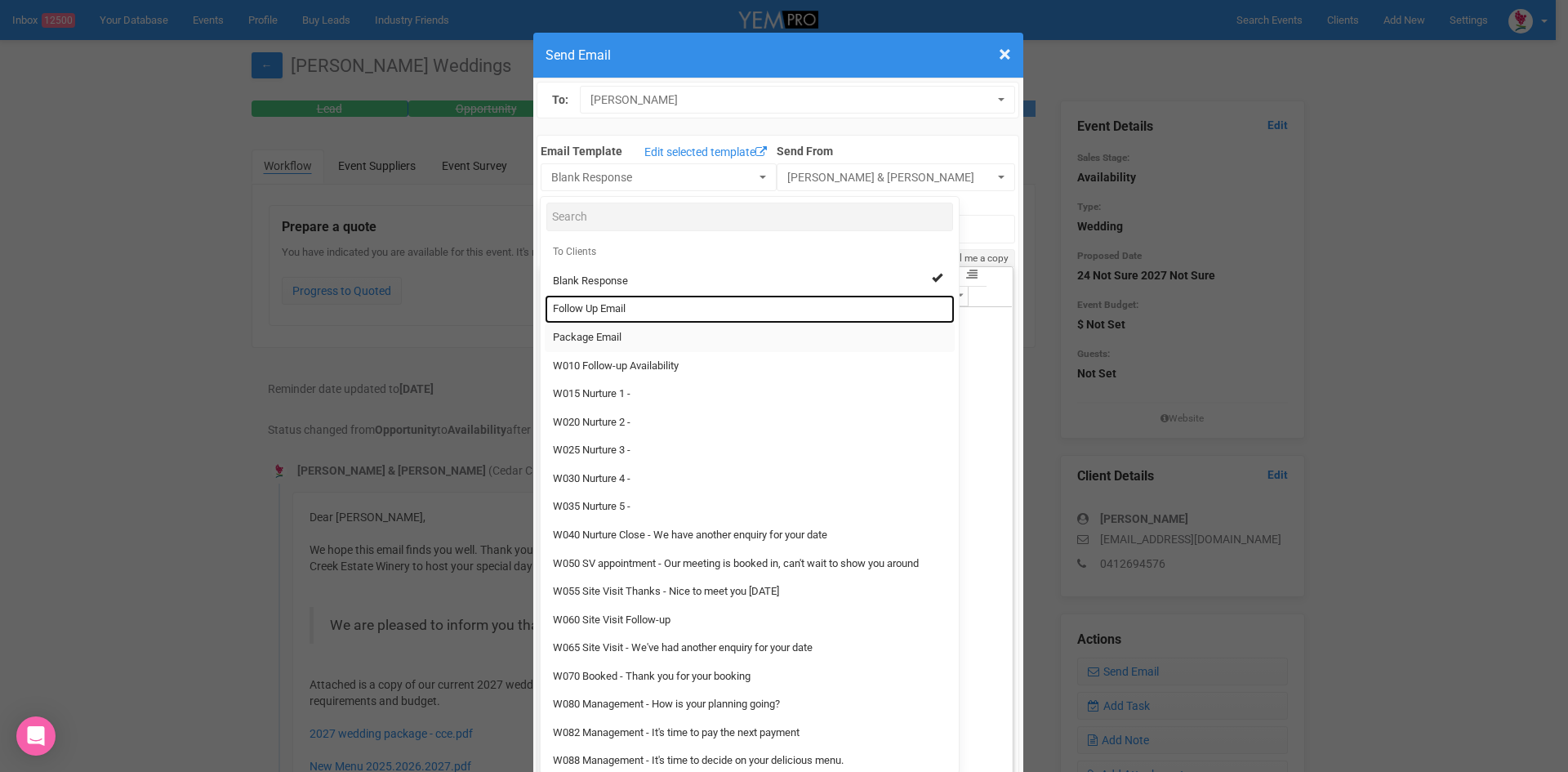
drag, startPoint x: 579, startPoint y: 311, endPoint x: 576, endPoint y: 337, distance: 26.2
click at [579, 310] on span "Follow Up Email" at bounding box center [589, 309] width 73 height 15
select select "88639"
type input "Cedar Creek Estate - Follow Up"
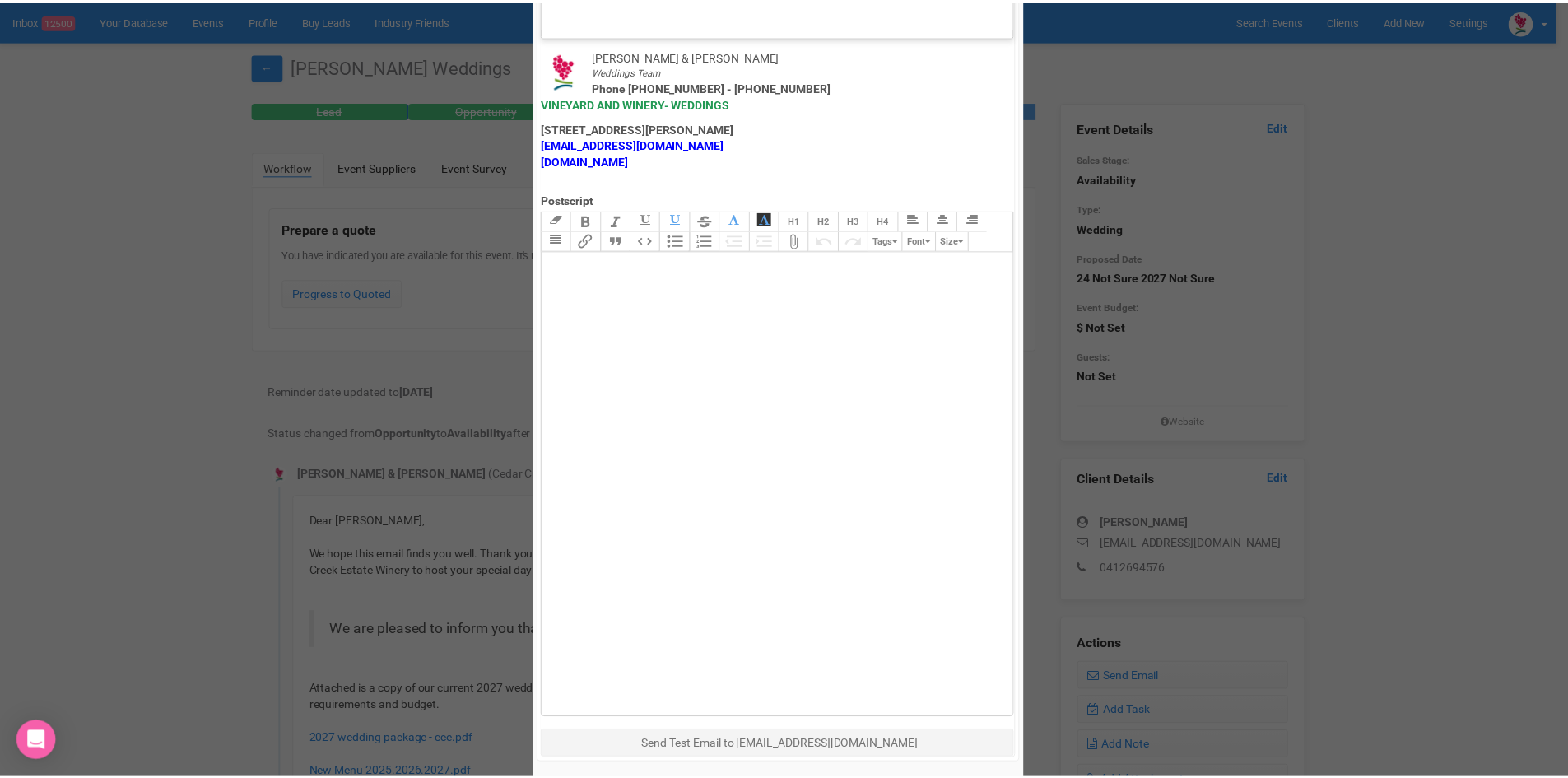
scroll to position [816, 0]
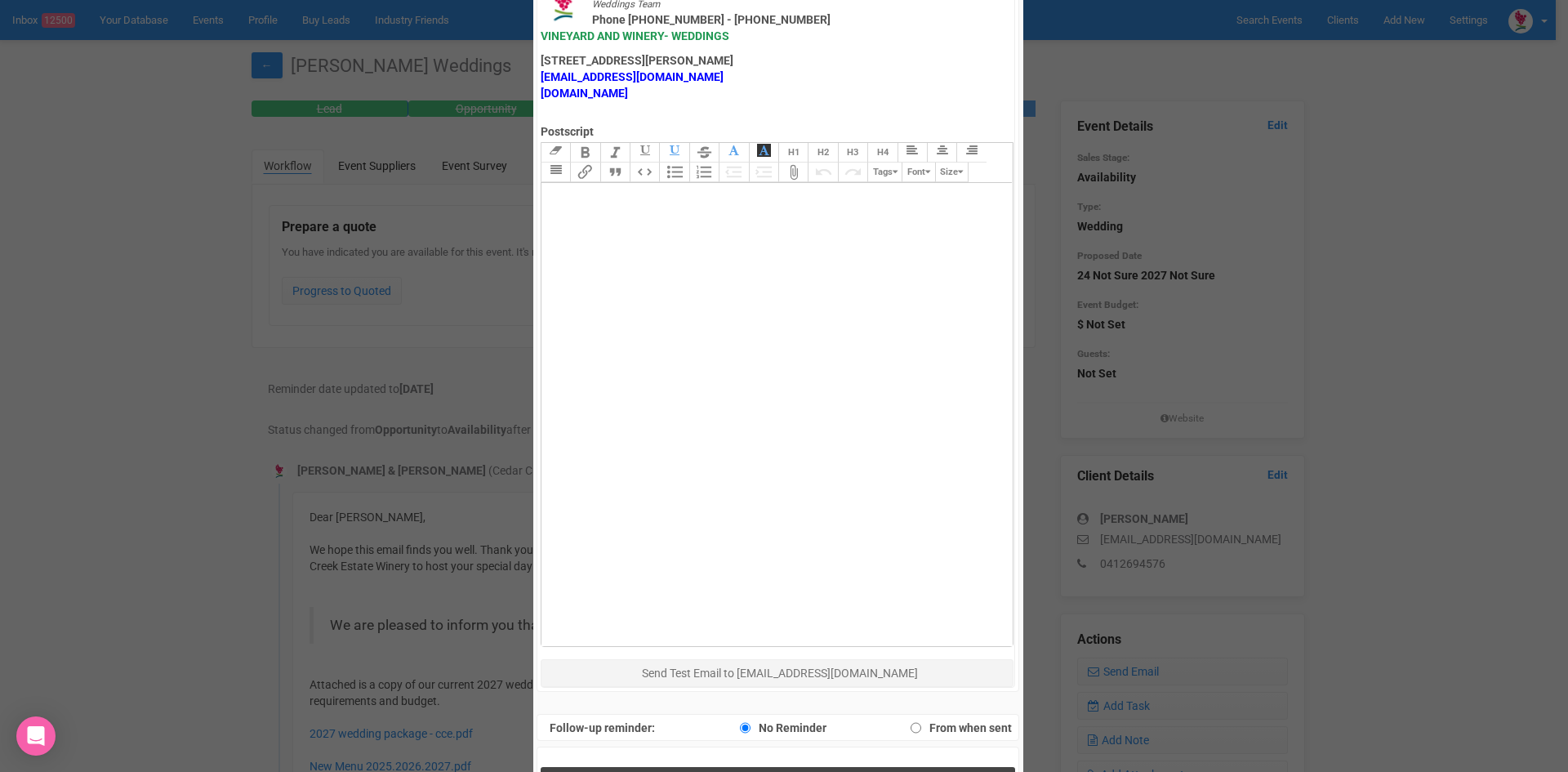
click at [717, 767] on button "Send Response" at bounding box center [777, 784] width 474 height 34
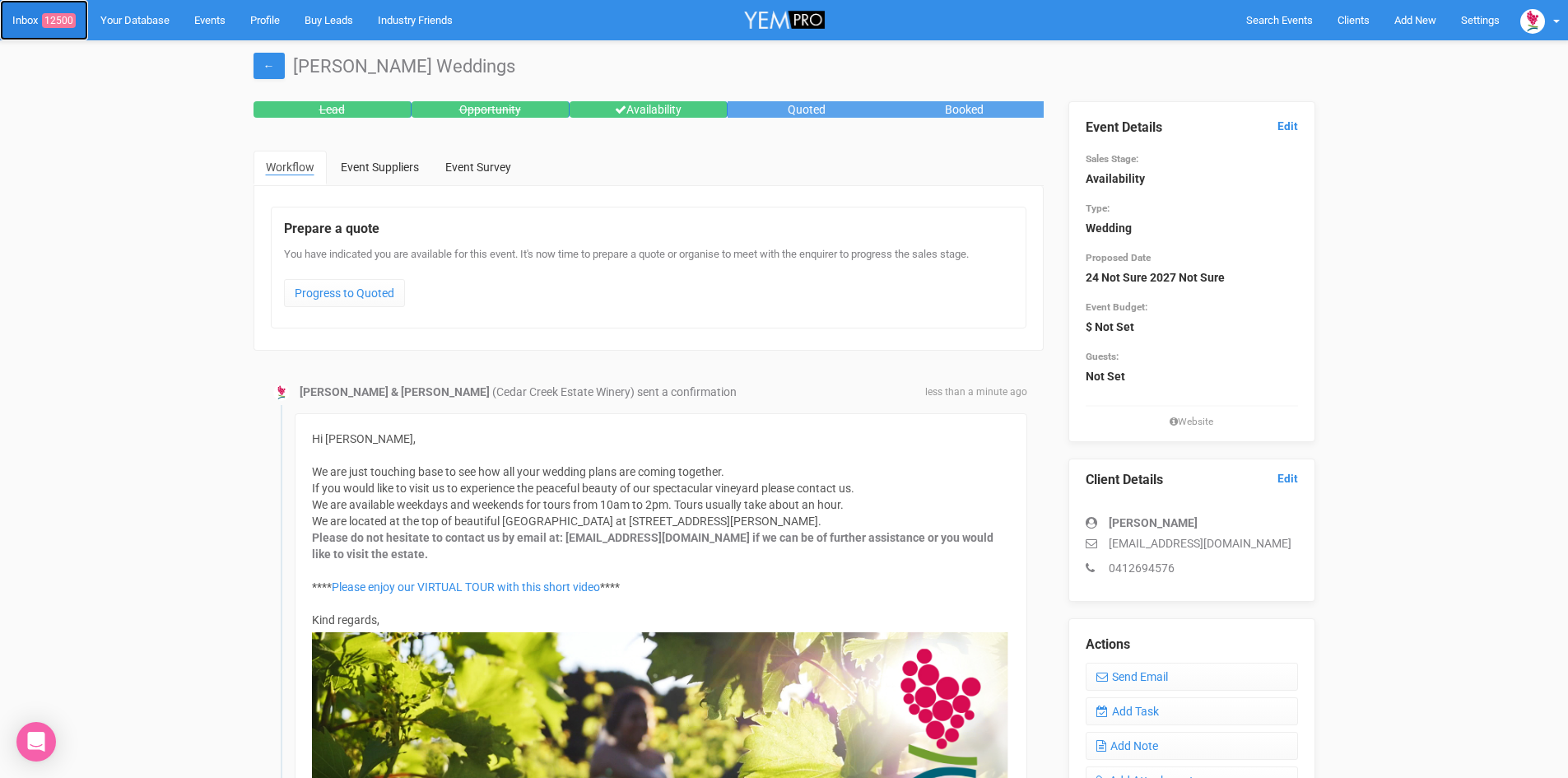
click at [34, 27] on link "Inbox 12500" at bounding box center [44, 20] width 88 height 41
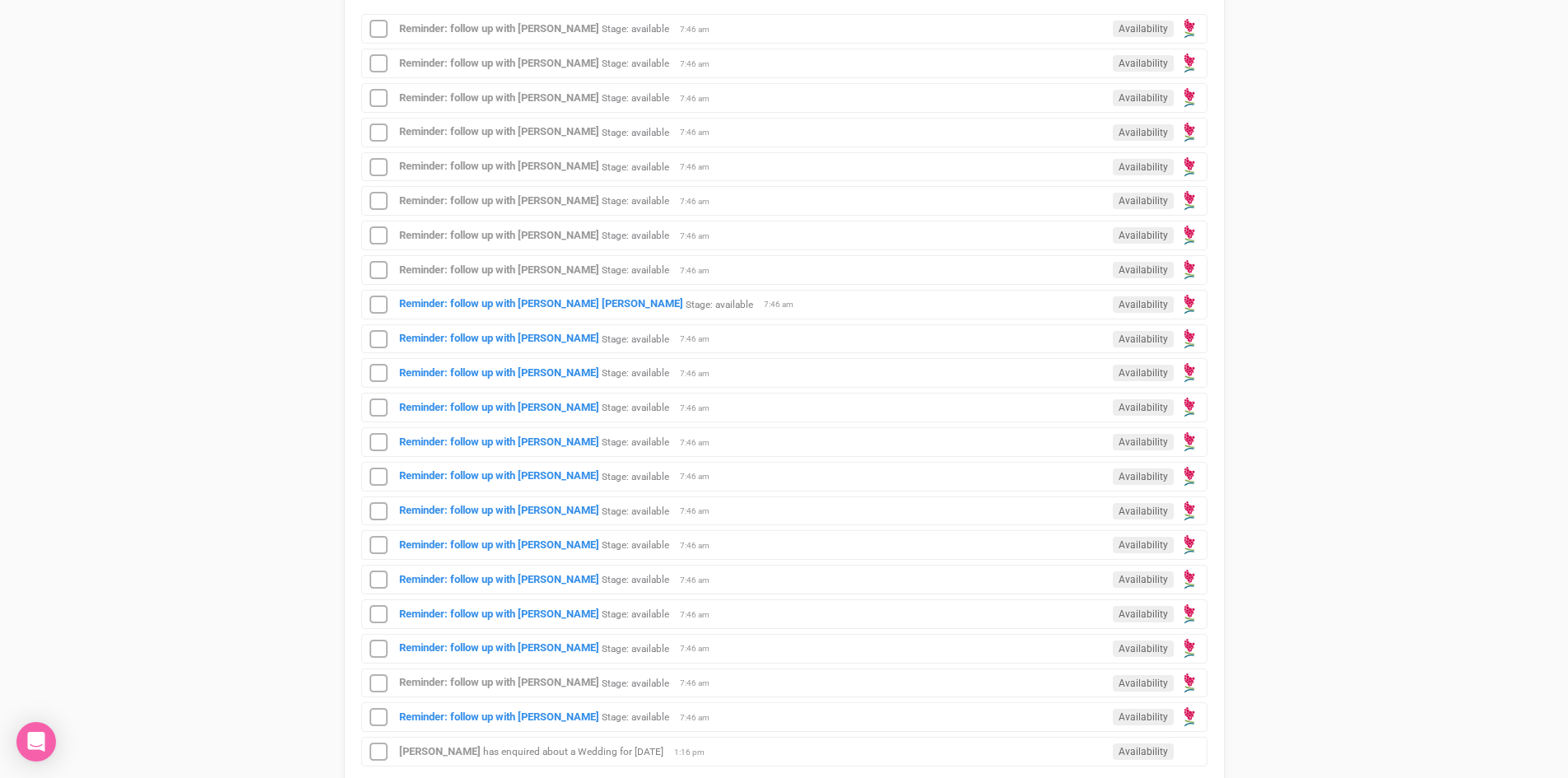
scroll to position [741, 0]
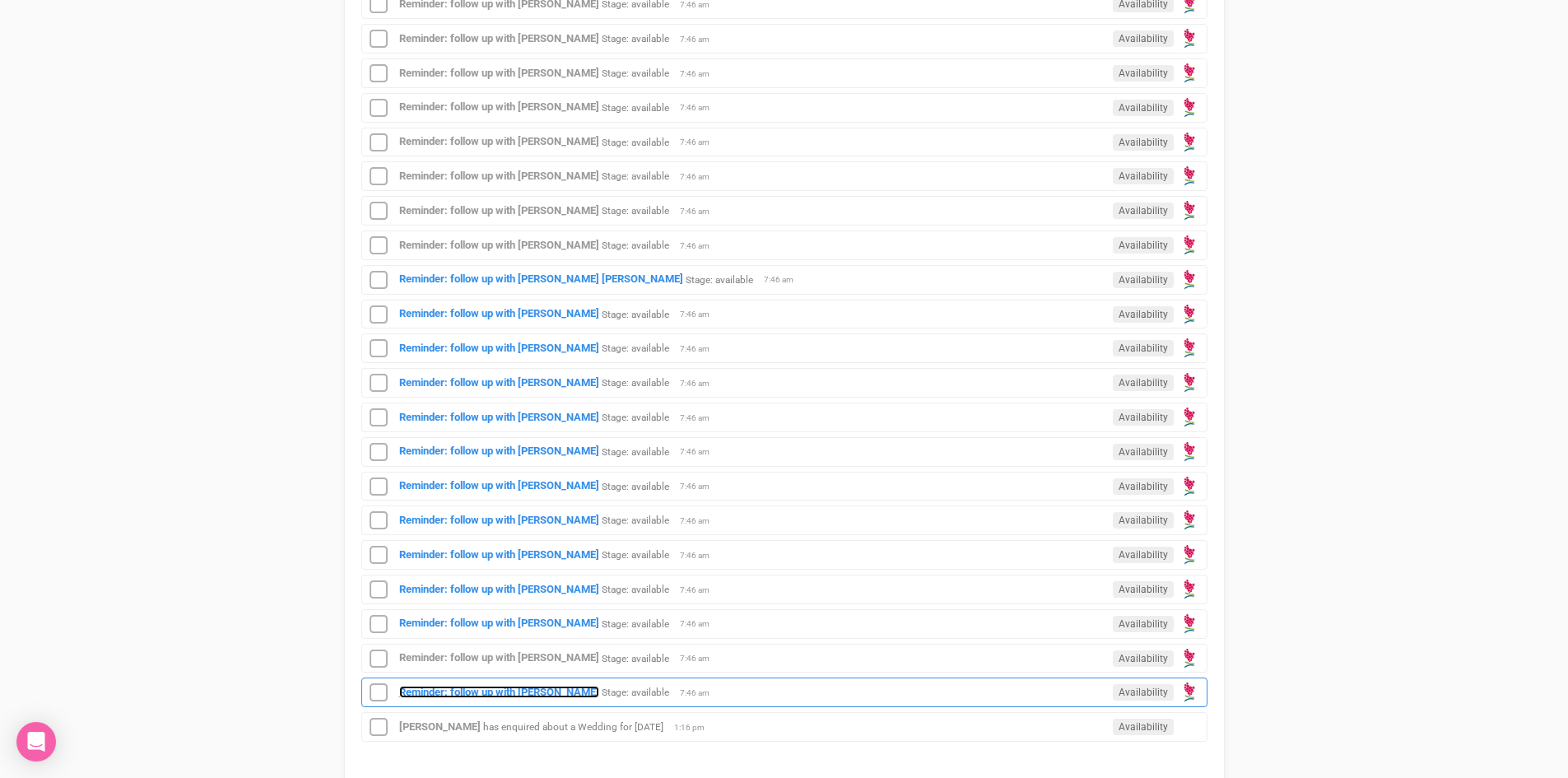
click at [561, 689] on strong "Reminder: follow up with Grace Sellers" at bounding box center [499, 692] width 200 height 13
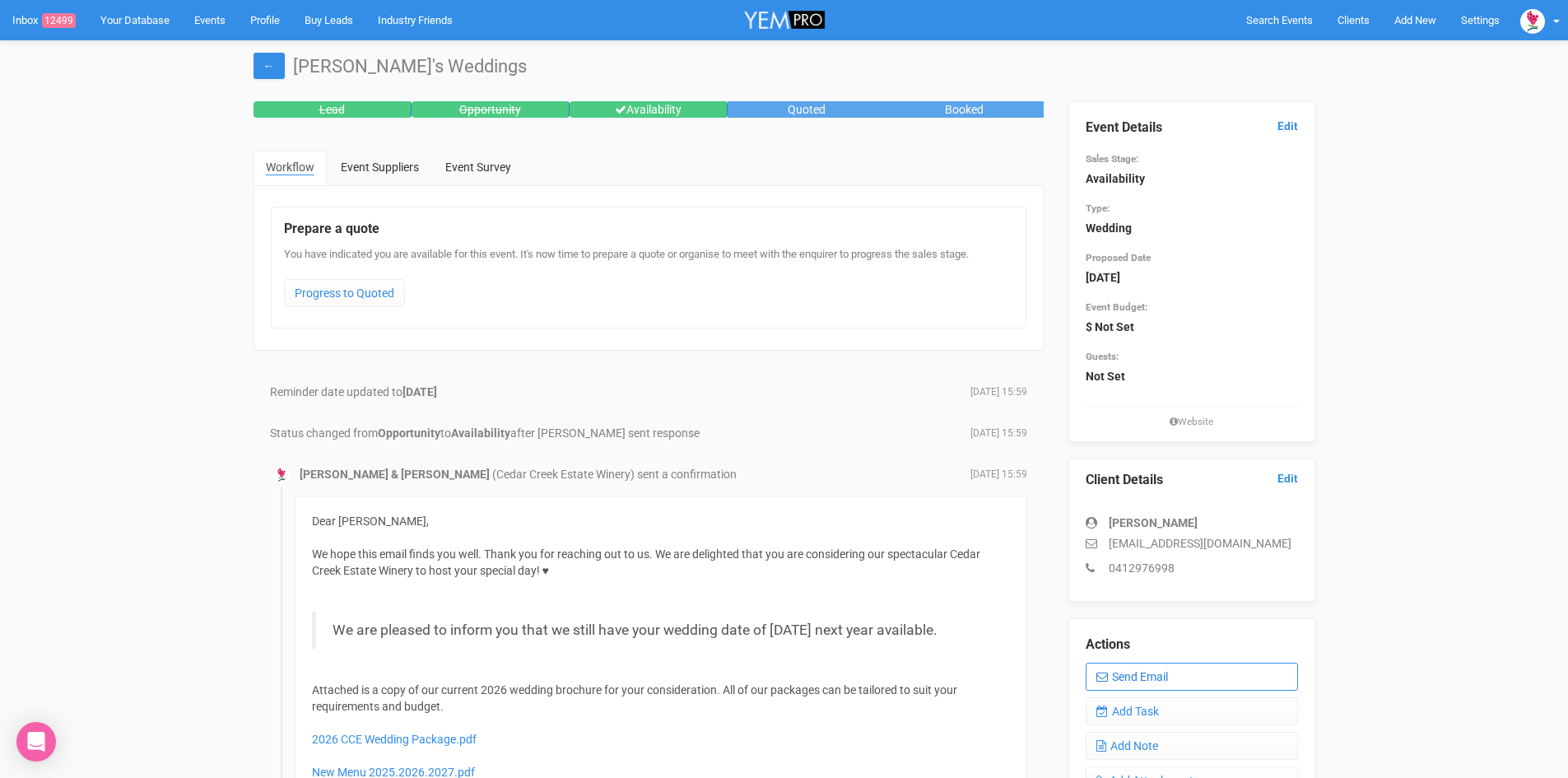
click at [1156, 682] on link "Send Email" at bounding box center [1192, 676] width 213 height 28
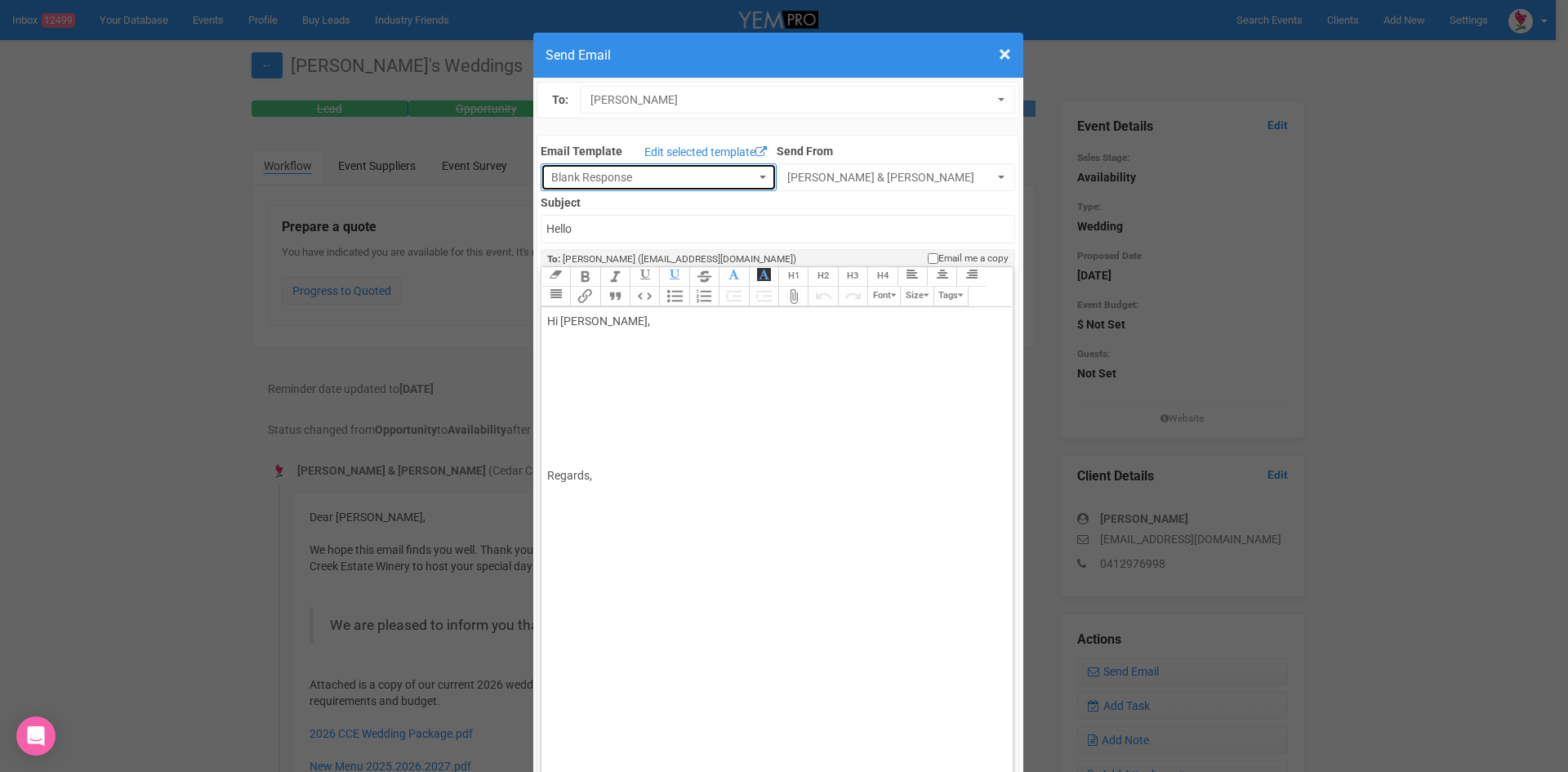
click at [599, 174] on span "Blank Response" at bounding box center [653, 177] width 204 height 16
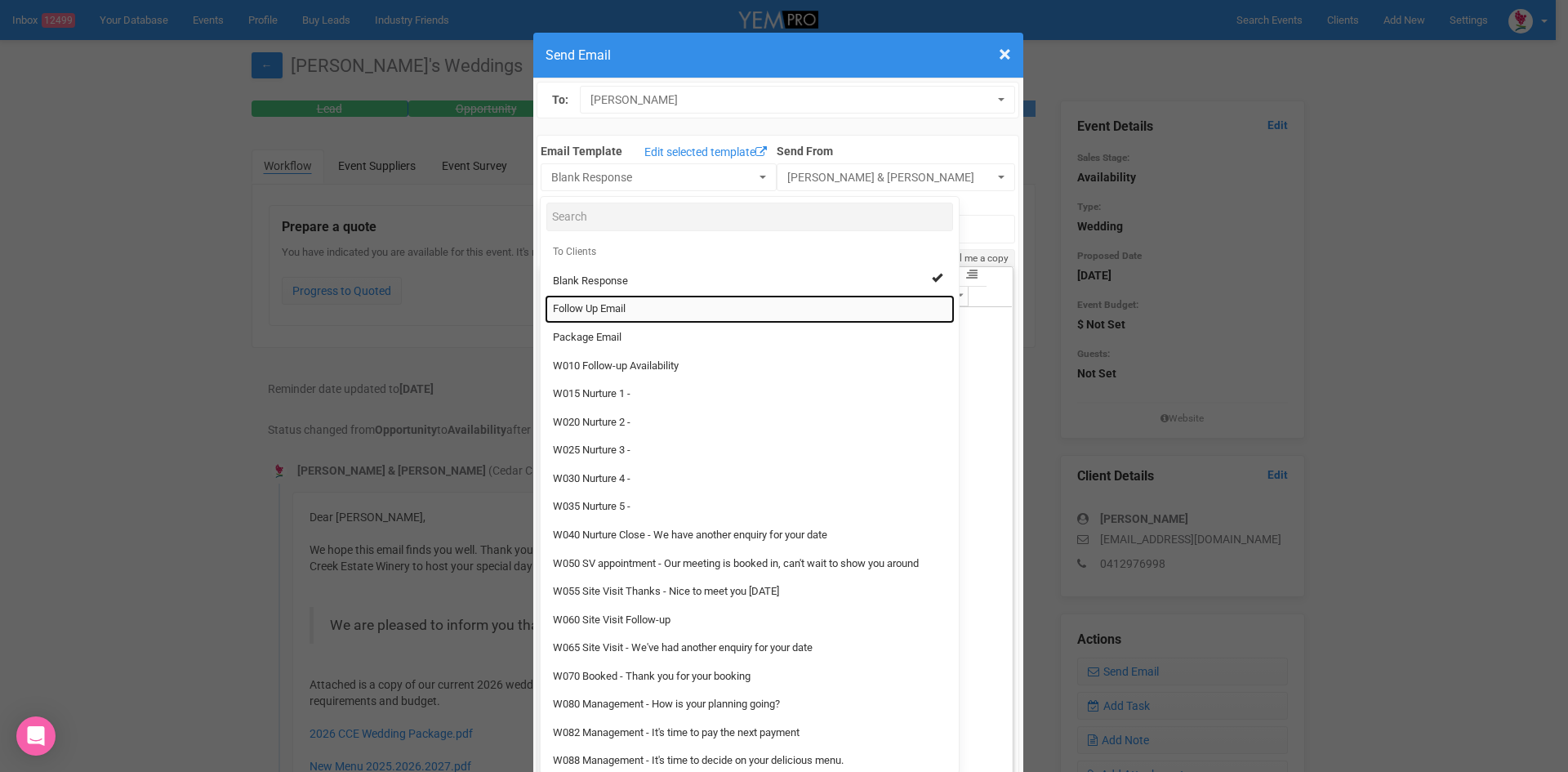
click at [570, 301] on link "Follow Up Email" at bounding box center [749, 309] width 410 height 29
select select "88639"
type input "Cedar Creek Estate - Follow Up"
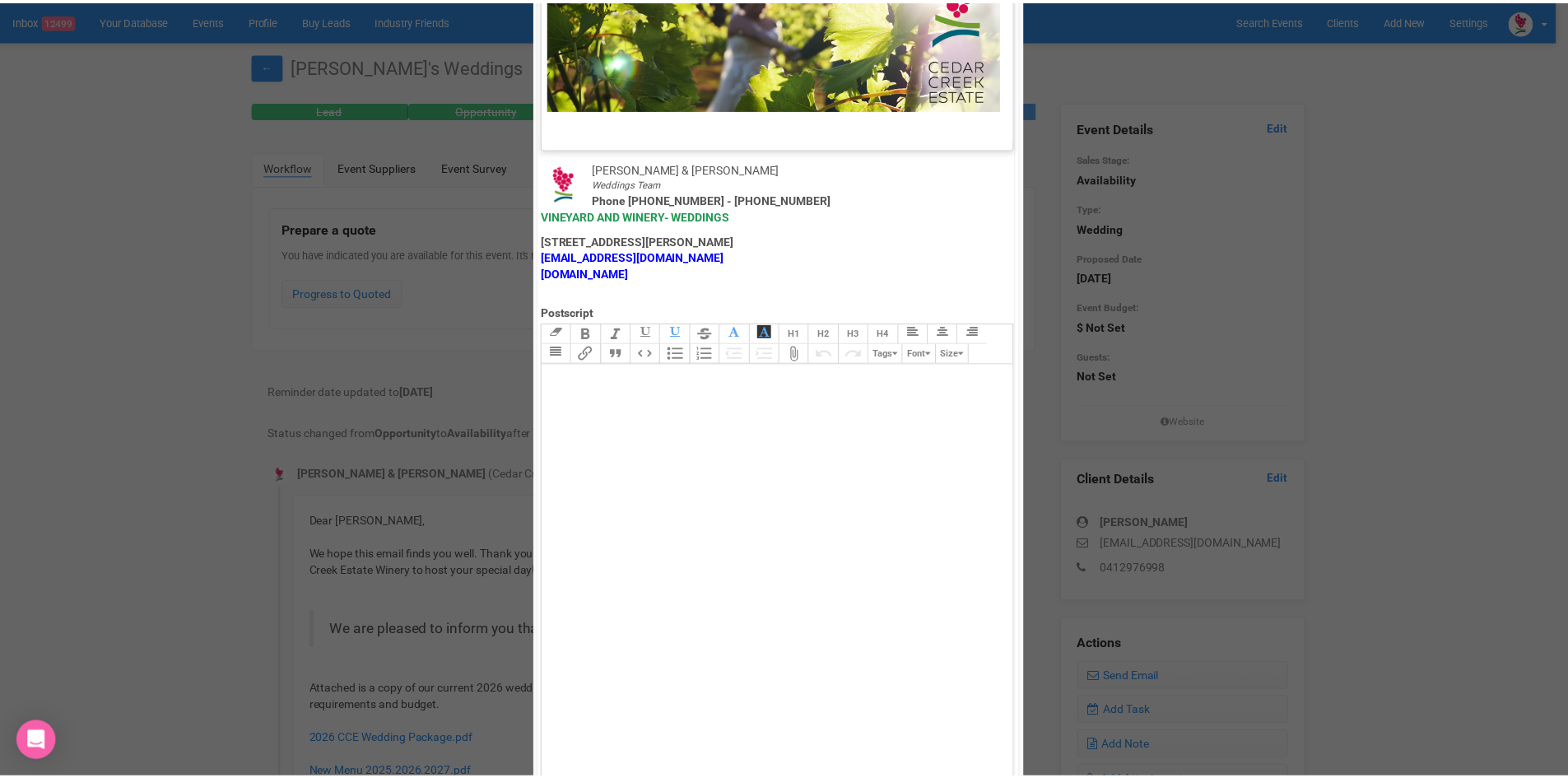
scroll to position [816, 0]
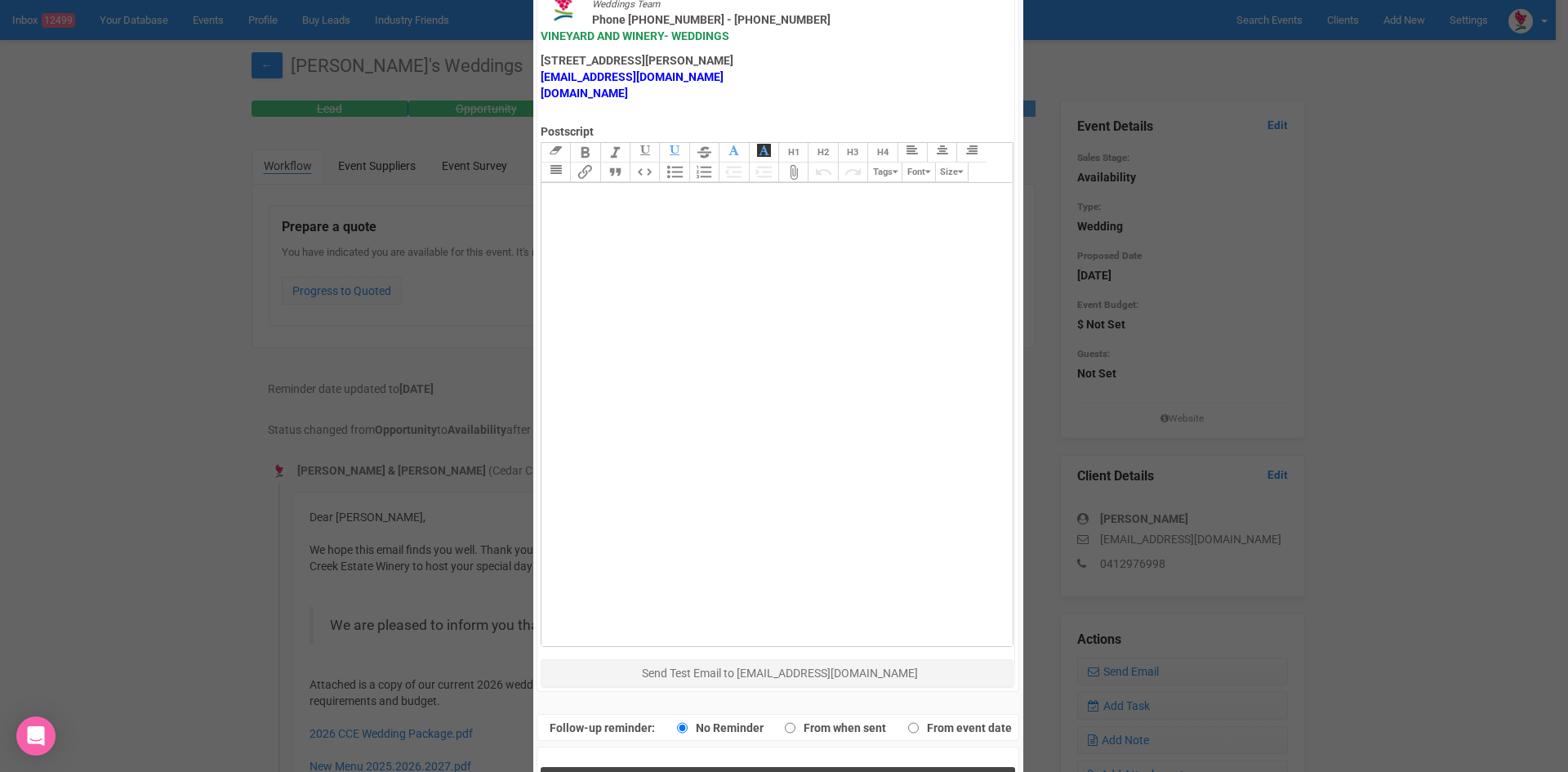
click at [707, 767] on button "Send Response" at bounding box center [777, 784] width 474 height 34
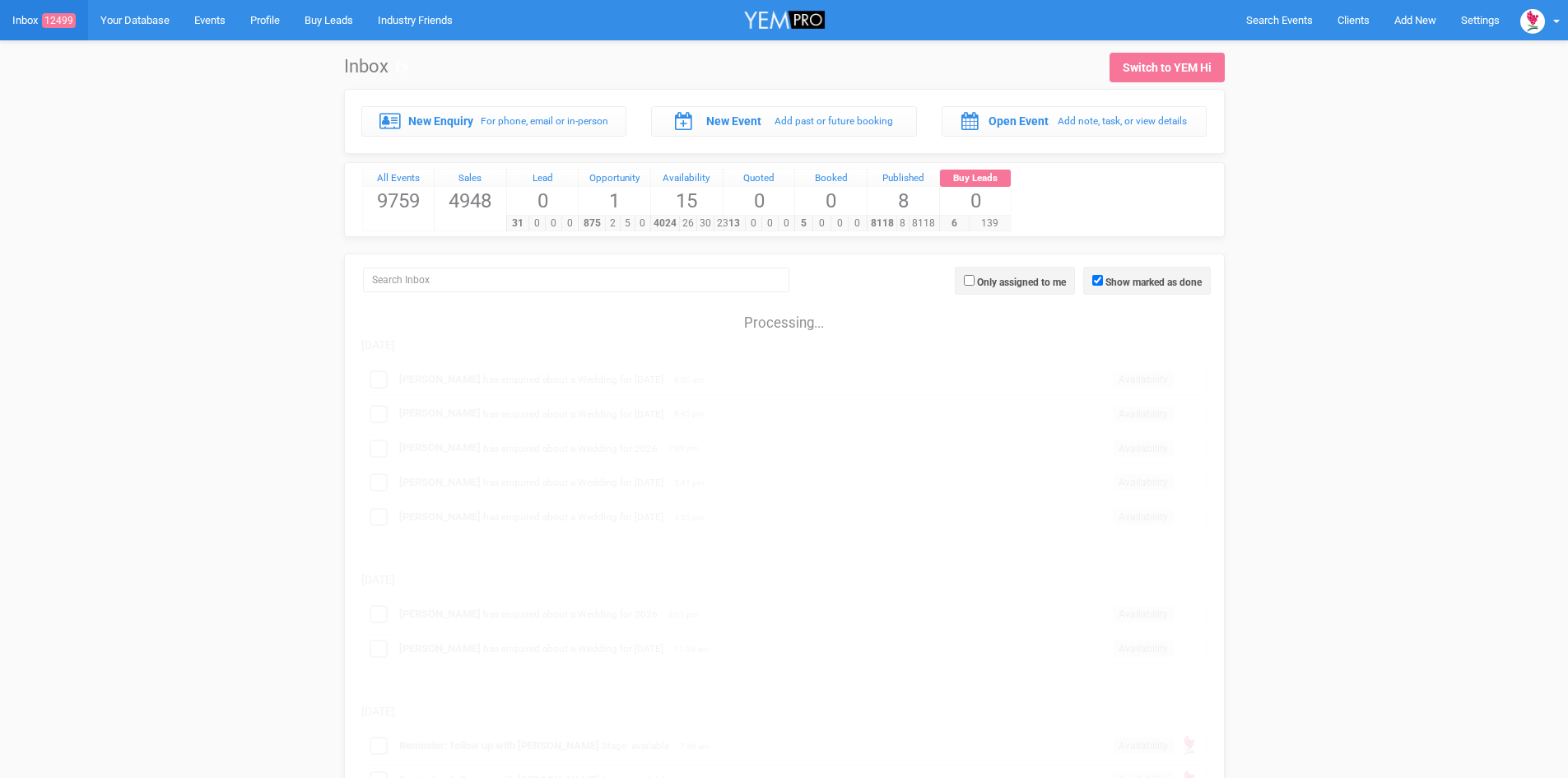
scroll to position [741, 0]
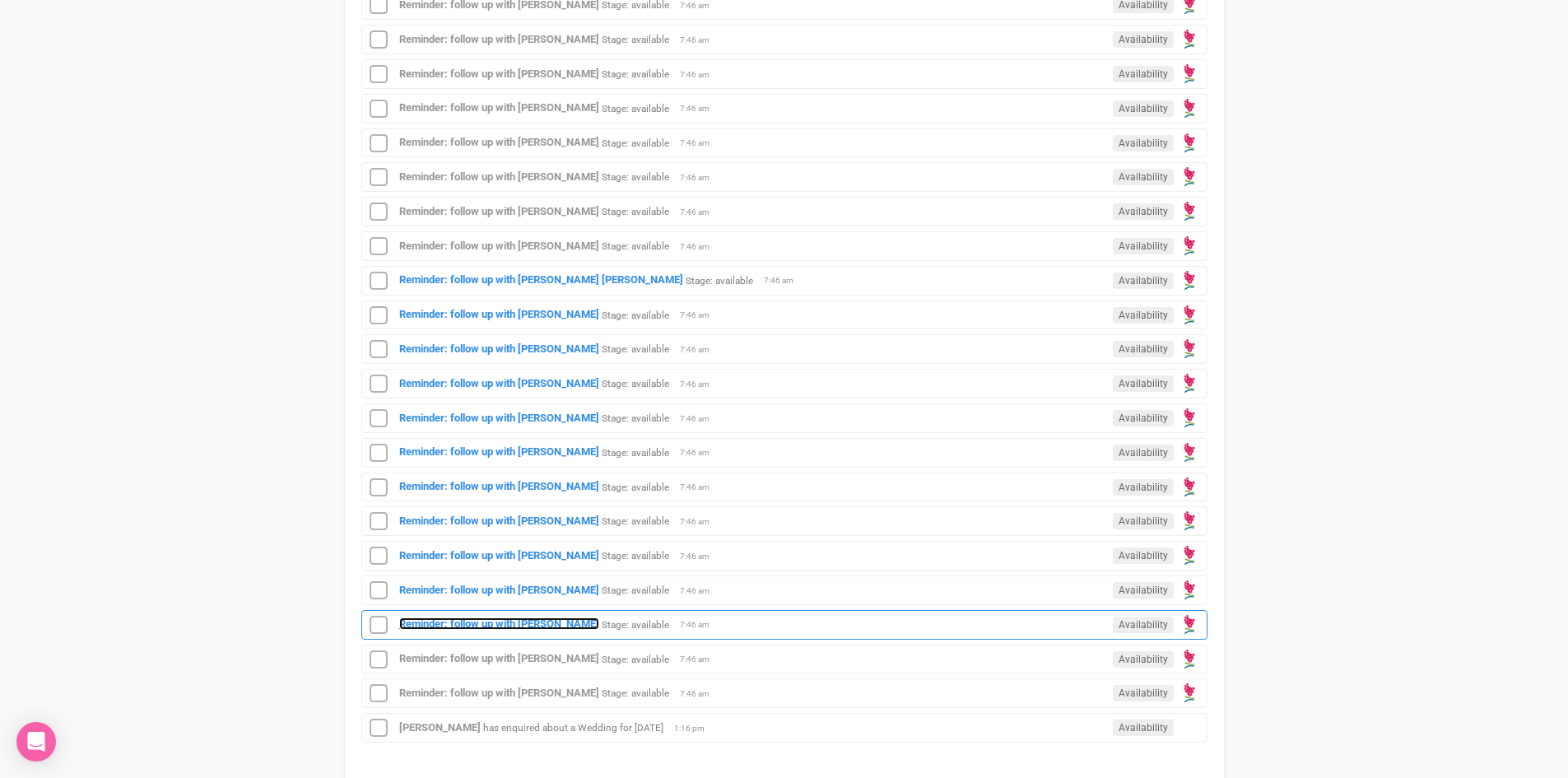
click at [520, 630] on strong "Reminder: follow up with Murphy Daly" at bounding box center [499, 623] width 200 height 13
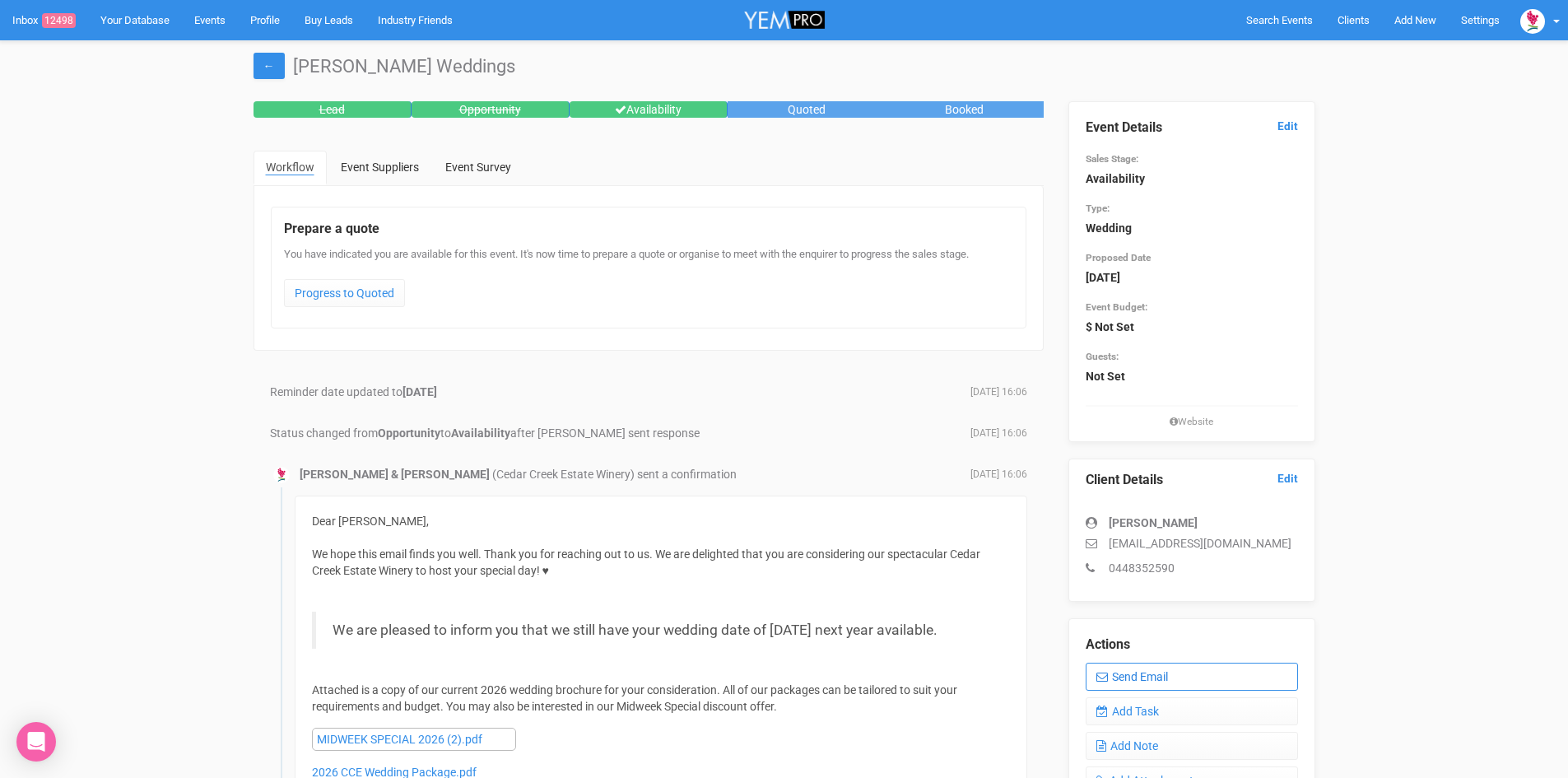
click at [1172, 676] on link "Send Email" at bounding box center [1192, 676] width 213 height 28
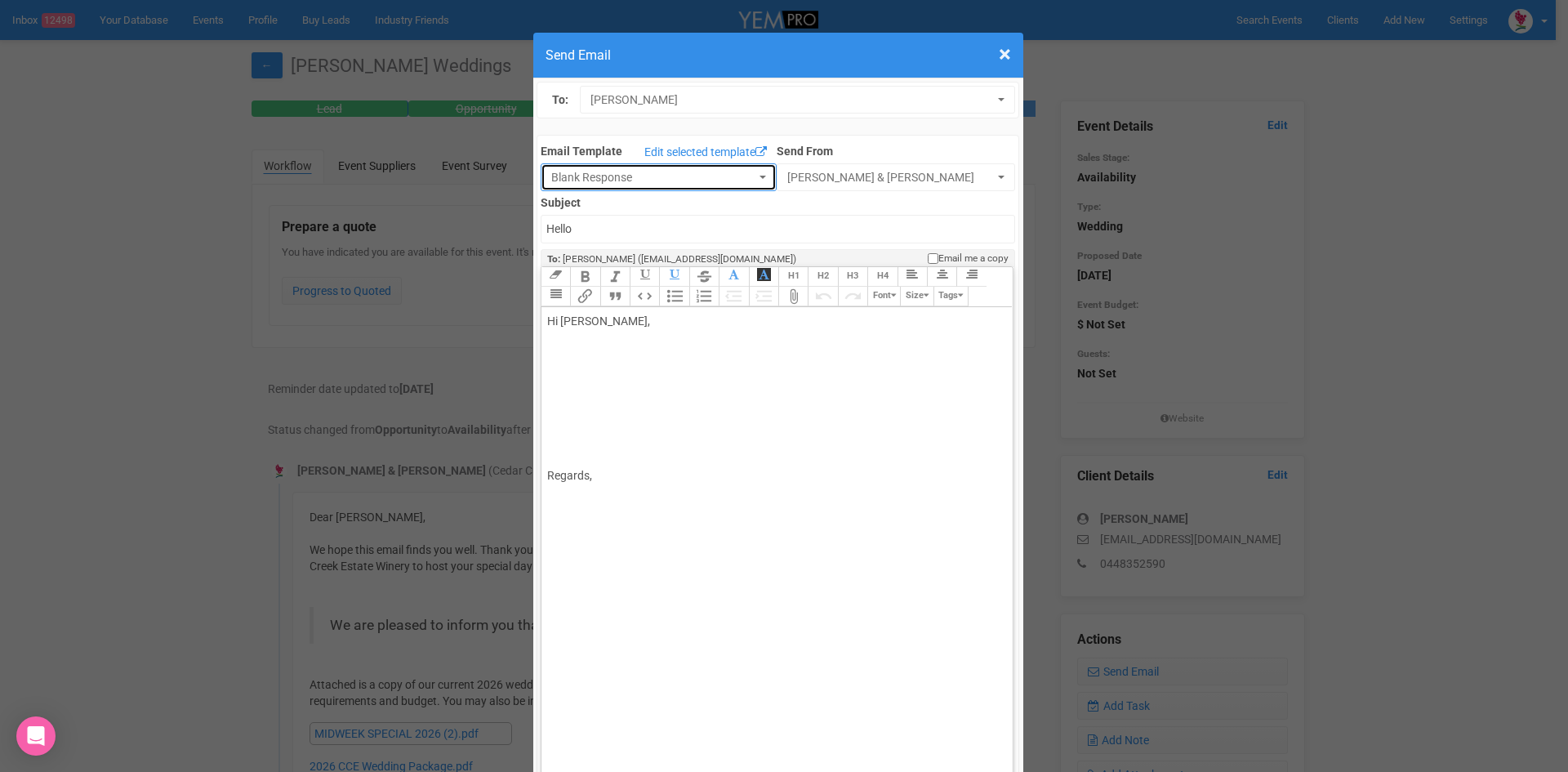
click at [611, 173] on span "Blank Response" at bounding box center [653, 177] width 204 height 16
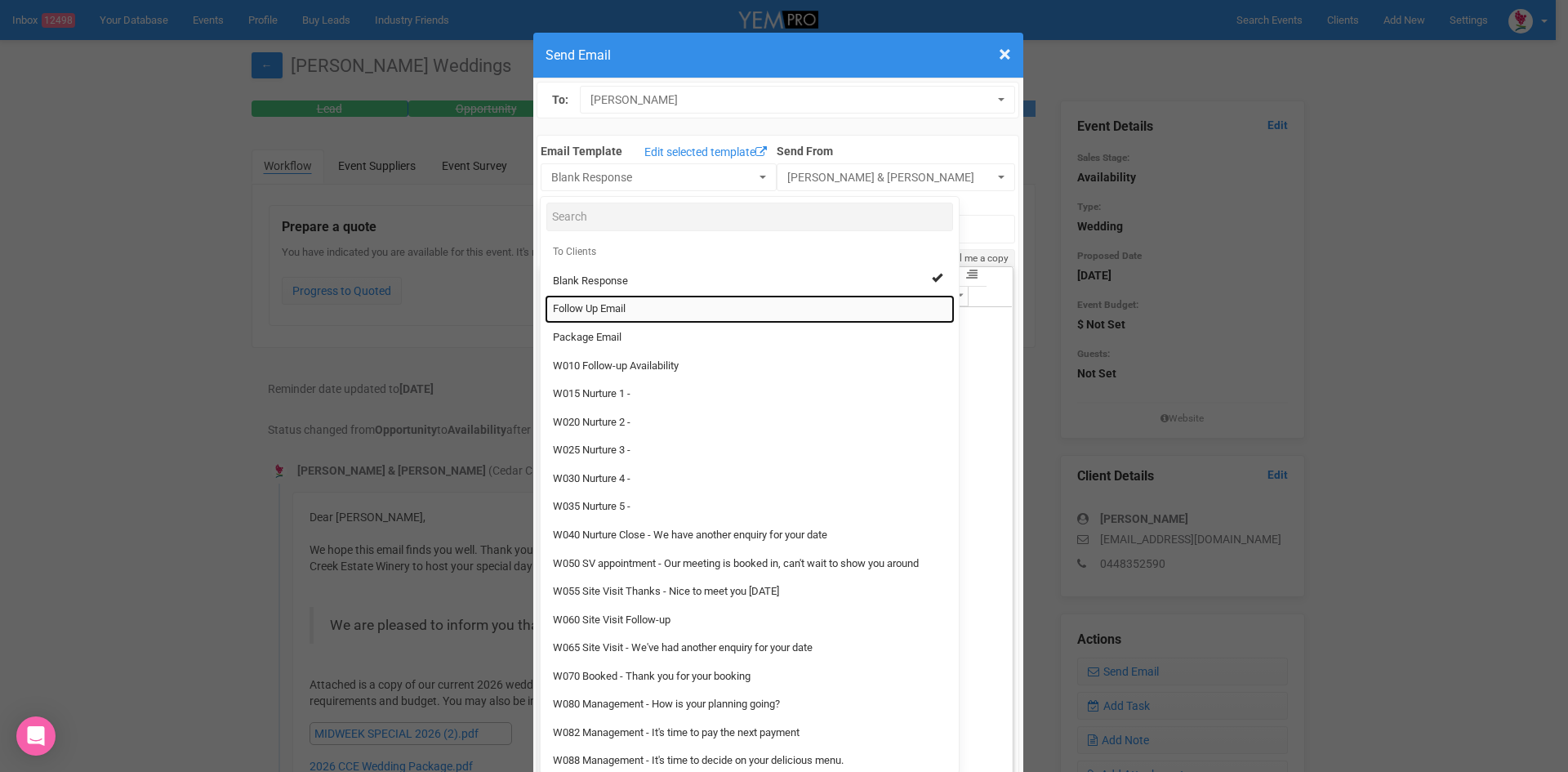
click at [567, 305] on span "Follow Up Email" at bounding box center [589, 309] width 73 height 15
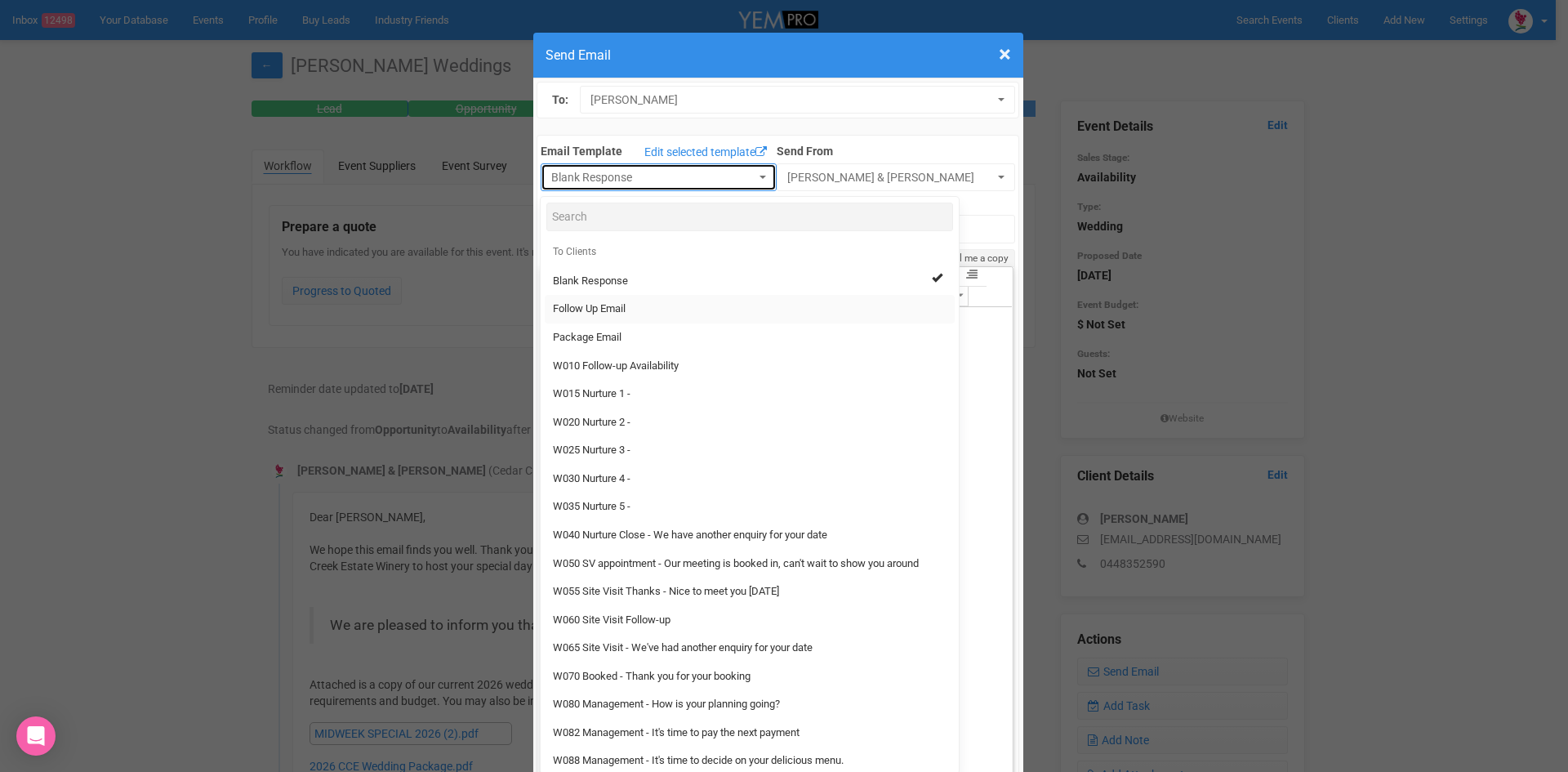
select select "88639"
type input "Cedar Creek Estate - Follow Up"
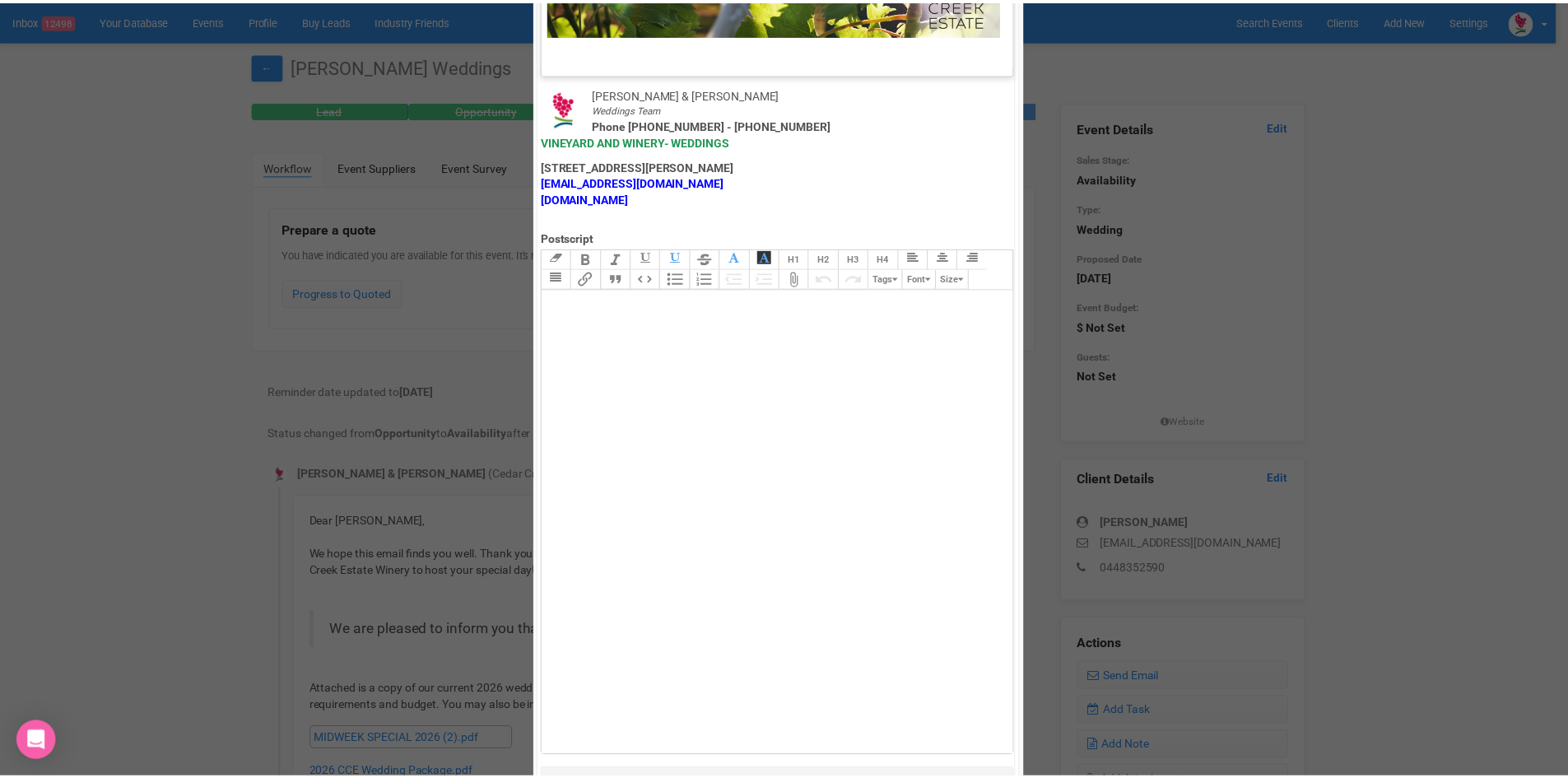
scroll to position [816, 0]
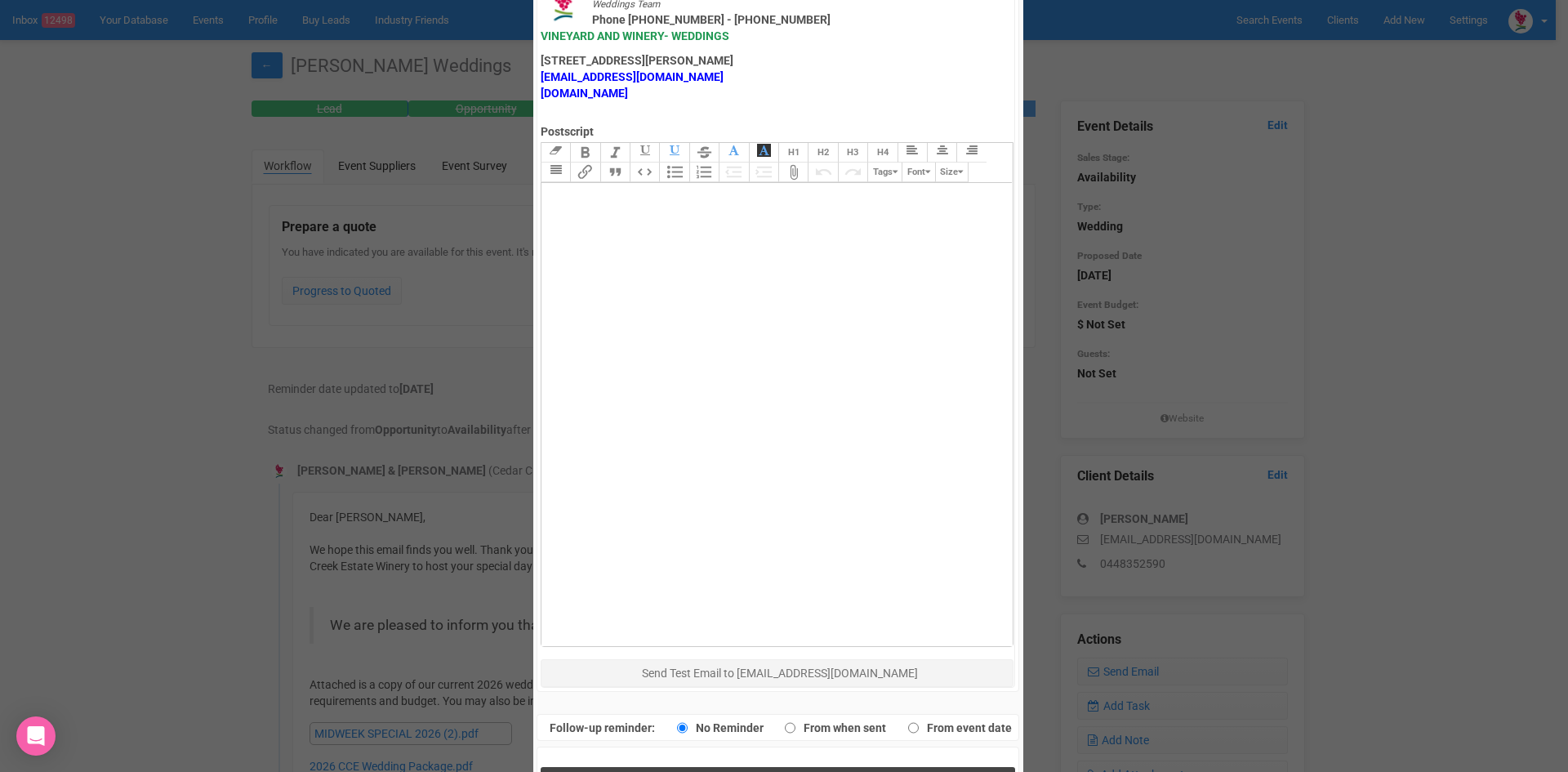
click at [687, 767] on button "Send Response" at bounding box center [777, 784] width 474 height 34
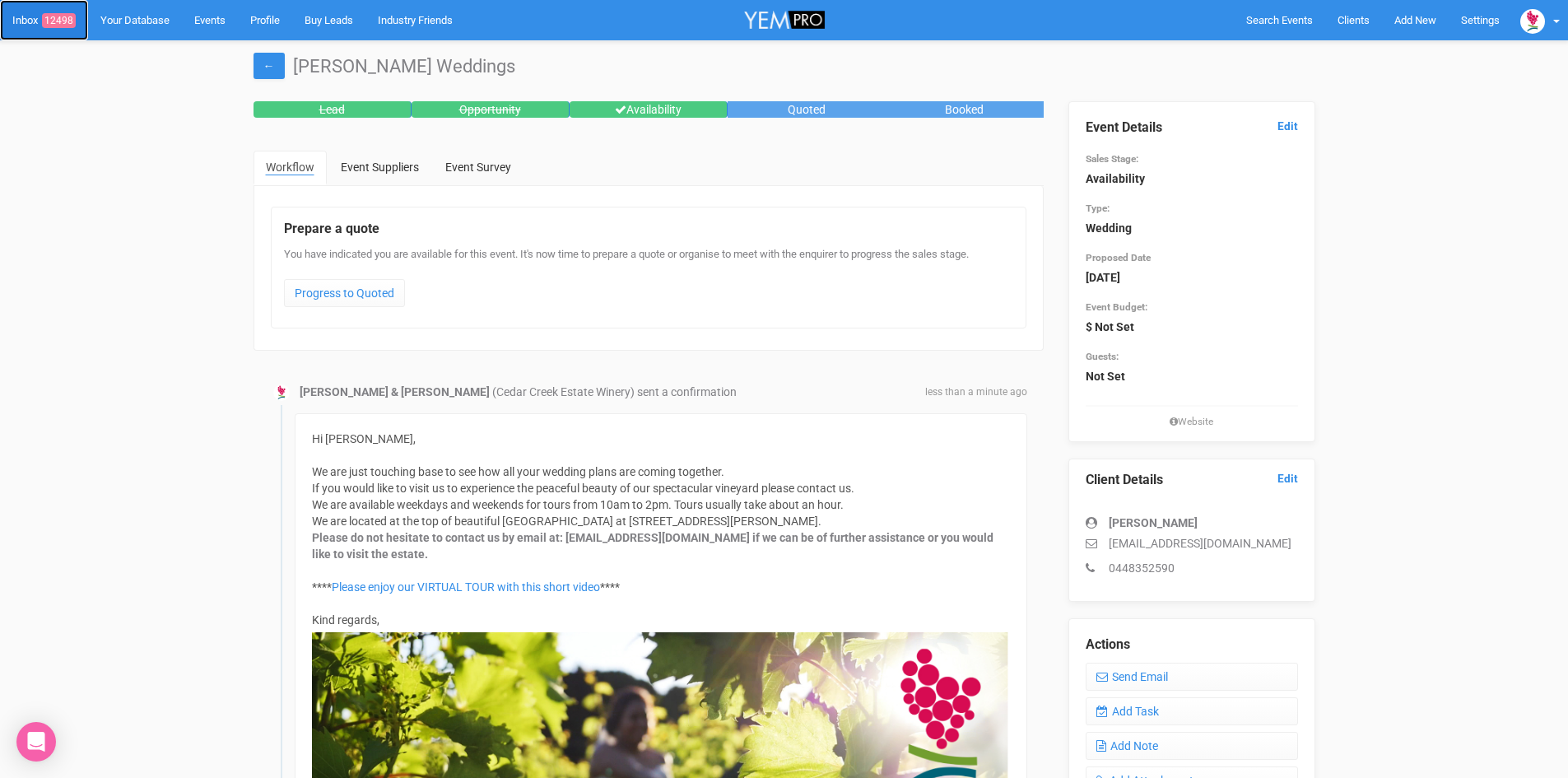
click at [30, 21] on link "Inbox 12498" at bounding box center [44, 20] width 88 height 41
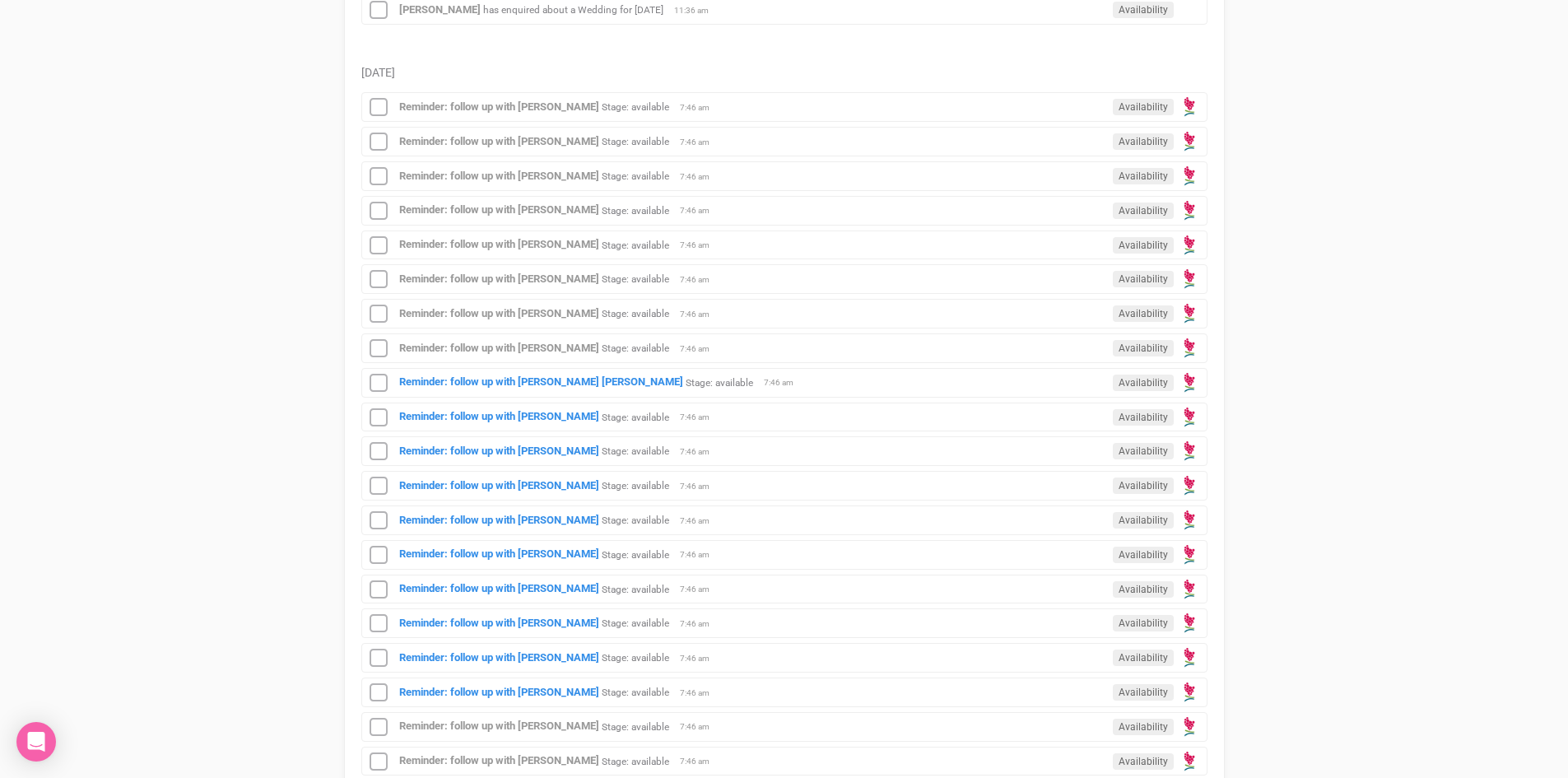
scroll to position [659, 0]
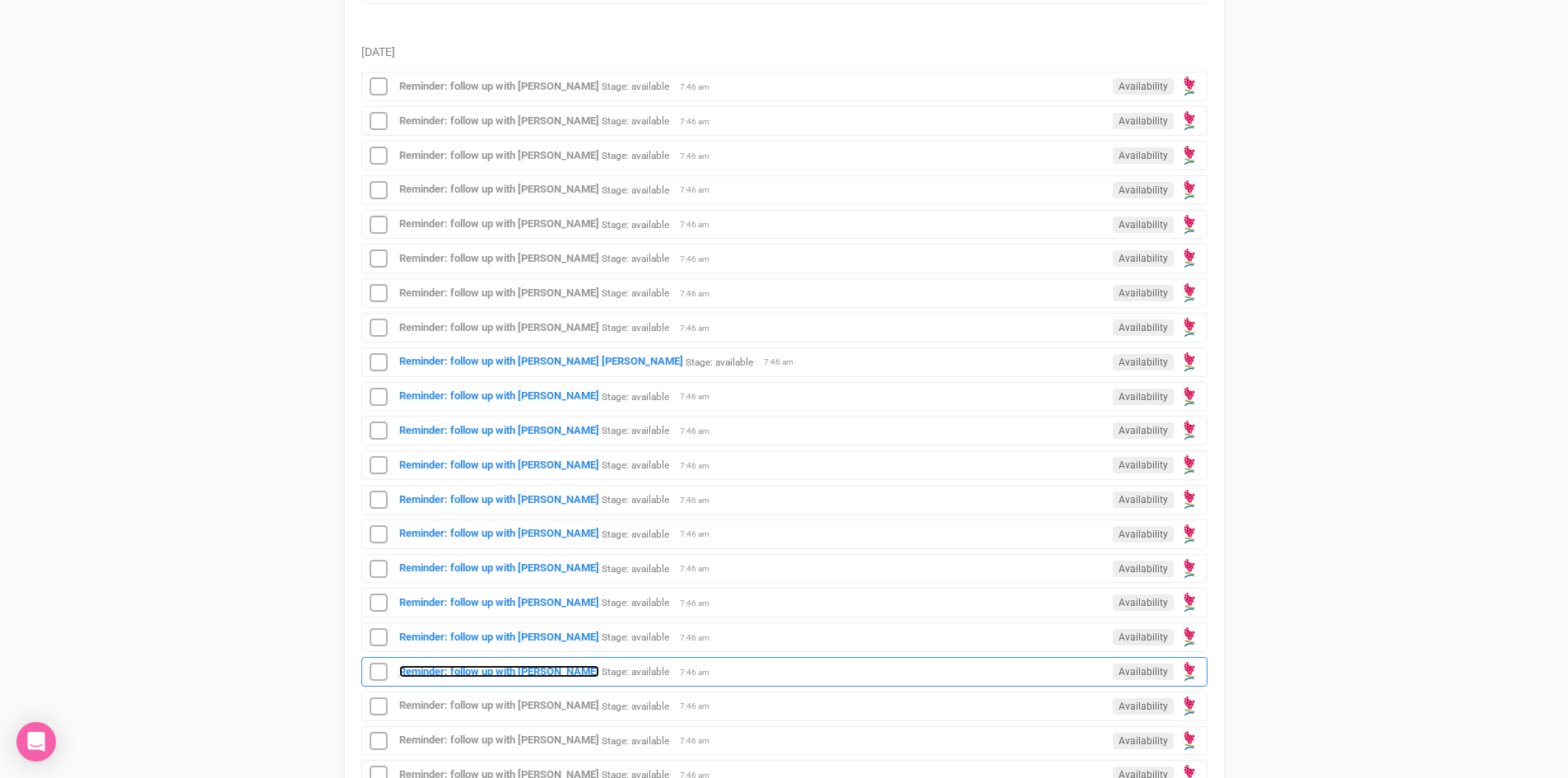
click at [571, 666] on strong "Reminder: follow up with Andressa Schmidt" at bounding box center [499, 672] width 200 height 13
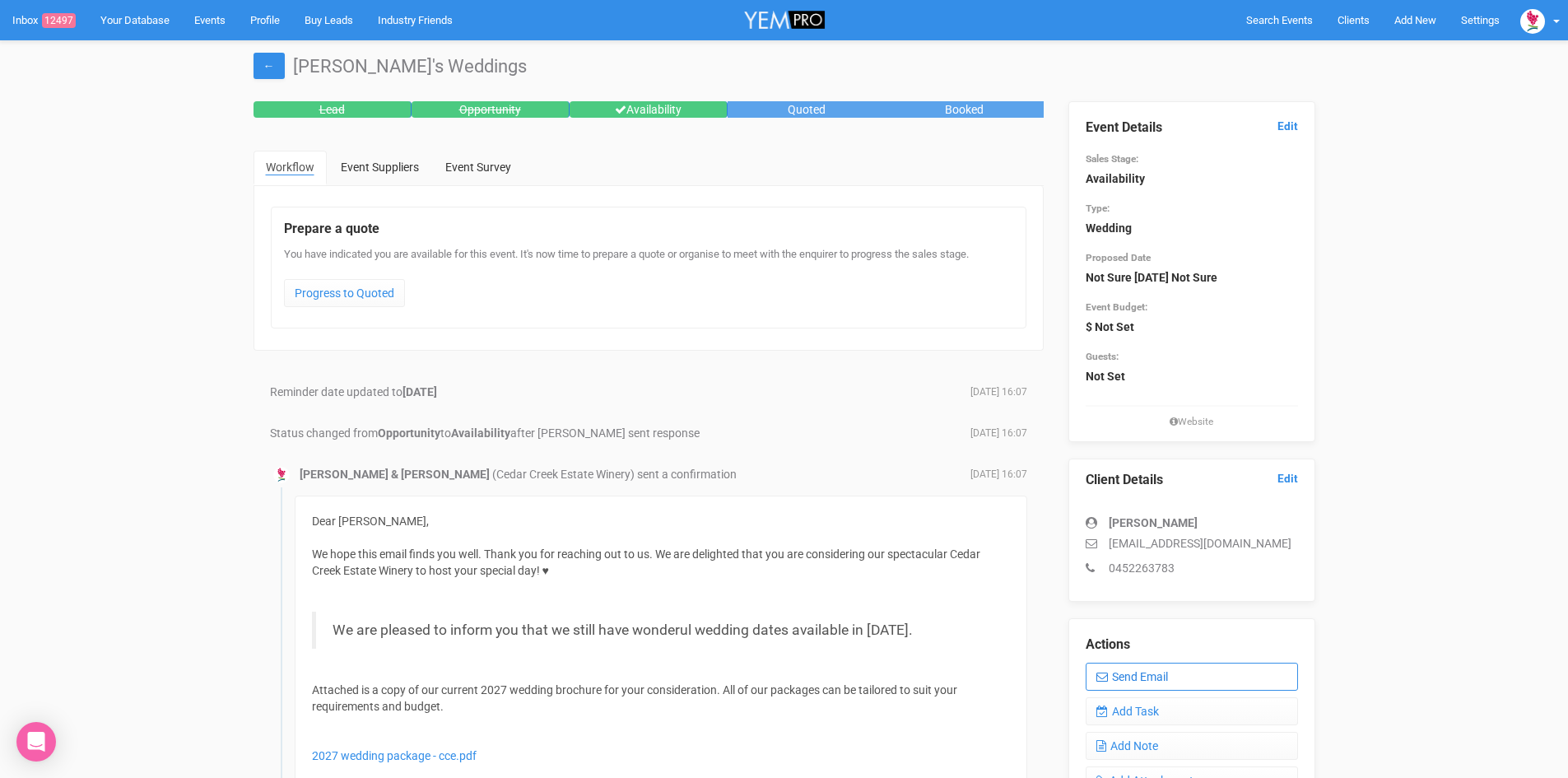
click at [1126, 674] on link "Send Email" at bounding box center [1192, 676] width 213 height 28
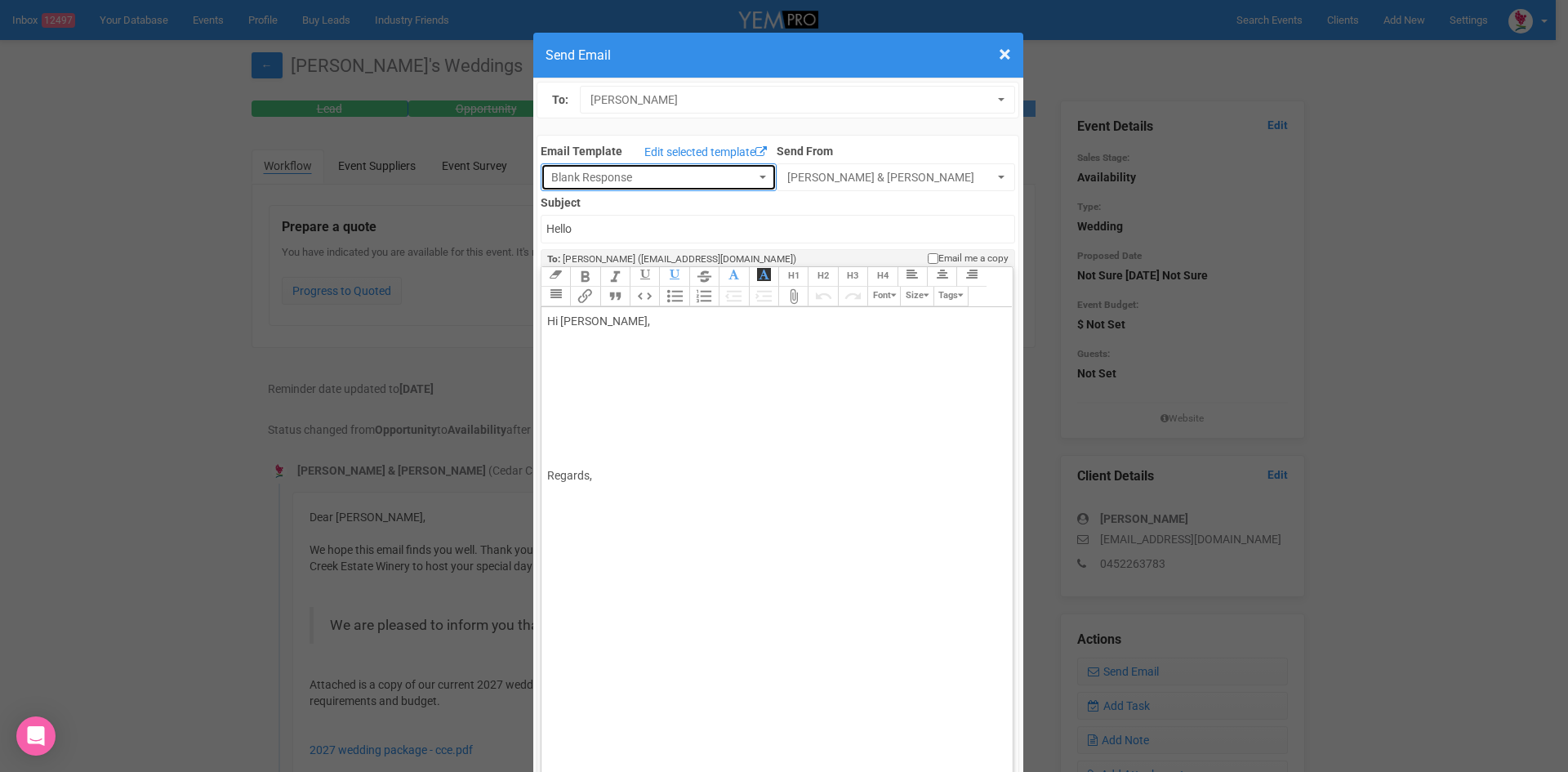
click at [600, 177] on span "Blank Response" at bounding box center [653, 177] width 204 height 16
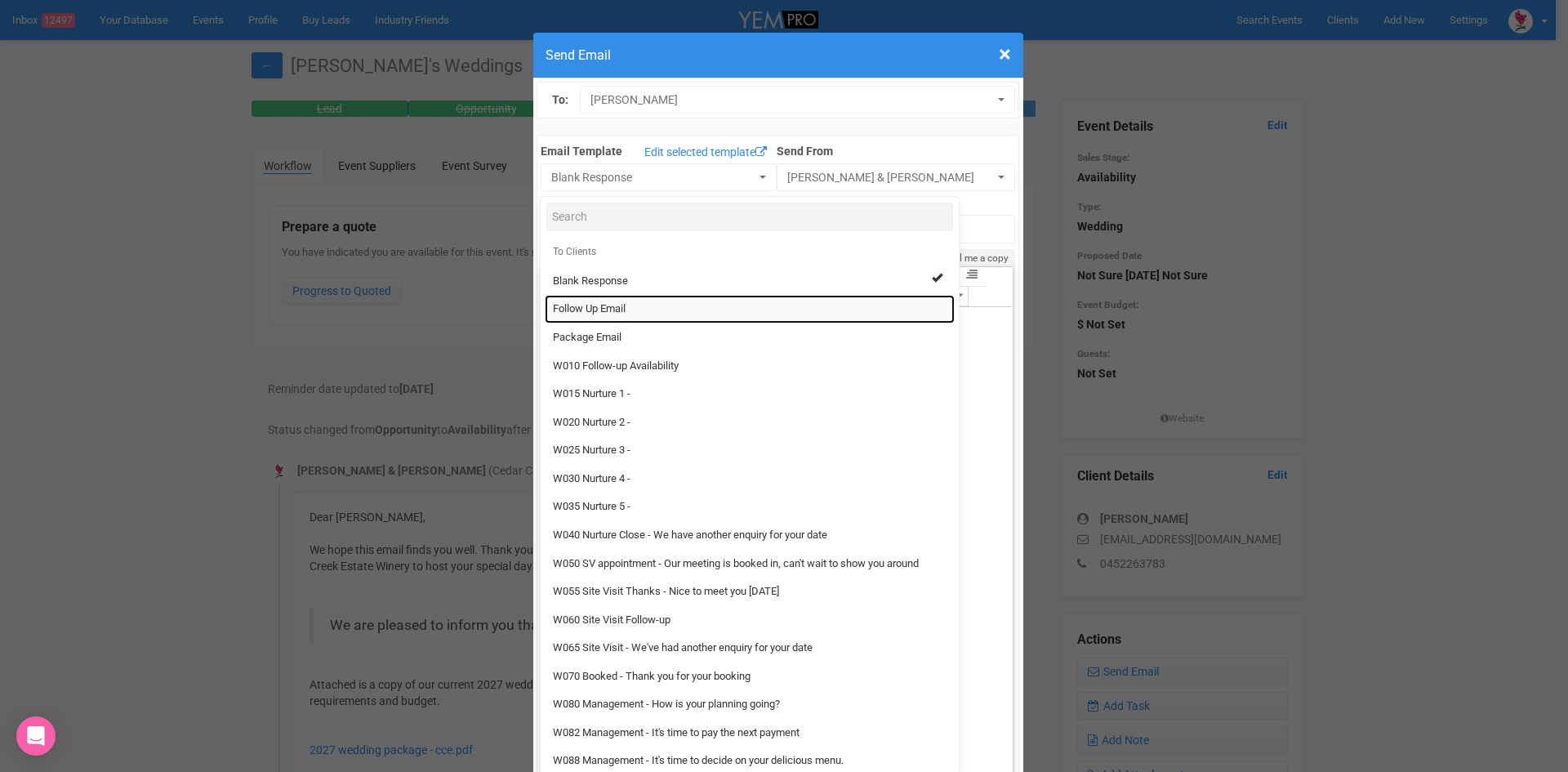
click at [614, 316] on span "Follow Up Email" at bounding box center [589, 309] width 73 height 15
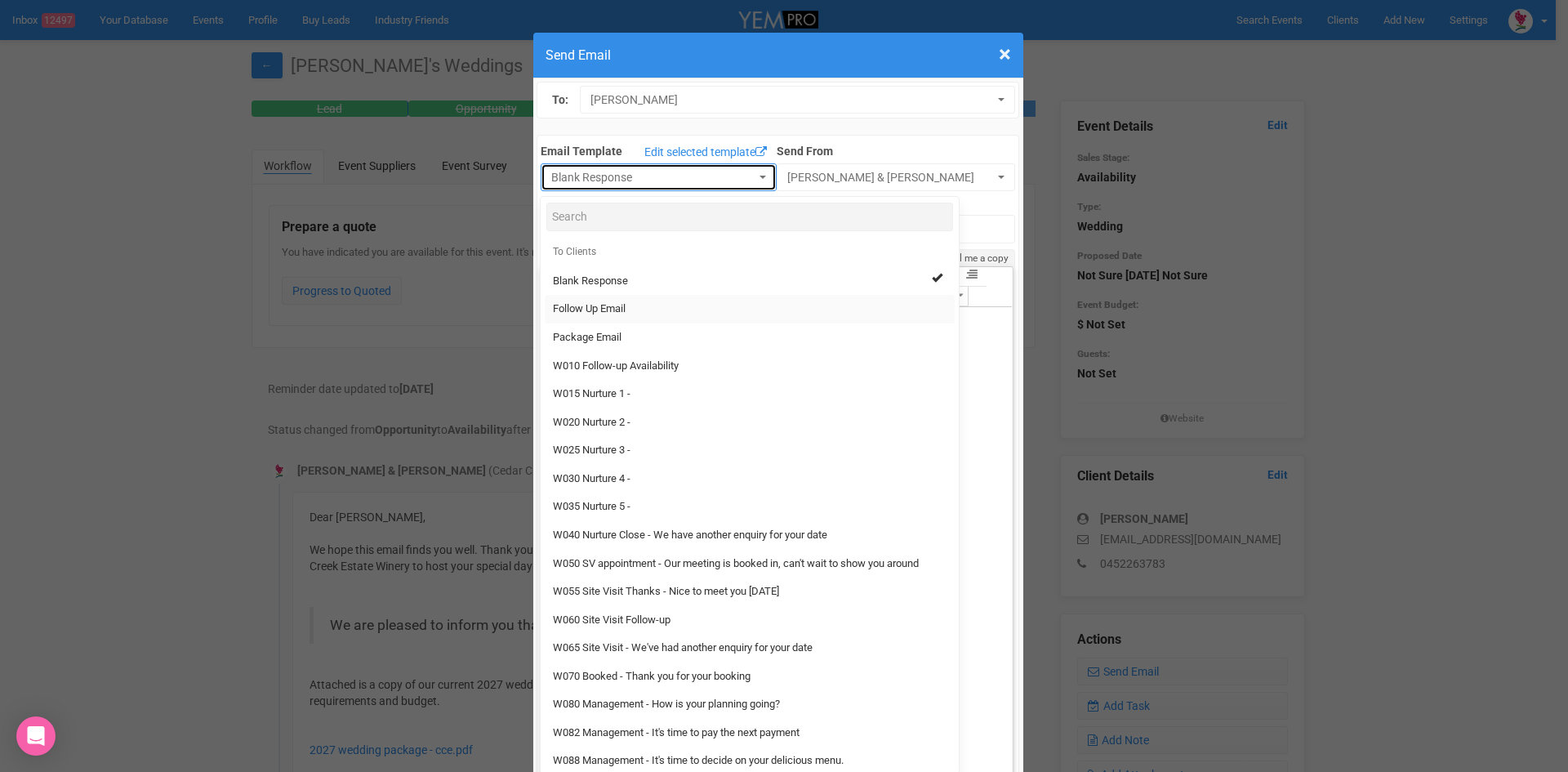
select select "88639"
type input "Cedar Creek Estate - Follow Up"
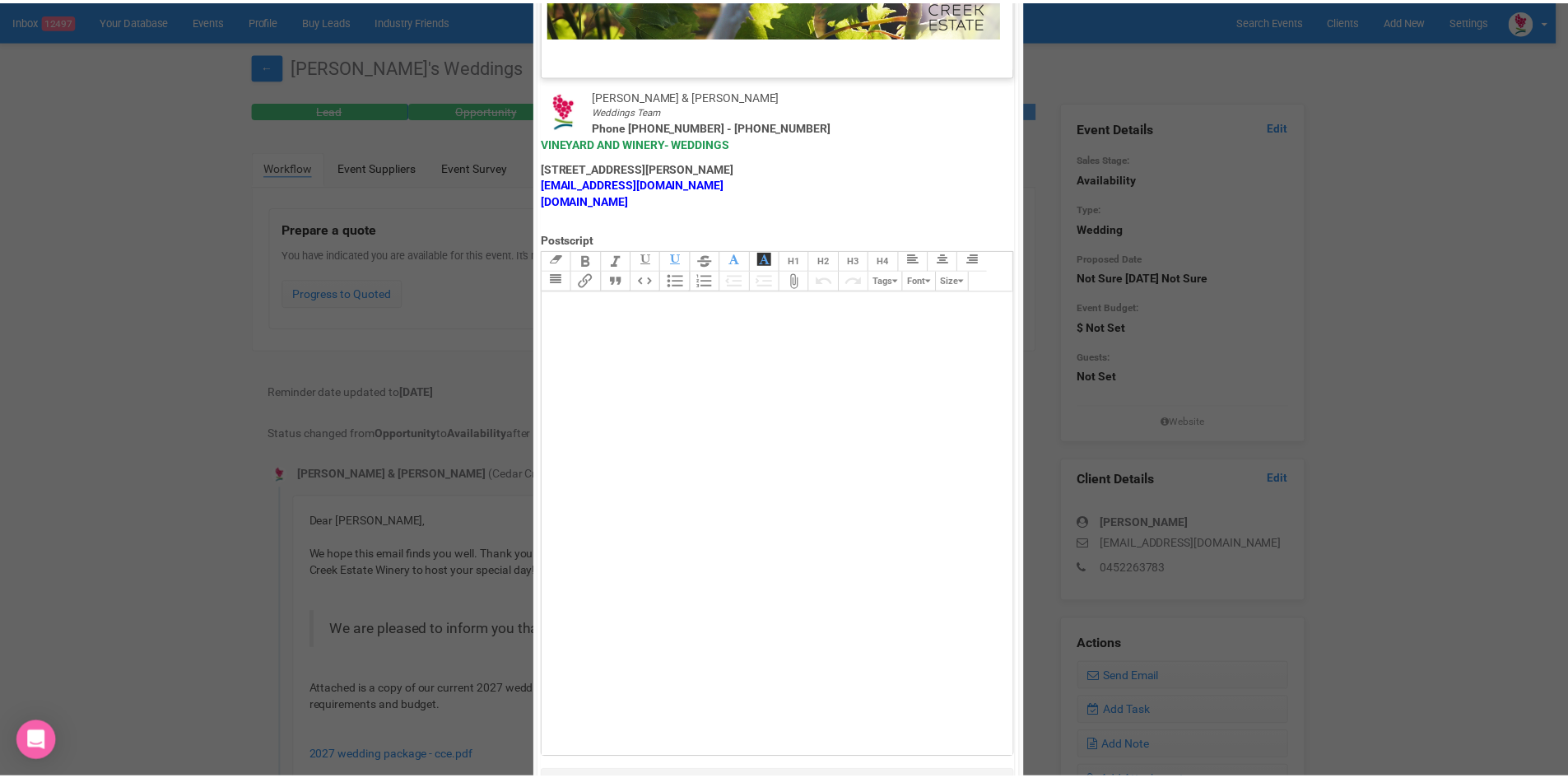
scroll to position [816, 0]
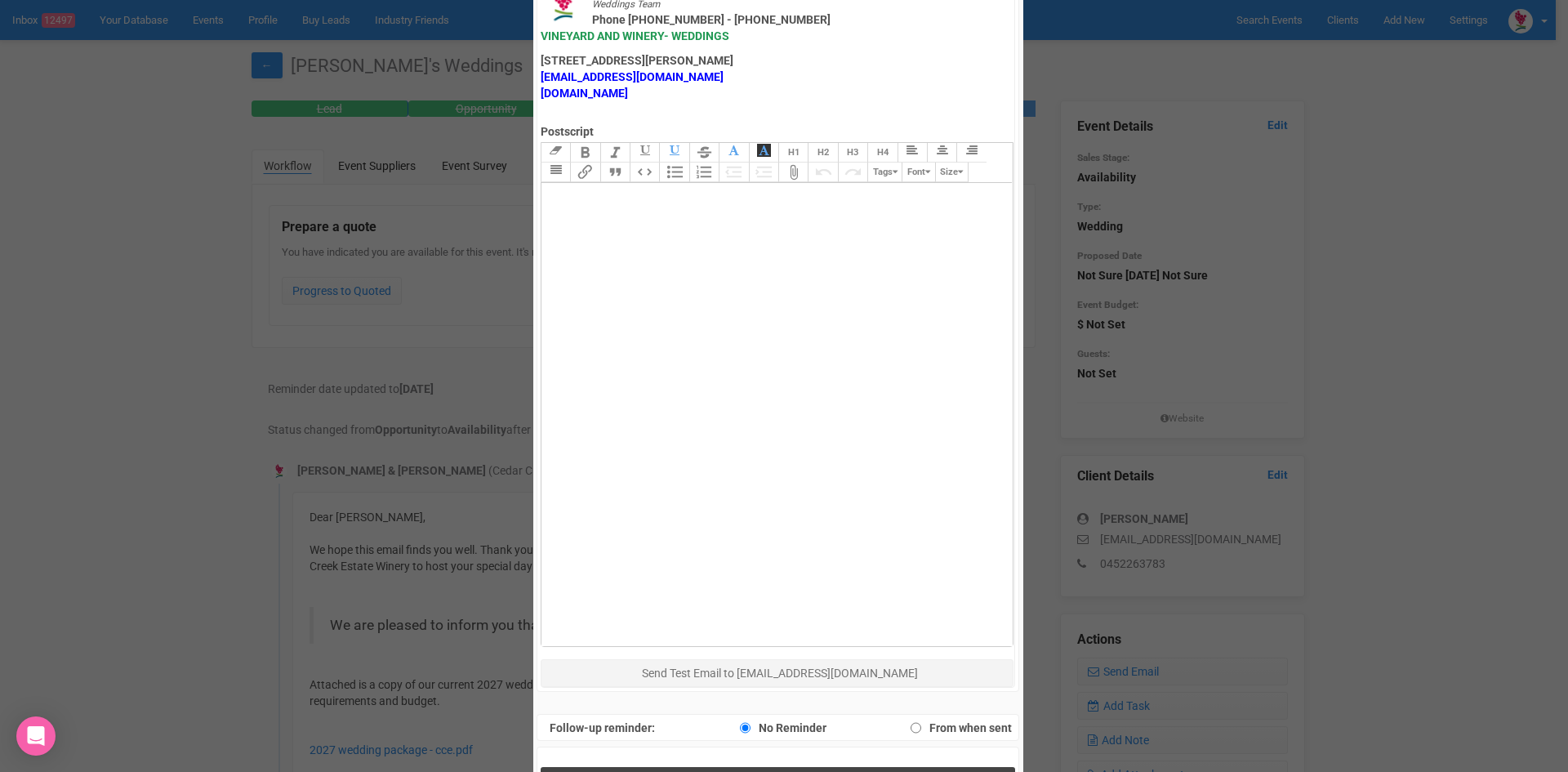
click at [671, 767] on button "Send Response" at bounding box center [777, 784] width 474 height 34
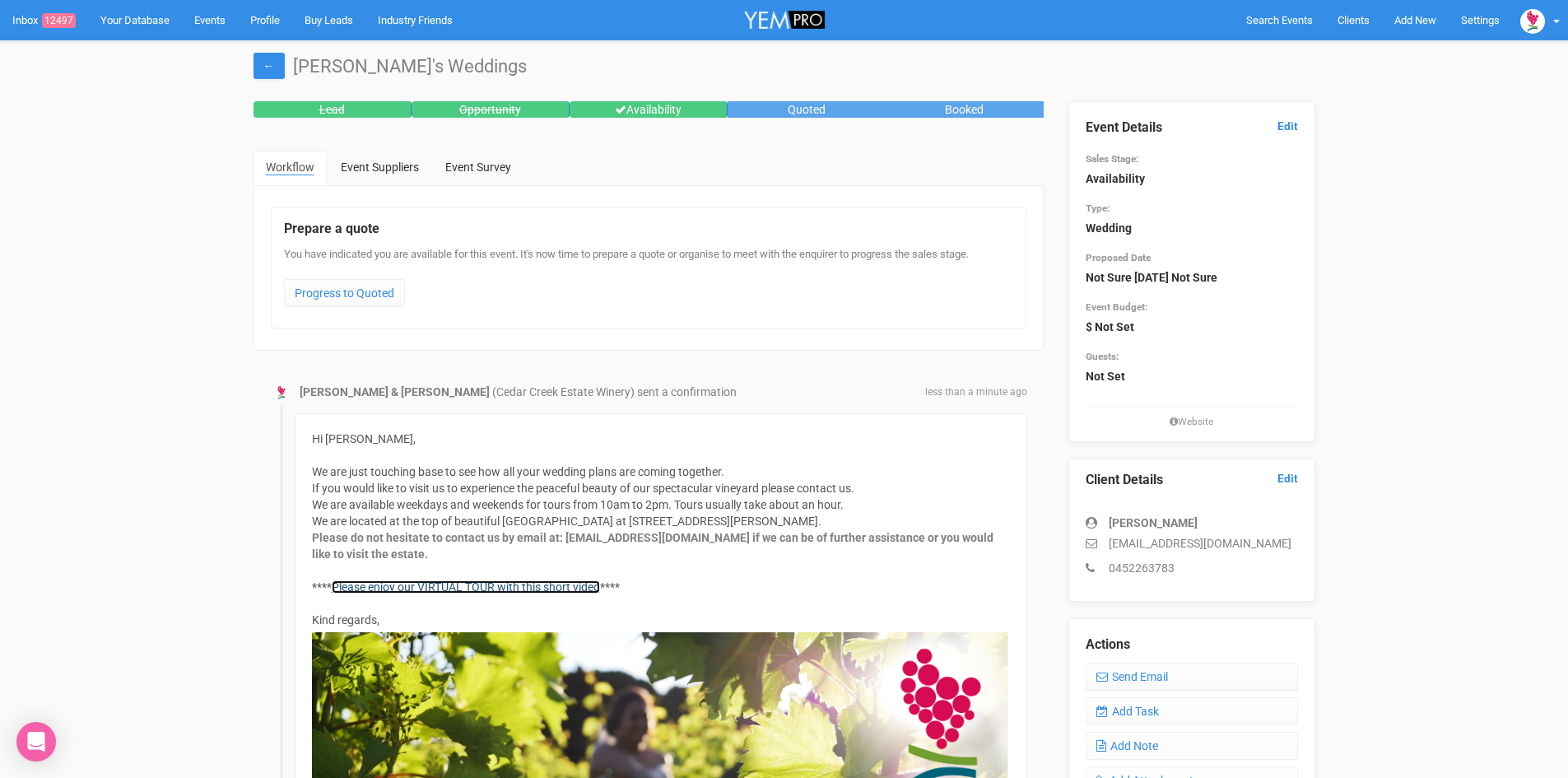
click at [435, 584] on link "Please enjoy our VIRTUAL TOUR with this short video" at bounding box center [465, 587] width 268 height 14
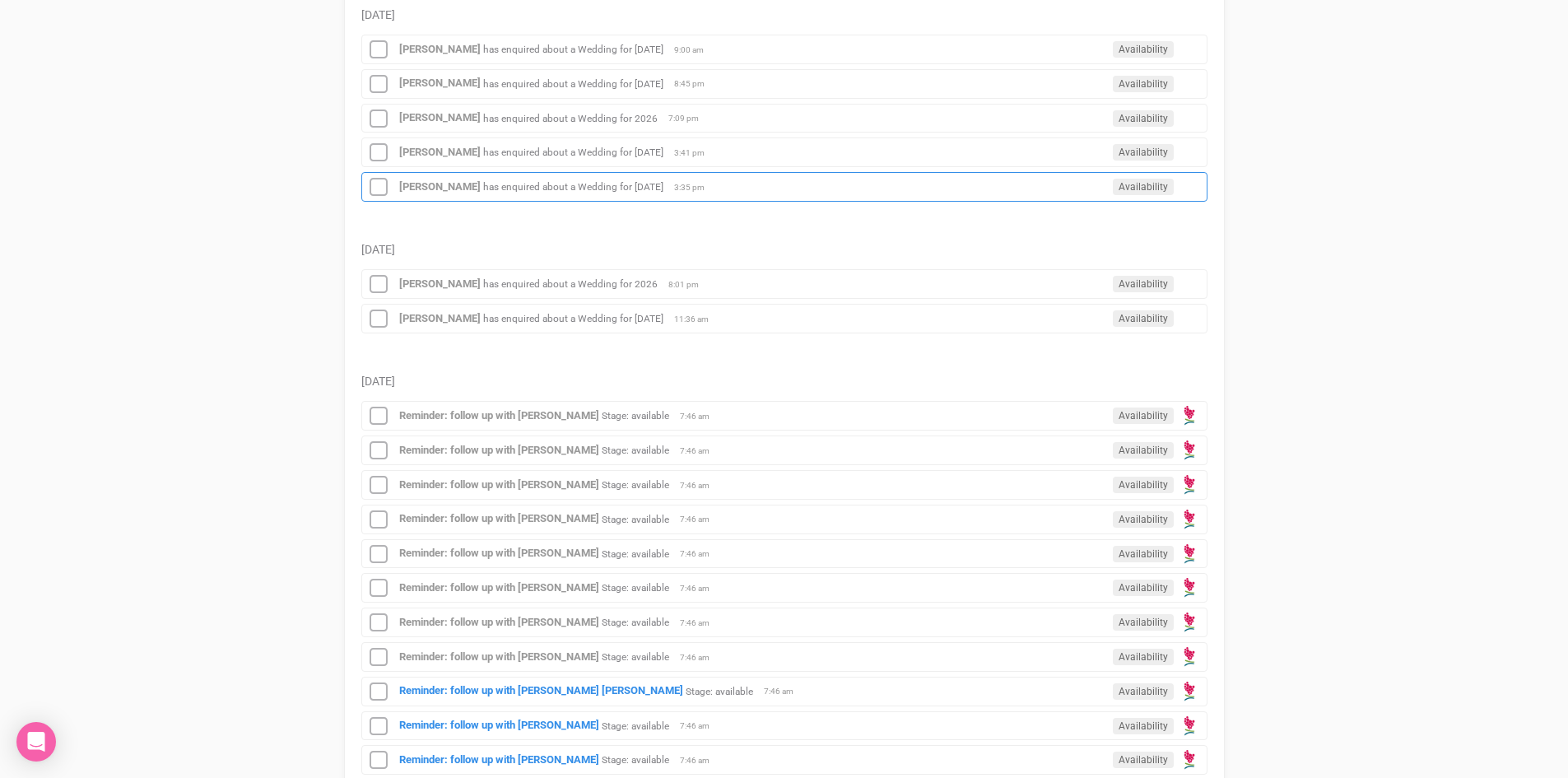
scroll to position [659, 0]
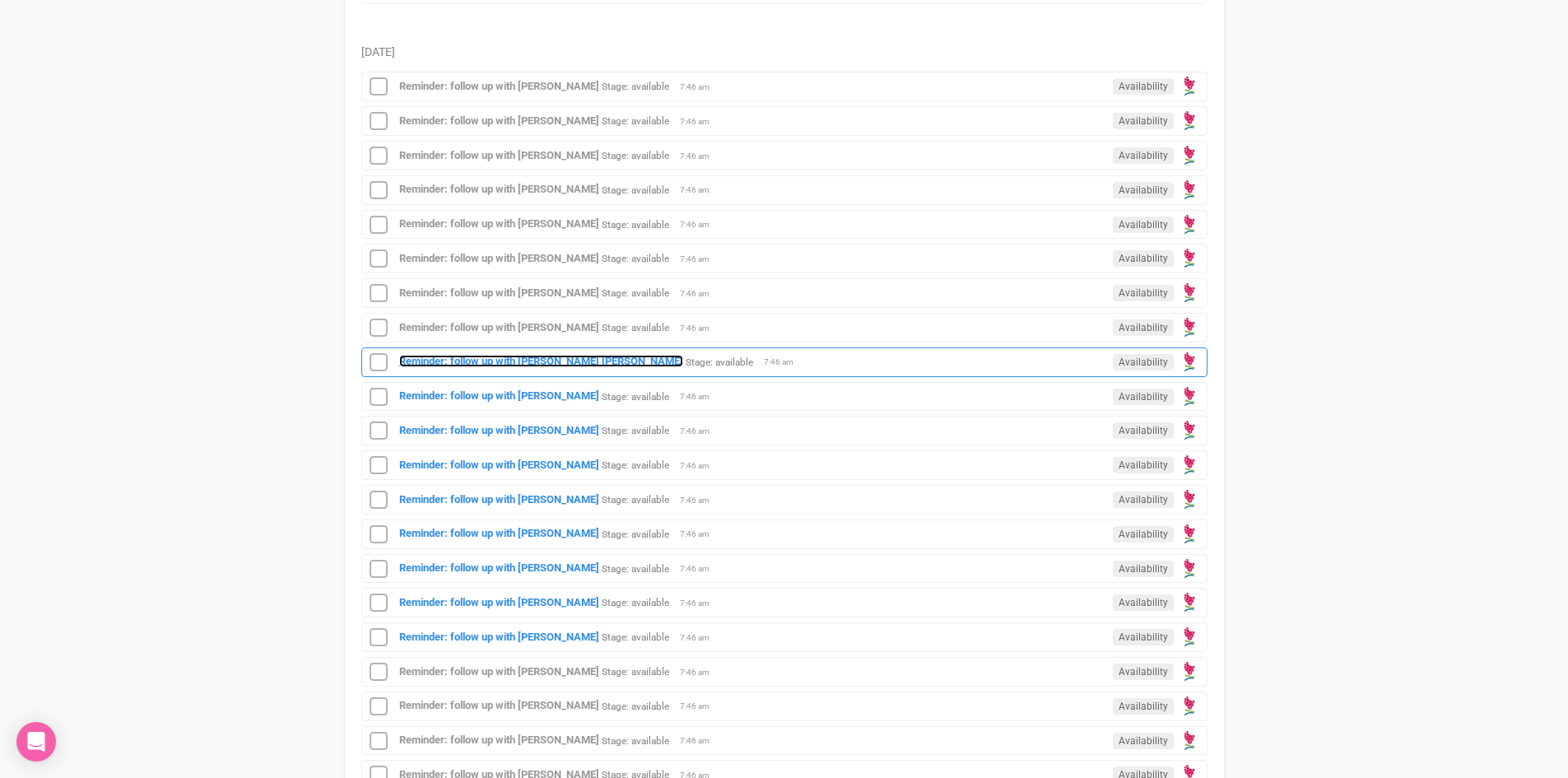
click at [498, 360] on strong "Reminder: follow up with [PERSON_NAME] [PERSON_NAME]" at bounding box center [542, 361] width 284 height 13
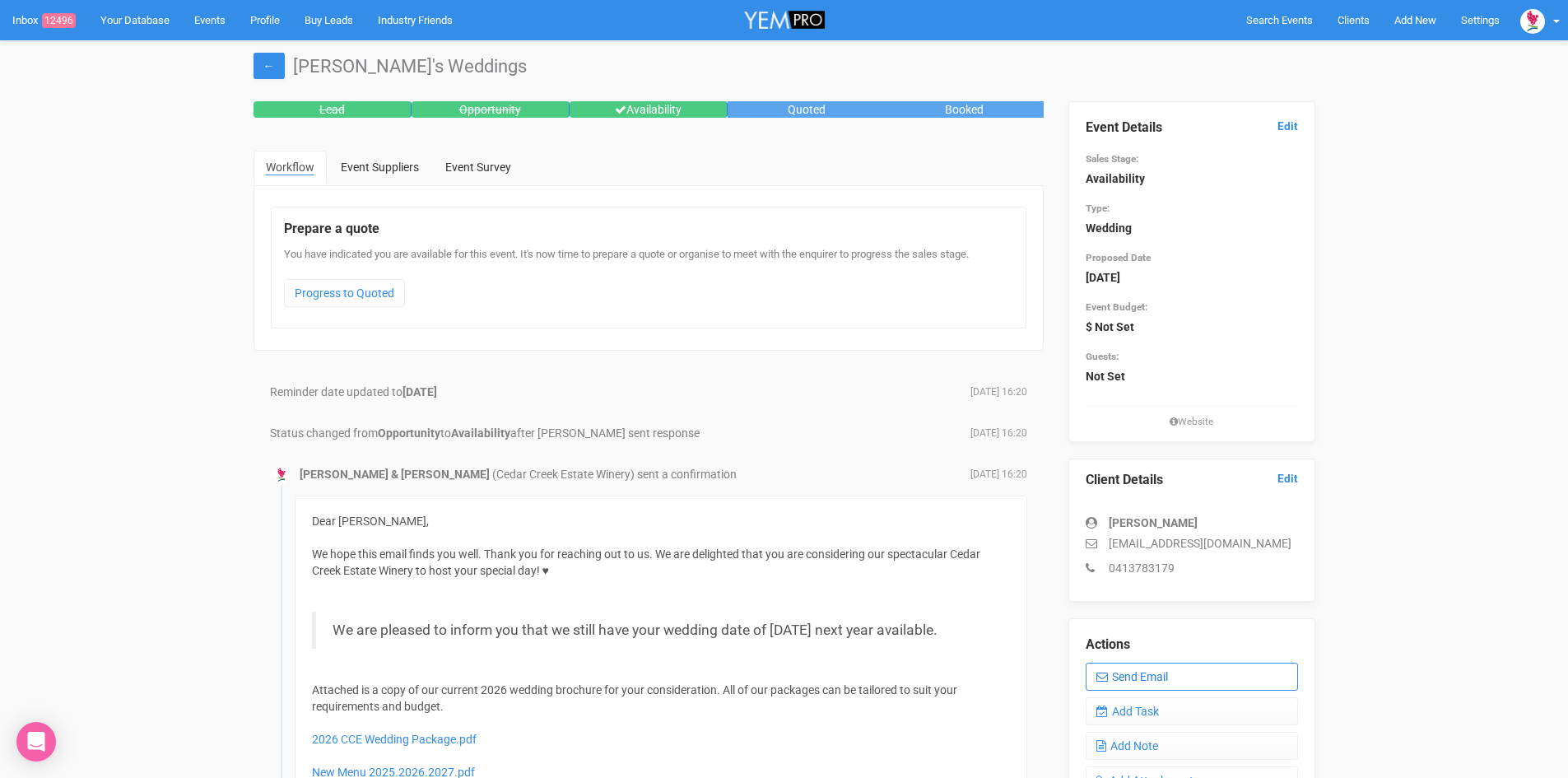
click at [1162, 673] on link "Send Email" at bounding box center [1192, 676] width 213 height 28
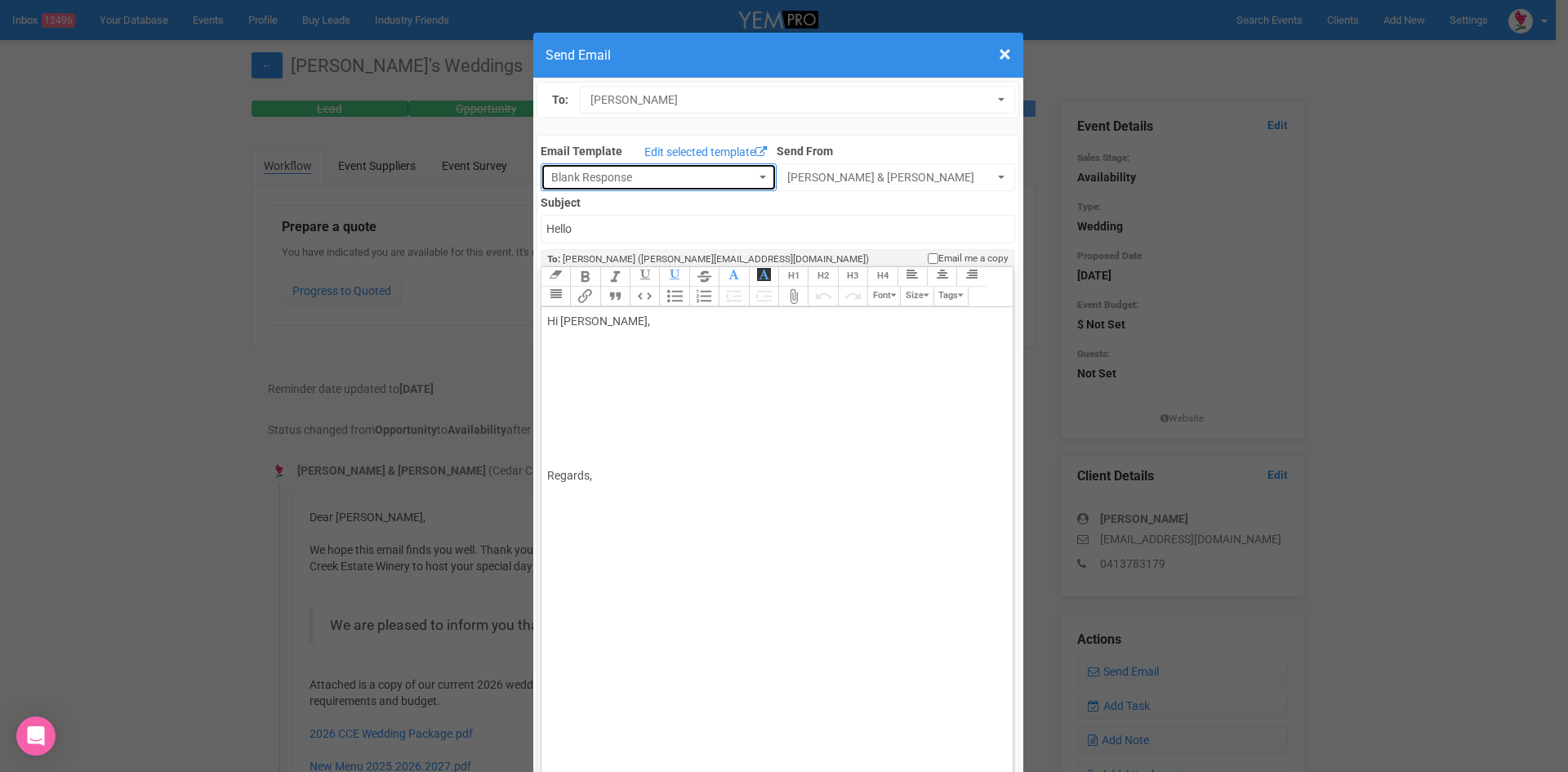
drag, startPoint x: 574, startPoint y: 173, endPoint x: 573, endPoint y: 197, distance: 24.0
click at [574, 173] on span "Blank Response" at bounding box center [653, 177] width 204 height 16
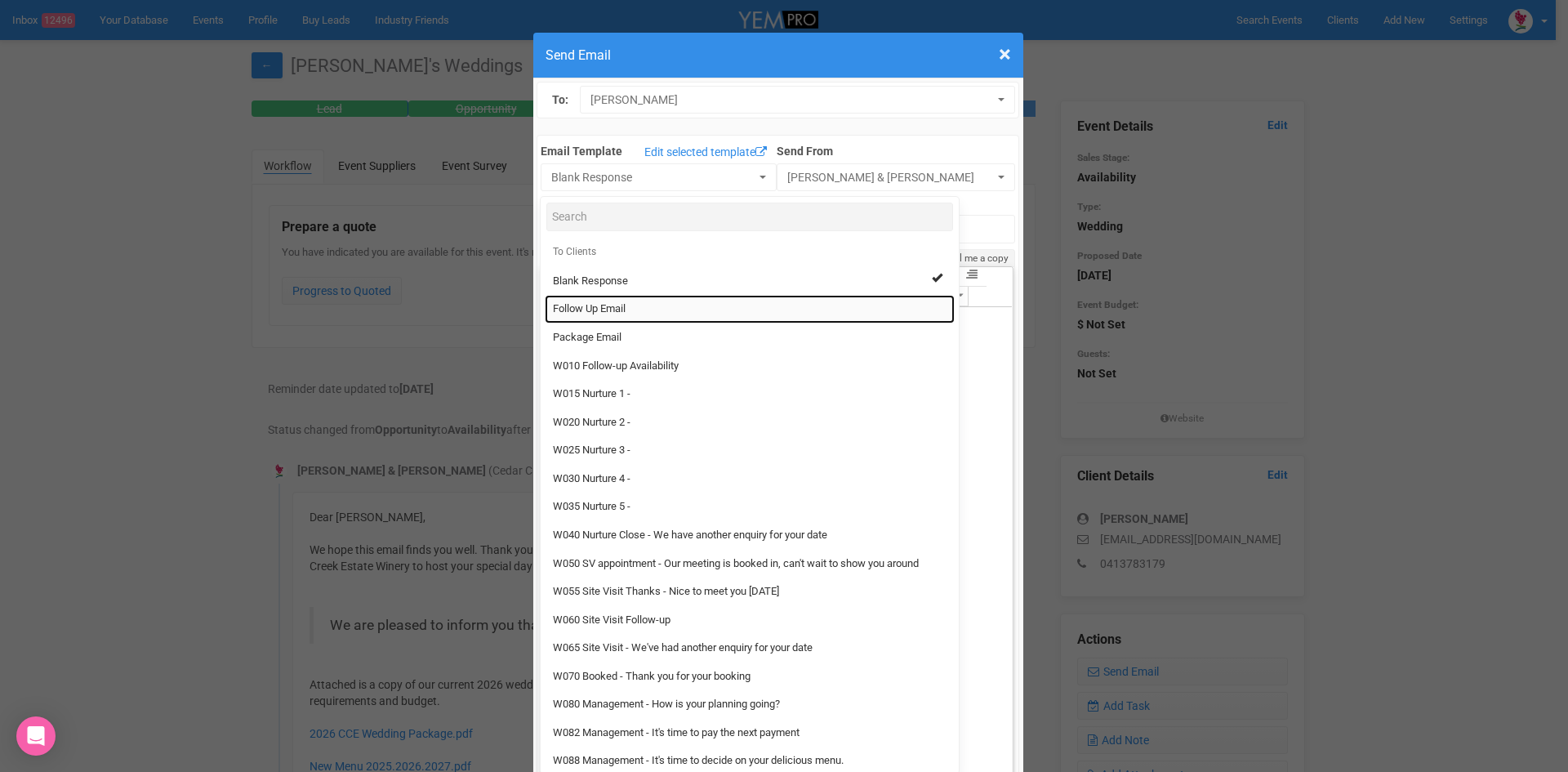
click at [585, 306] on span "Follow Up Email" at bounding box center [589, 309] width 73 height 15
select select "88639"
type input "Cedar Creek Estate - Follow Up"
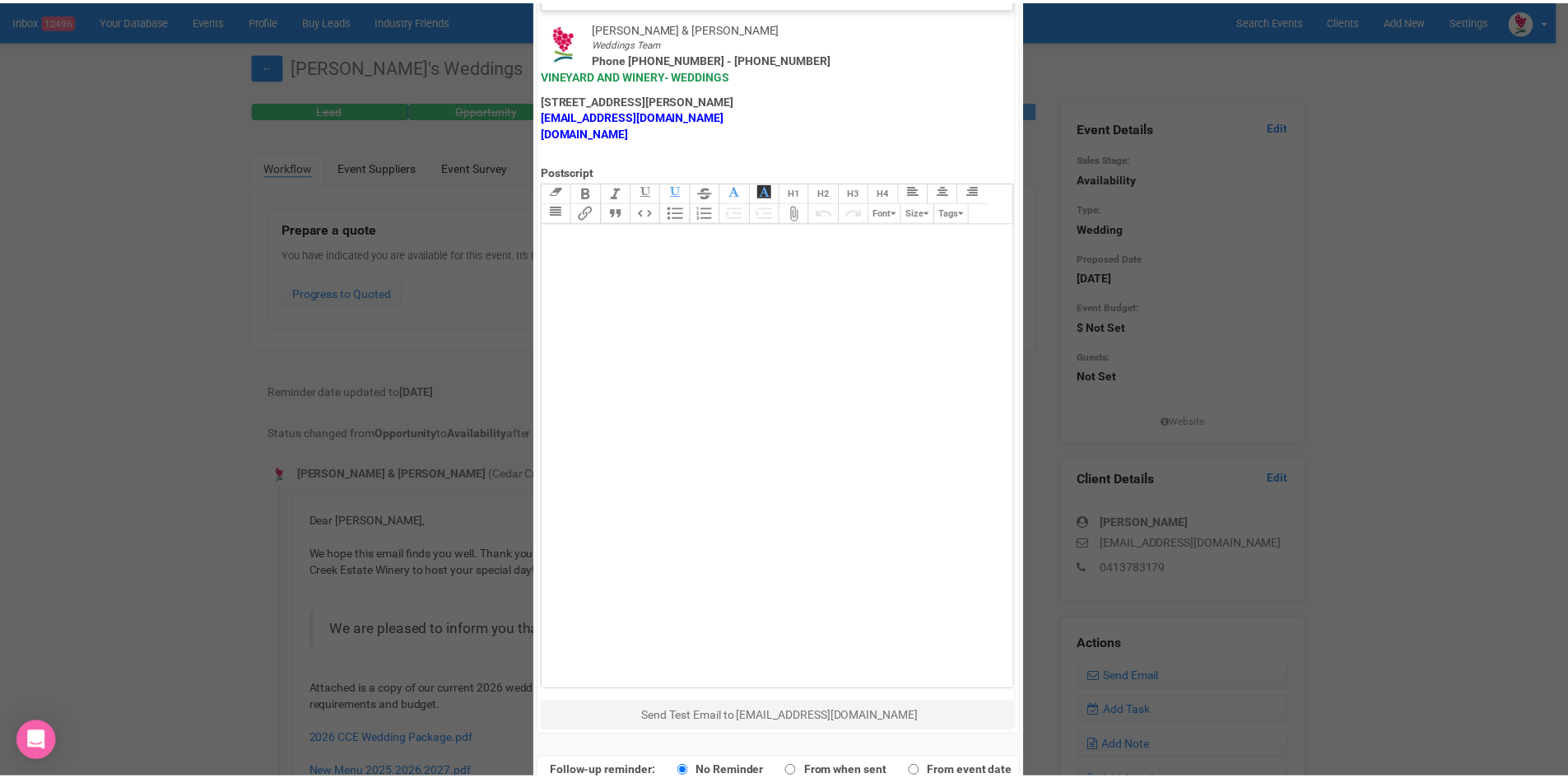
scroll to position [816, 0]
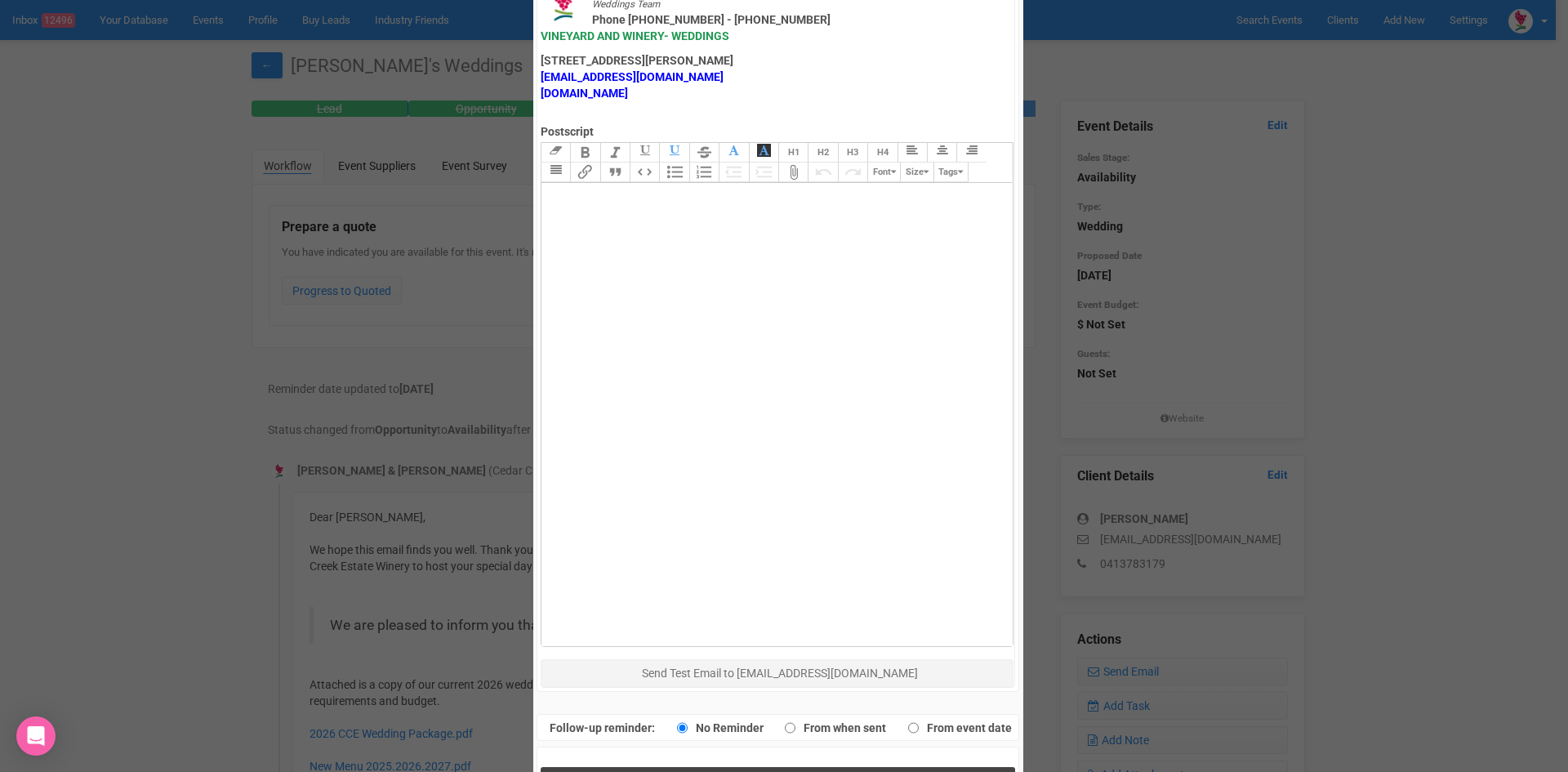
click at [684, 767] on button "Send Response" at bounding box center [777, 784] width 474 height 34
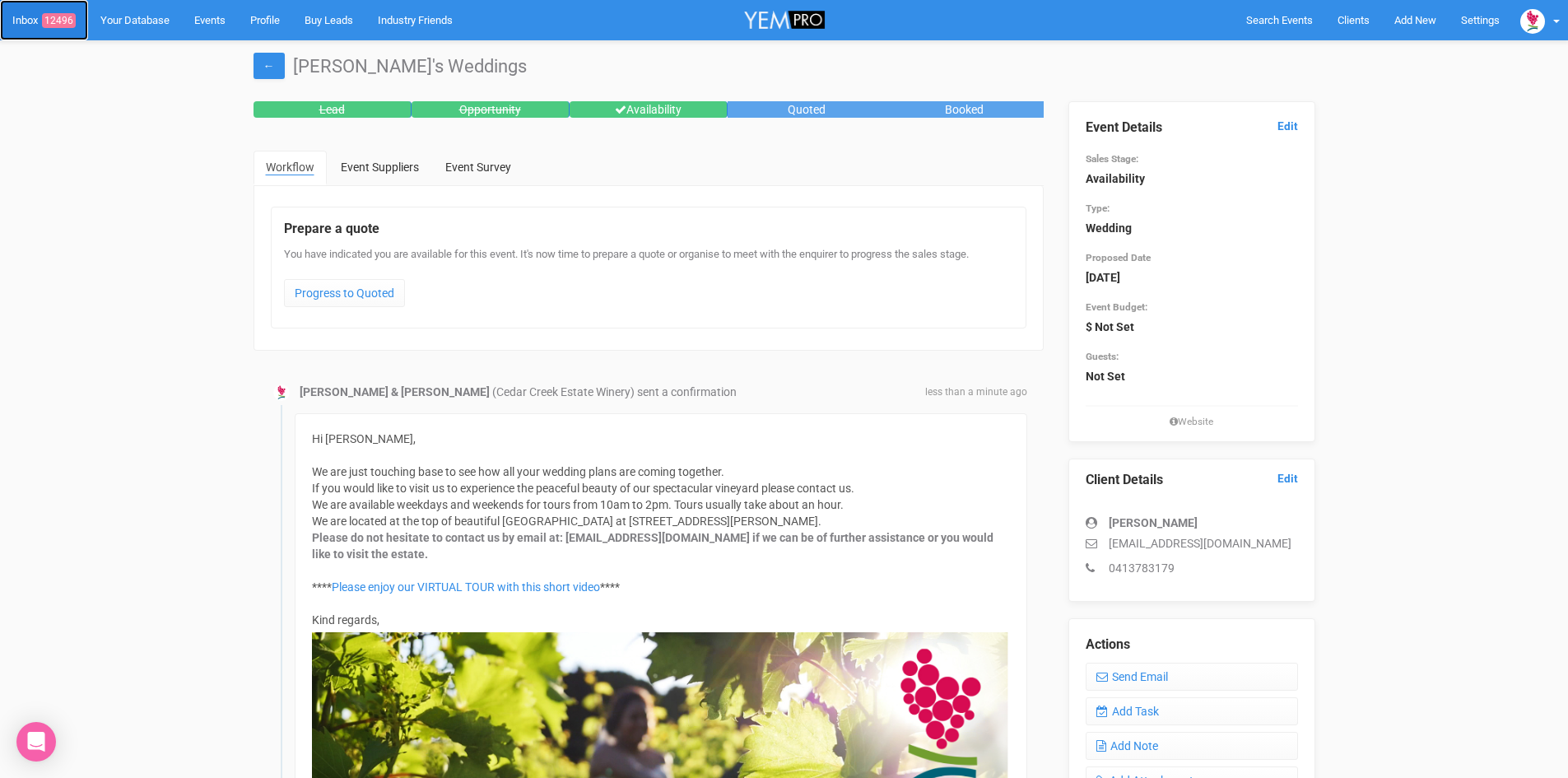
click at [25, 20] on link "Inbox 12496" at bounding box center [44, 20] width 88 height 41
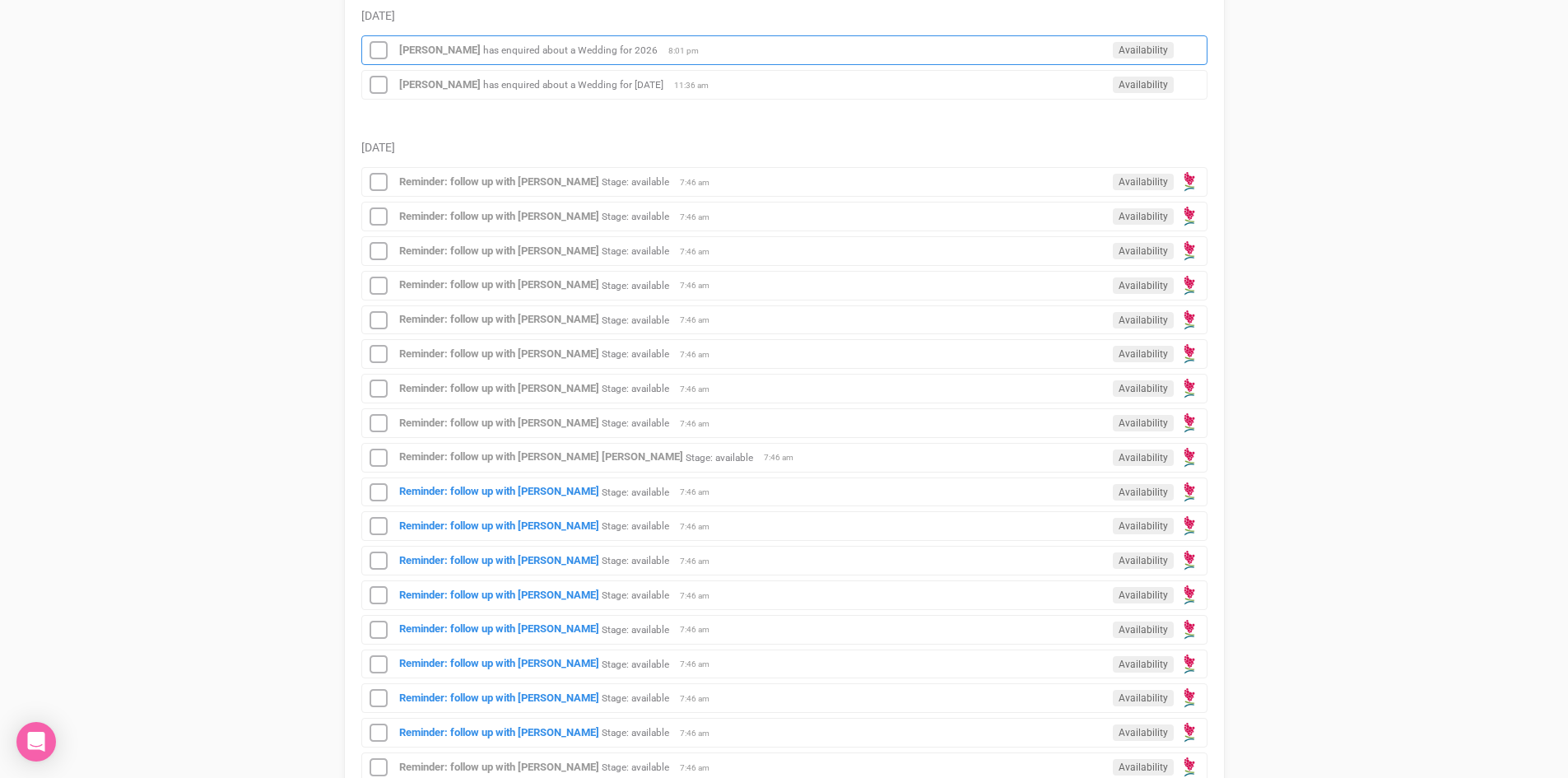
scroll to position [577, 0]
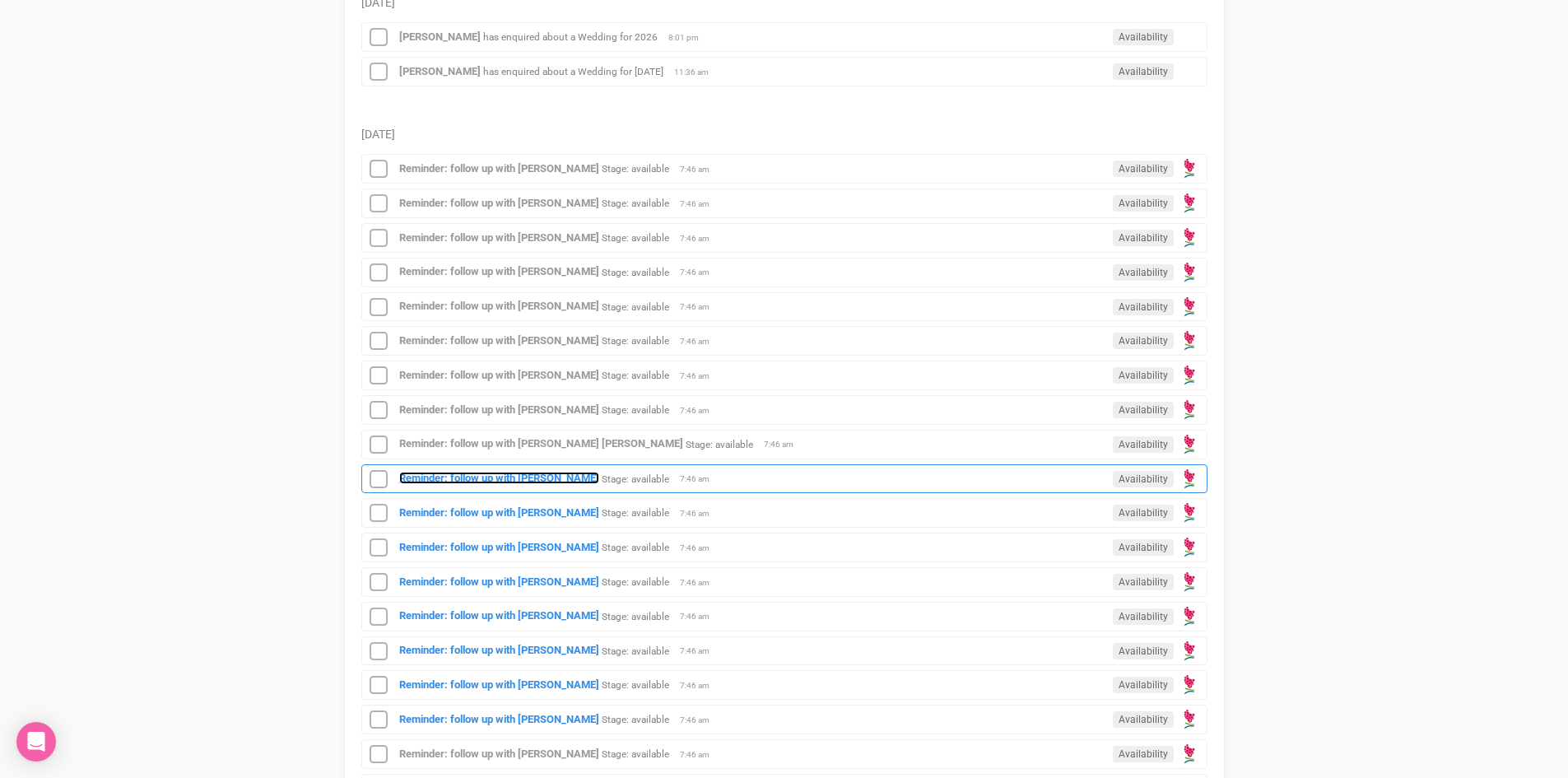
click at [458, 482] on strong "Reminder: follow up with Warren Venter" at bounding box center [499, 478] width 200 height 13
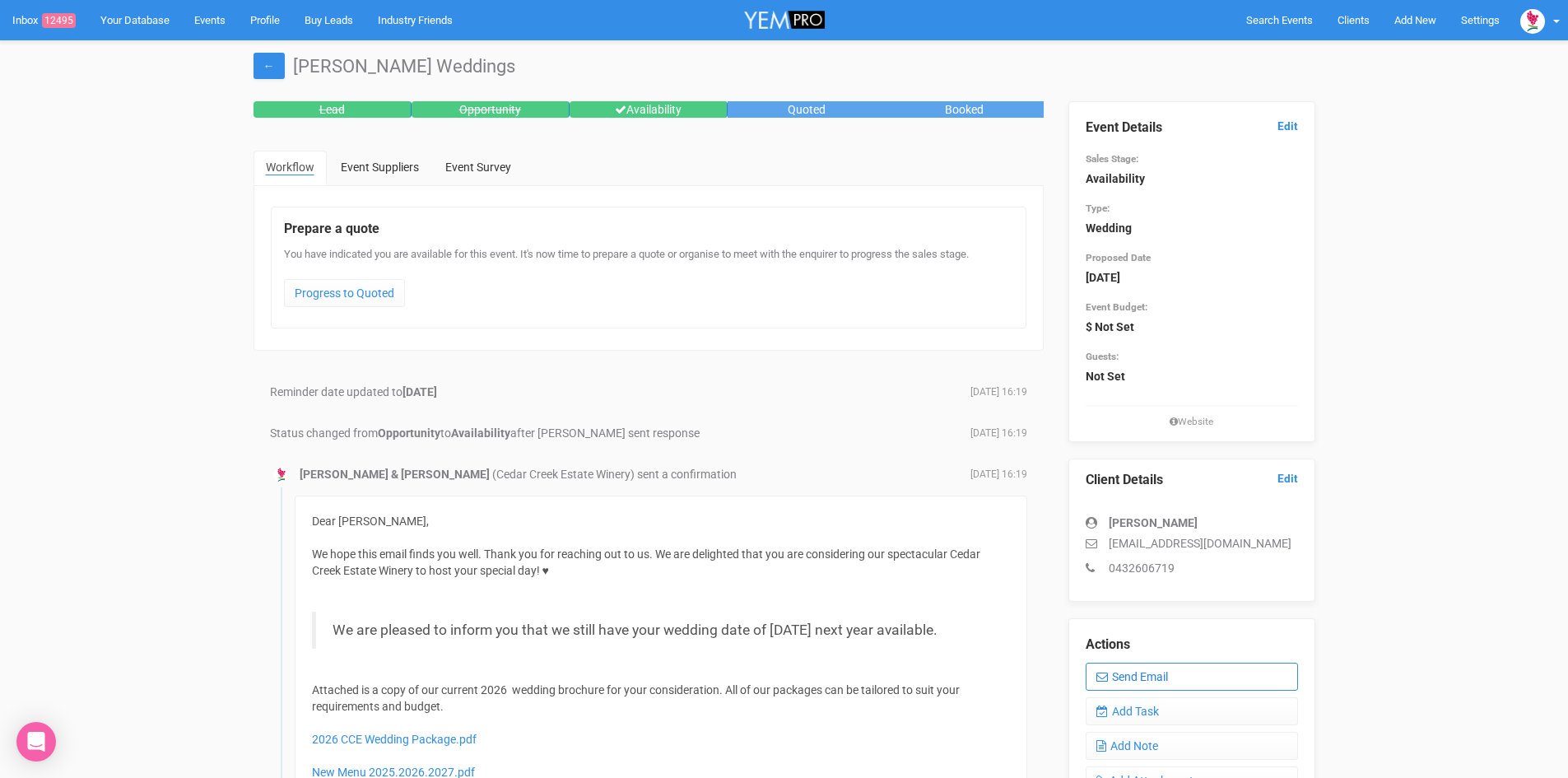
click at [1160, 682] on link "Send Email" at bounding box center [1192, 676] width 213 height 28
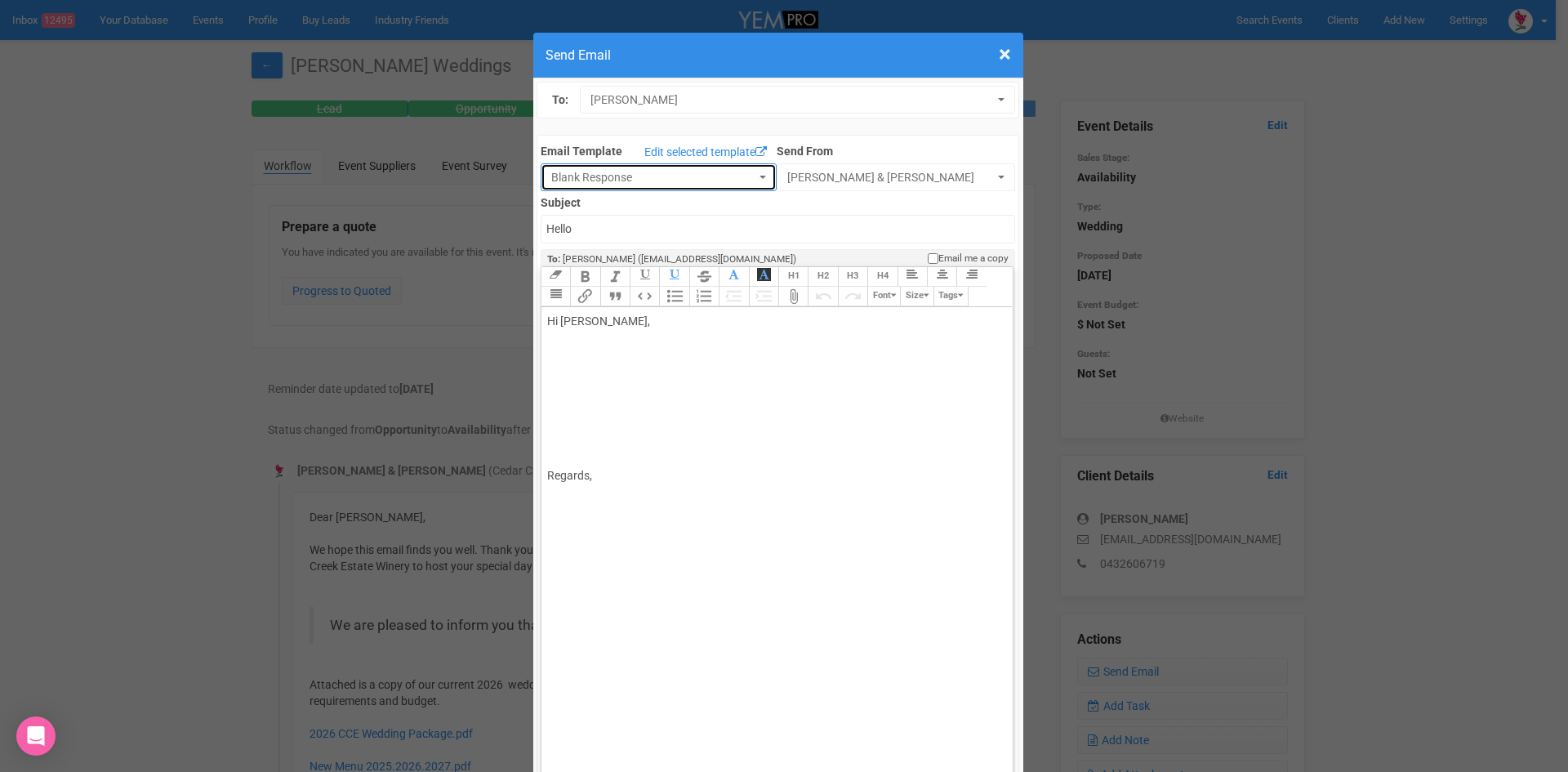
click at [584, 180] on span "Blank Response" at bounding box center [653, 177] width 204 height 16
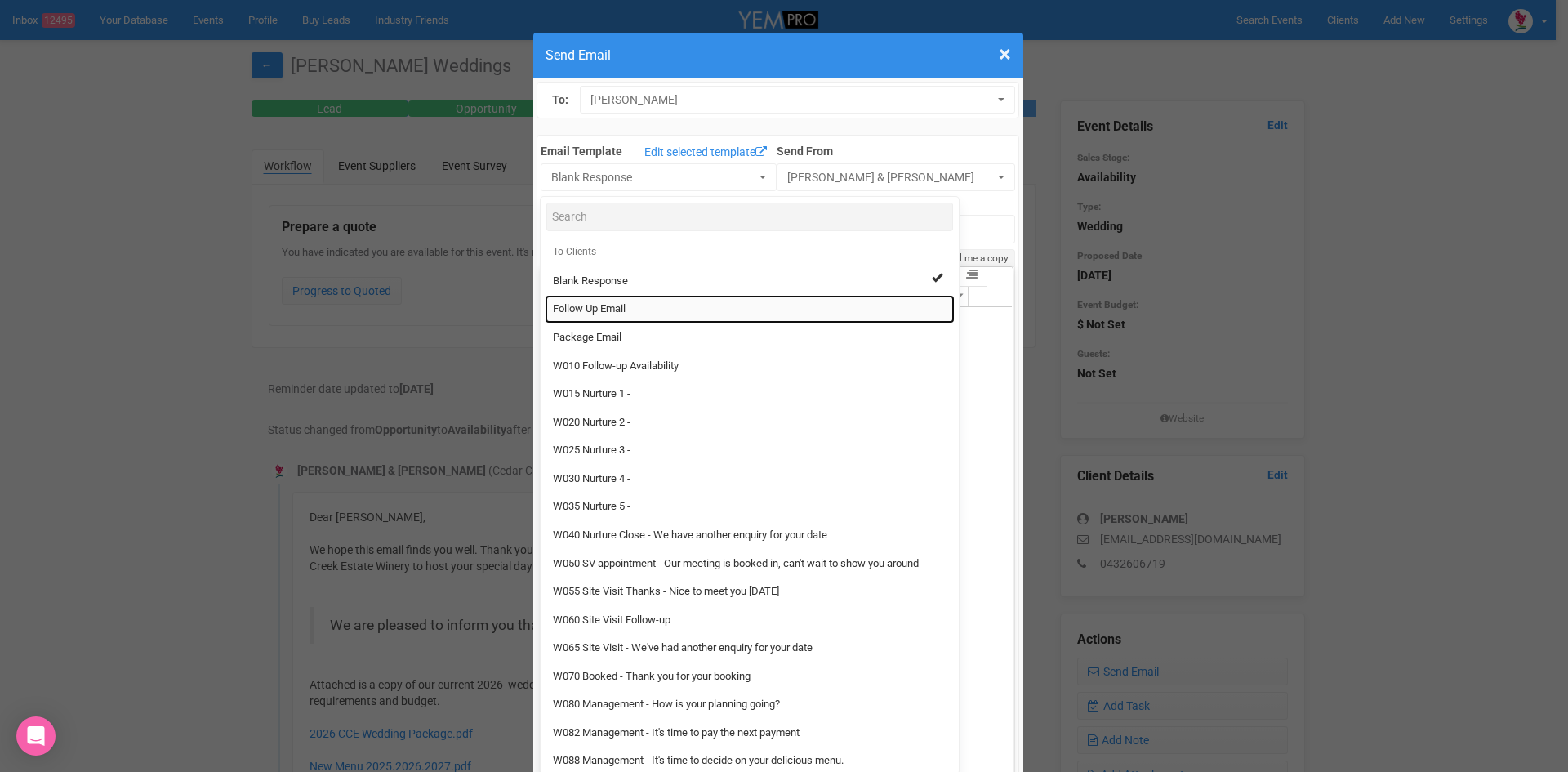
click at [568, 307] on span "Follow Up Email" at bounding box center [589, 309] width 73 height 15
select select "88639"
type input "Cedar Creek Estate - Follow Up"
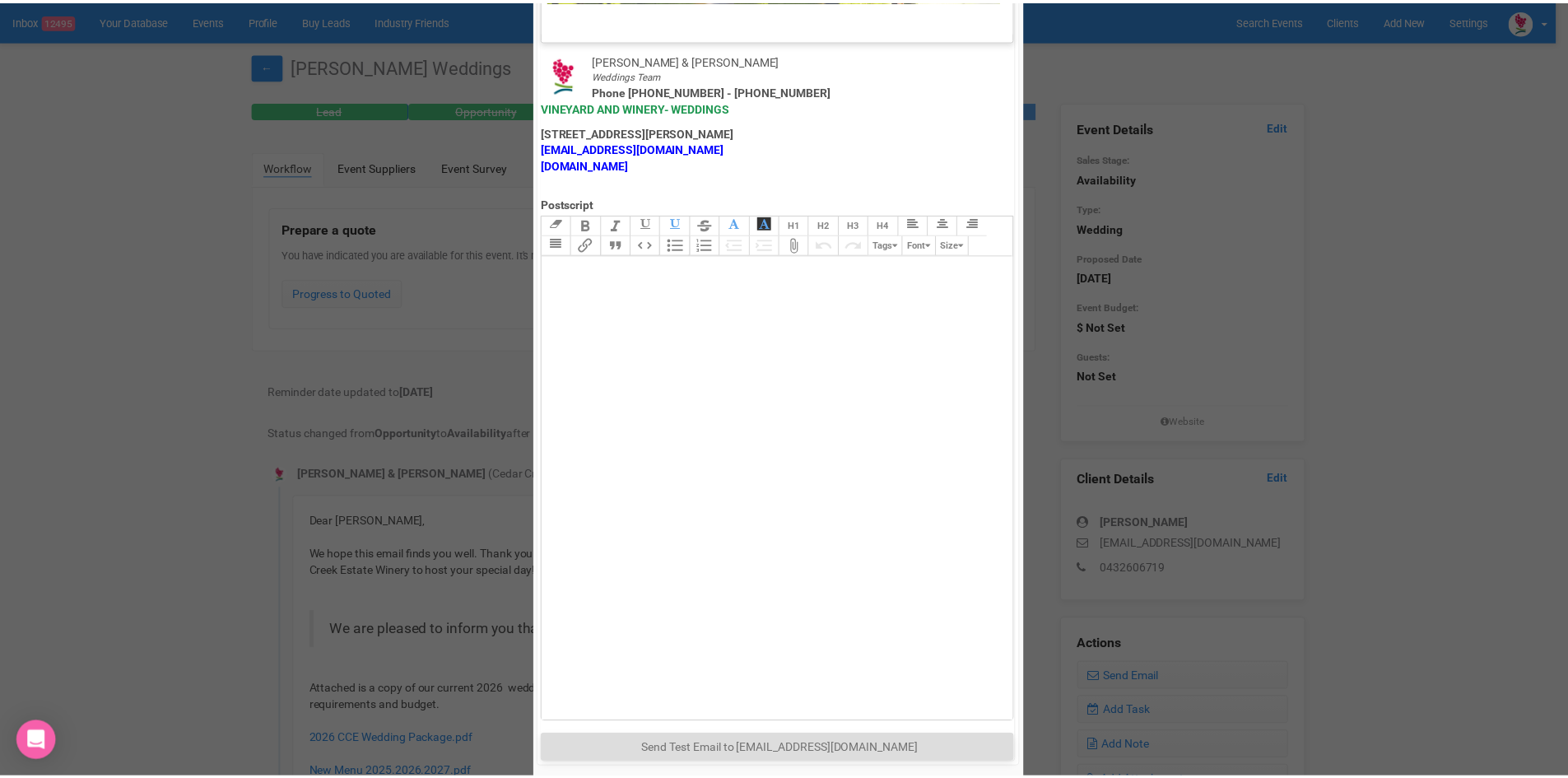
scroll to position [816, 0]
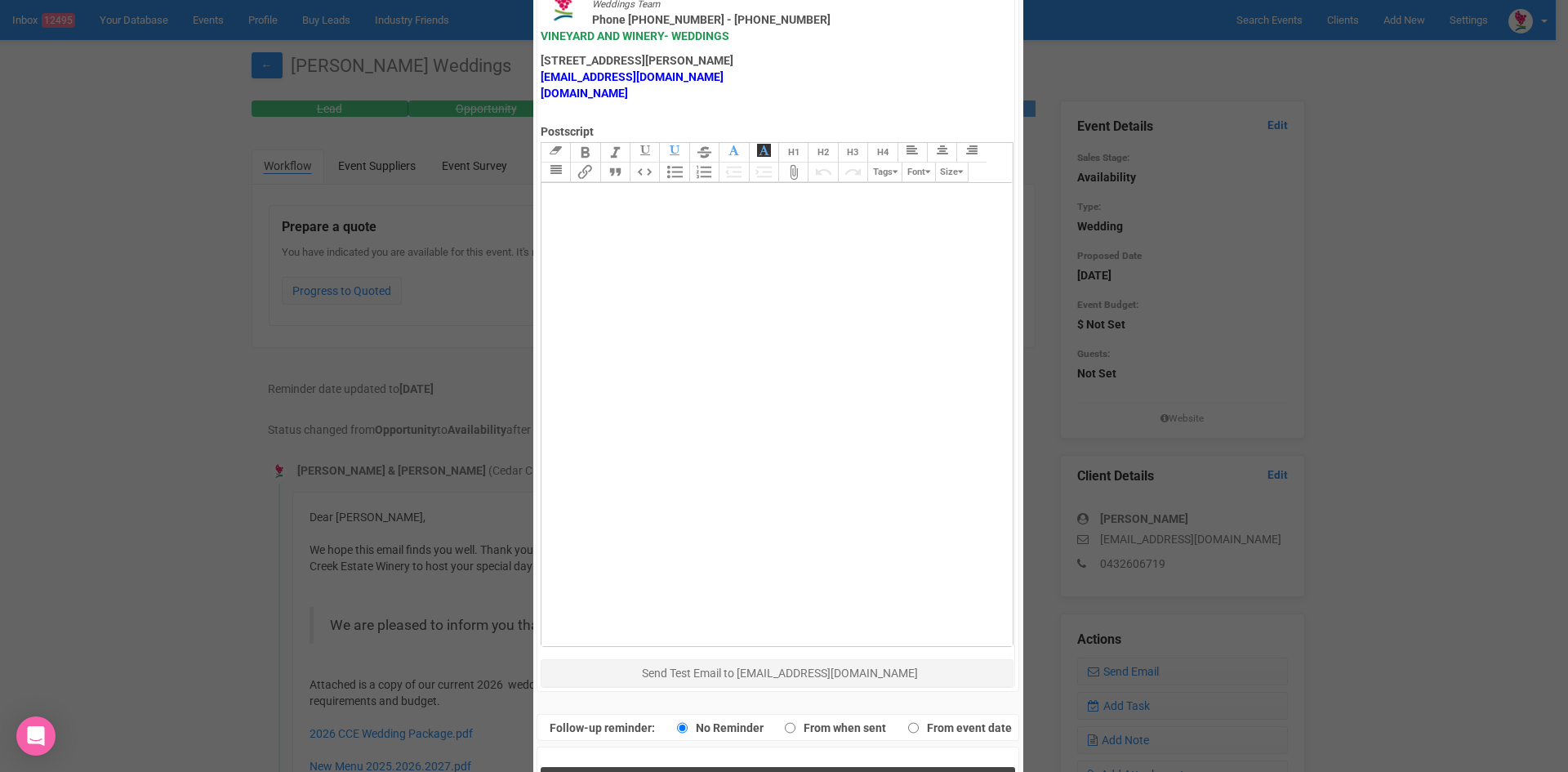
click at [707, 767] on button "Send Response" at bounding box center [777, 784] width 474 height 34
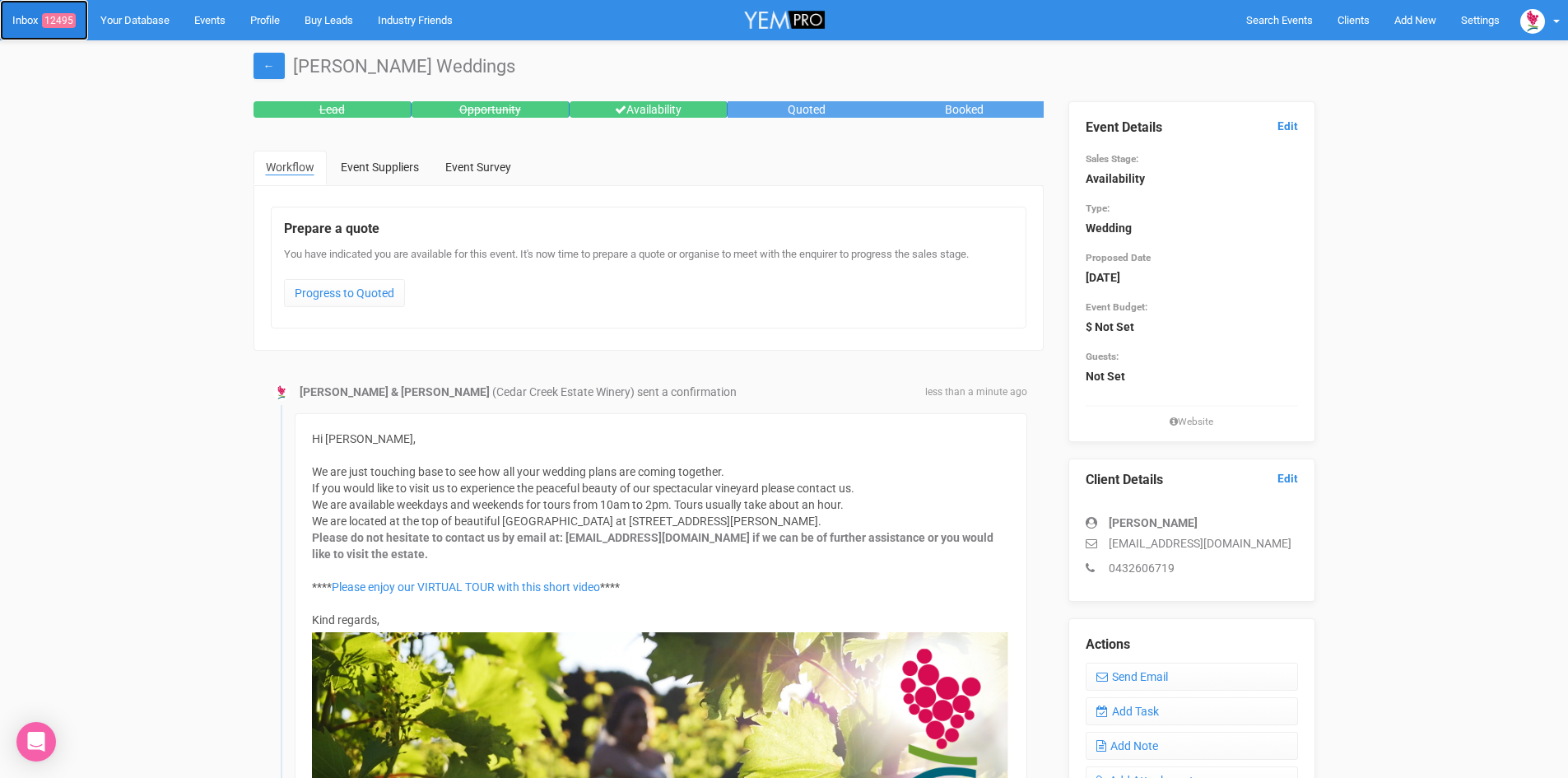
click at [16, 26] on link "Inbox 12495" at bounding box center [44, 20] width 88 height 41
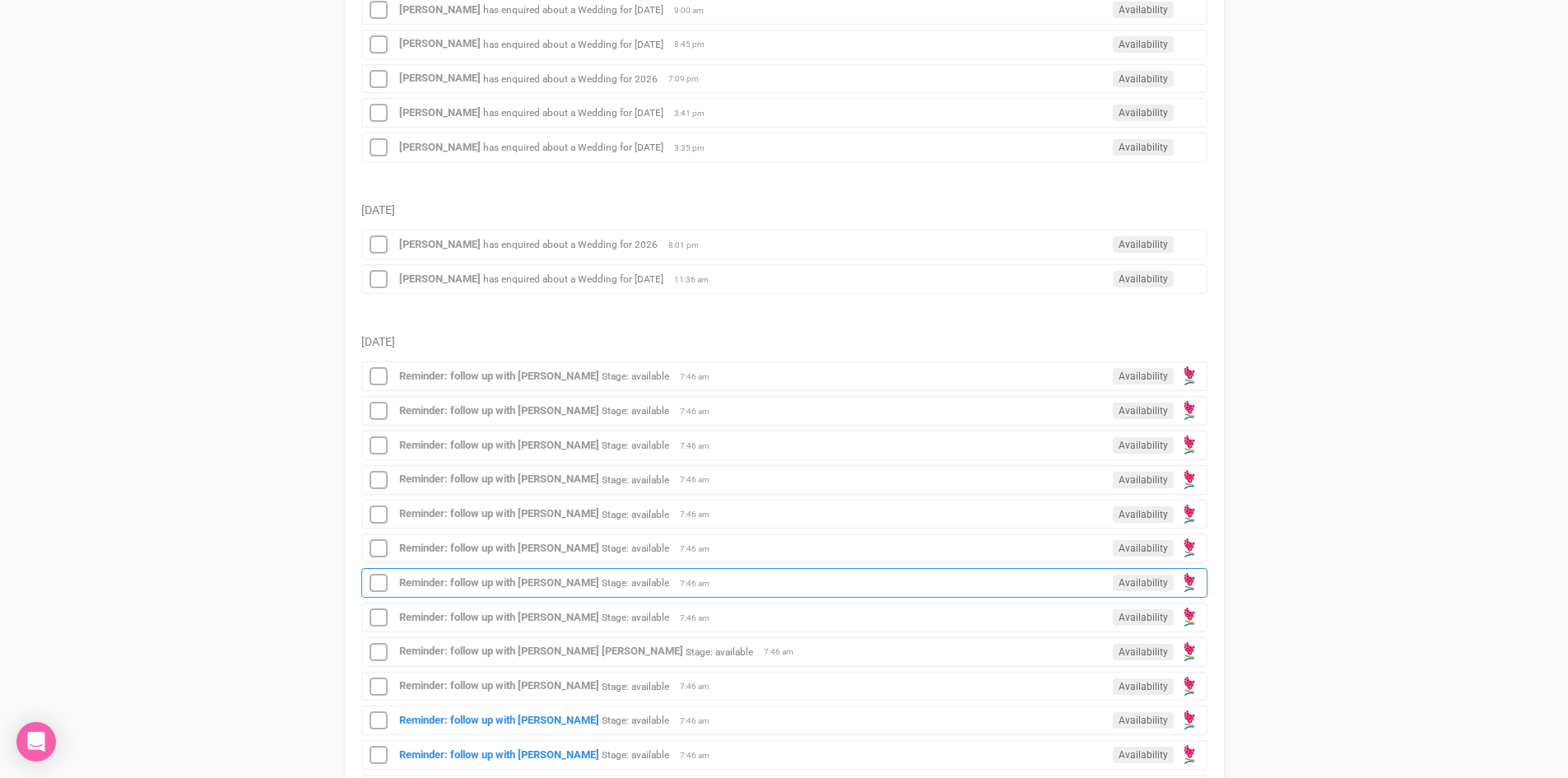
scroll to position [411, 0]
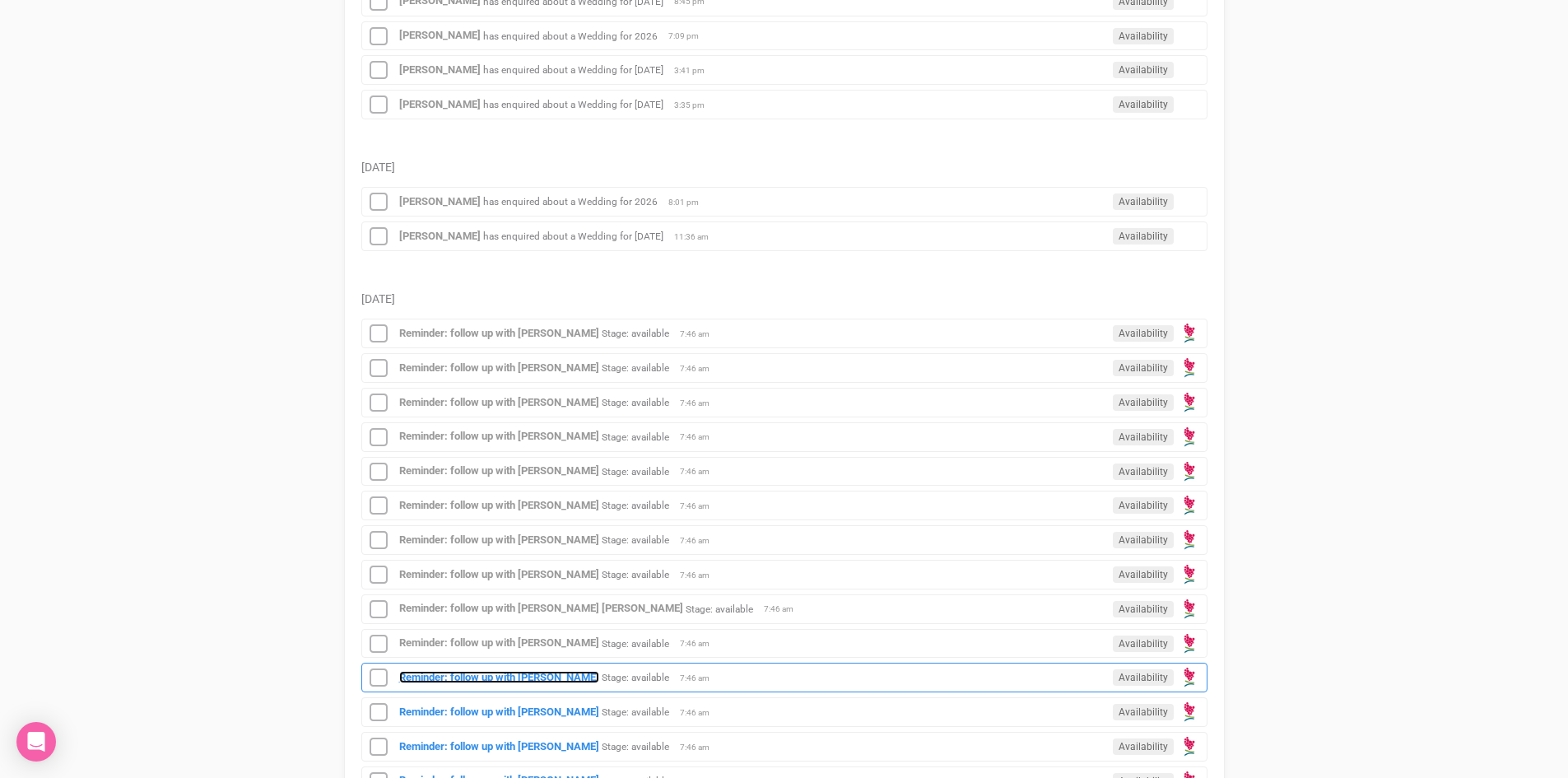
click at [487, 682] on strong "Reminder: follow up with Siobhan" at bounding box center [499, 676] width 200 height 13
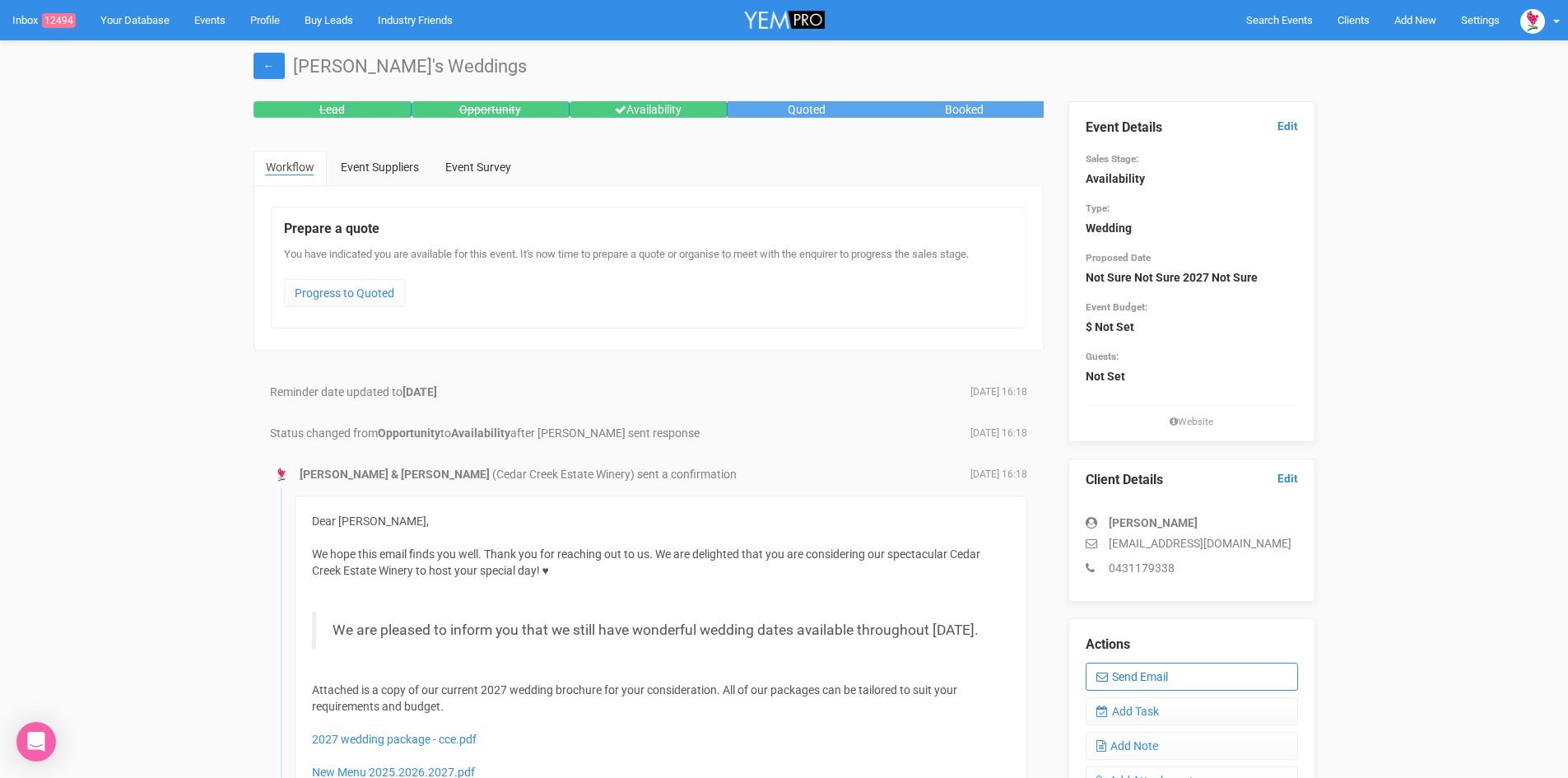
click at [1126, 688] on link "Send Email" at bounding box center [1192, 676] width 213 height 28
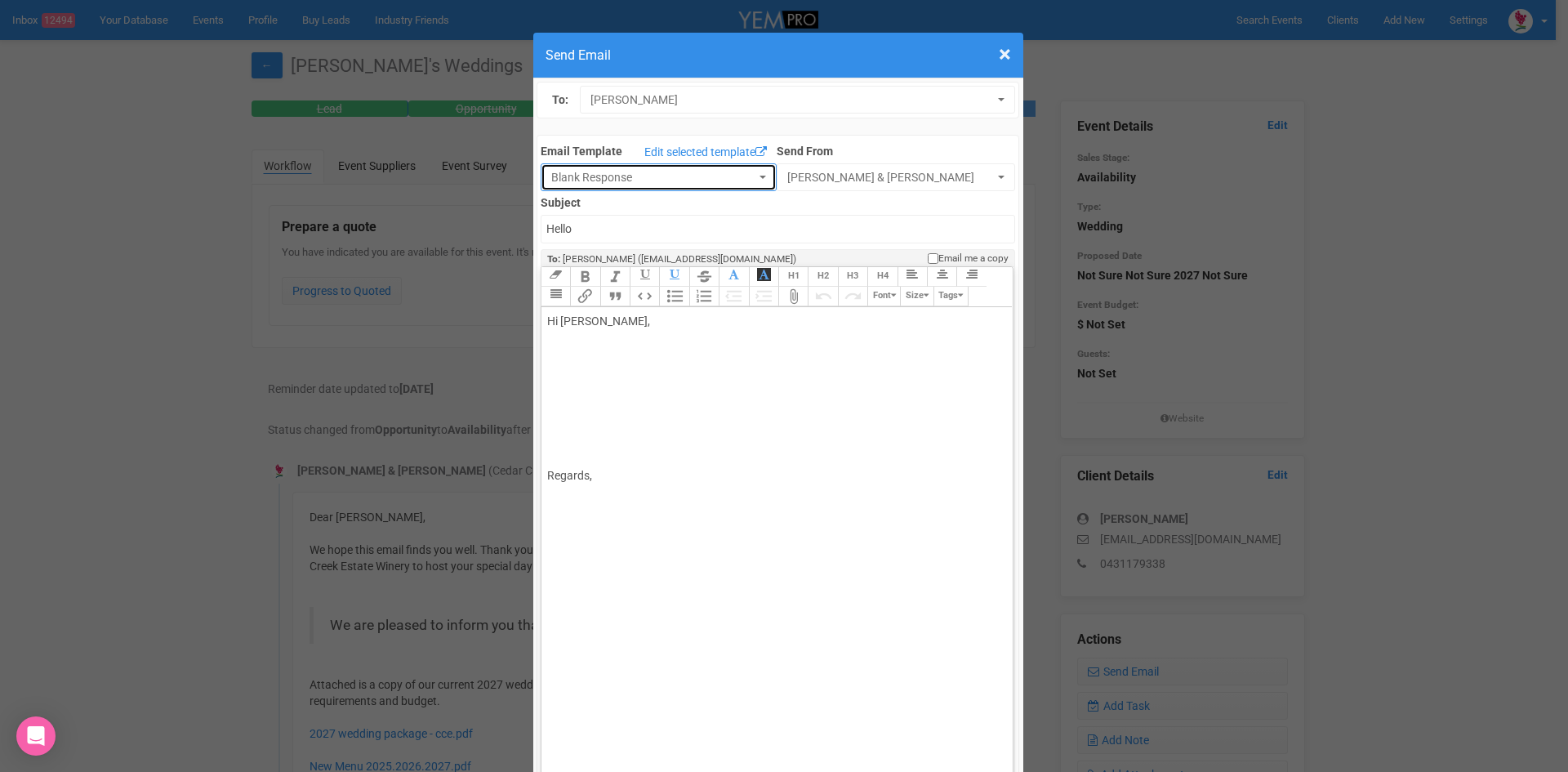
click at [583, 178] on span "Blank Response" at bounding box center [653, 177] width 204 height 16
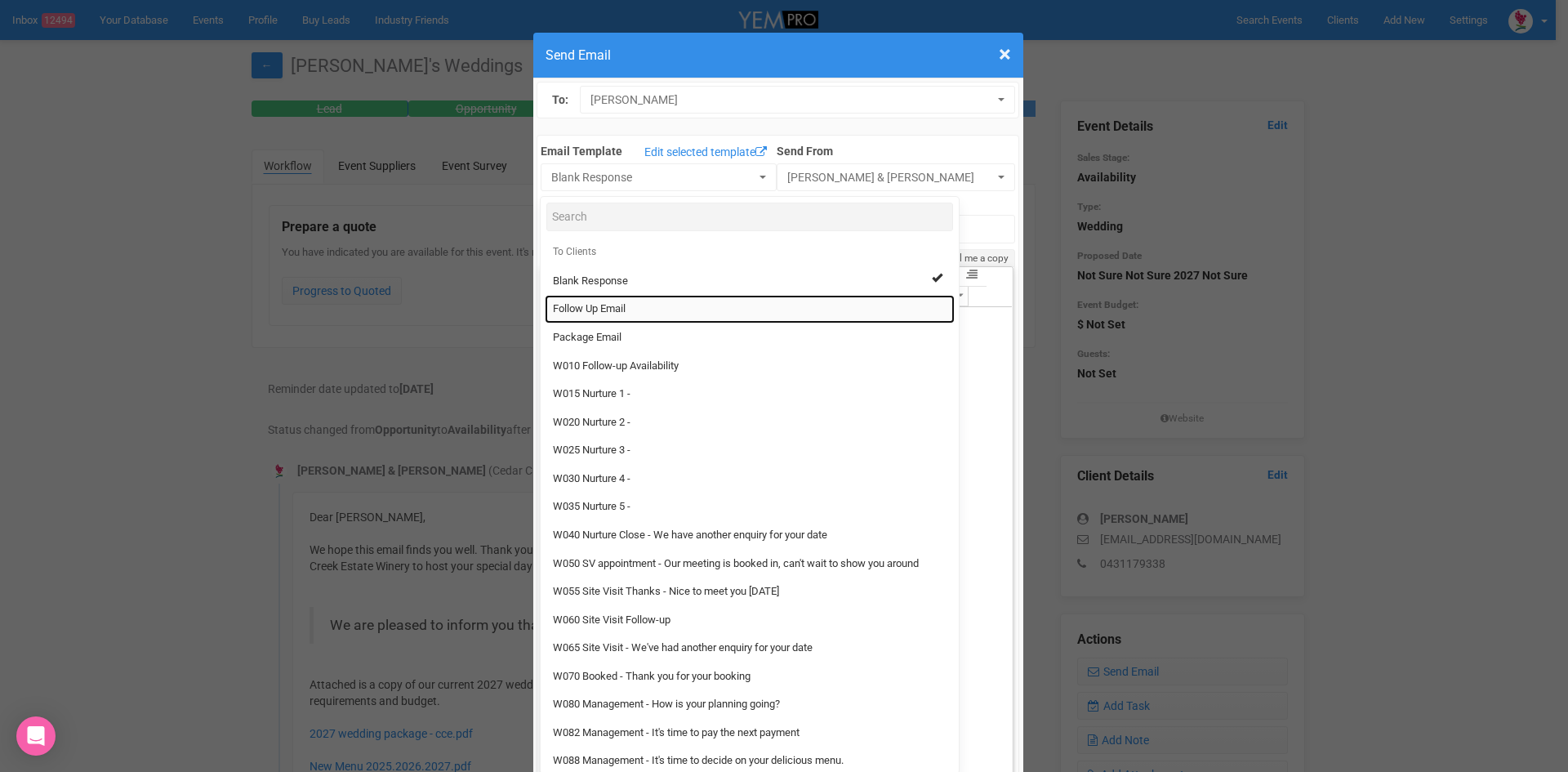
click at [597, 305] on span "Follow Up Email" at bounding box center [589, 309] width 73 height 15
select select "88639"
type input "Cedar Creek Estate - Follow Up"
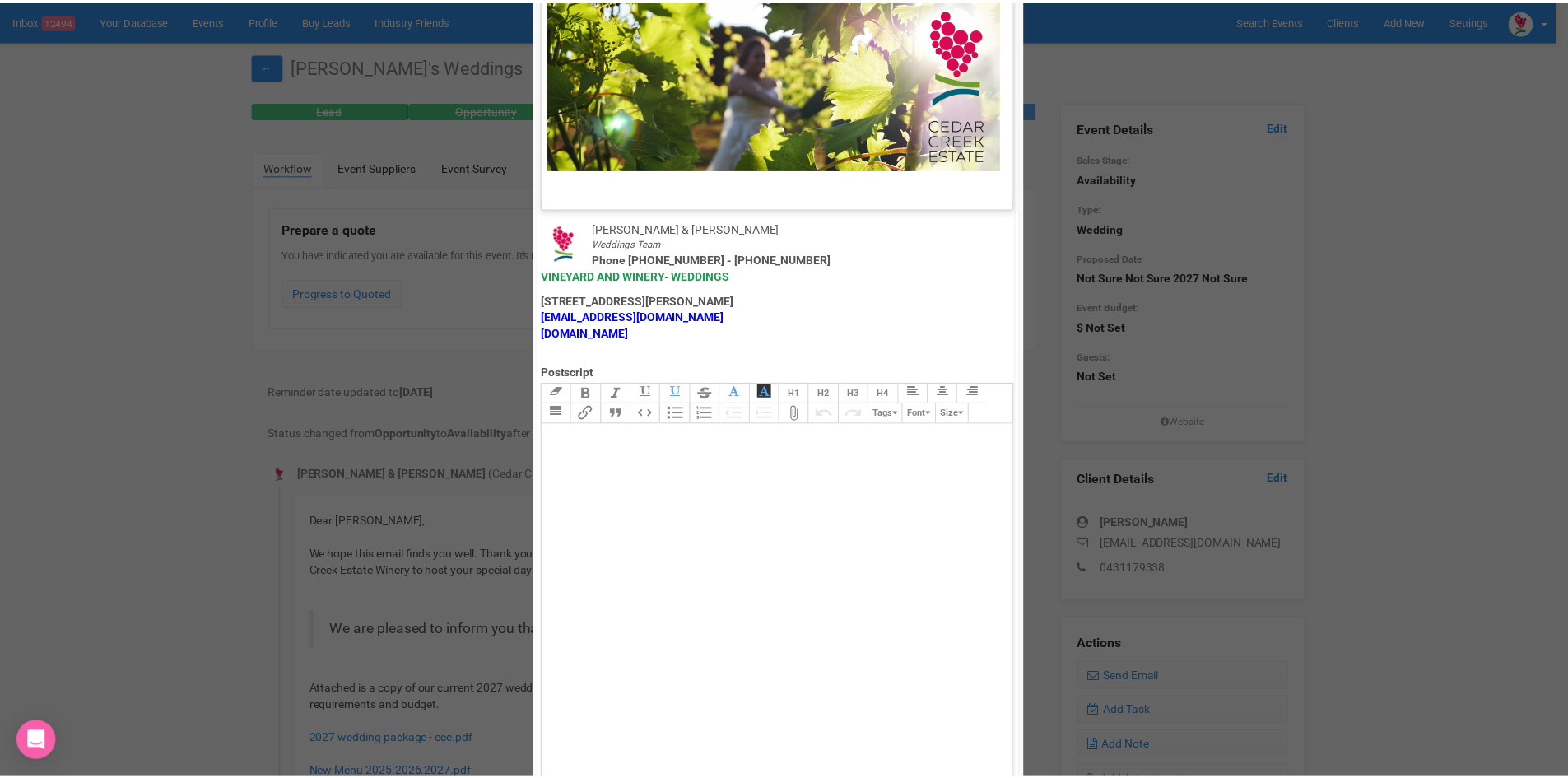
scroll to position [816, 0]
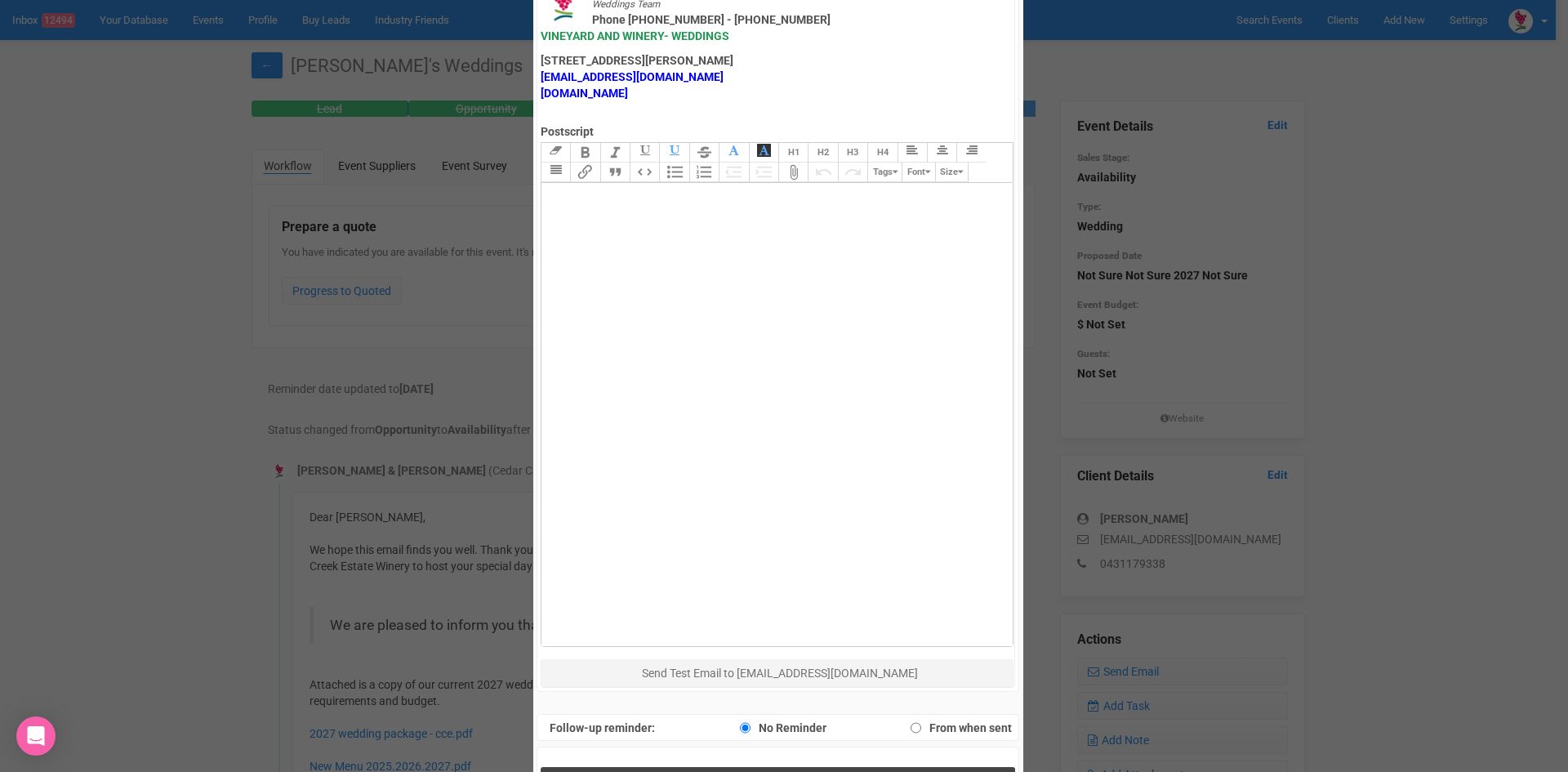
click at [691, 767] on button "Send Response" at bounding box center [777, 784] width 474 height 34
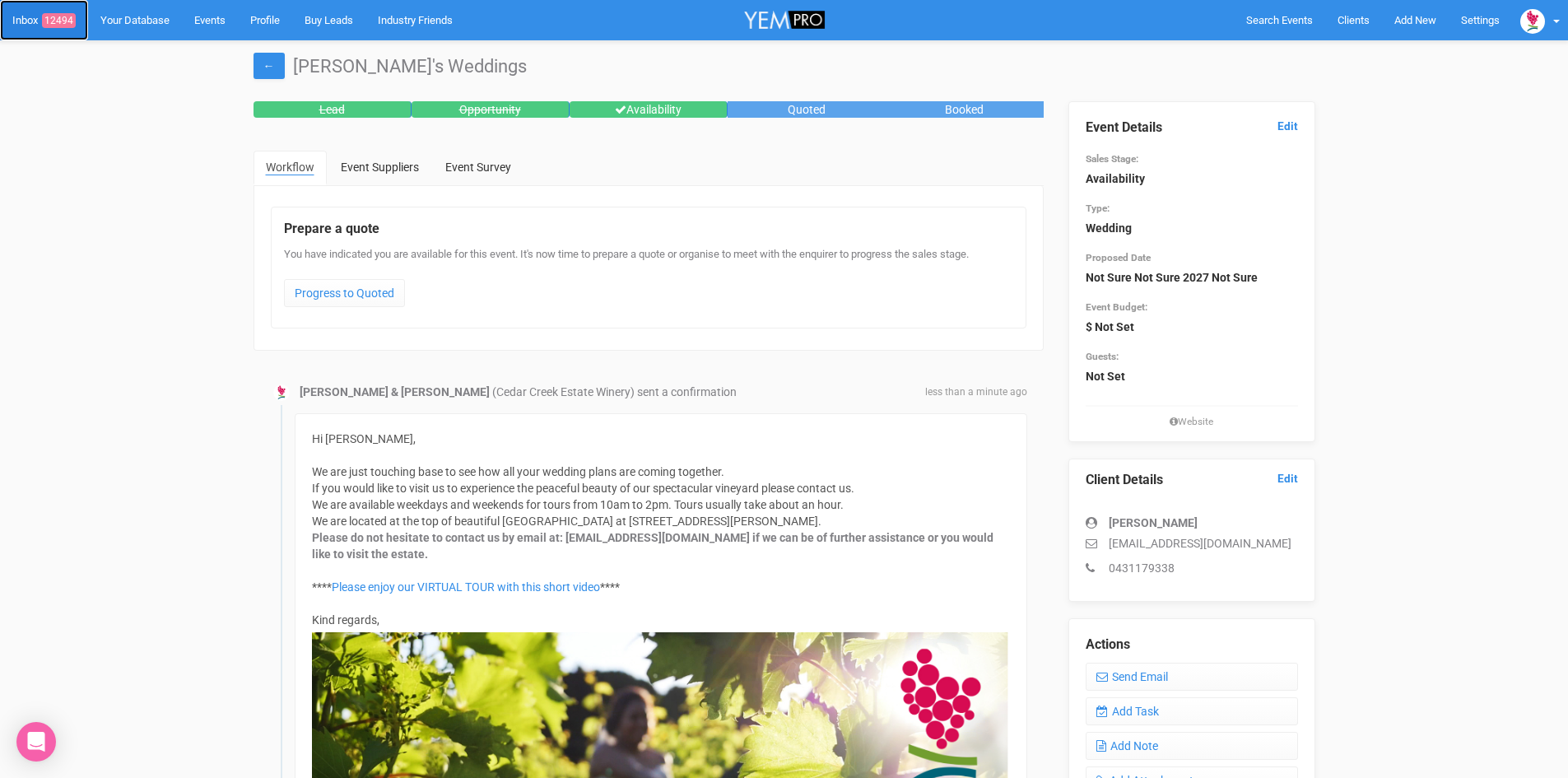
click at [30, 18] on link "Inbox 12494" at bounding box center [44, 20] width 88 height 41
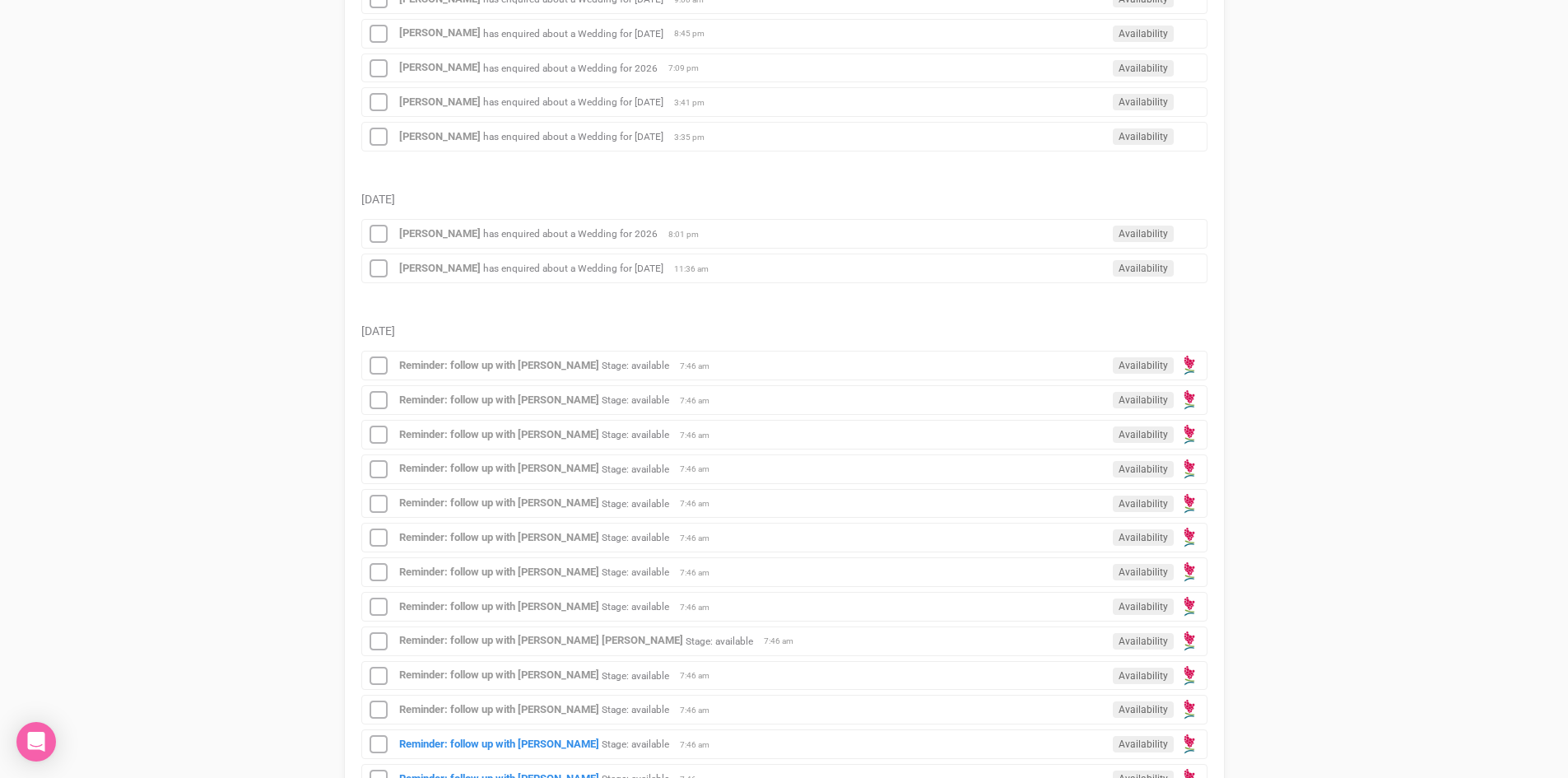
scroll to position [411, 0]
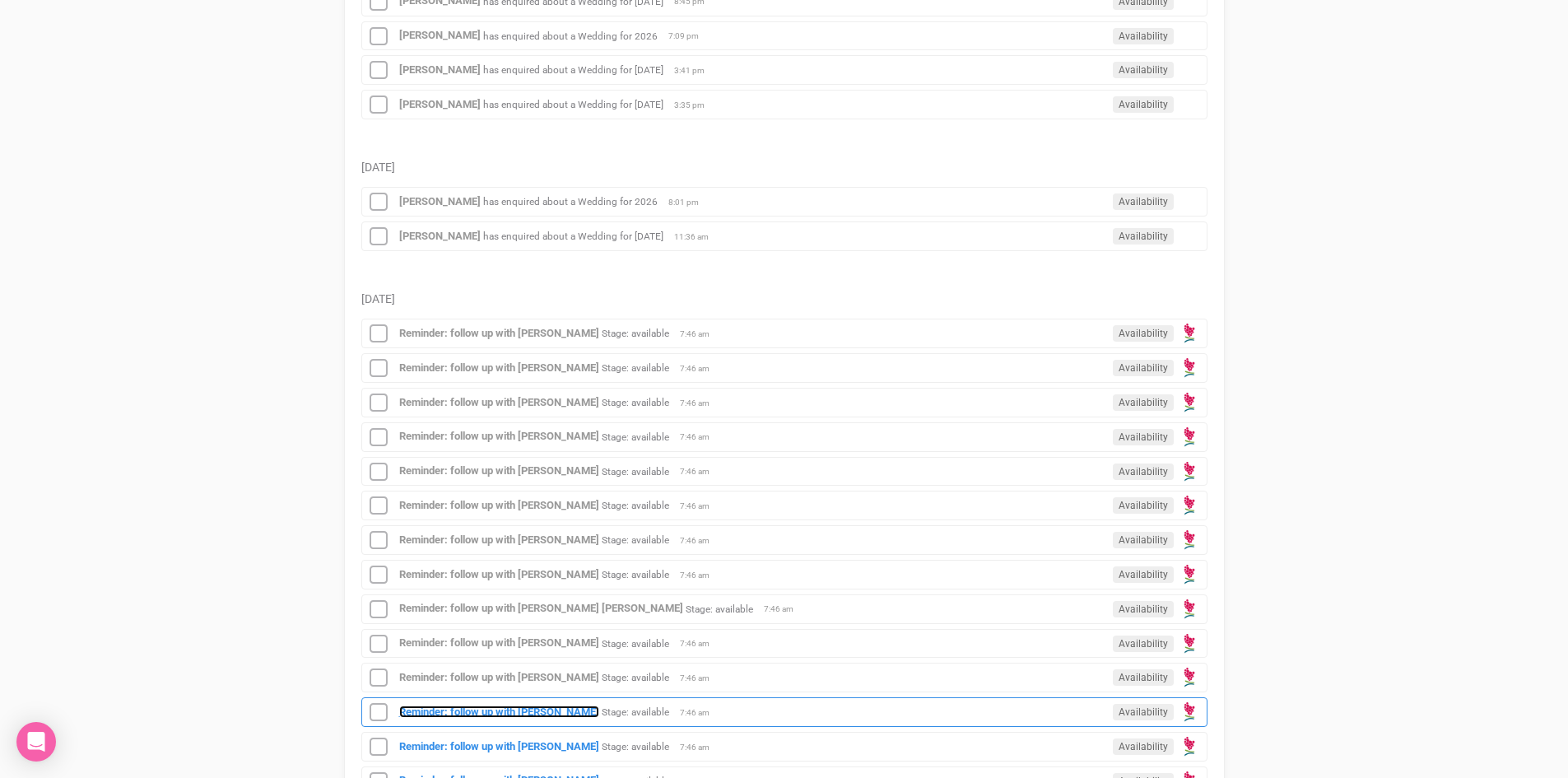
click at [539, 713] on strong "Reminder: follow up with Felix" at bounding box center [499, 711] width 200 height 13
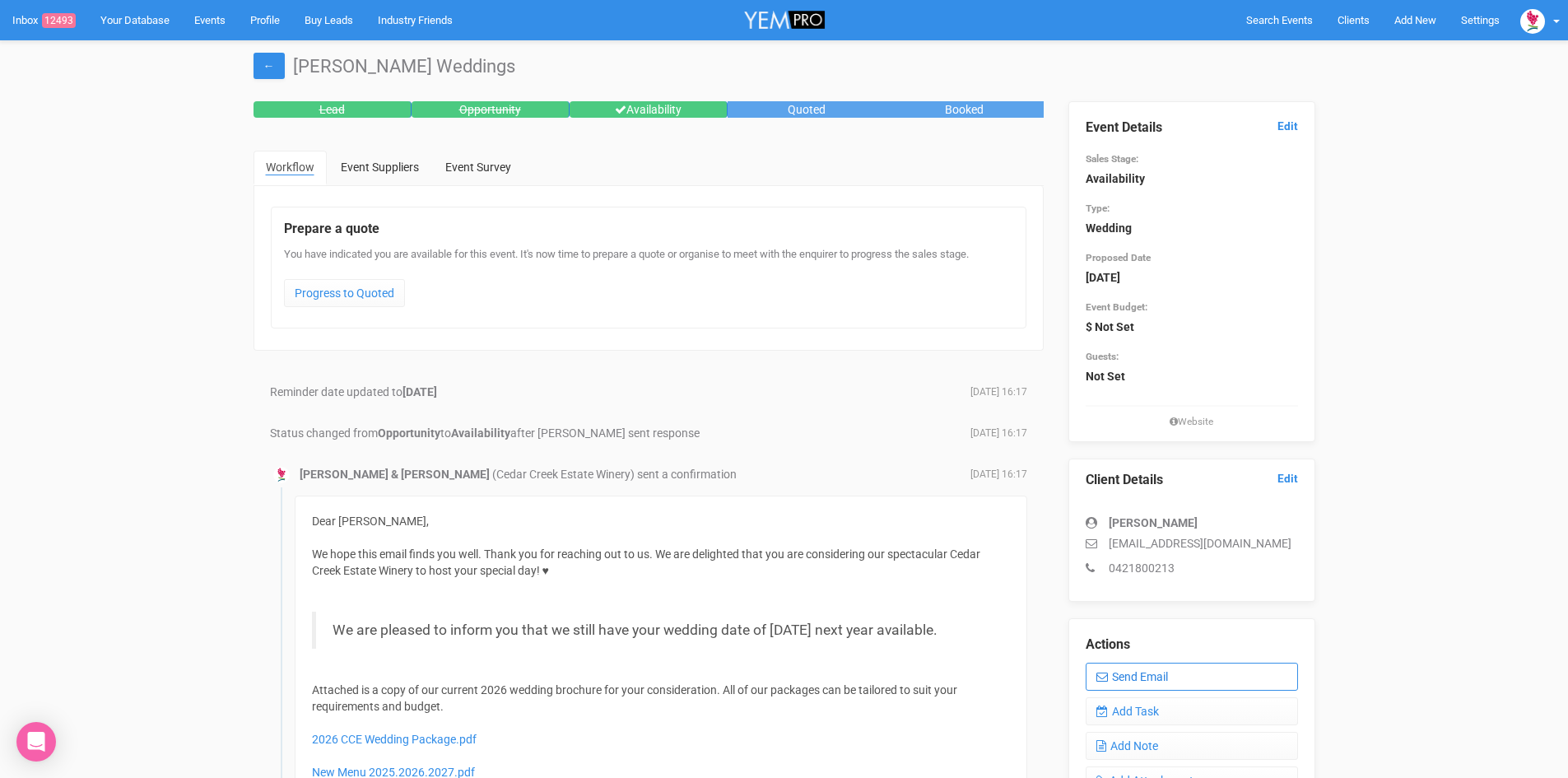
click at [1179, 681] on link "Send Email" at bounding box center [1192, 676] width 213 height 28
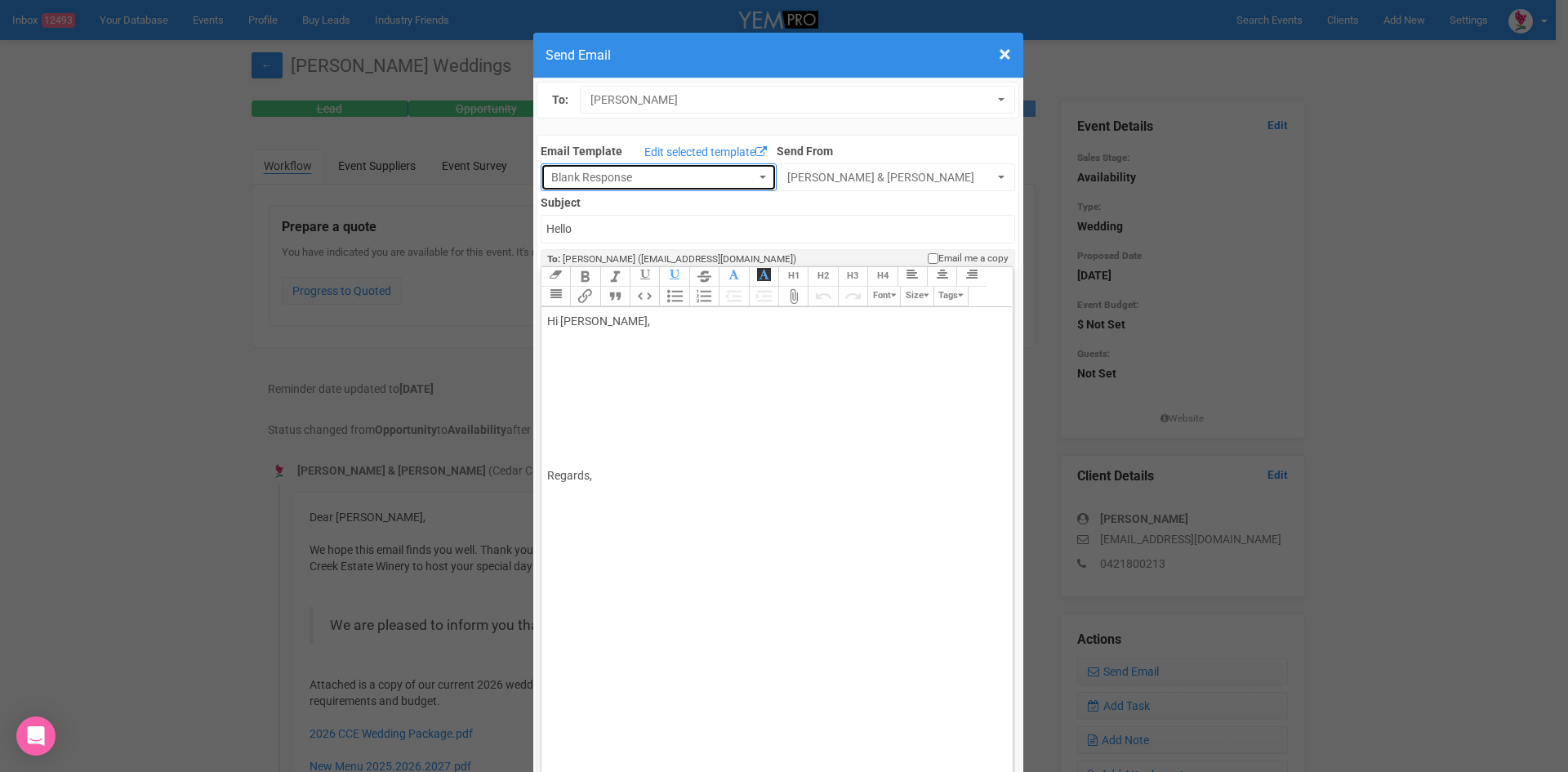
click at [576, 179] on span "Blank Response" at bounding box center [653, 177] width 204 height 16
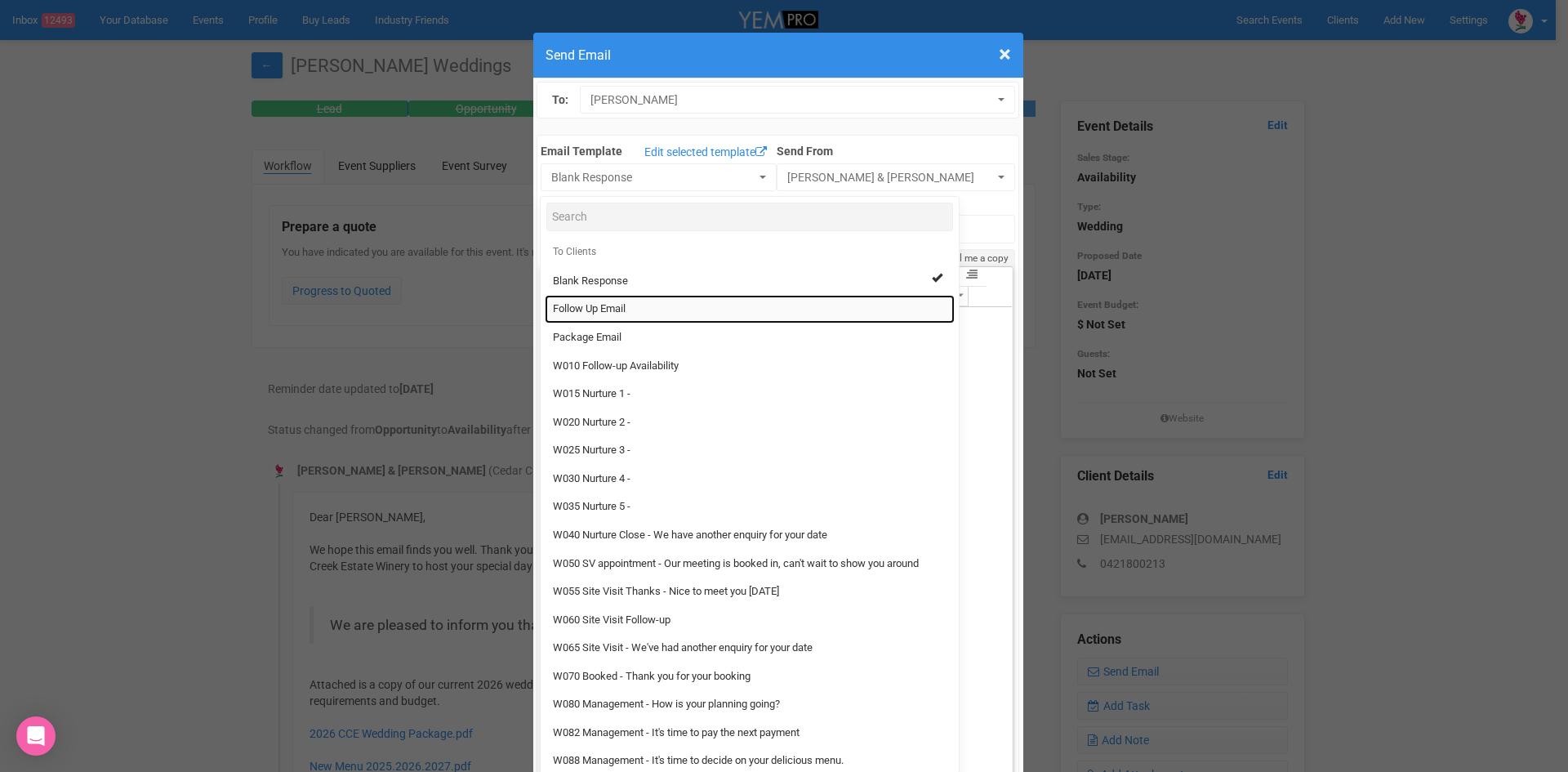
click at [554, 315] on span "Follow Up Email" at bounding box center [589, 309] width 73 height 15
select select "88639"
type input "Cedar Creek Estate - Follow Up"
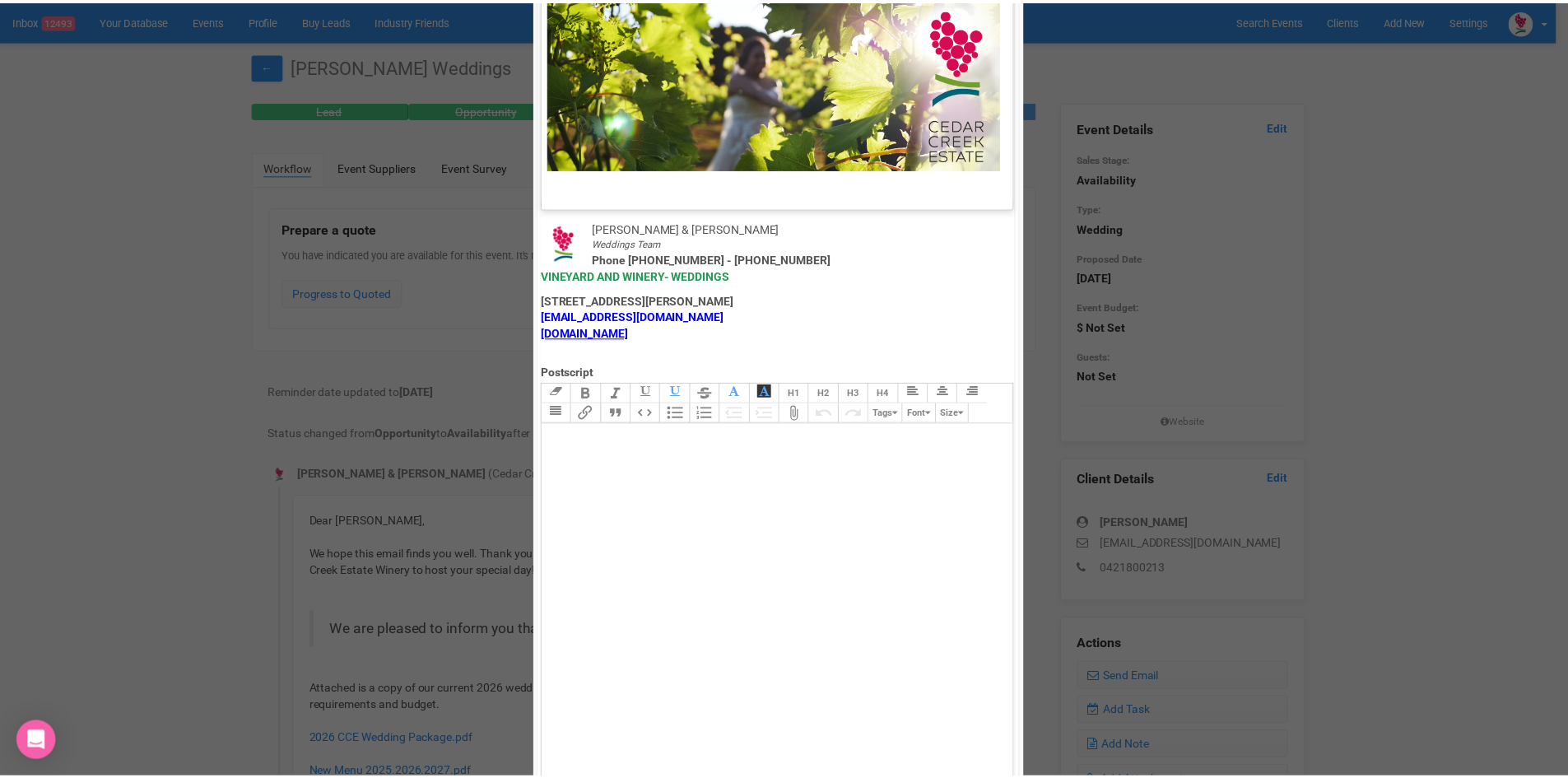
scroll to position [816, 0]
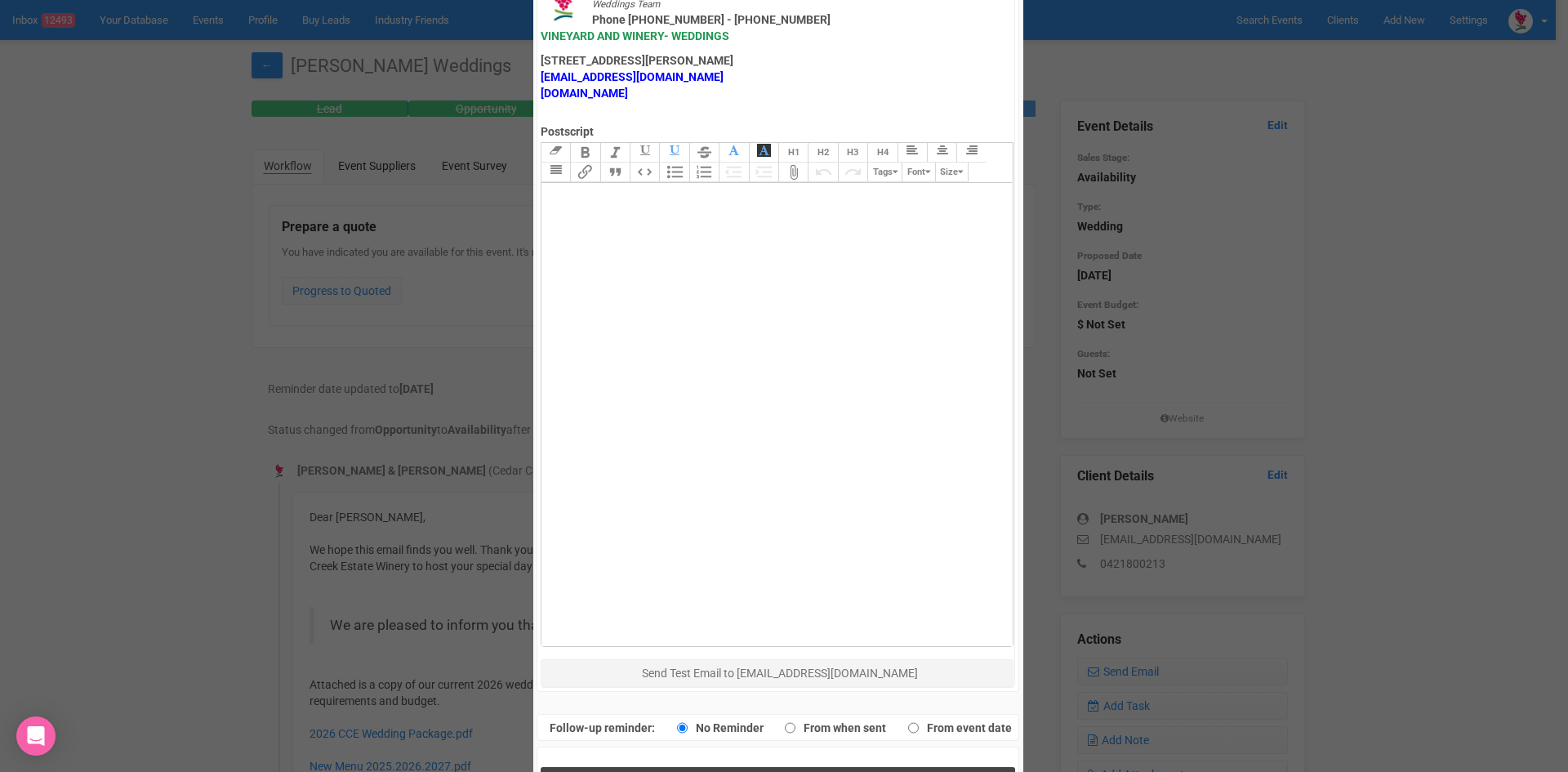
click at [796, 767] on button "Send Response" at bounding box center [777, 784] width 474 height 34
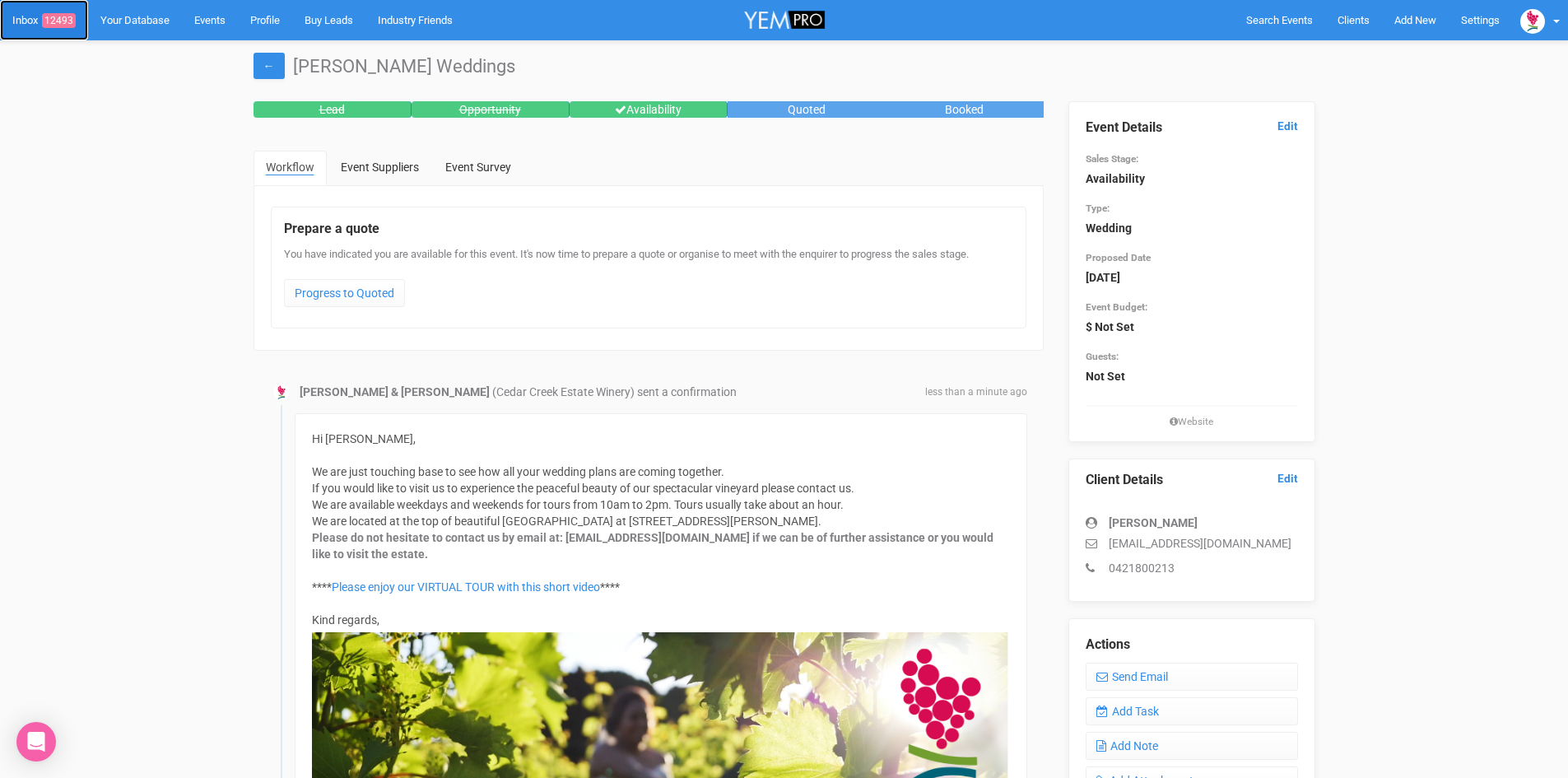
click at [21, 17] on link "Inbox 12493" at bounding box center [44, 20] width 88 height 41
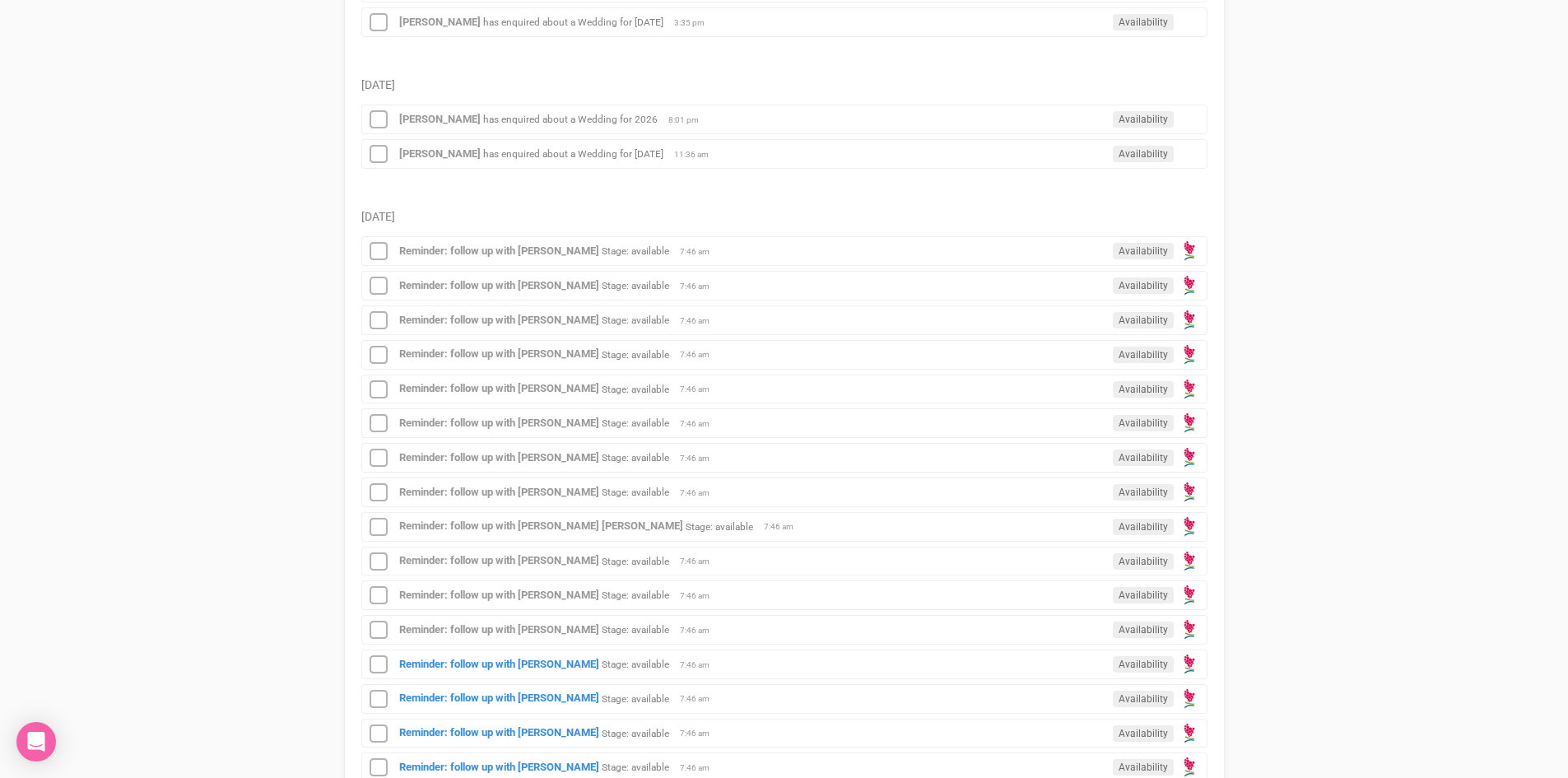
scroll to position [823, 0]
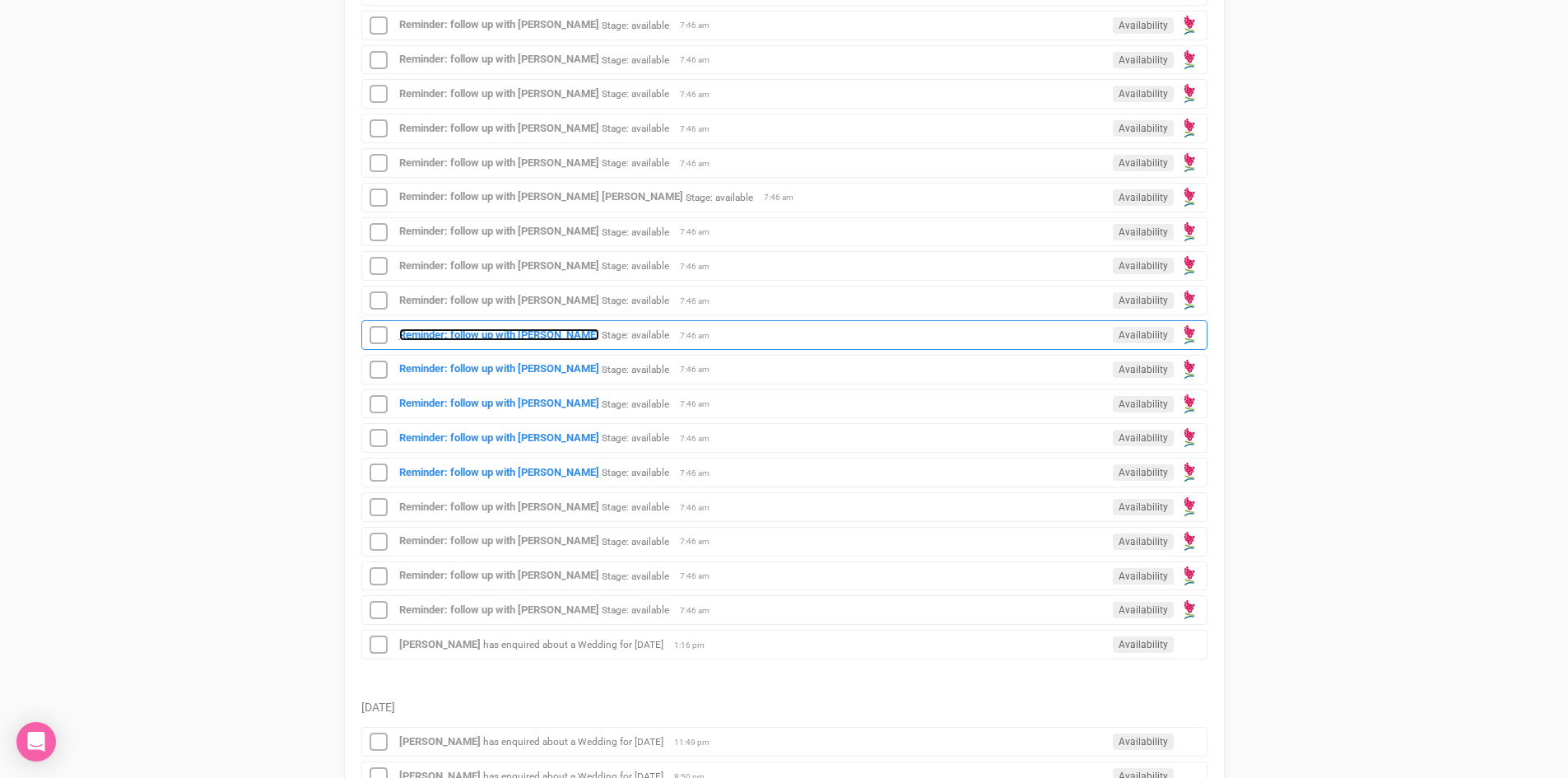
click at [503, 335] on strong "Reminder: follow up with Haydn Hirsimaki" at bounding box center [499, 335] width 200 height 13
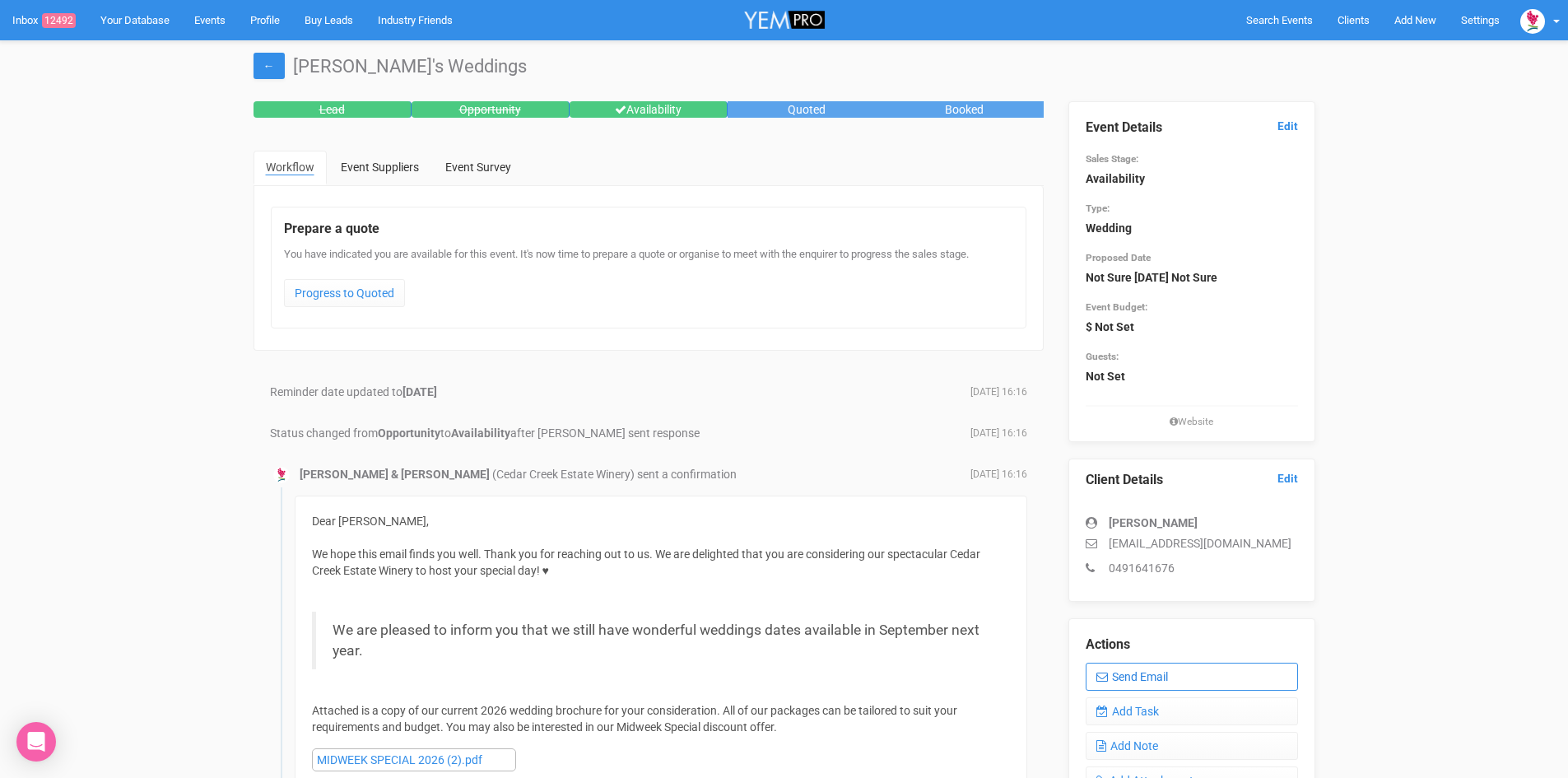
click at [1144, 676] on link "Send Email" at bounding box center [1192, 676] width 213 height 28
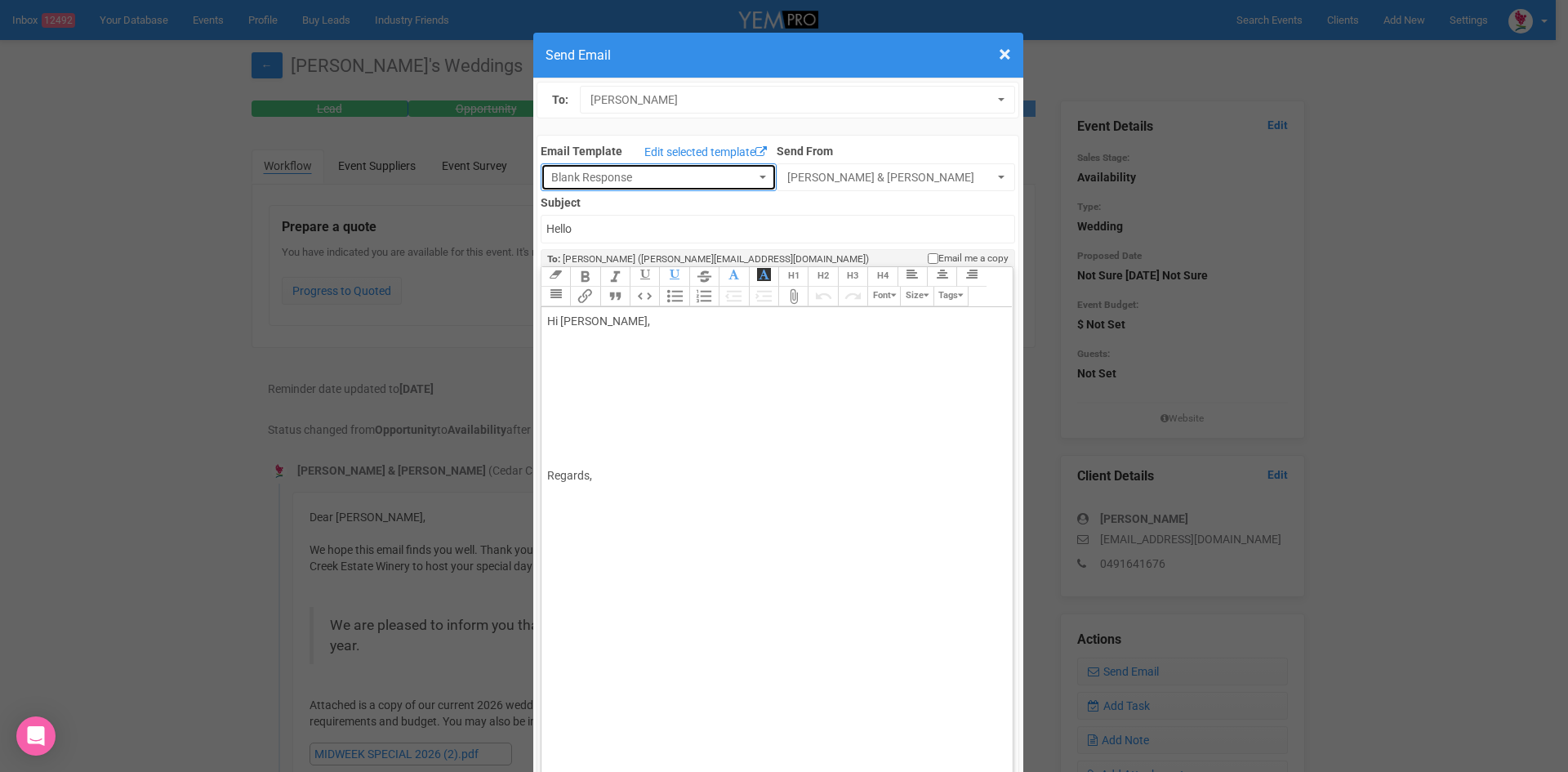
click at [560, 176] on span "Blank Response" at bounding box center [653, 177] width 204 height 16
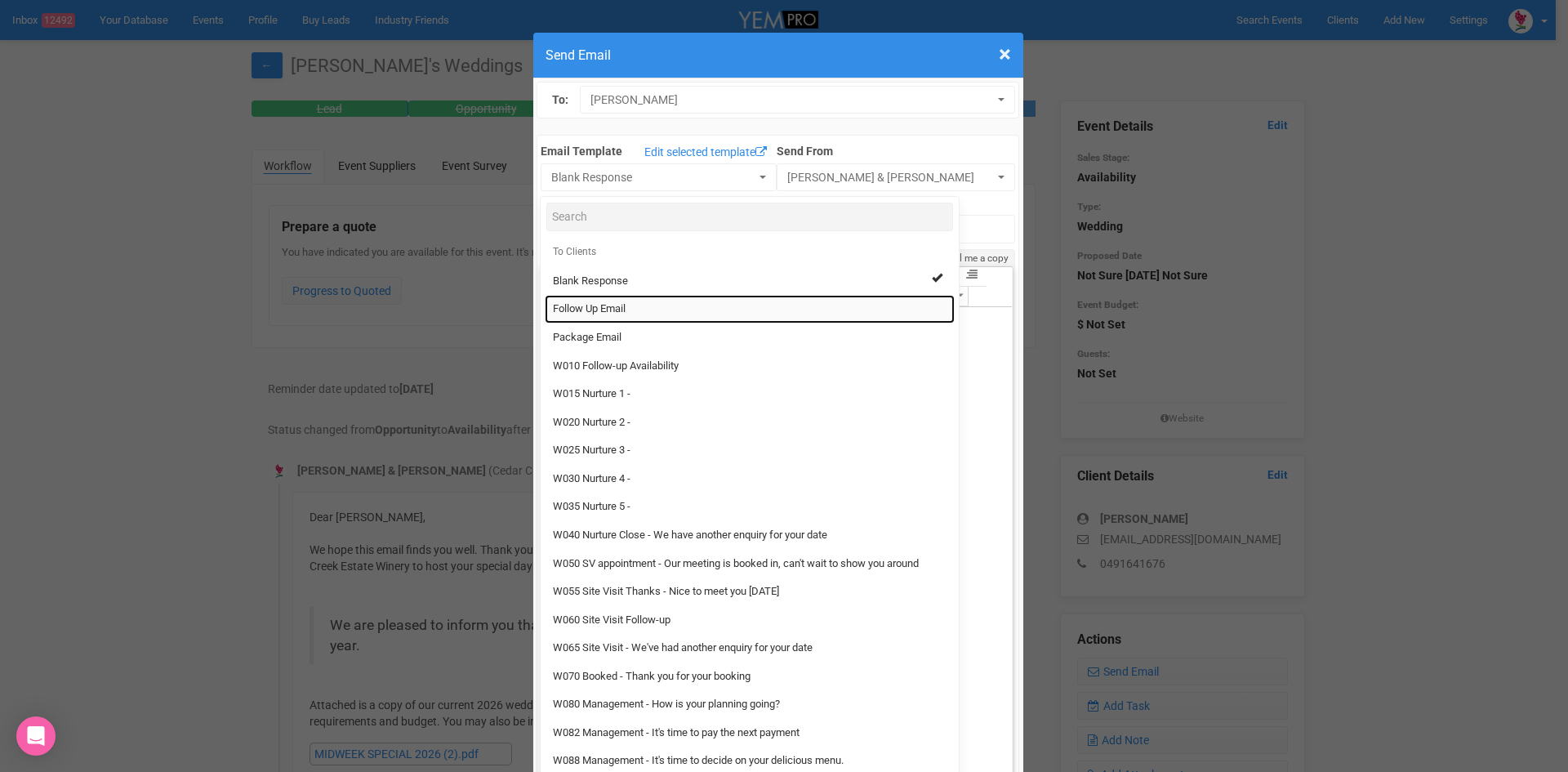
click at [584, 311] on span "Follow Up Email" at bounding box center [589, 309] width 73 height 15
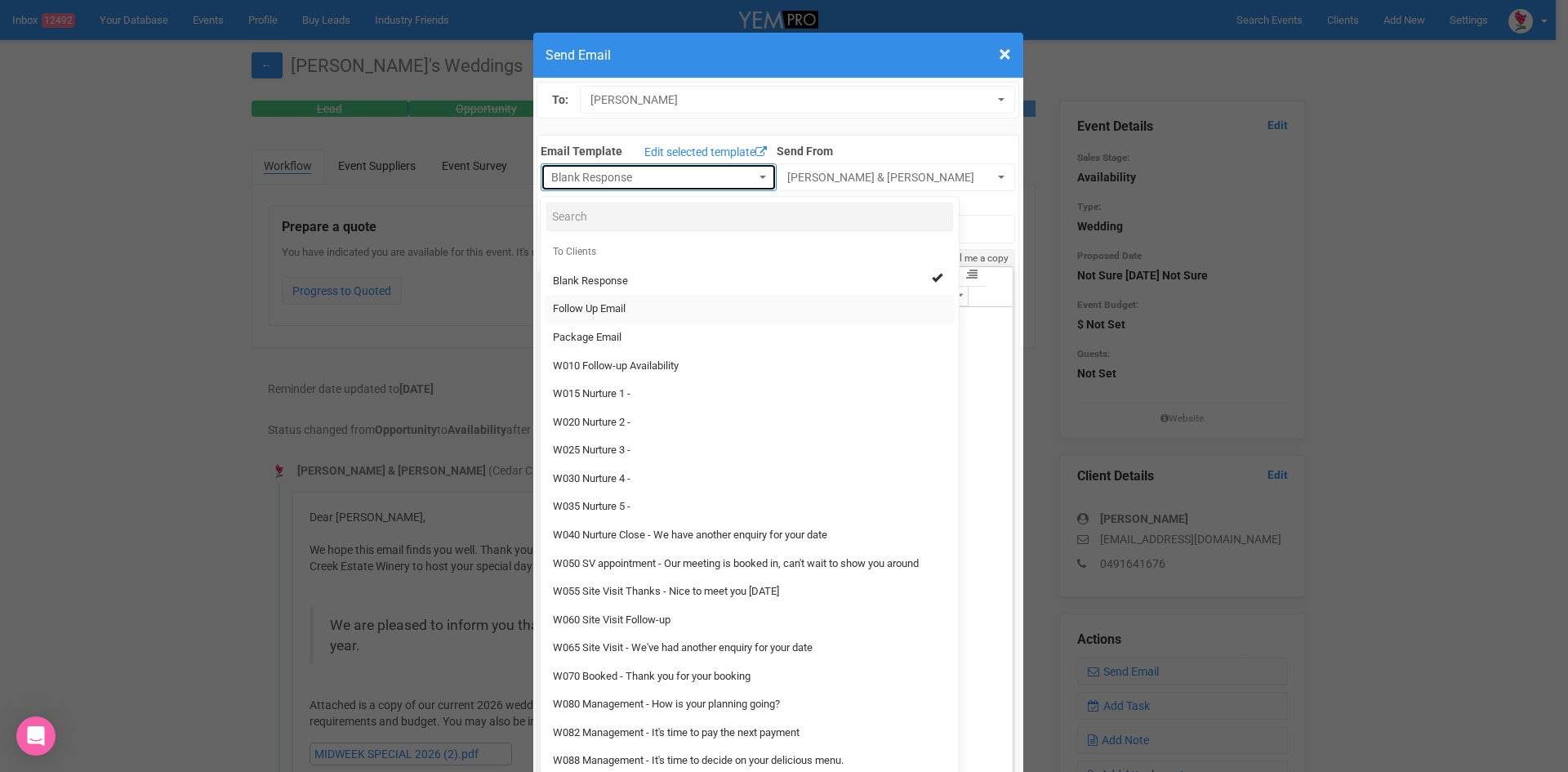
select select "88639"
type input "Cedar Creek Estate - Follow Up"
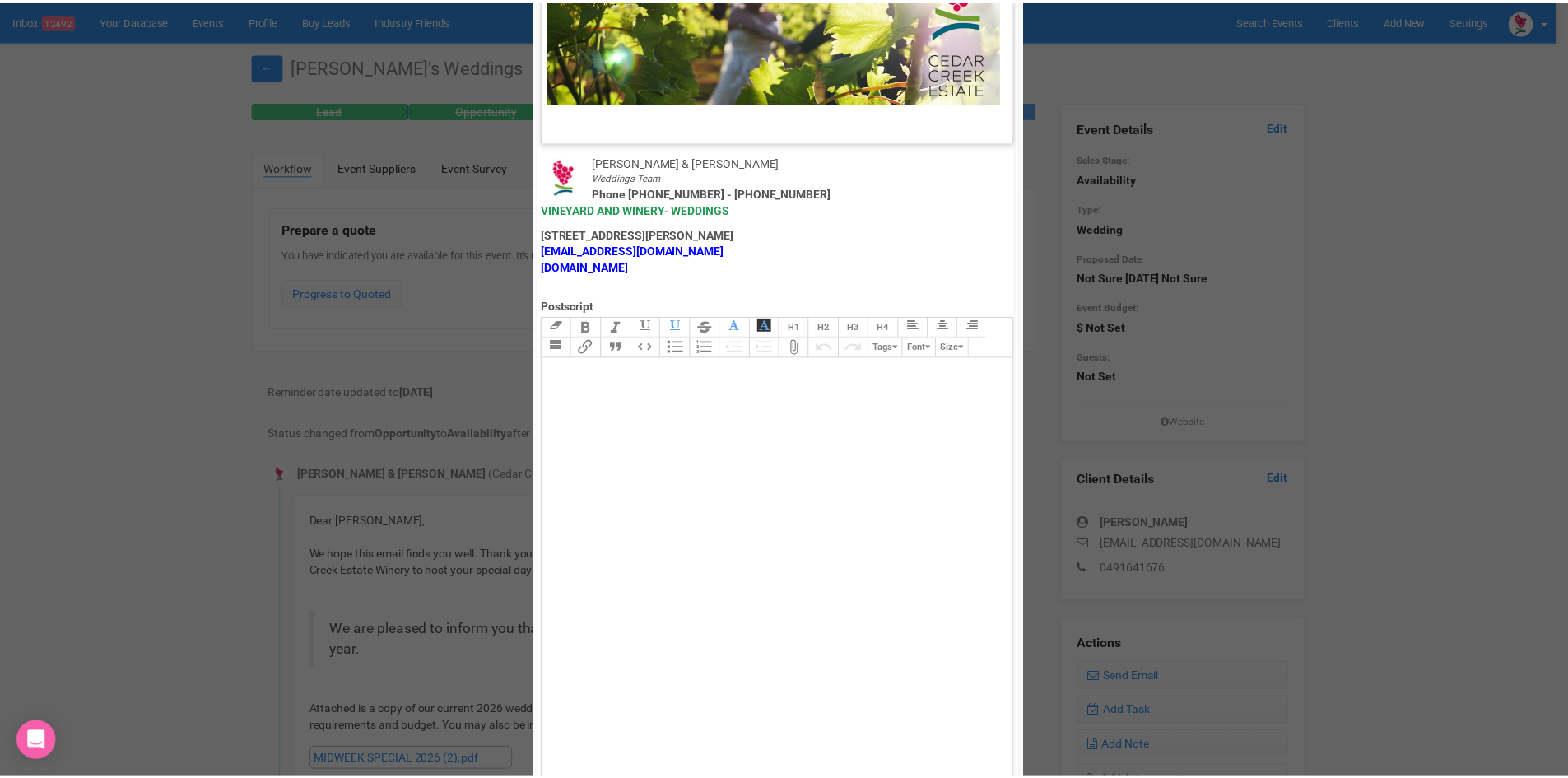
scroll to position [816, 0]
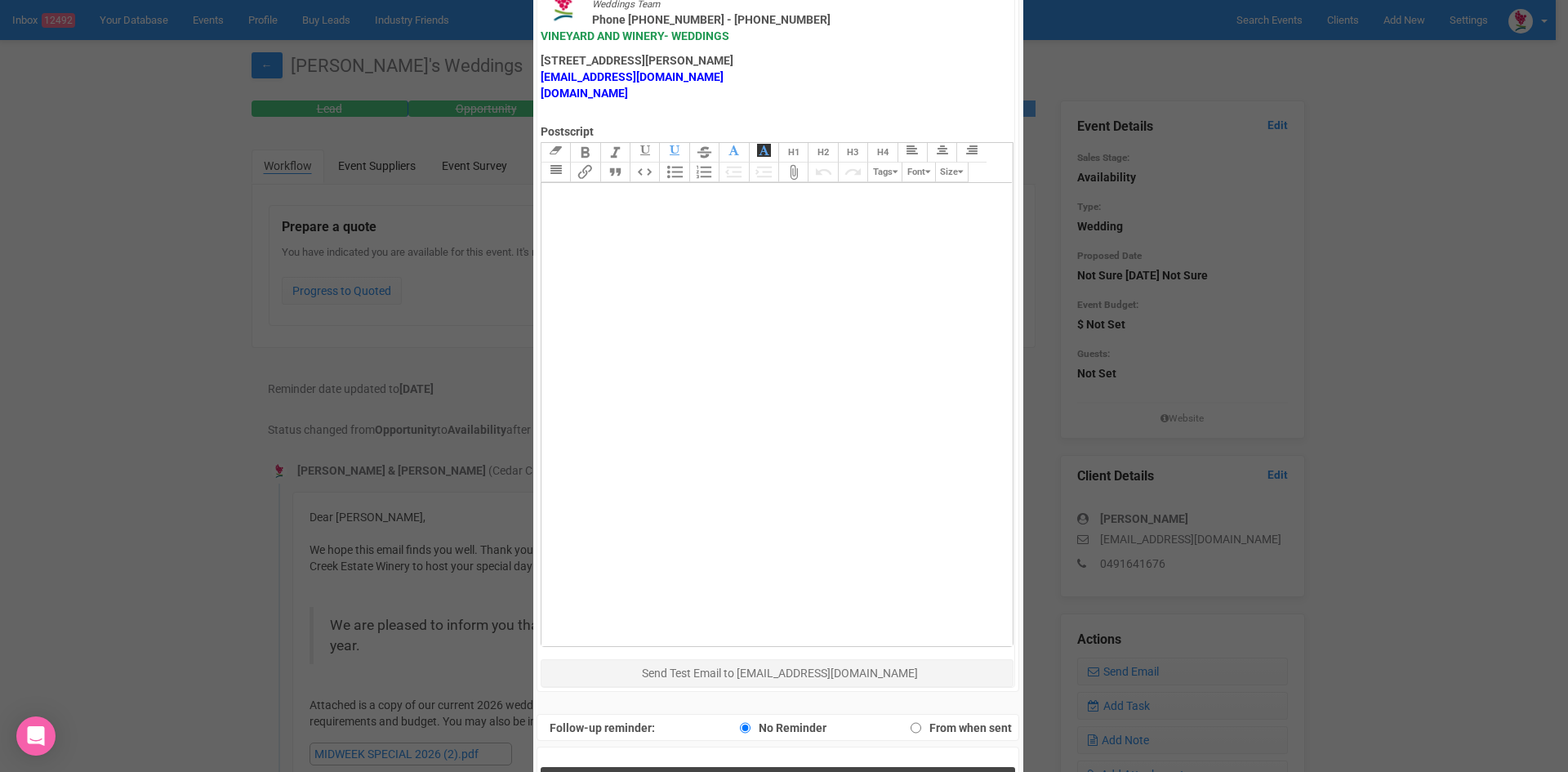
click at [681, 767] on button "Send Response" at bounding box center [777, 784] width 474 height 34
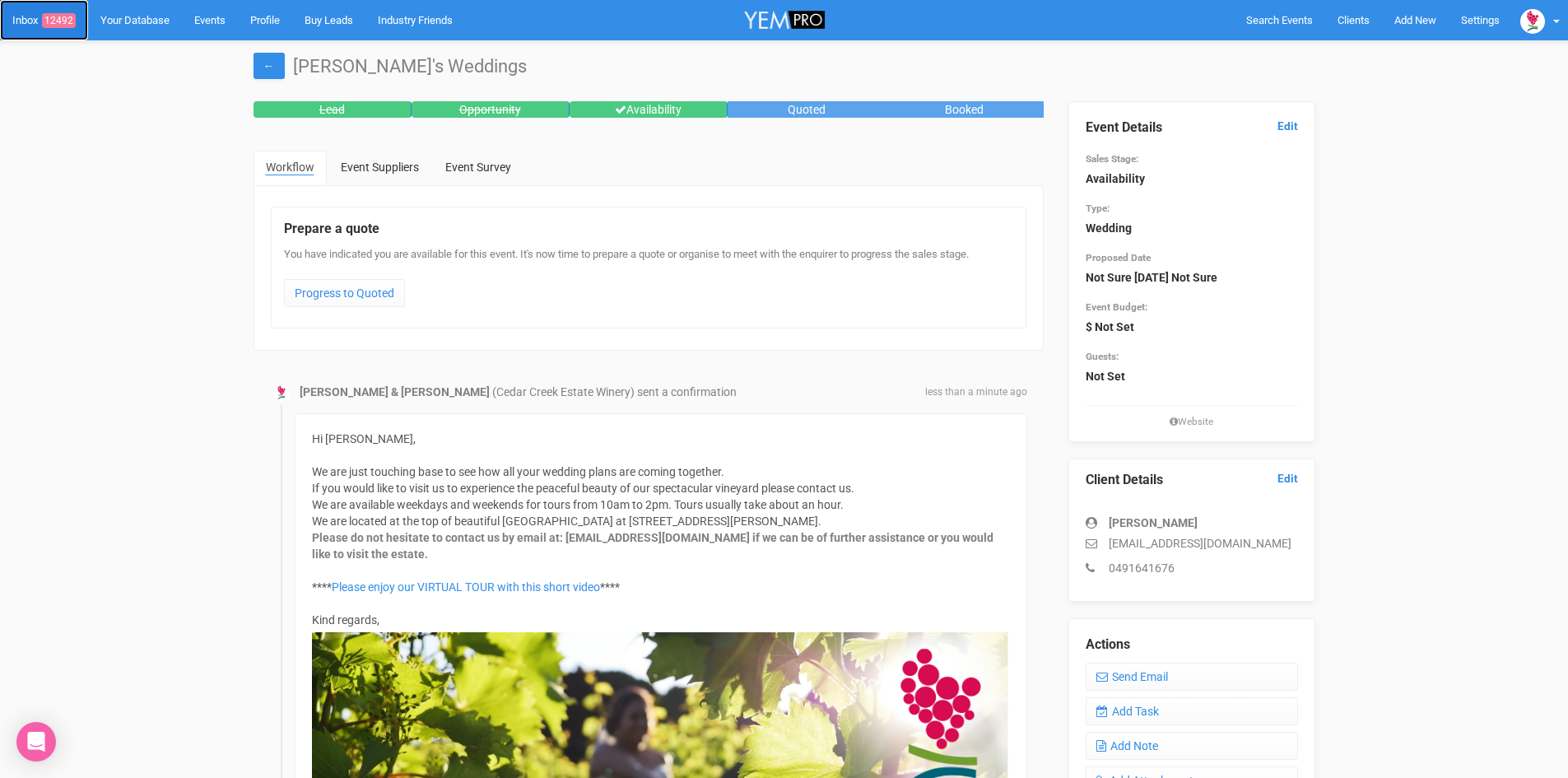
click at [27, 16] on link "Inbox 12492" at bounding box center [44, 20] width 88 height 41
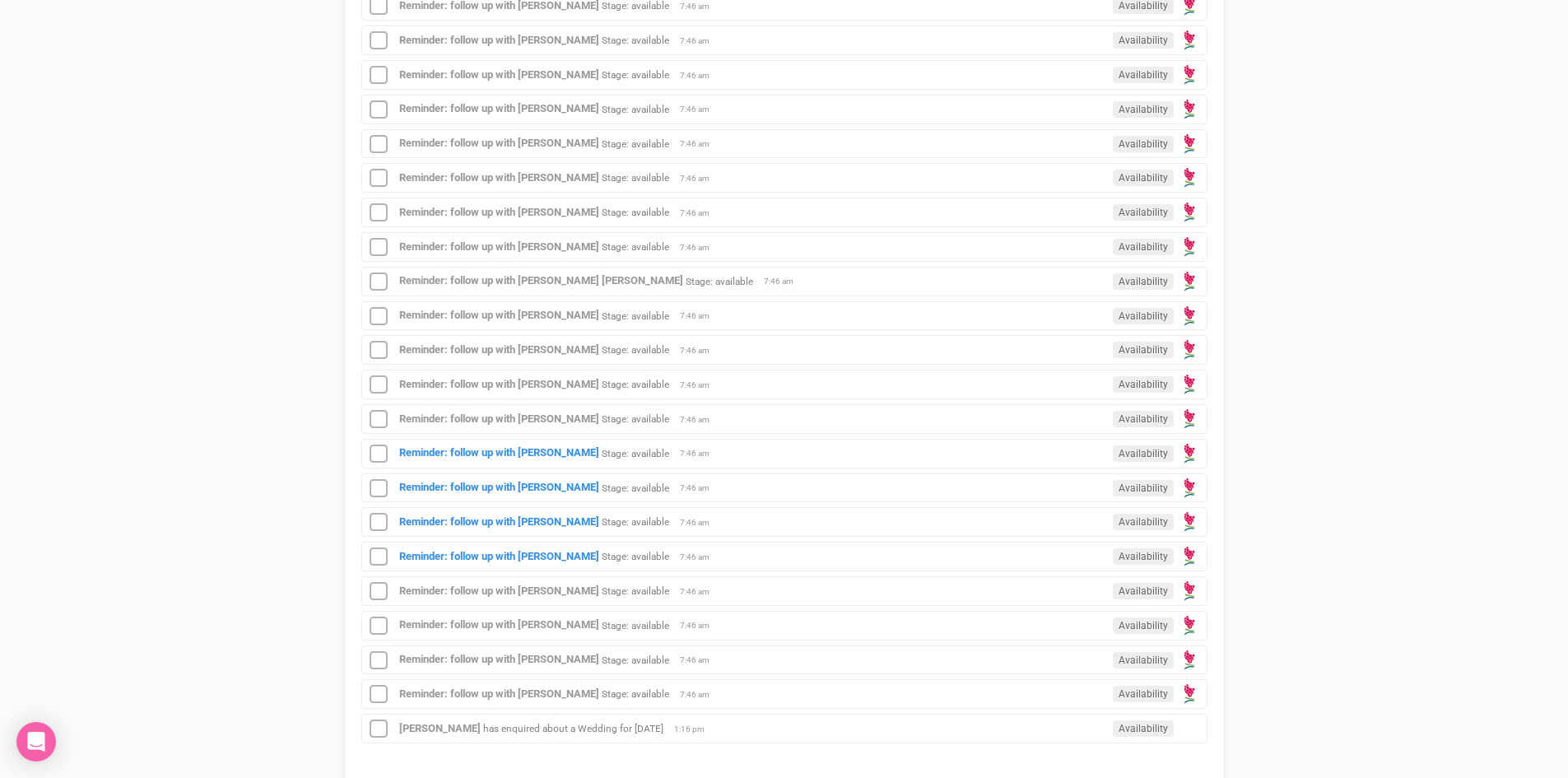
scroll to position [988, 0]
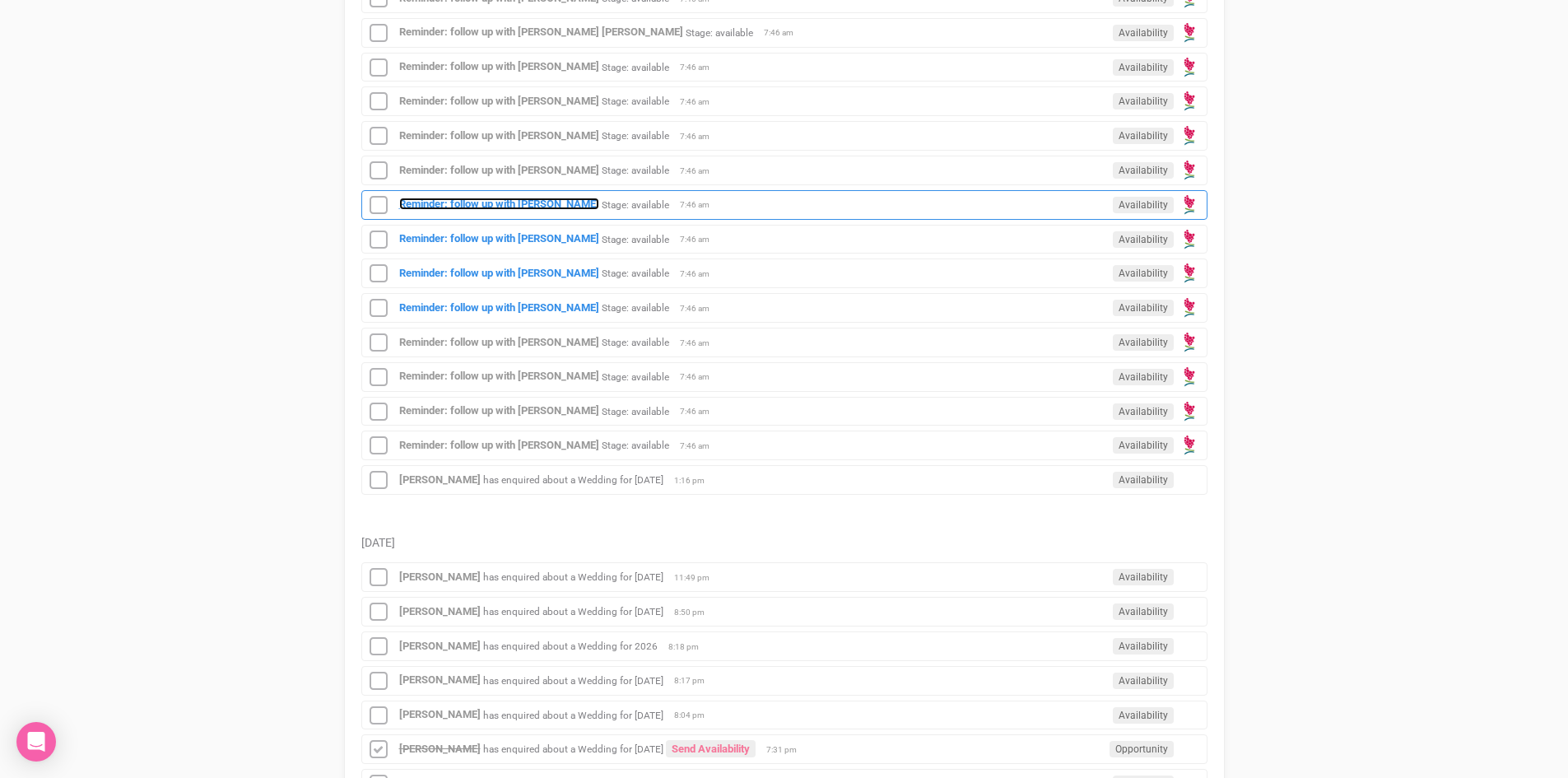
click at [502, 206] on strong "Reminder: follow up with Hayley Goodger" at bounding box center [499, 203] width 200 height 13
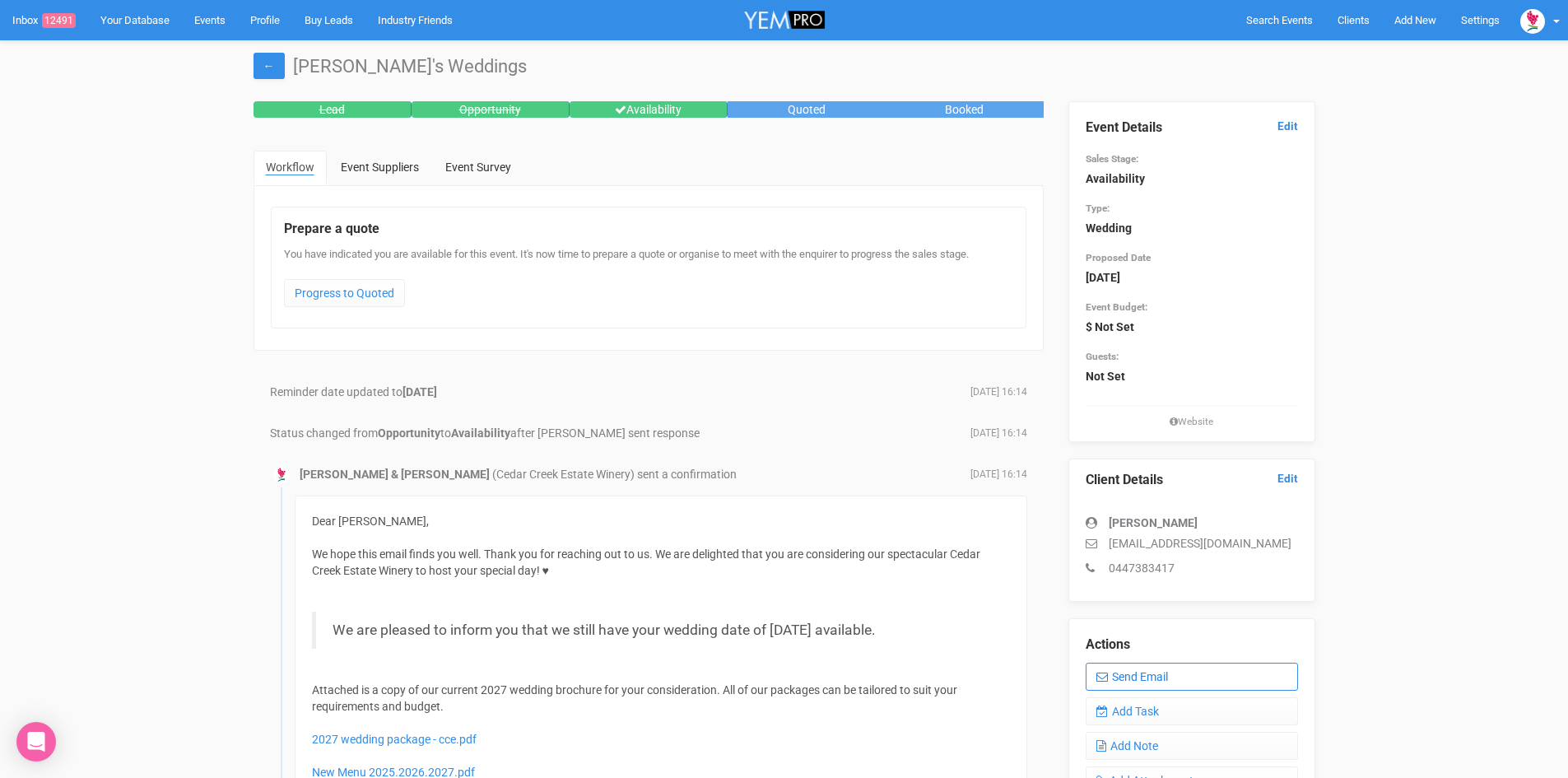
click at [1136, 676] on link "Send Email" at bounding box center [1192, 676] width 213 height 28
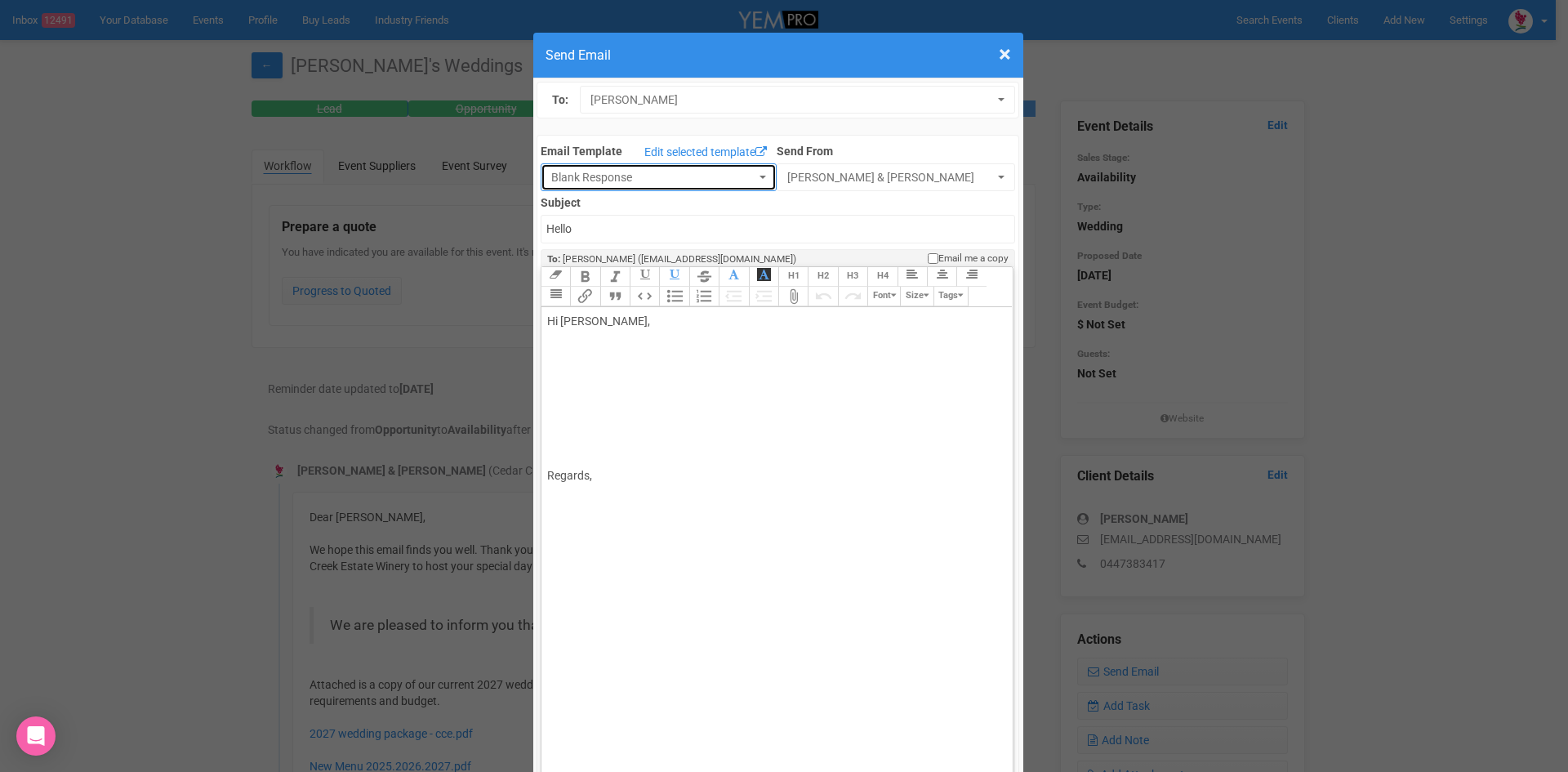
click at [569, 181] on span "Blank Response" at bounding box center [653, 177] width 204 height 16
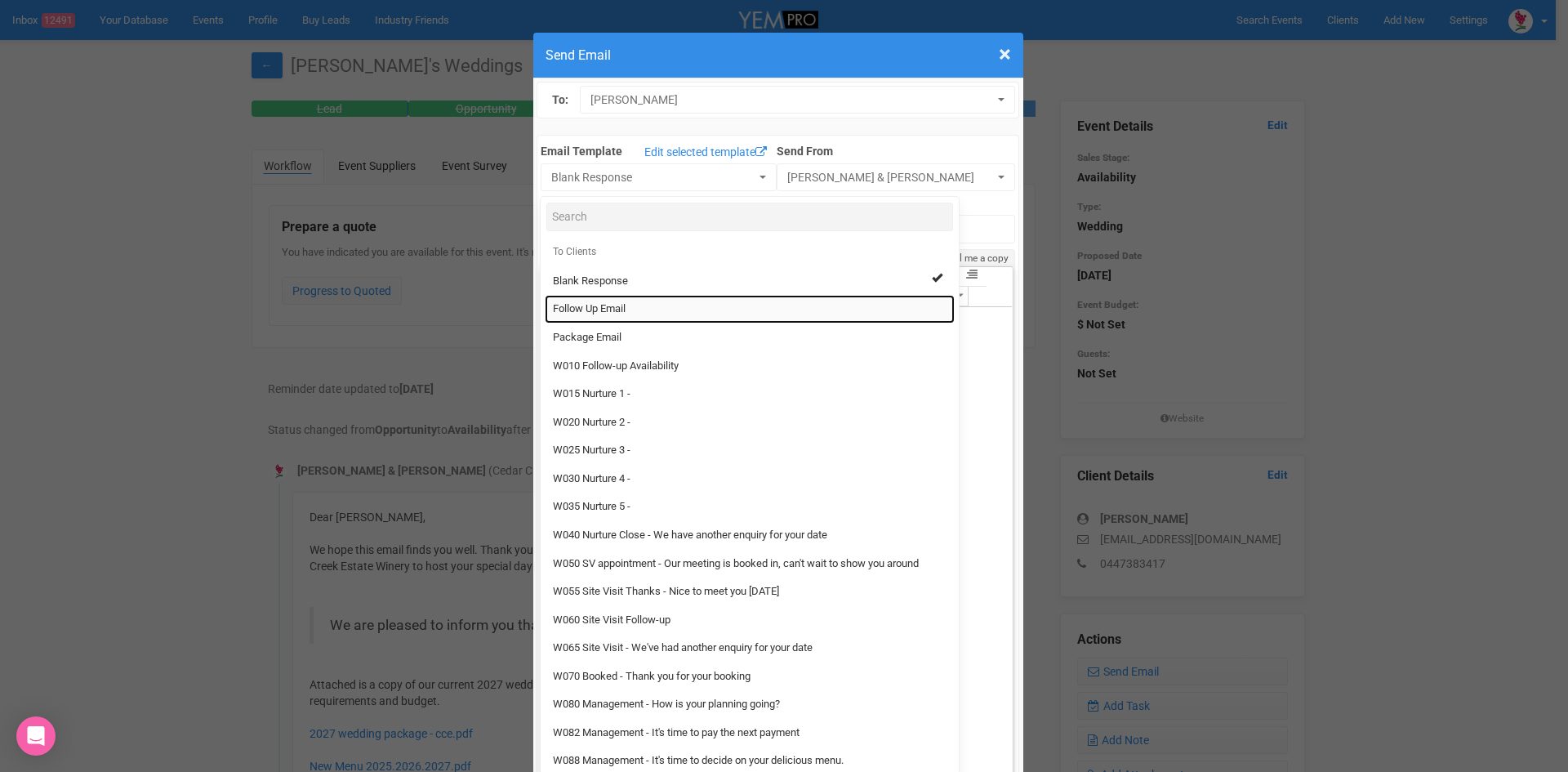
click at [595, 308] on span "Follow Up Email" at bounding box center [589, 309] width 73 height 15
select select "88639"
type input "Cedar Creek Estate - Follow Up"
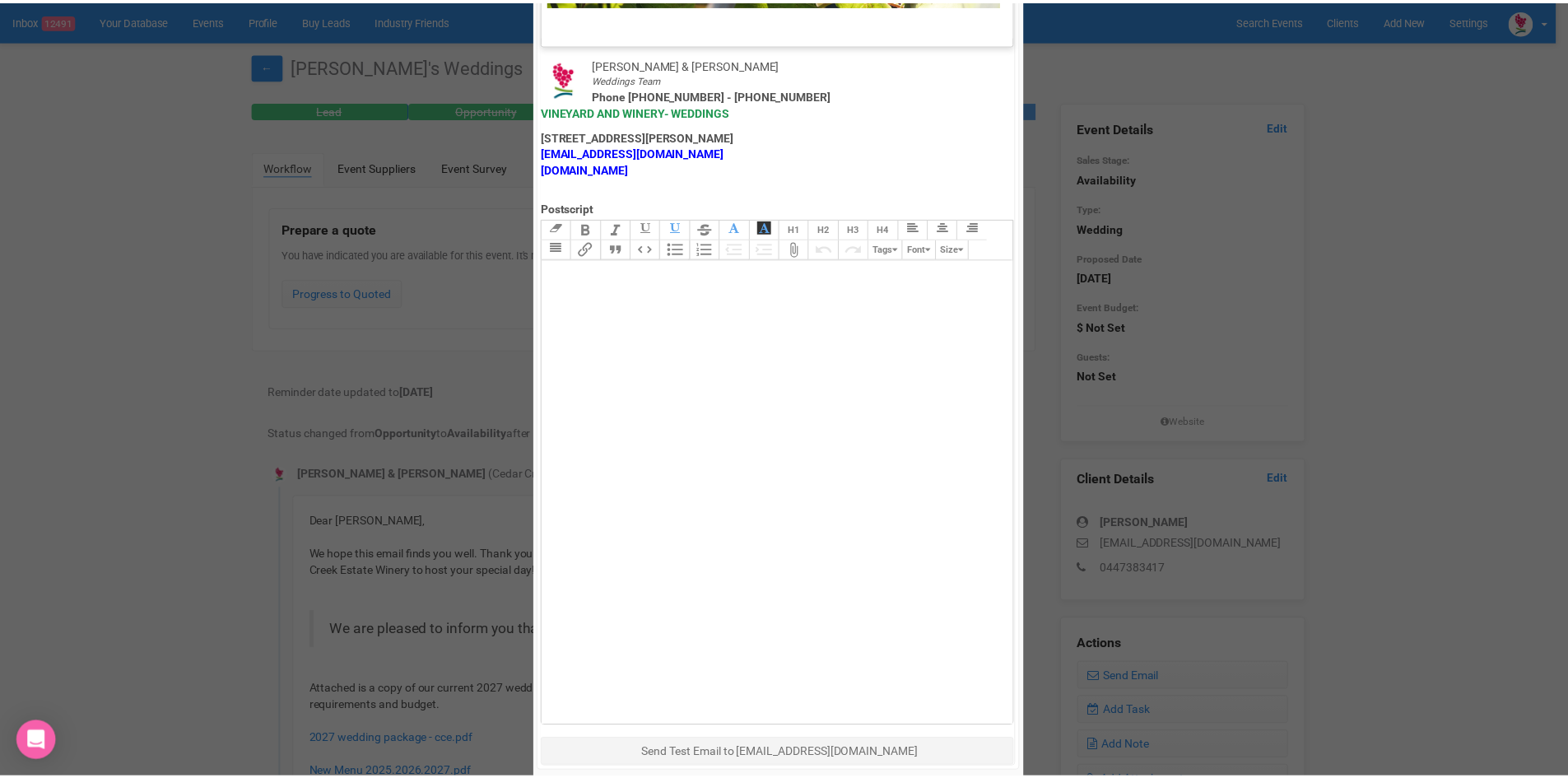
scroll to position [816, 0]
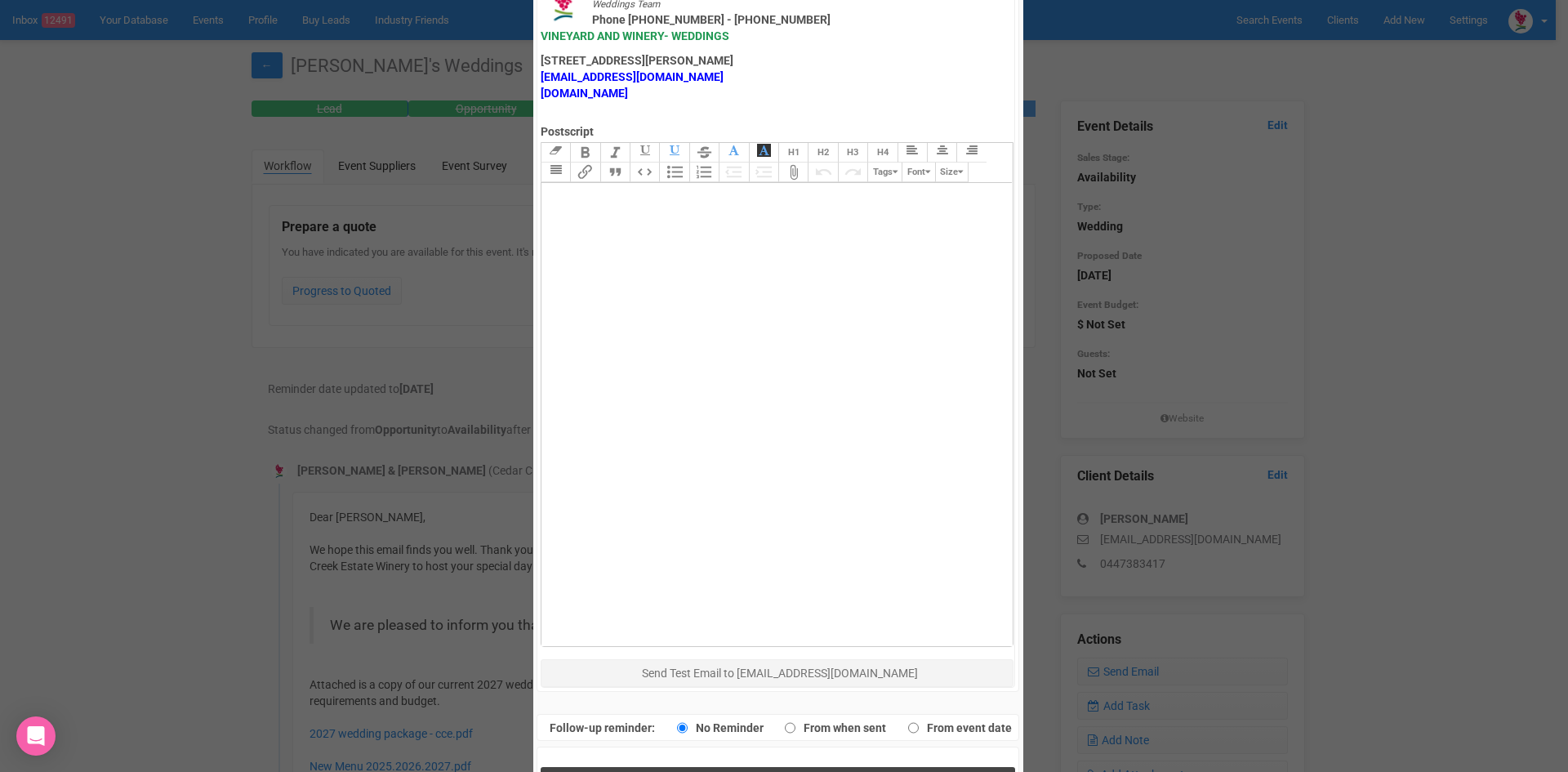
click at [684, 767] on button "Send Response" at bounding box center [777, 784] width 474 height 34
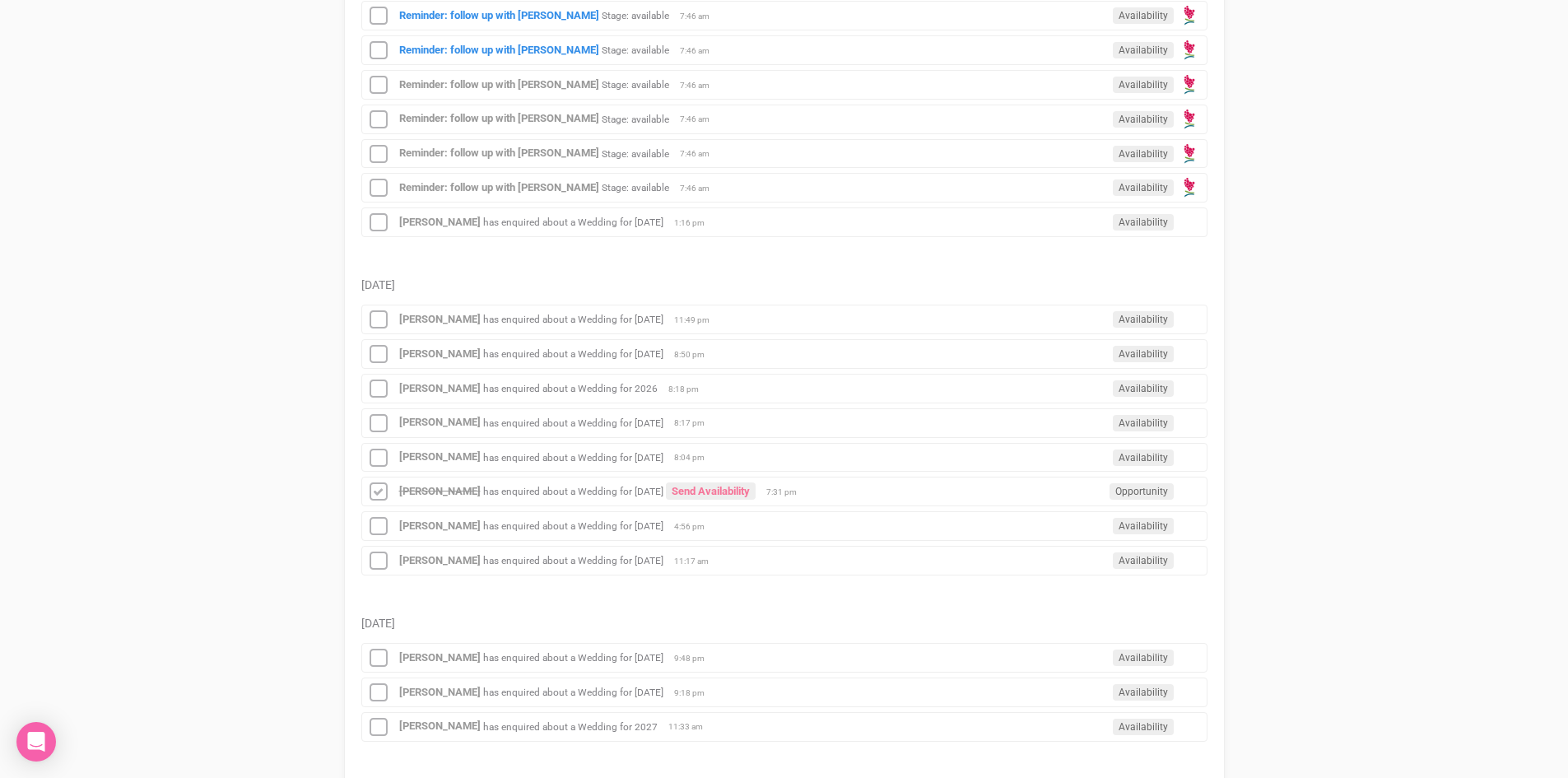
scroll to position [988, 0]
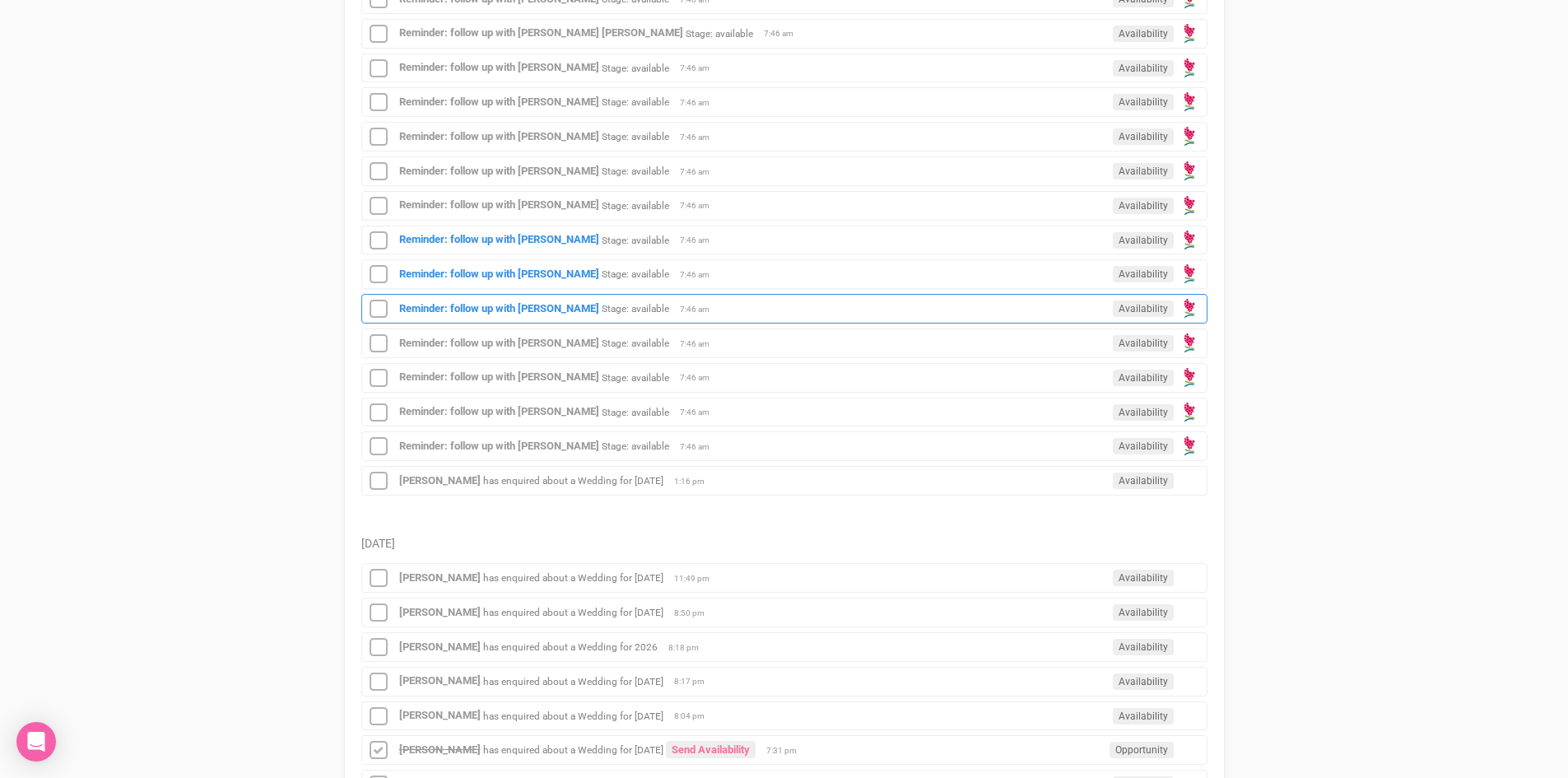
click at [453, 301] on div "Reminder: follow up with Casey Larden Stage: available Availability 7:46 am" at bounding box center [784, 309] width 846 height 30
click at [502, 316] on div "Reminder: follow up with Casey Larden Stage: available Availability 7:46 am" at bounding box center [784, 309] width 846 height 30
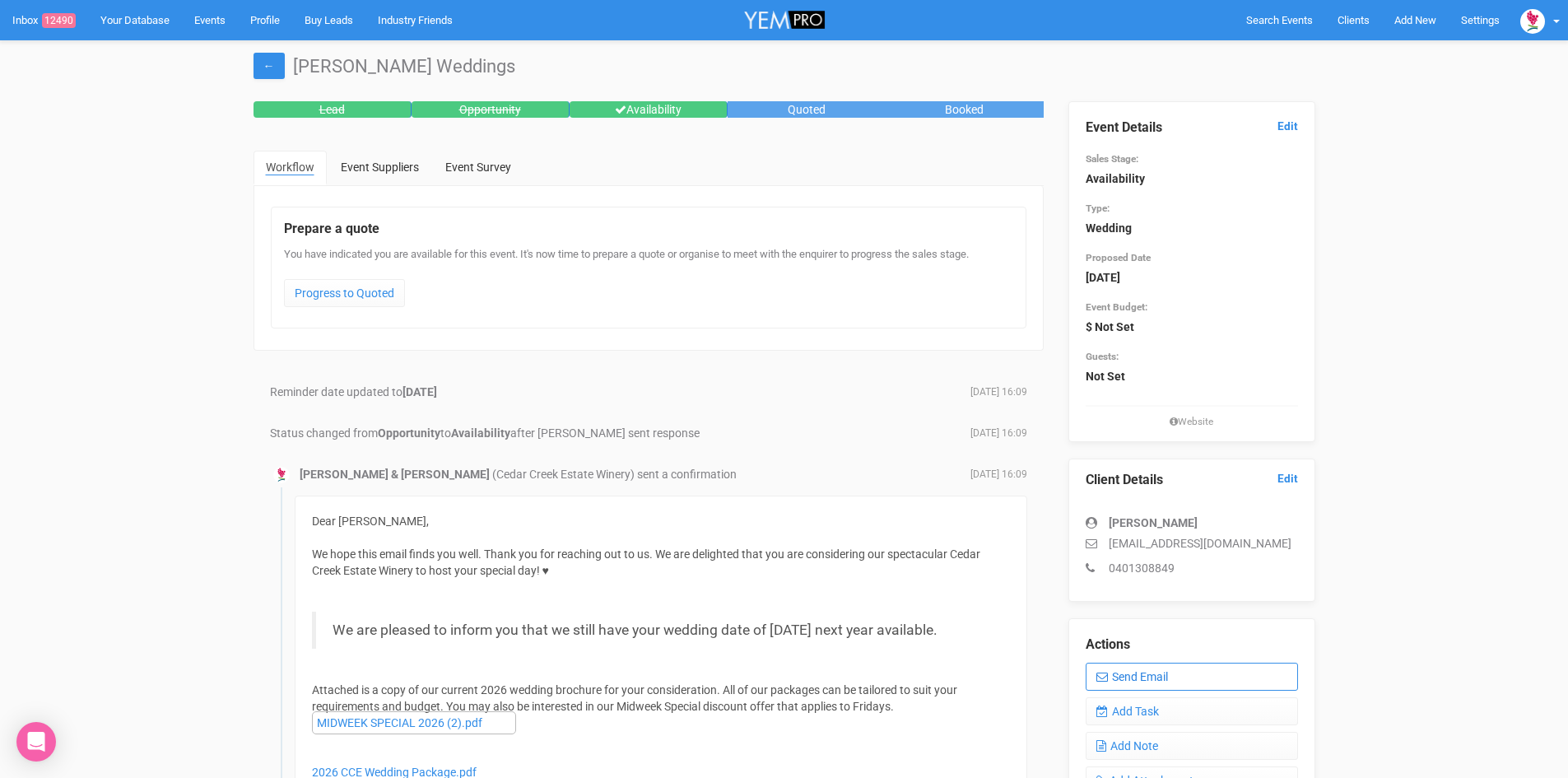
click at [1148, 673] on link "Send Email" at bounding box center [1192, 676] width 213 height 28
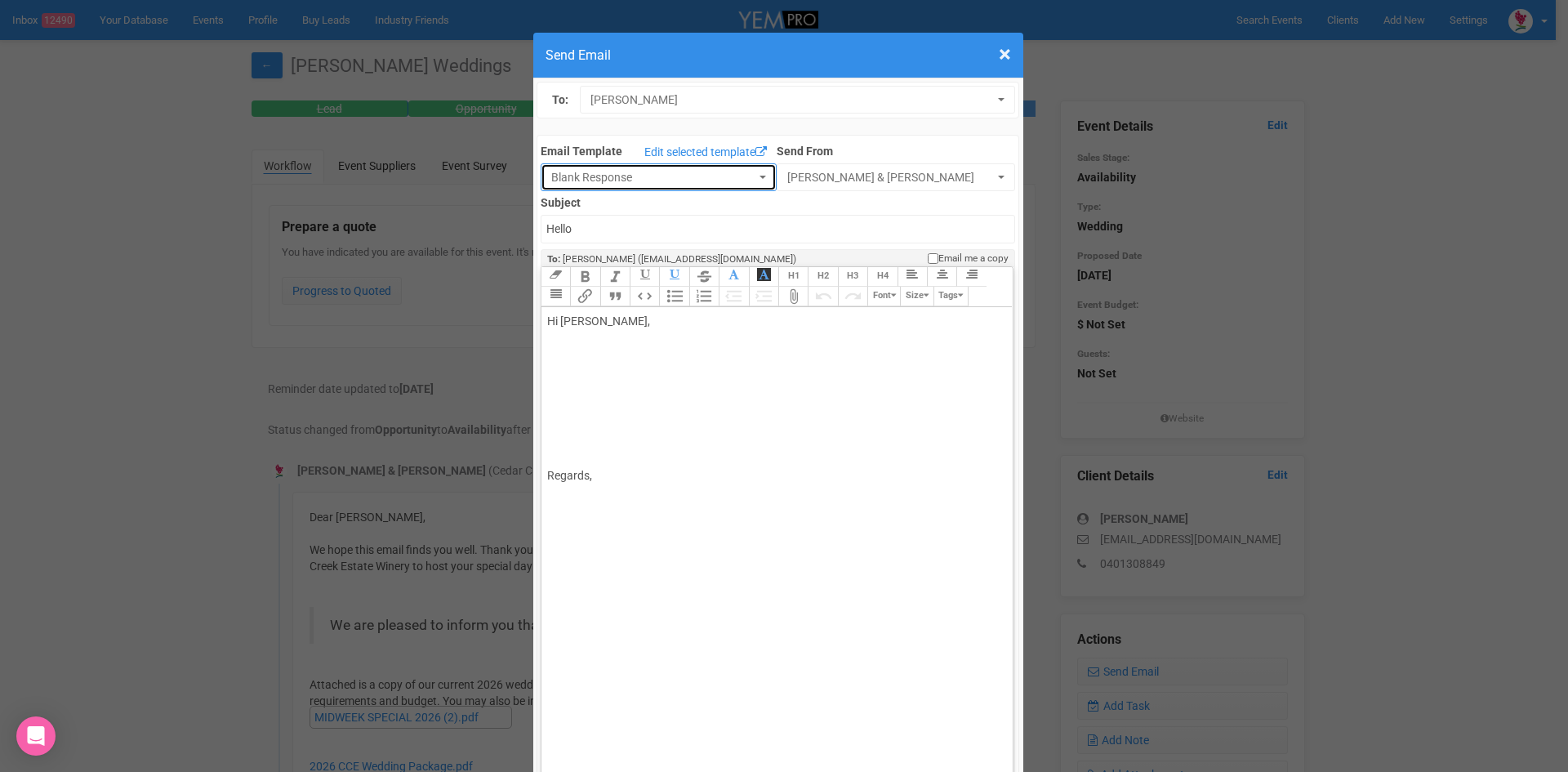
click at [587, 180] on span "Blank Response" at bounding box center [653, 177] width 204 height 16
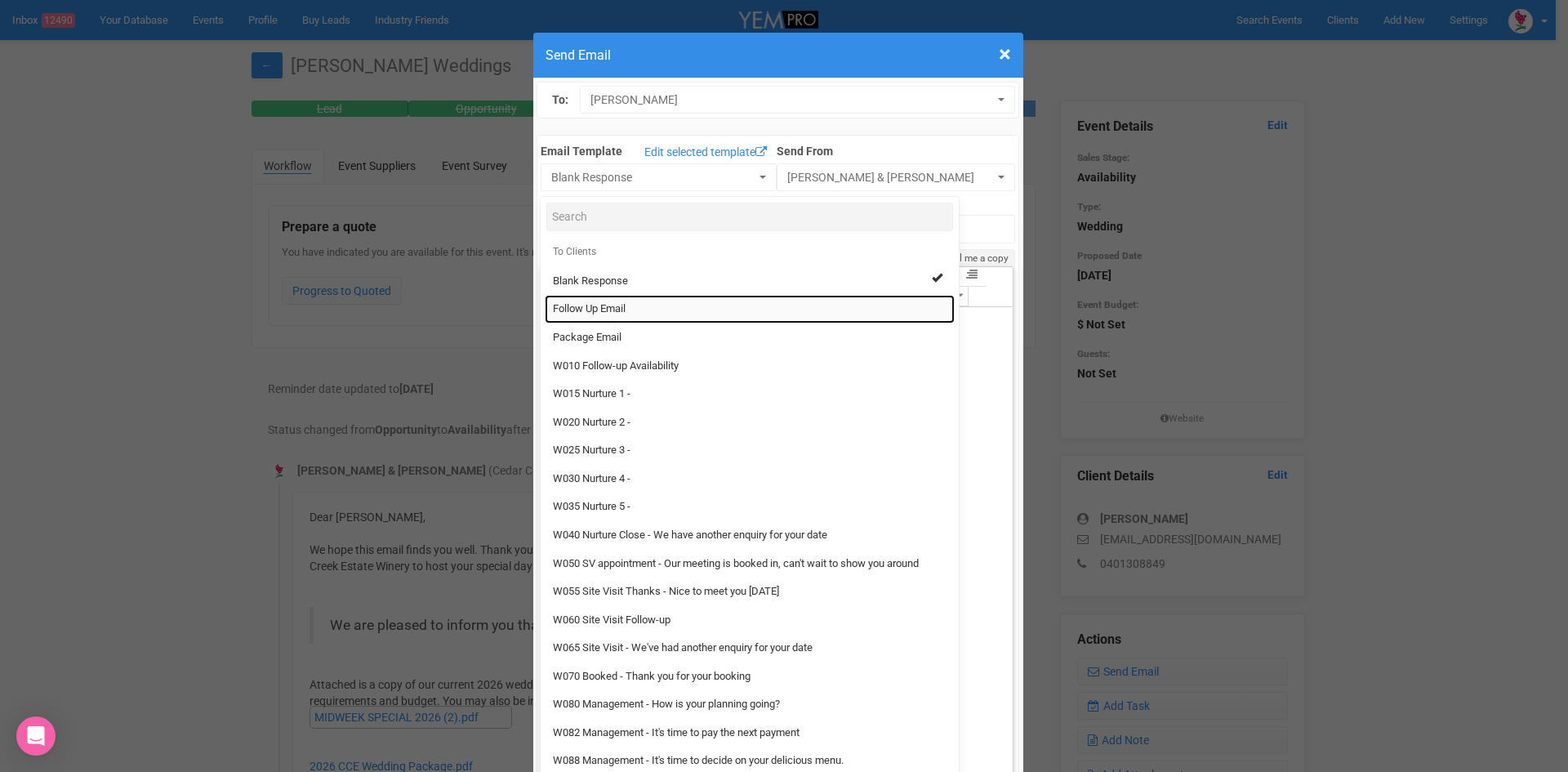
click at [582, 305] on span "Follow Up Email" at bounding box center [589, 309] width 73 height 15
select select "88639"
type input "Cedar Creek Estate - Follow Up"
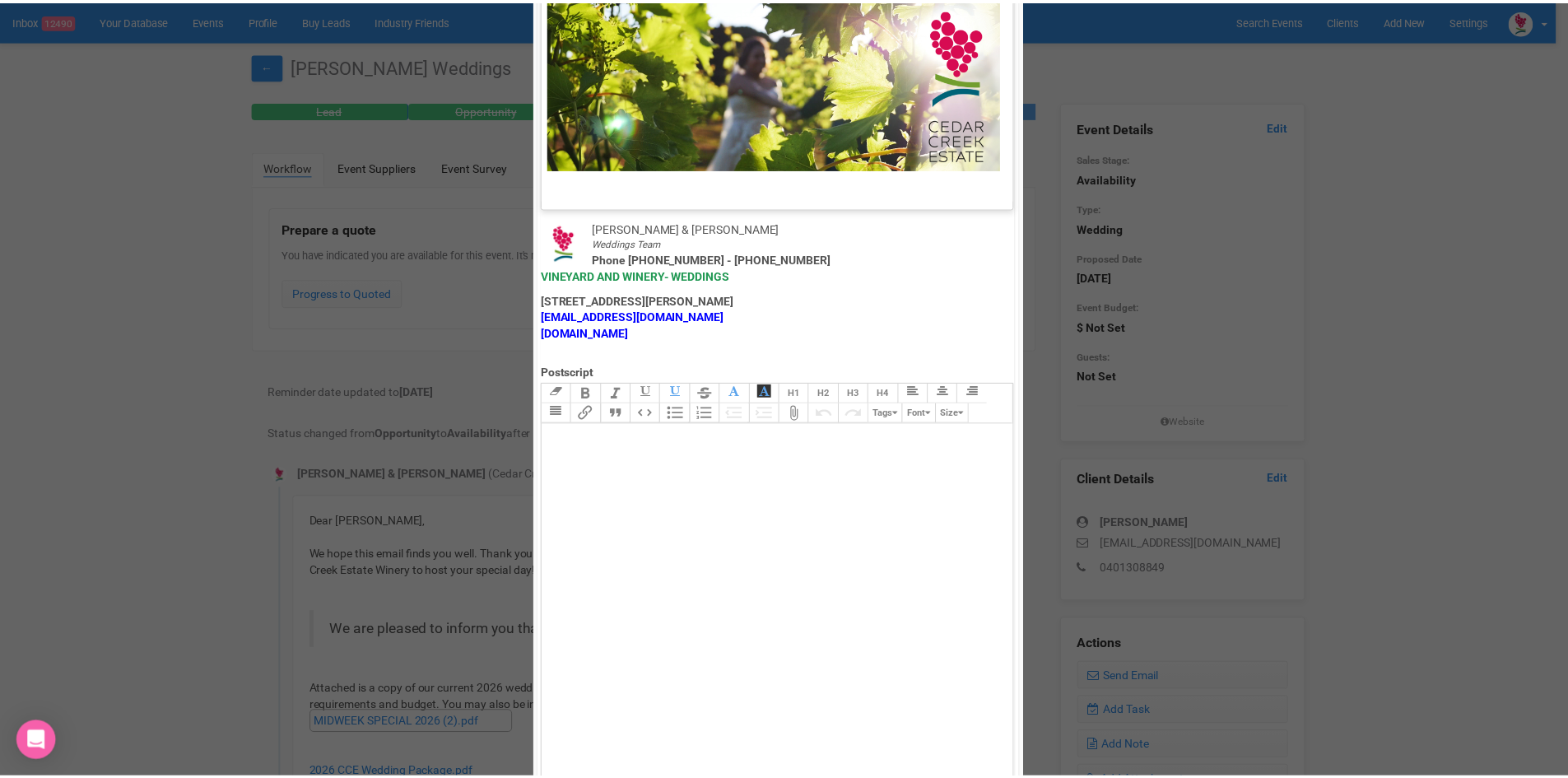
scroll to position [816, 0]
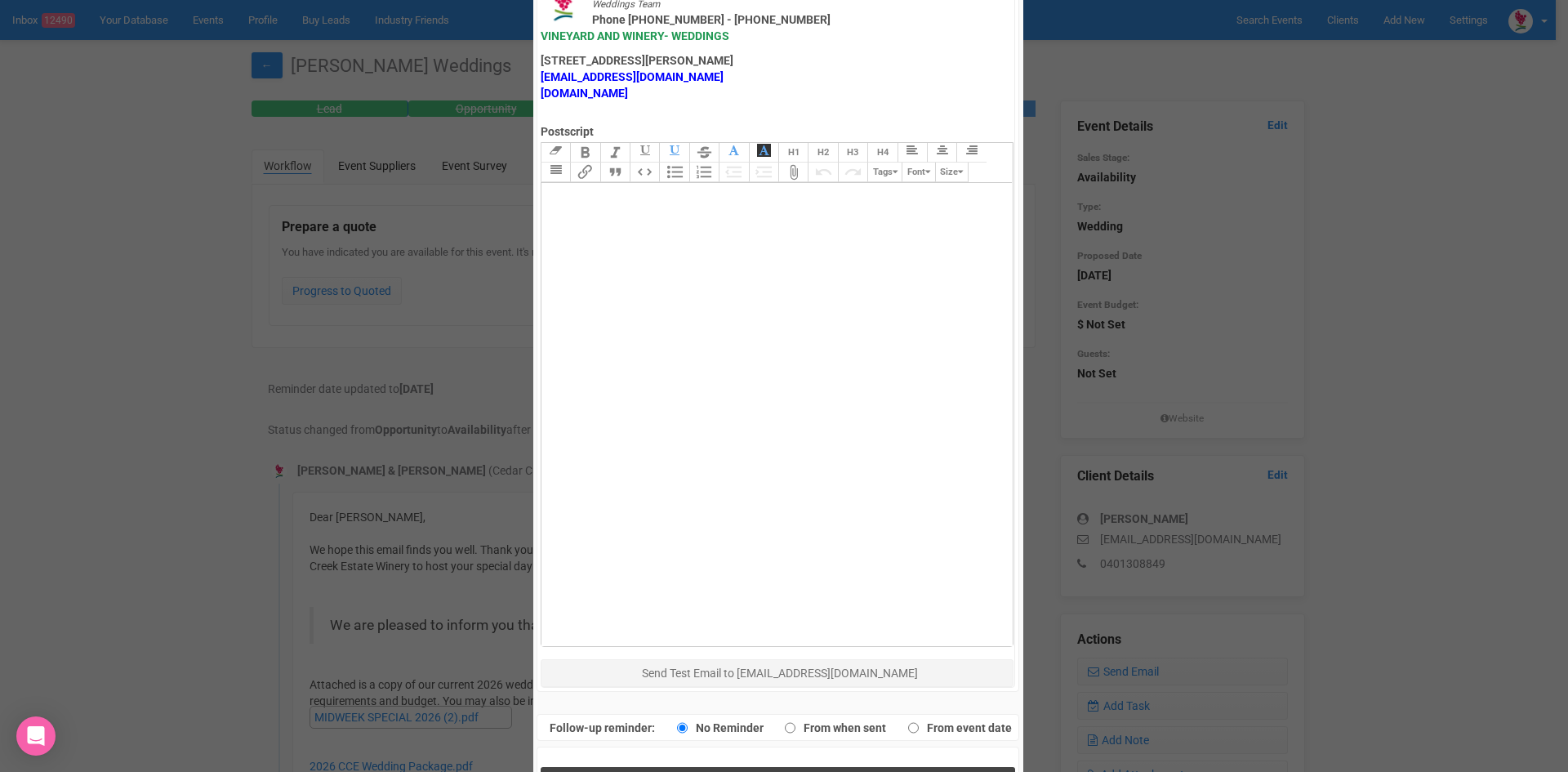
click at [659, 767] on button "Send Response" at bounding box center [777, 784] width 474 height 34
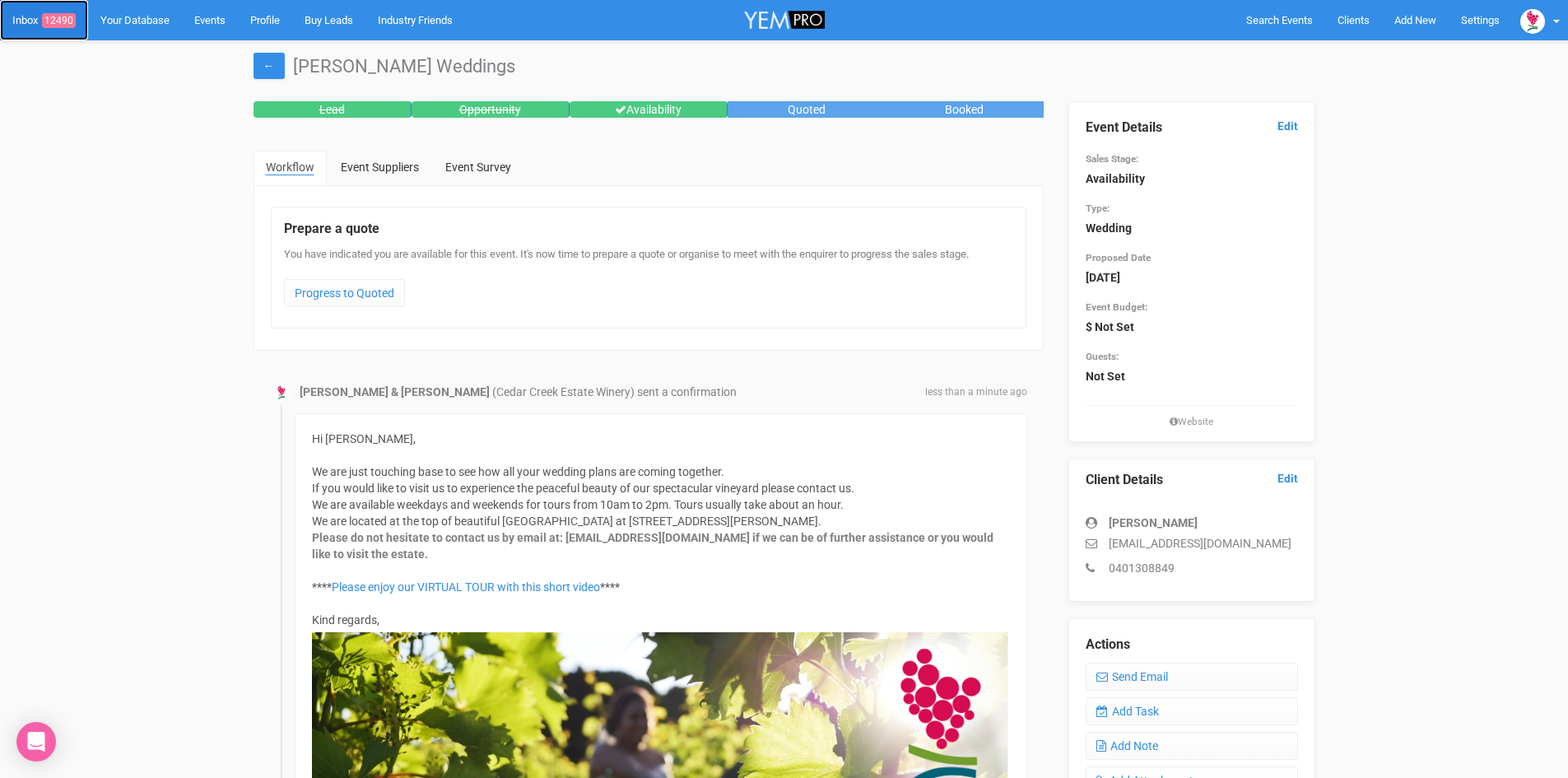
click at [37, 19] on link "Inbox 12490" at bounding box center [44, 20] width 88 height 41
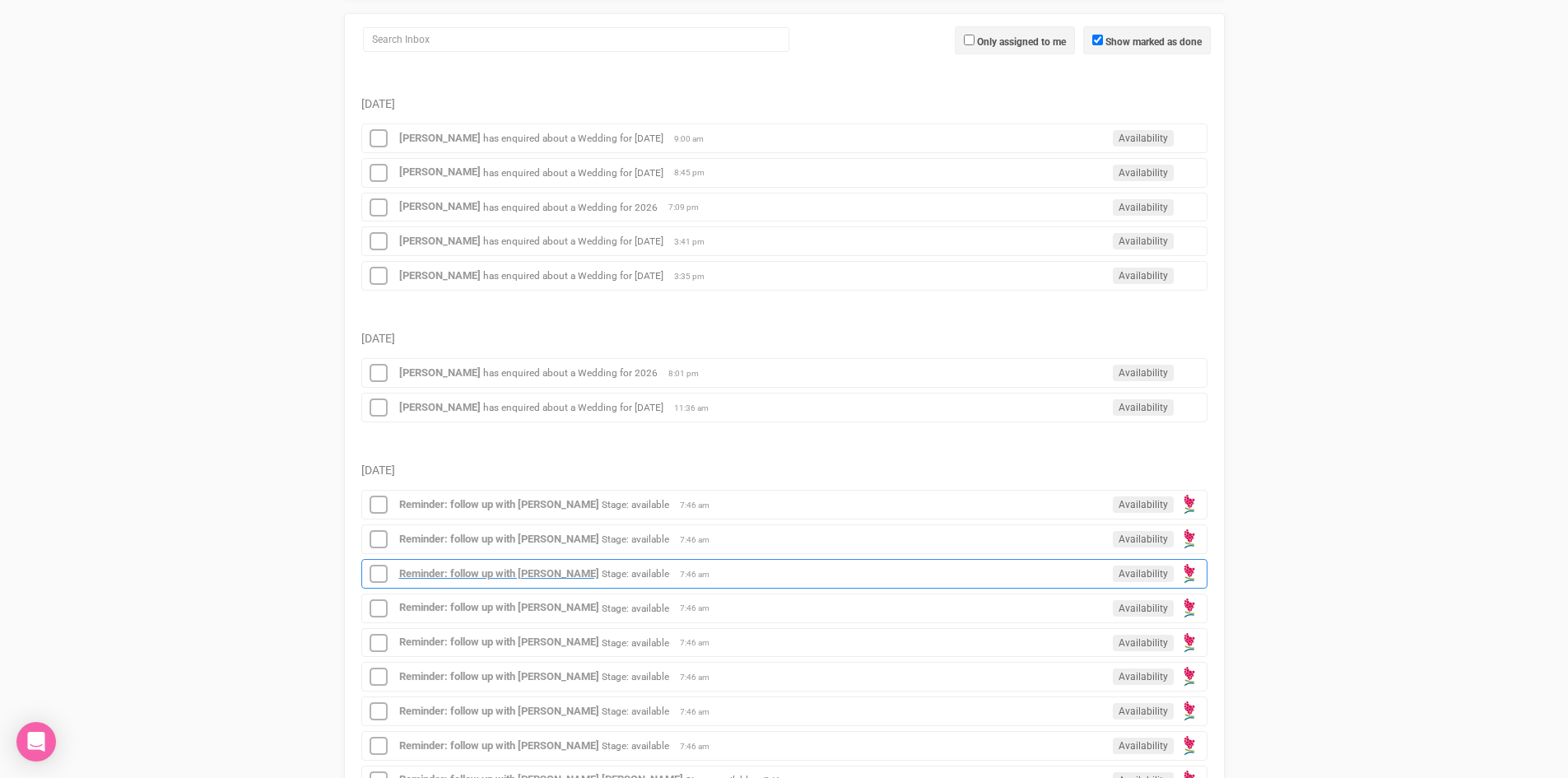
scroll to position [577, 0]
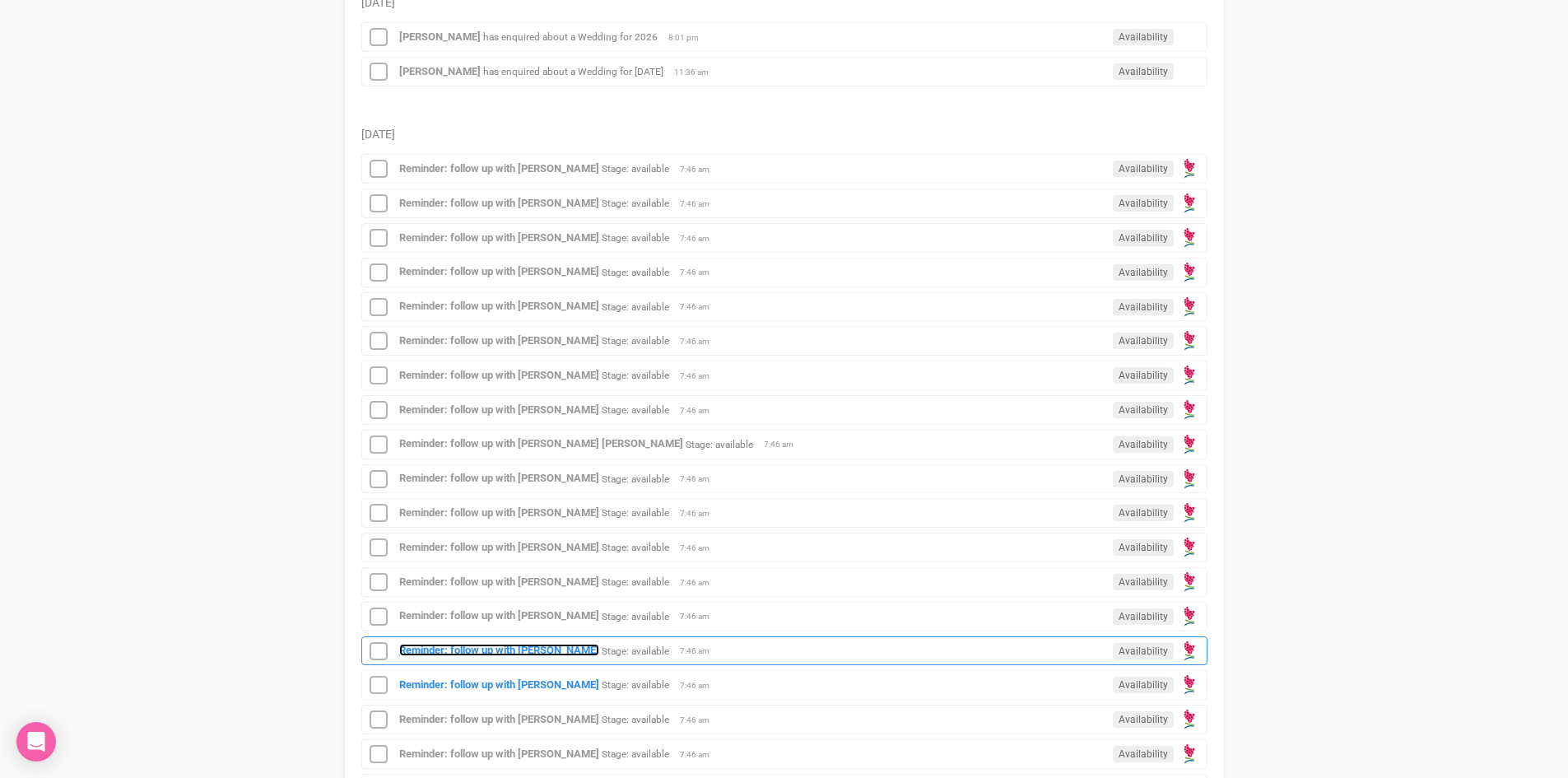
click at [466, 653] on strong "Reminder: follow up with Sara Lodder" at bounding box center [499, 649] width 200 height 13
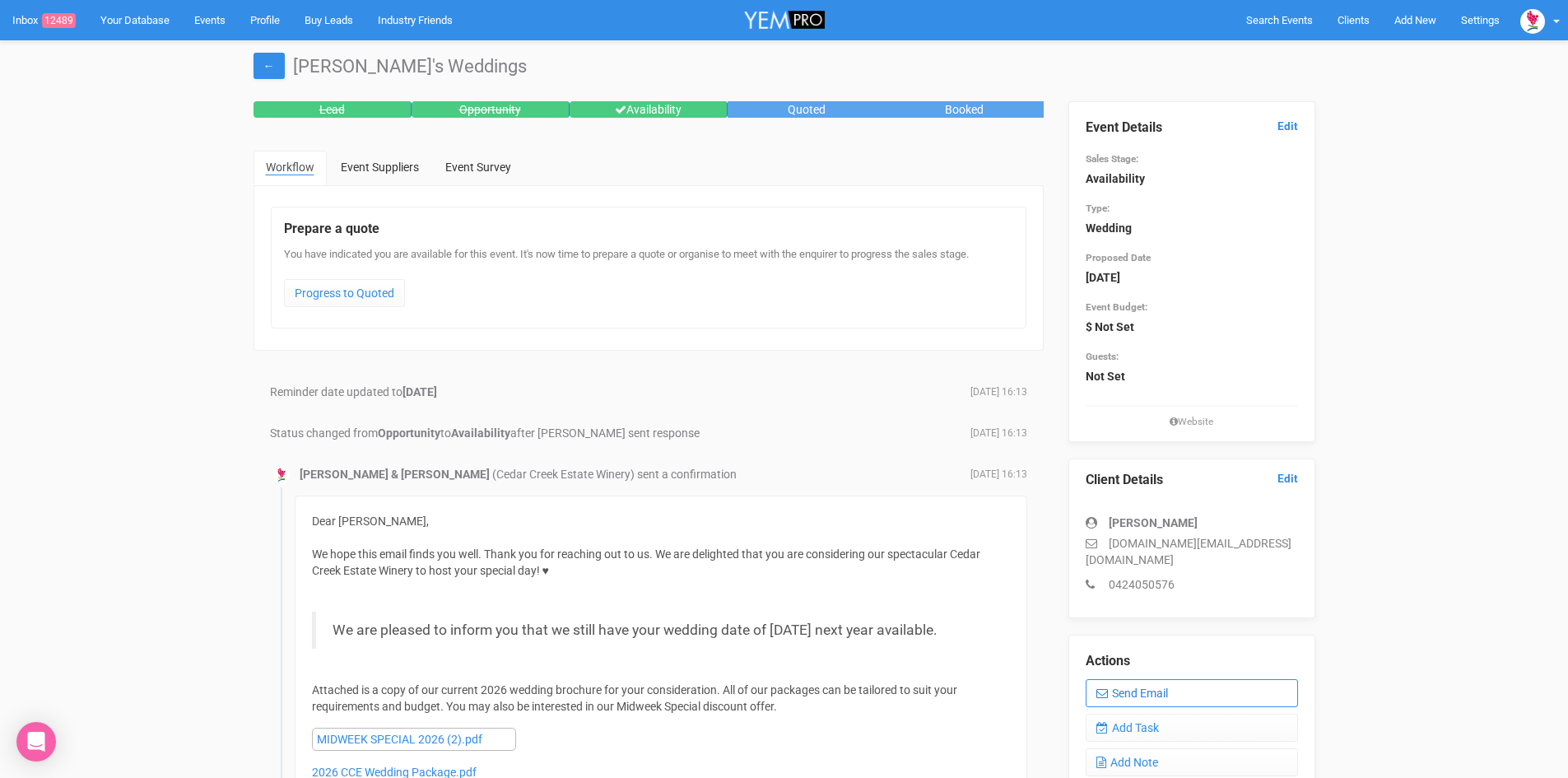
click at [1137, 679] on link "Send Email" at bounding box center [1192, 693] width 213 height 28
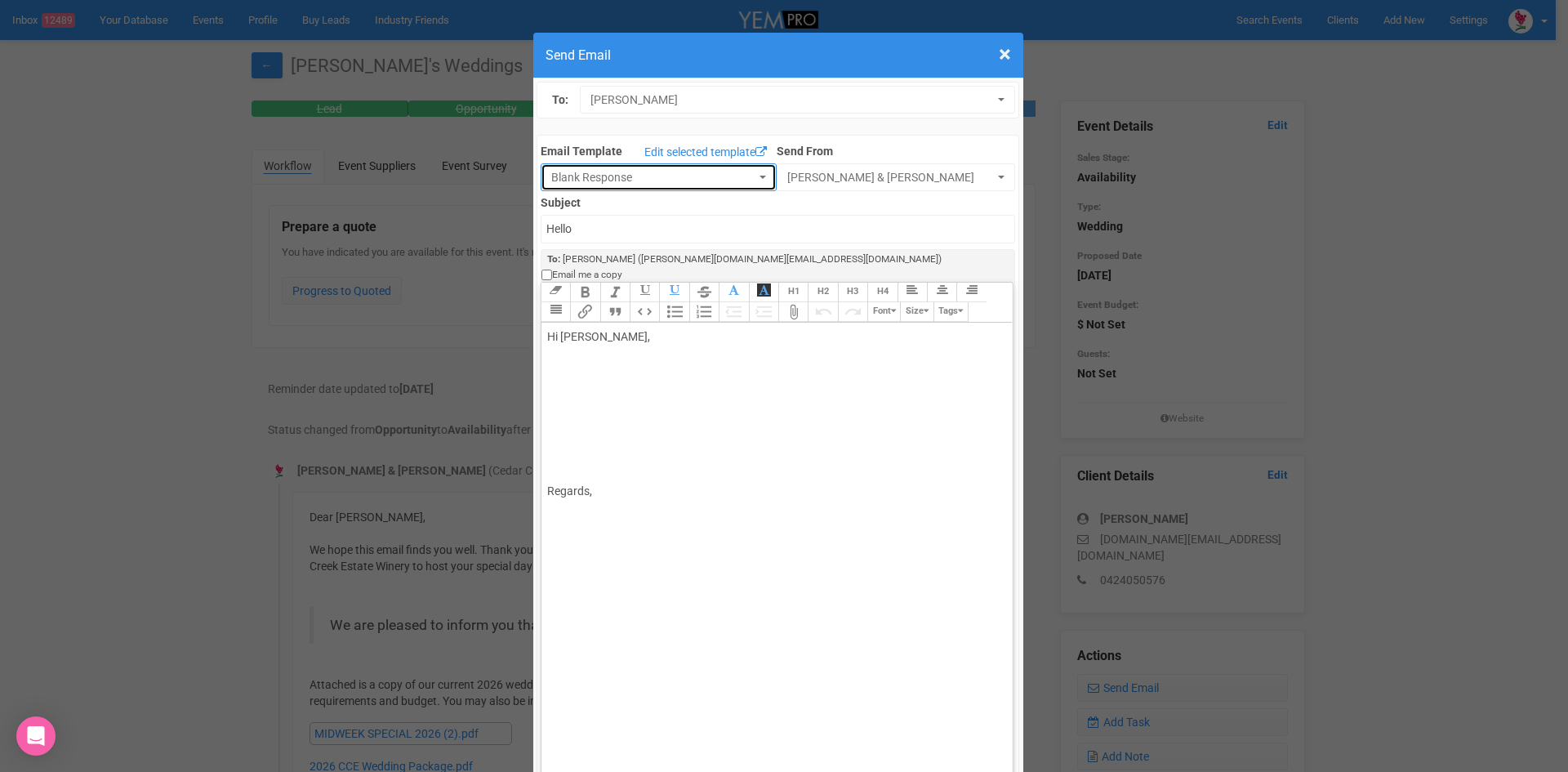
click at [585, 180] on span "Blank Response" at bounding box center [653, 177] width 204 height 16
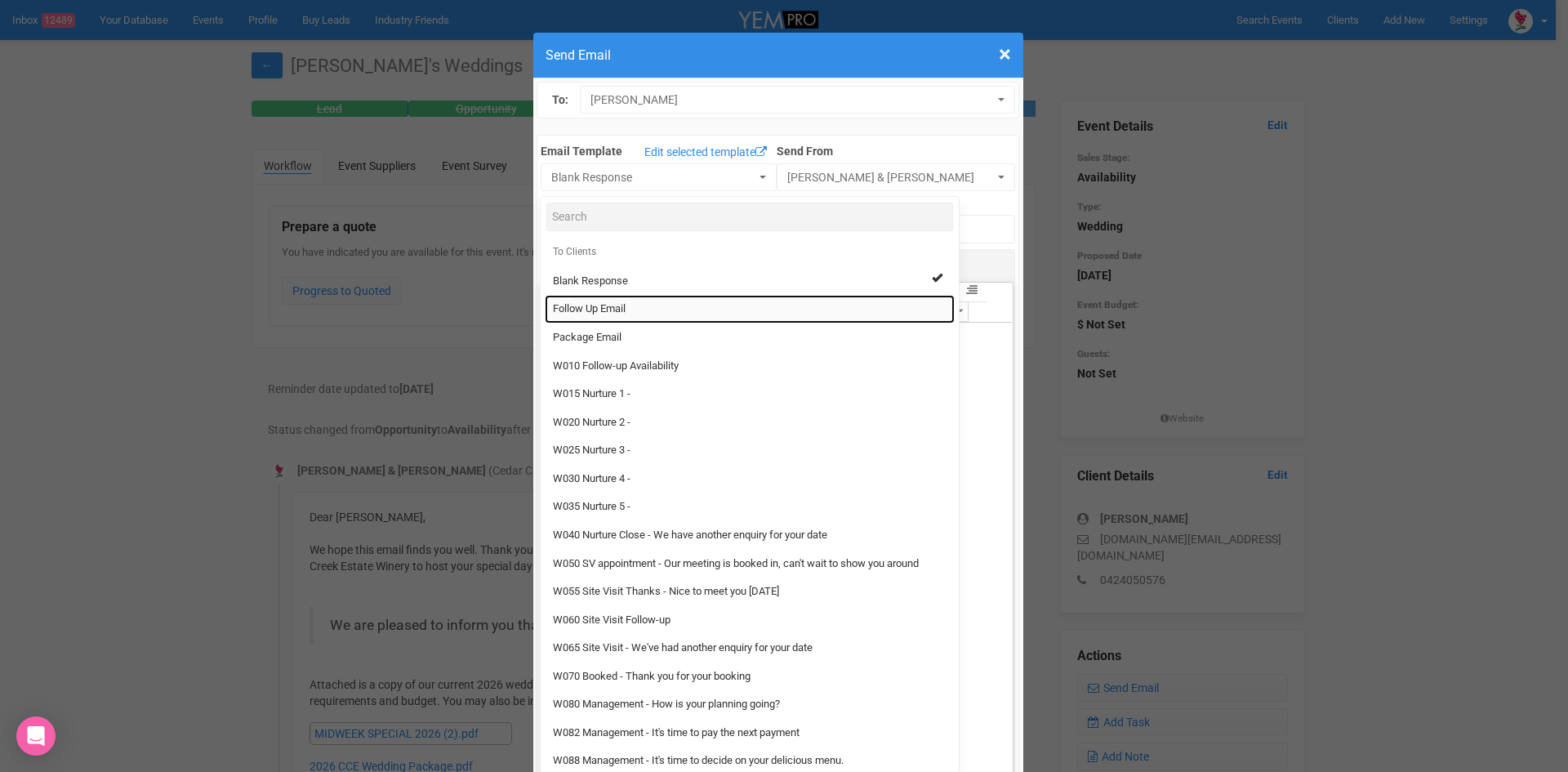
click at [592, 304] on span "Follow Up Email" at bounding box center [589, 309] width 73 height 15
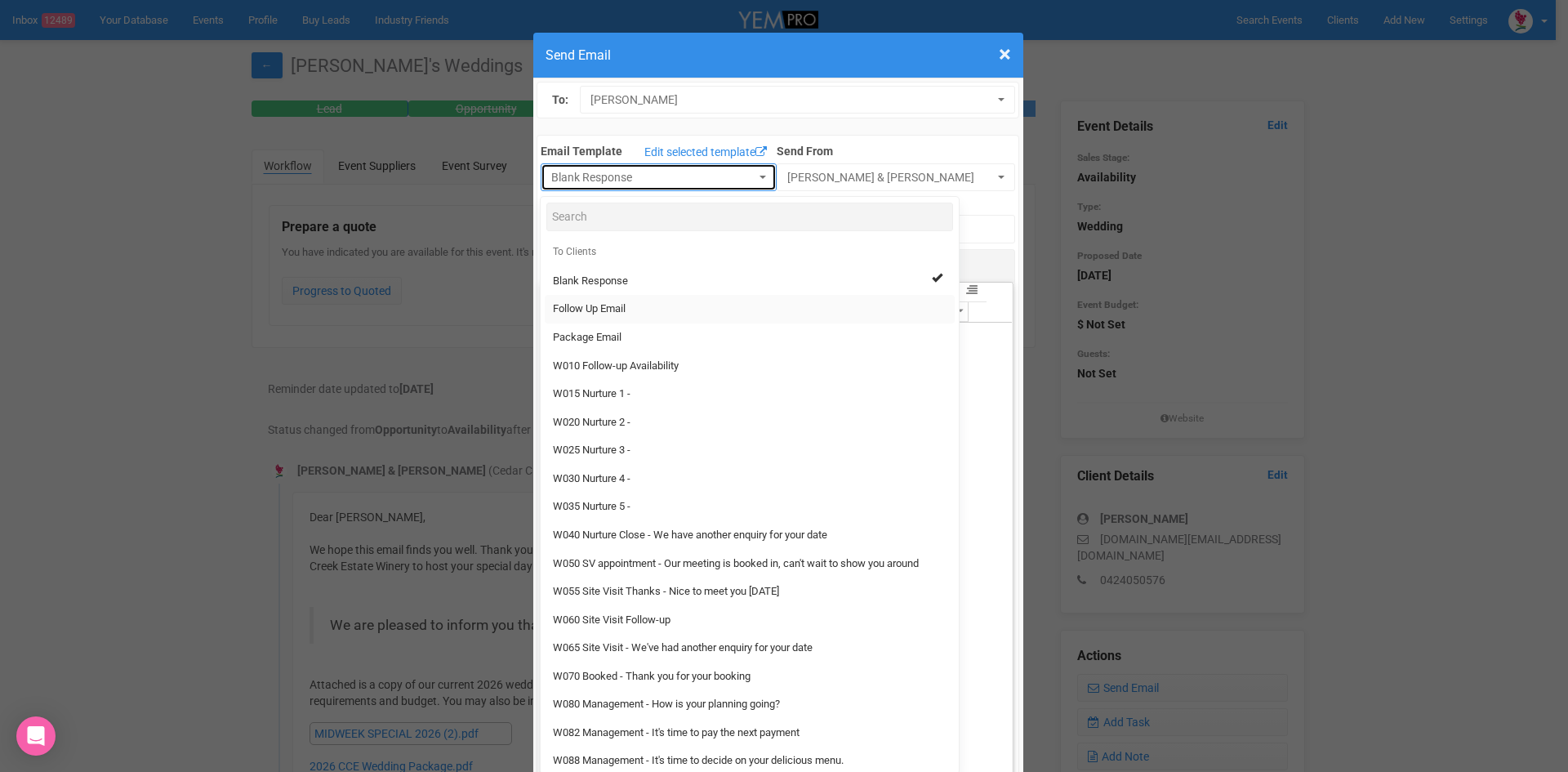
select select "88639"
type input "Cedar Creek Estate - Follow Up"
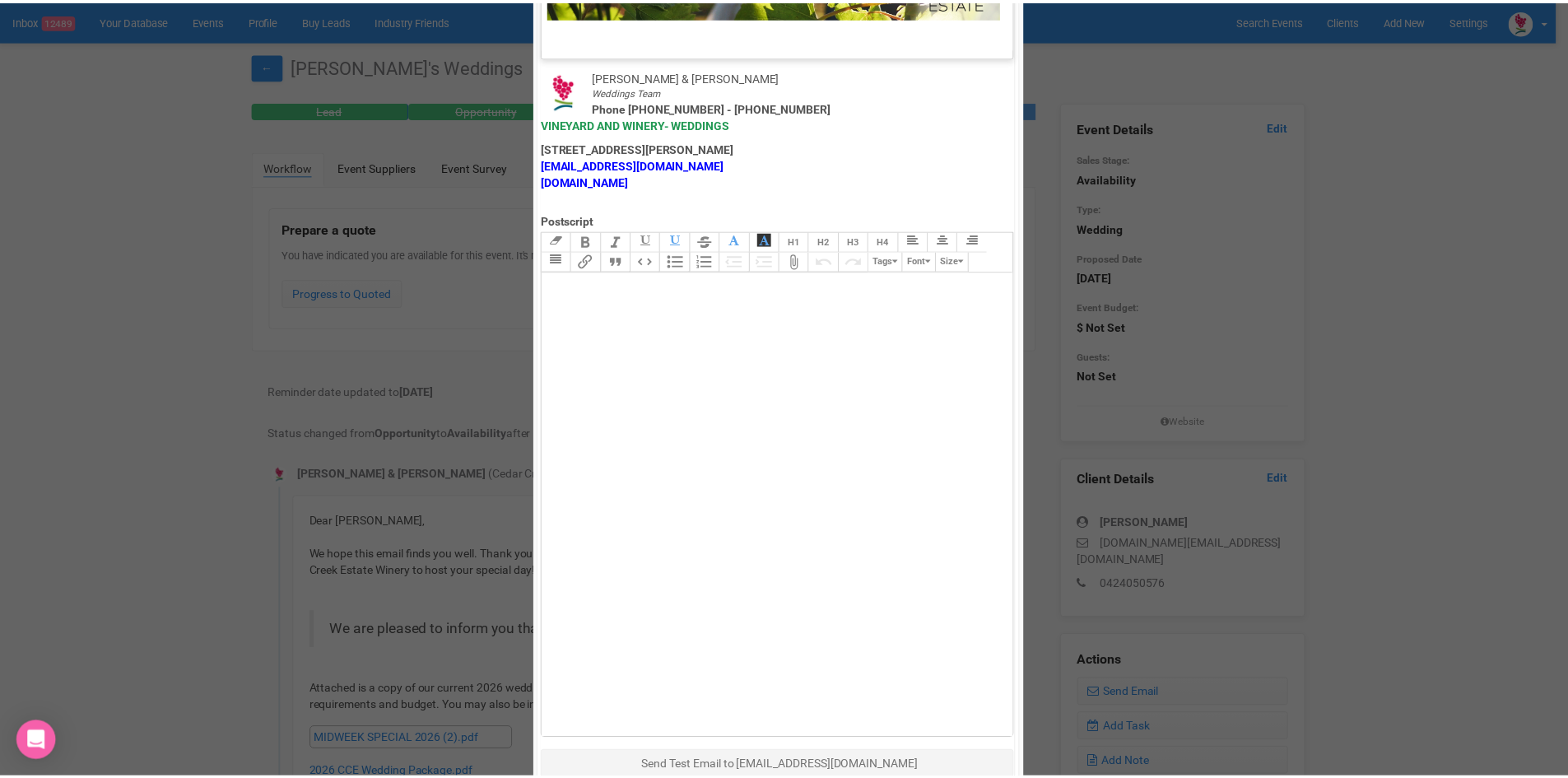
scroll to position [816, 0]
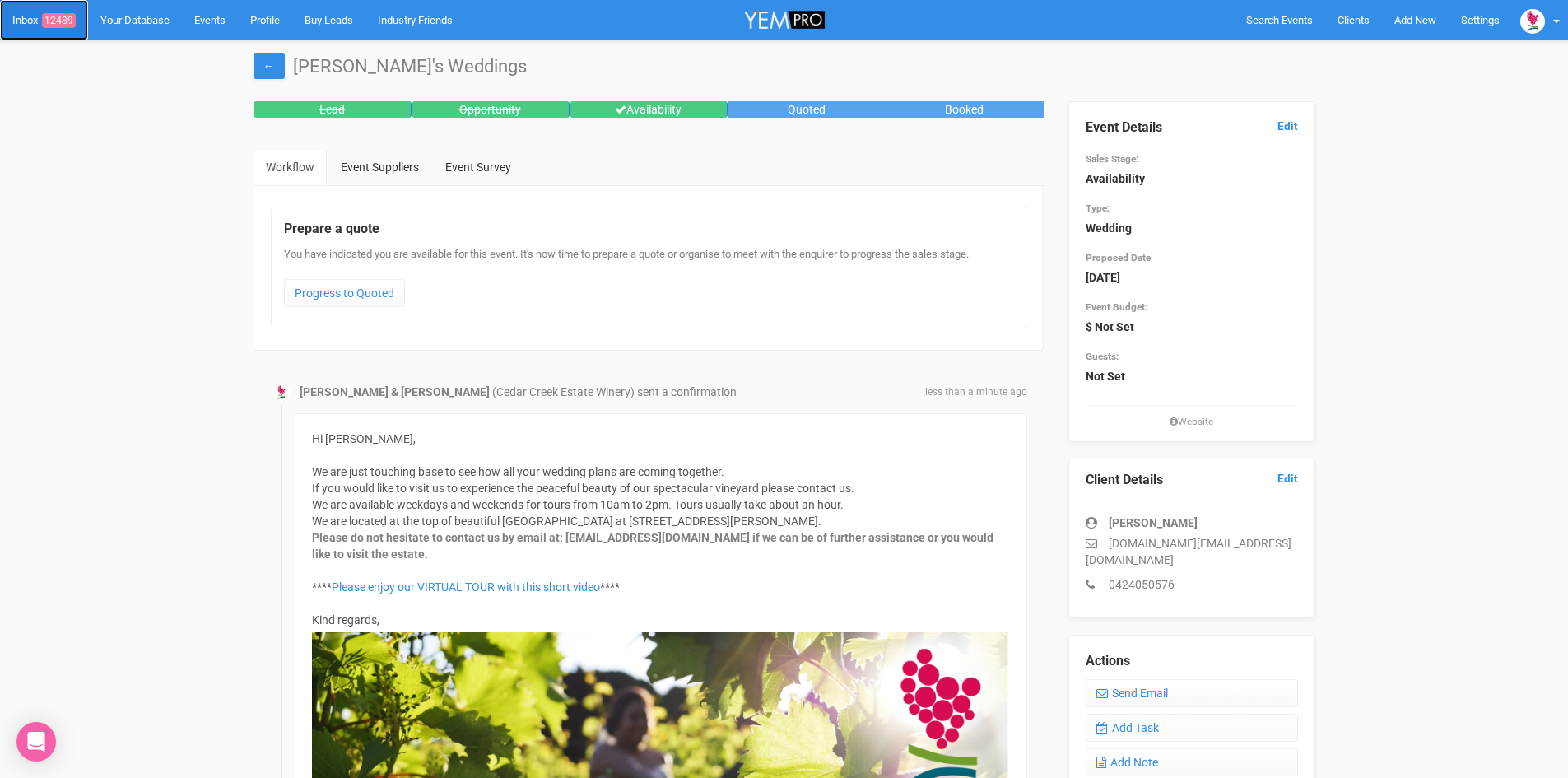
click at [23, 22] on link "Inbox 12489" at bounding box center [44, 20] width 88 height 41
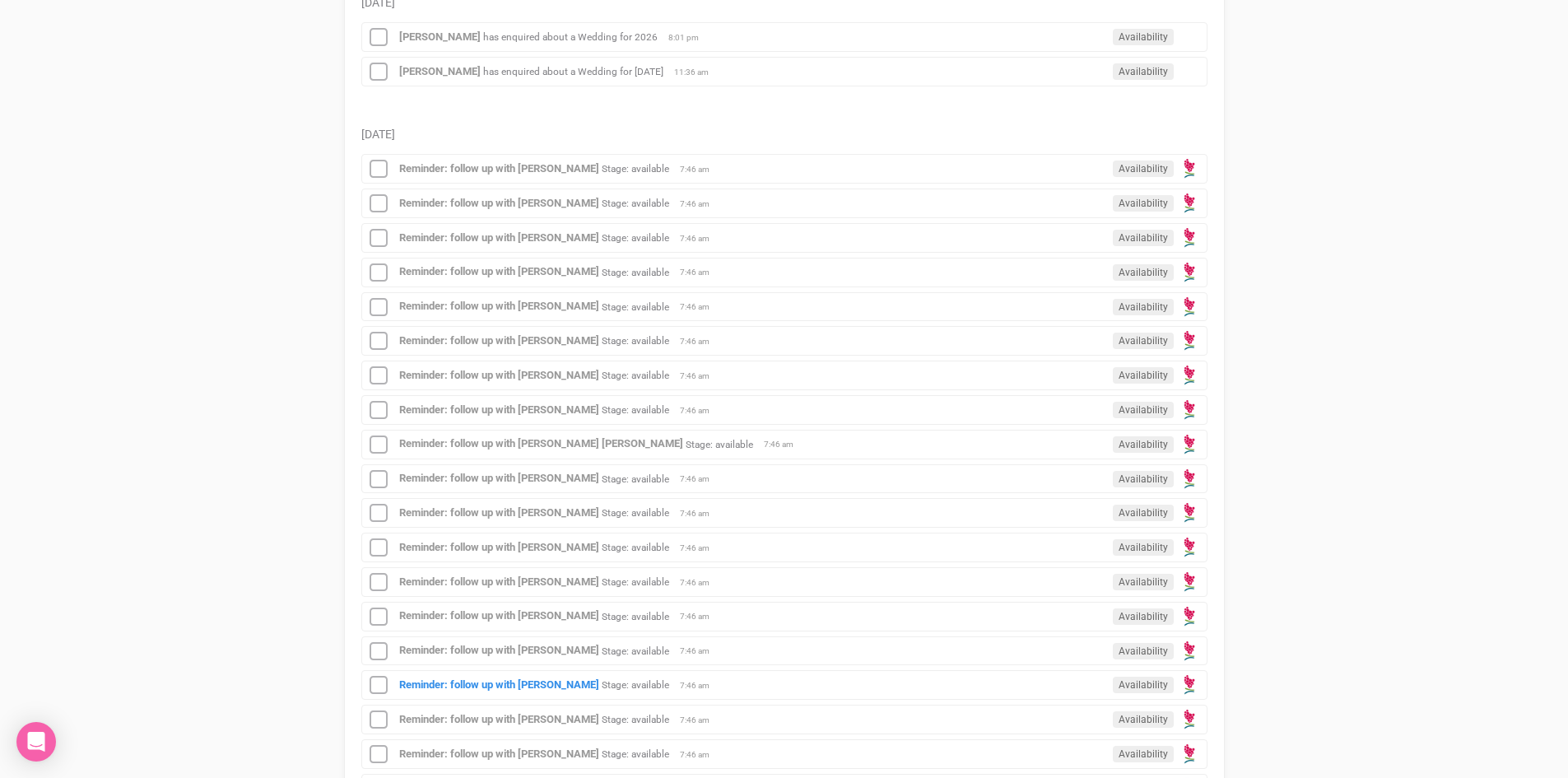
scroll to position [906, 0]
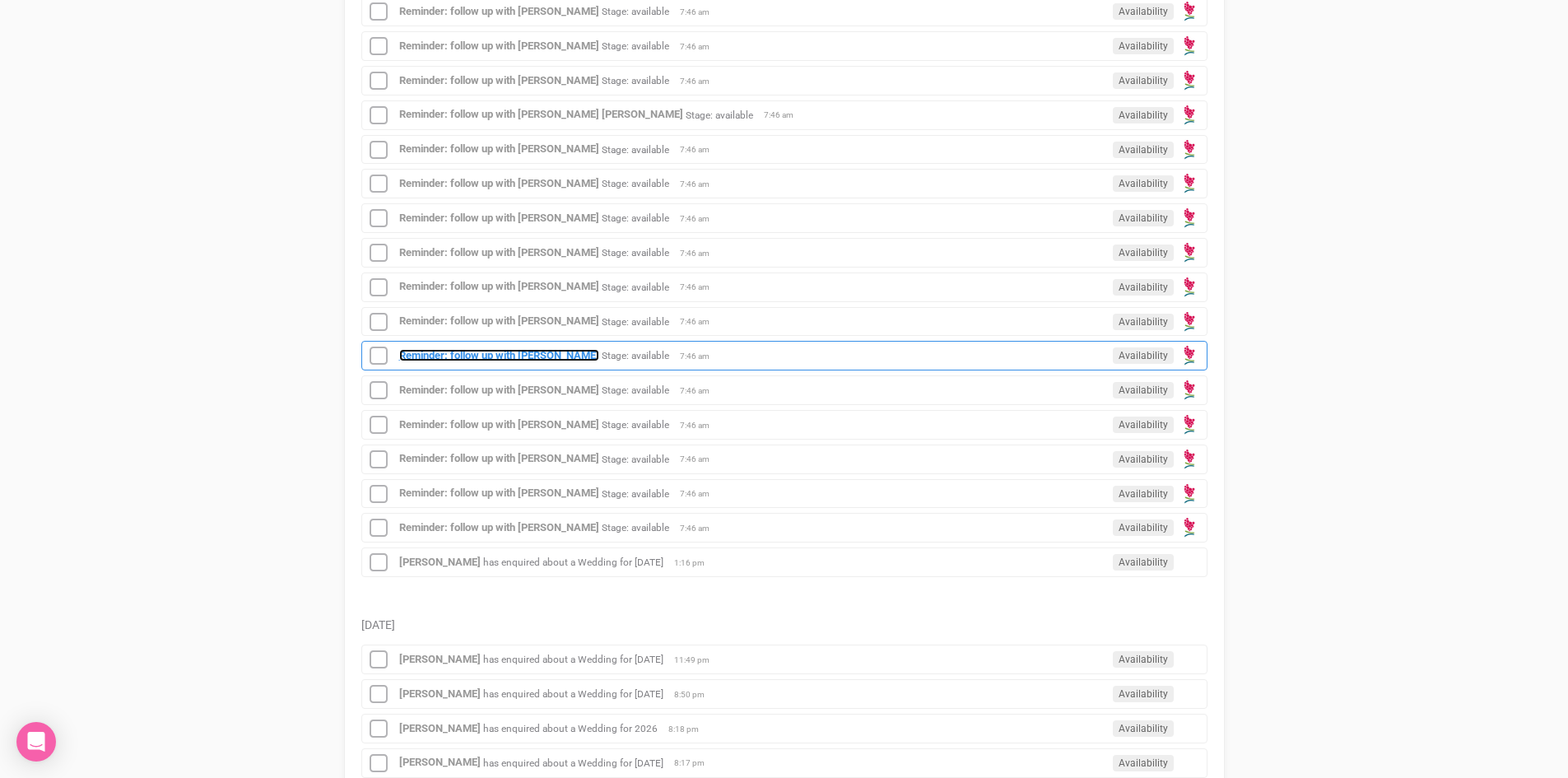
click at [471, 356] on strong "Reminder: follow up with Joanne Petty" at bounding box center [499, 355] width 200 height 13
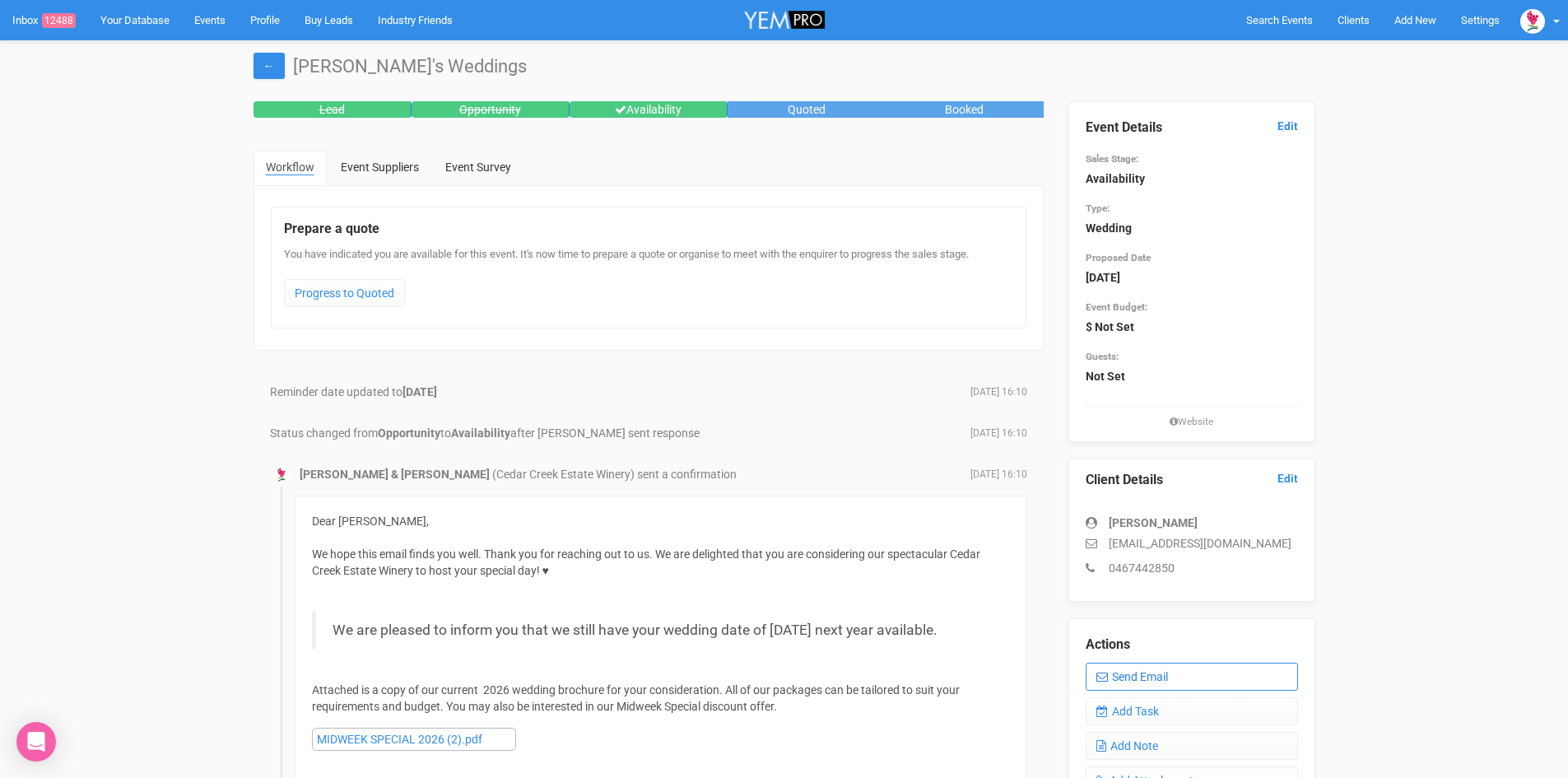
click at [1157, 666] on link "Send Email" at bounding box center [1192, 676] width 213 height 28
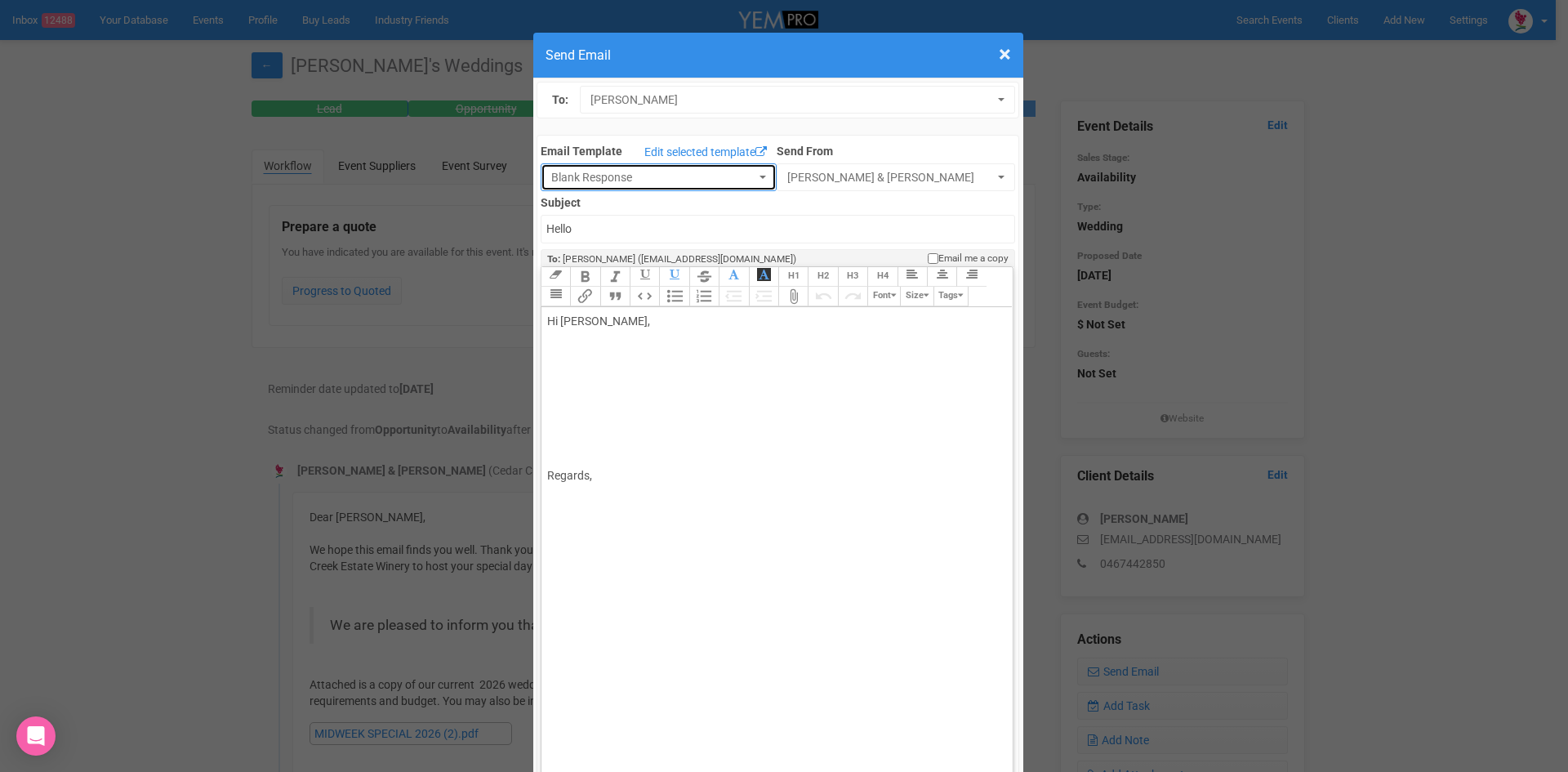
click at [566, 183] on span "Blank Response" at bounding box center [653, 177] width 204 height 16
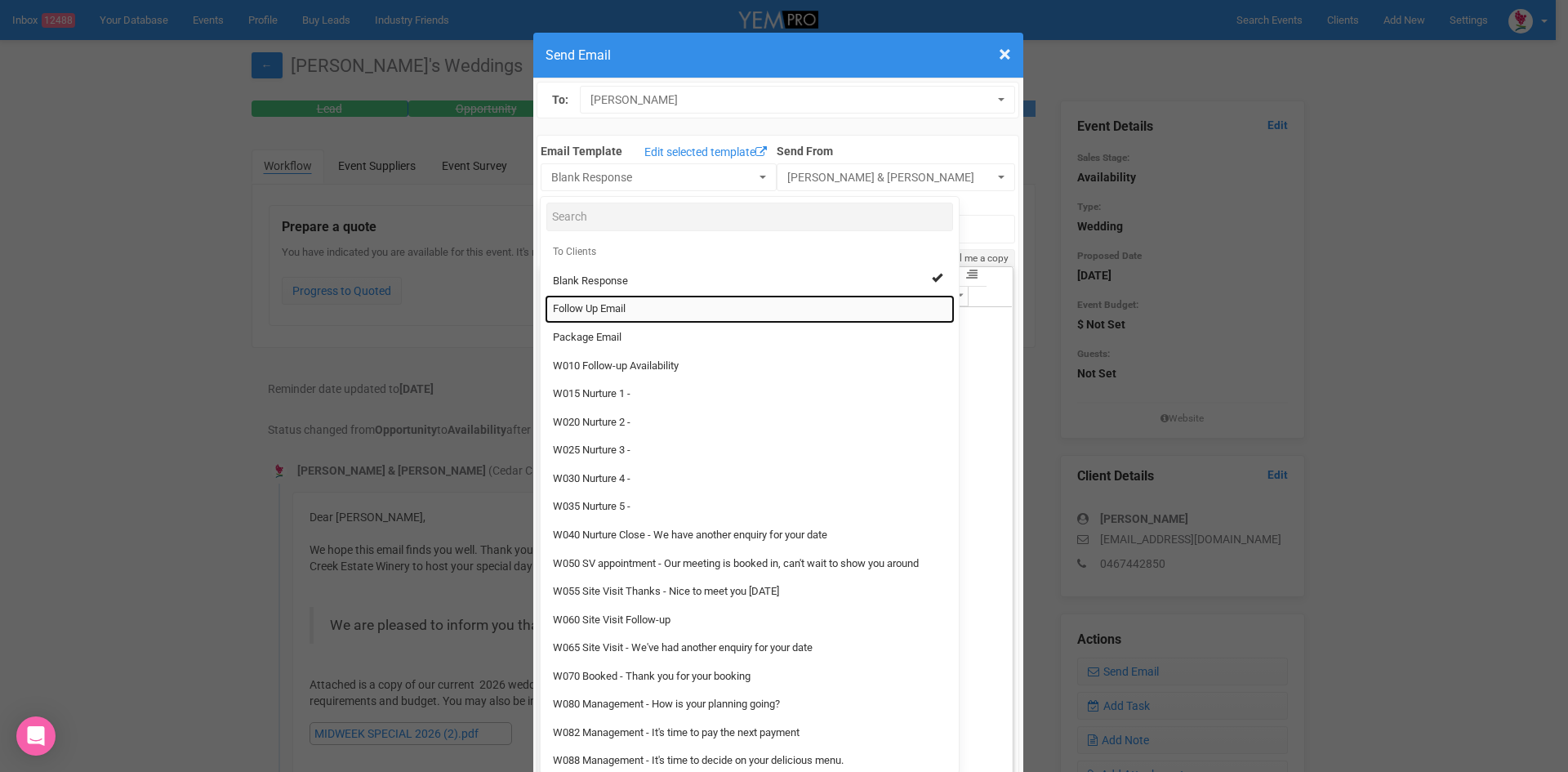
click at [586, 302] on link "Follow Up Email" at bounding box center [749, 309] width 410 height 29
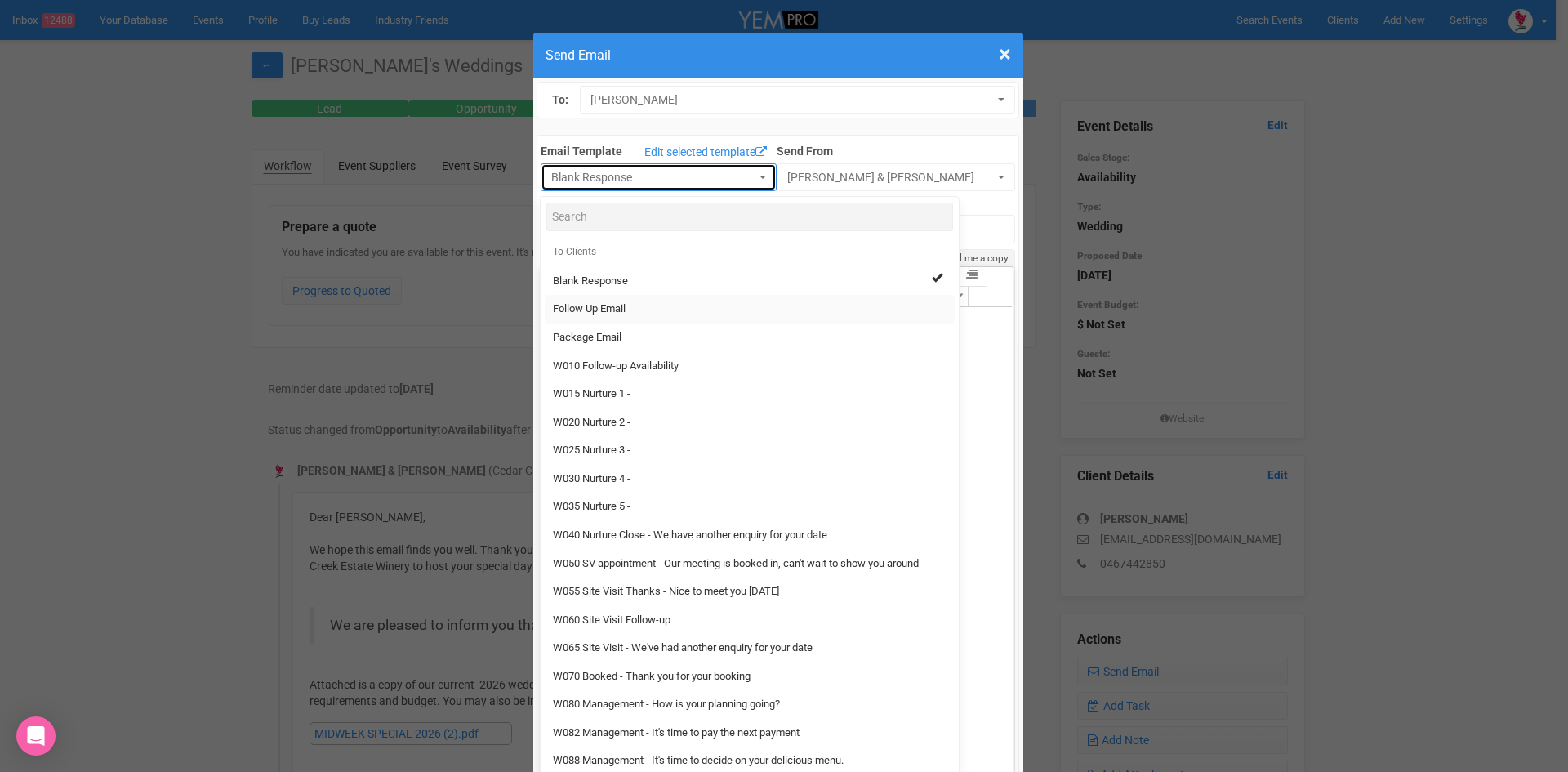
select select "88639"
type input "Cedar Creek Estate - Follow Up"
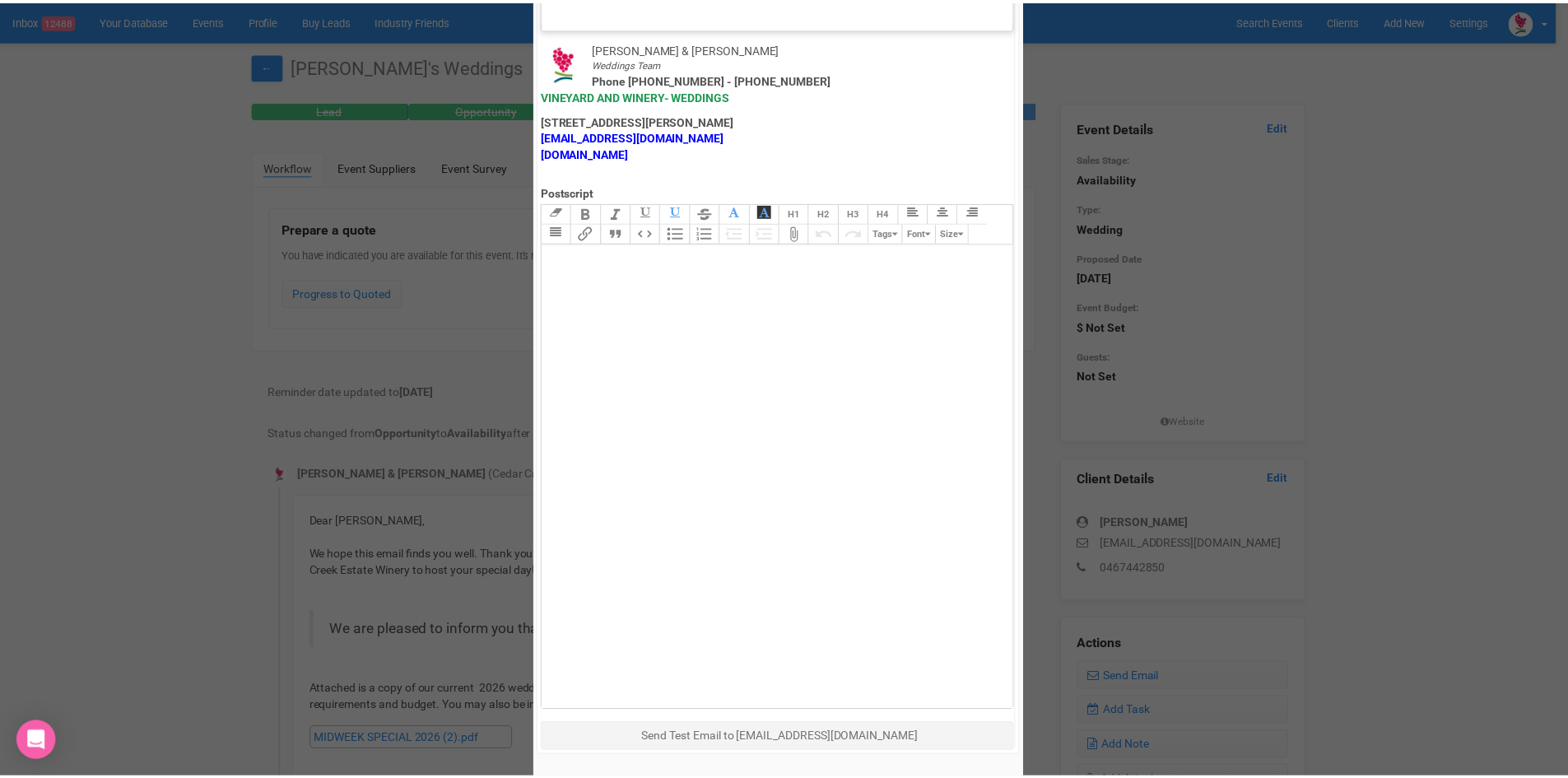
scroll to position [816, 0]
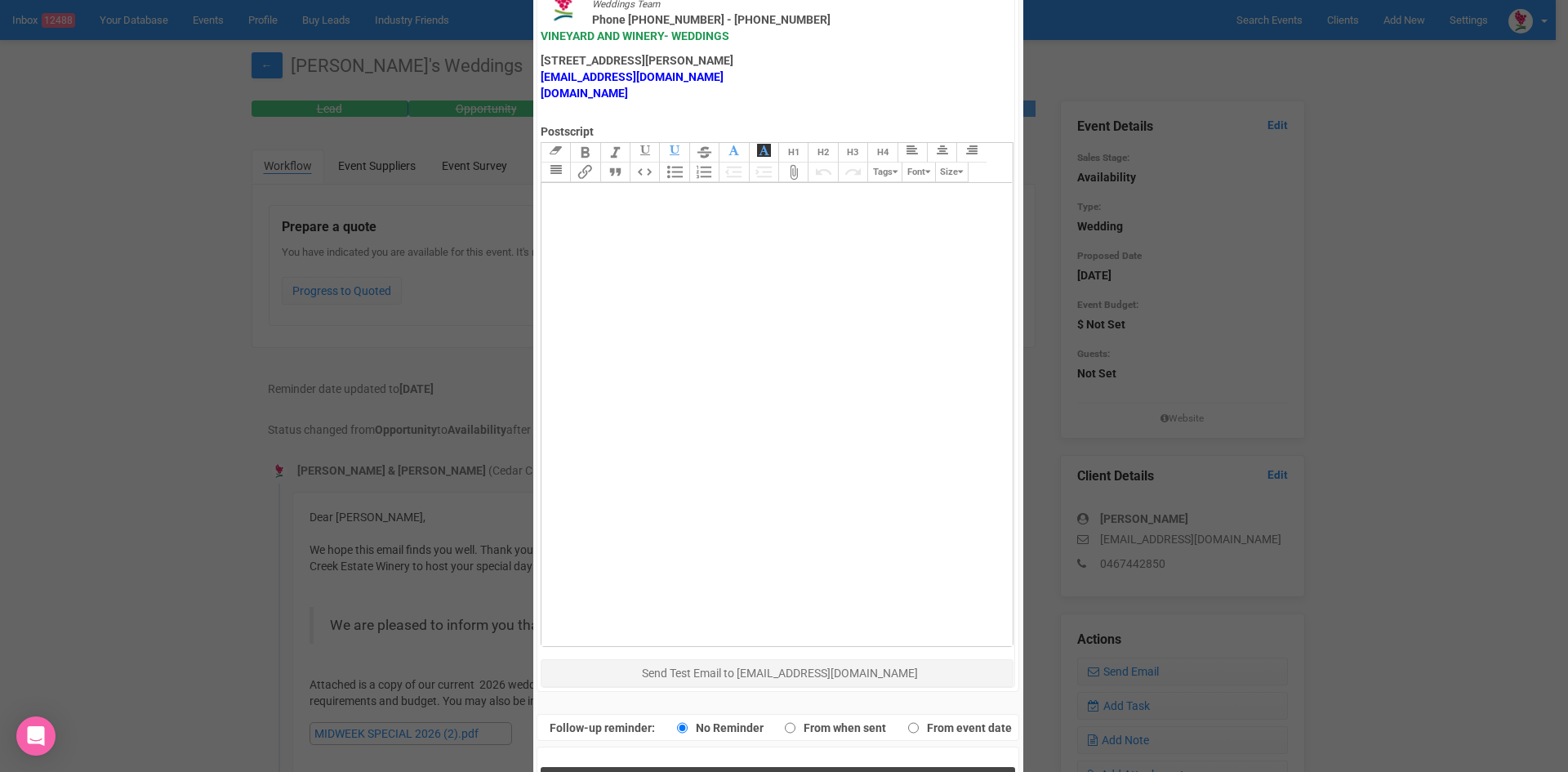
click at [640, 767] on button "Send Response" at bounding box center [777, 784] width 474 height 34
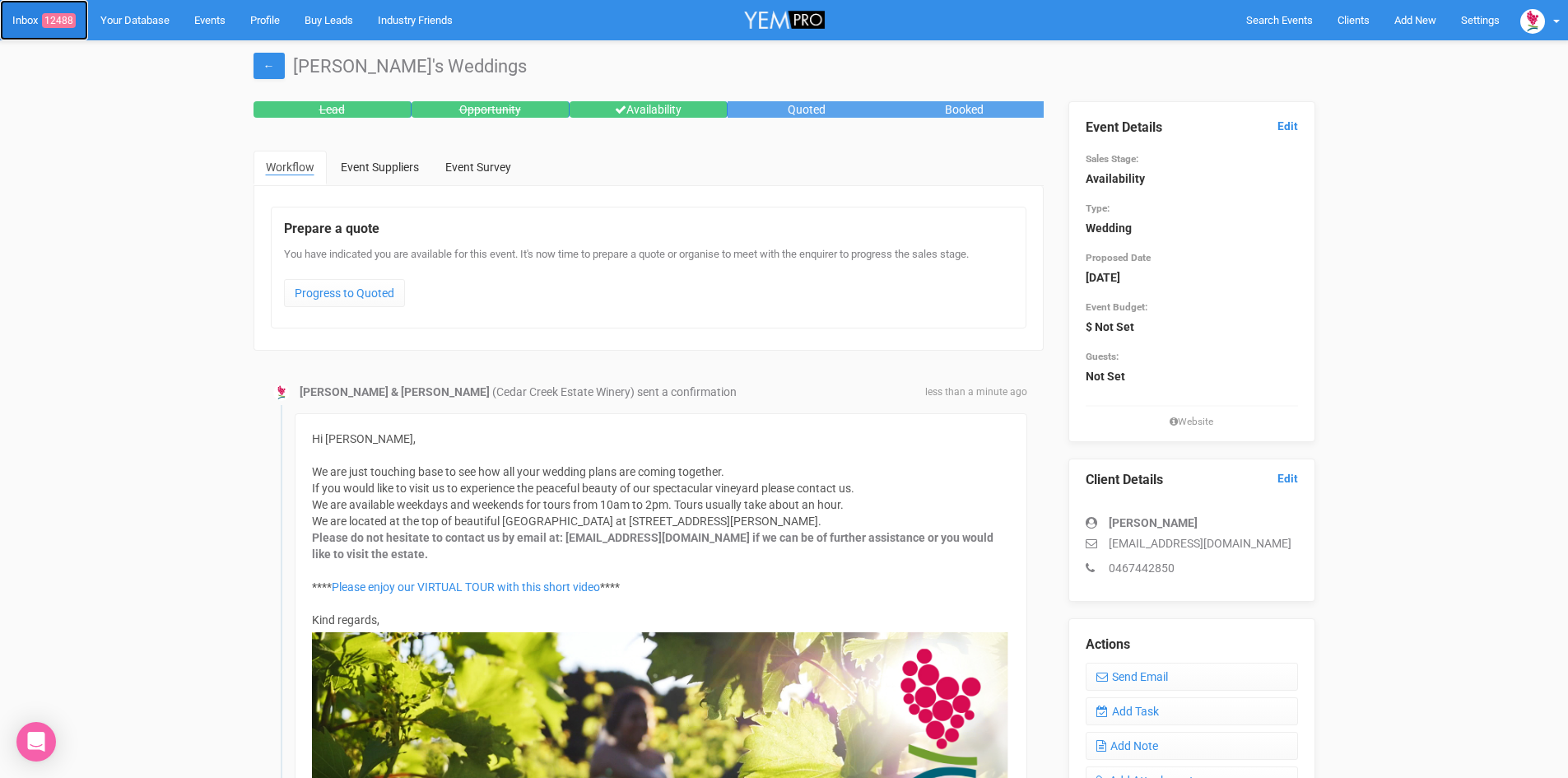
click at [27, 25] on link "Inbox 12488" at bounding box center [44, 20] width 88 height 41
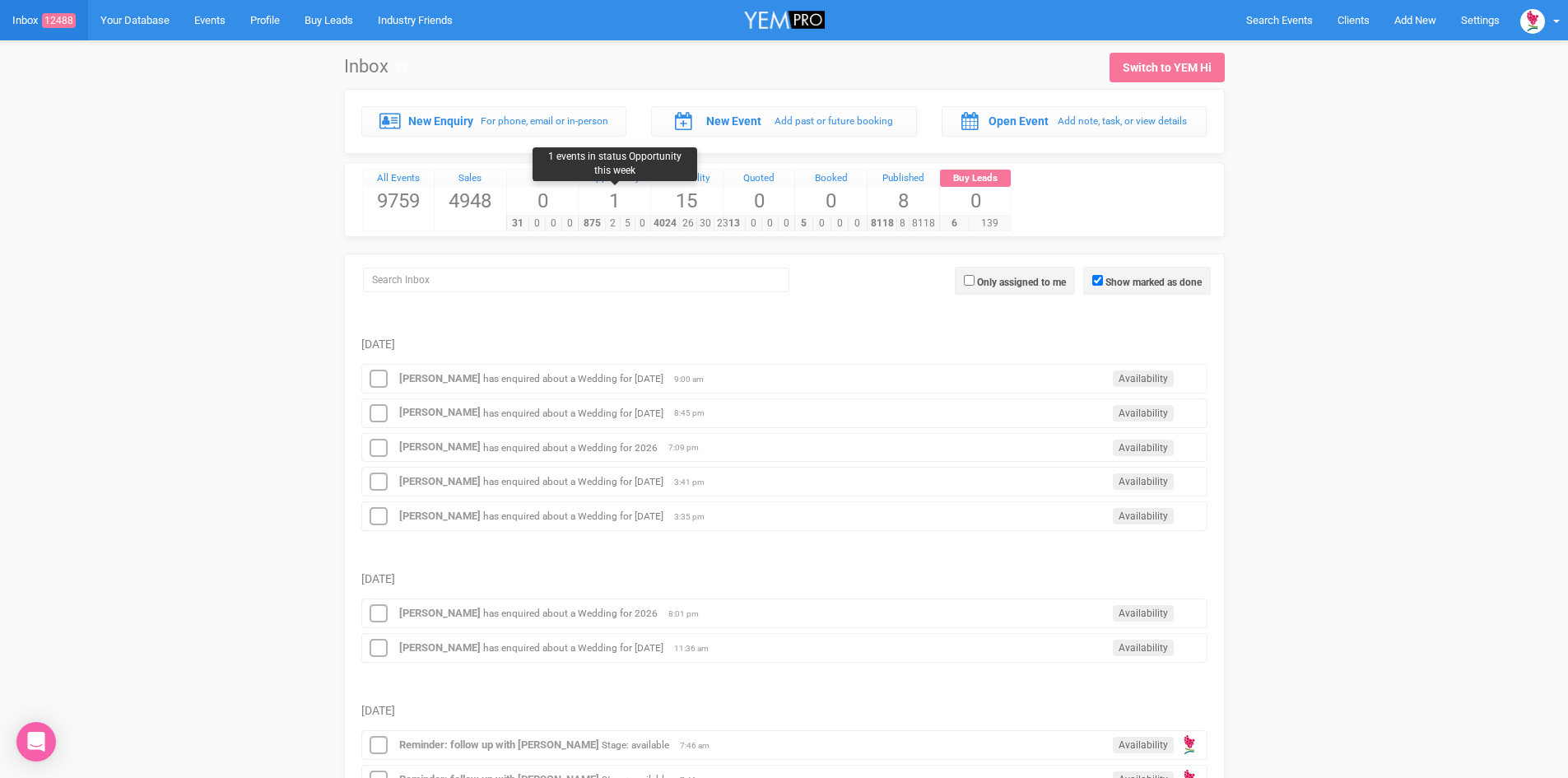
click at [605, 198] on span "1" at bounding box center [614, 200] width 72 height 28
click at [626, 176] on div "Opportunity" at bounding box center [614, 178] width 72 height 18
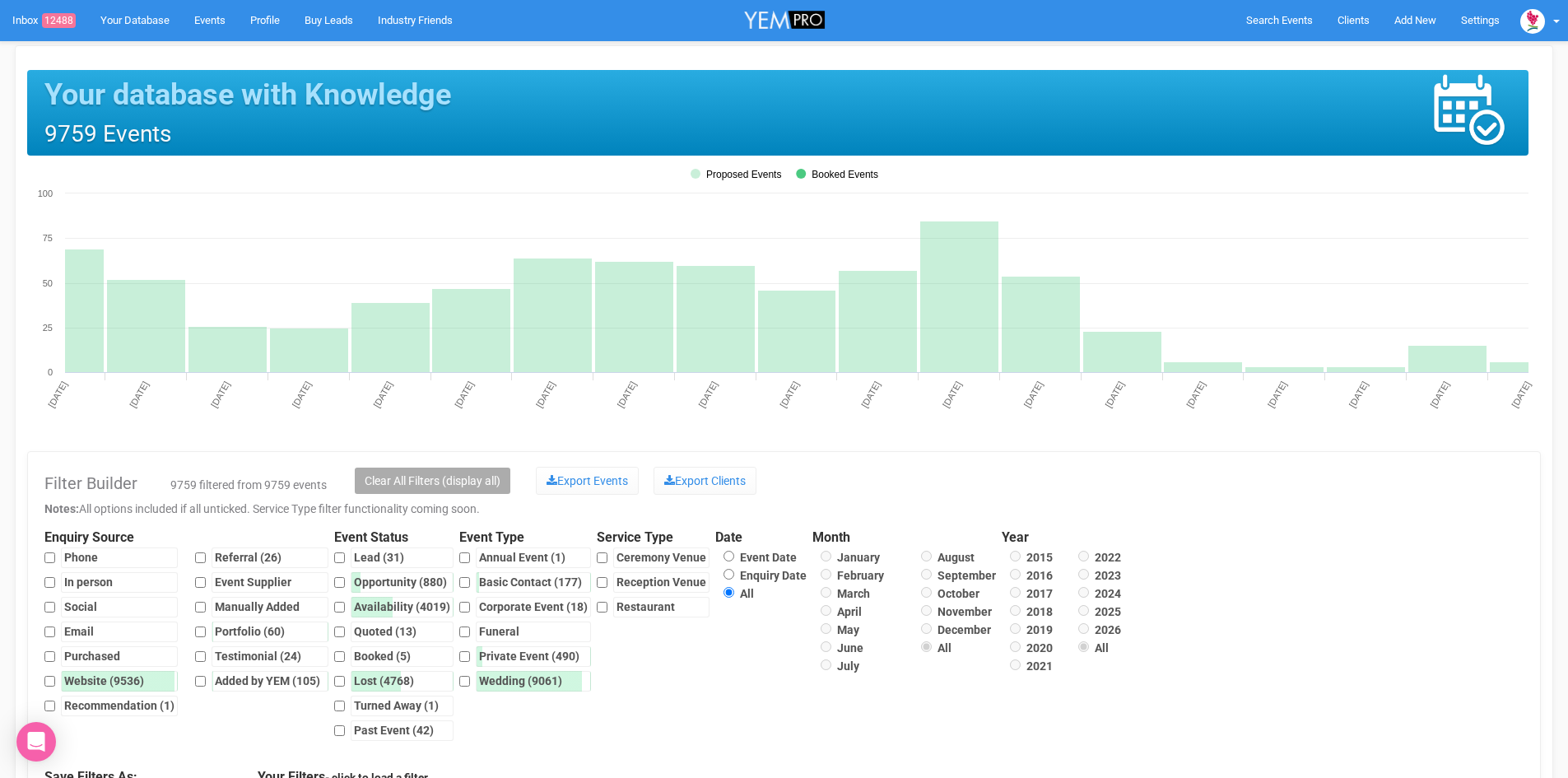
click at [371, 605] on div "Availability (4019)" at bounding box center [401, 607] width 103 height 20
click at [345, 605] on input "Availability (4019)" at bounding box center [339, 607] width 11 height 20
click at [371, 605] on div "Availability (4019)" at bounding box center [401, 607] width 103 height 20
click at [345, 605] on input "Availability (4019)" at bounding box center [339, 607] width 11 height 20
checkbox input "false"
